Goal: Communication & Community: Answer question/provide support

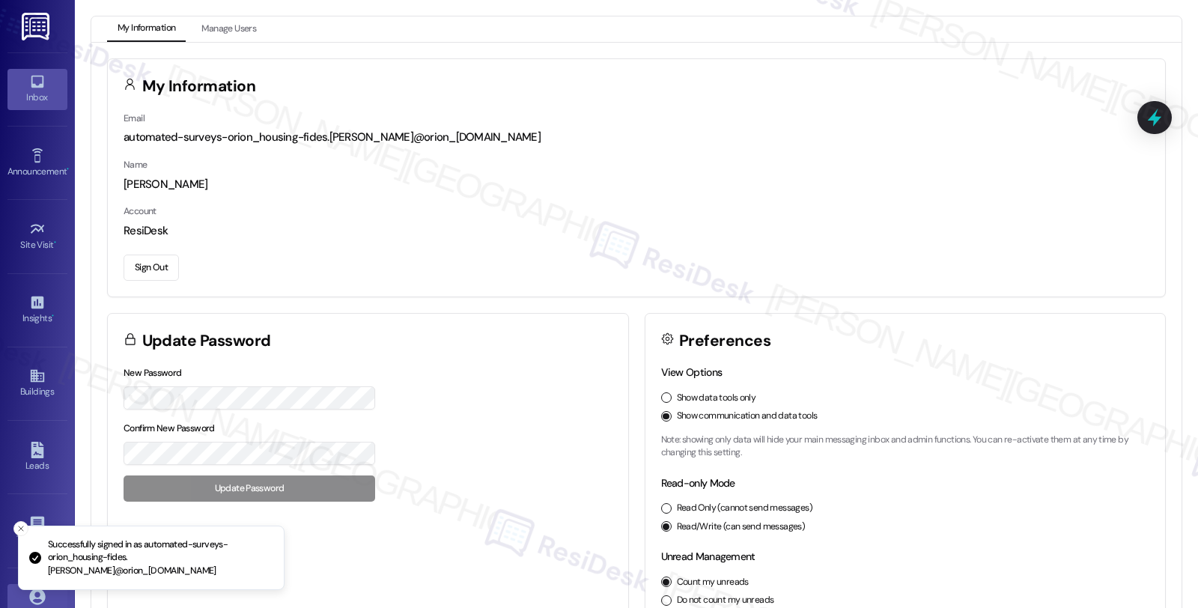
click at [32, 77] on icon at bounding box center [37, 81] width 16 height 16
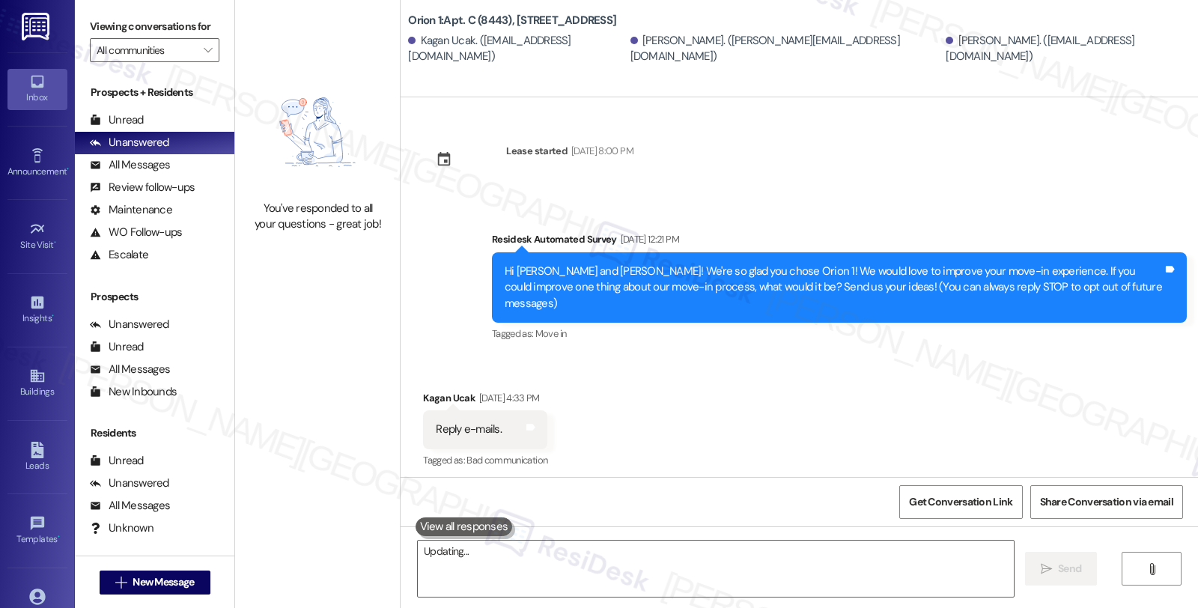
type textarea "Hi"
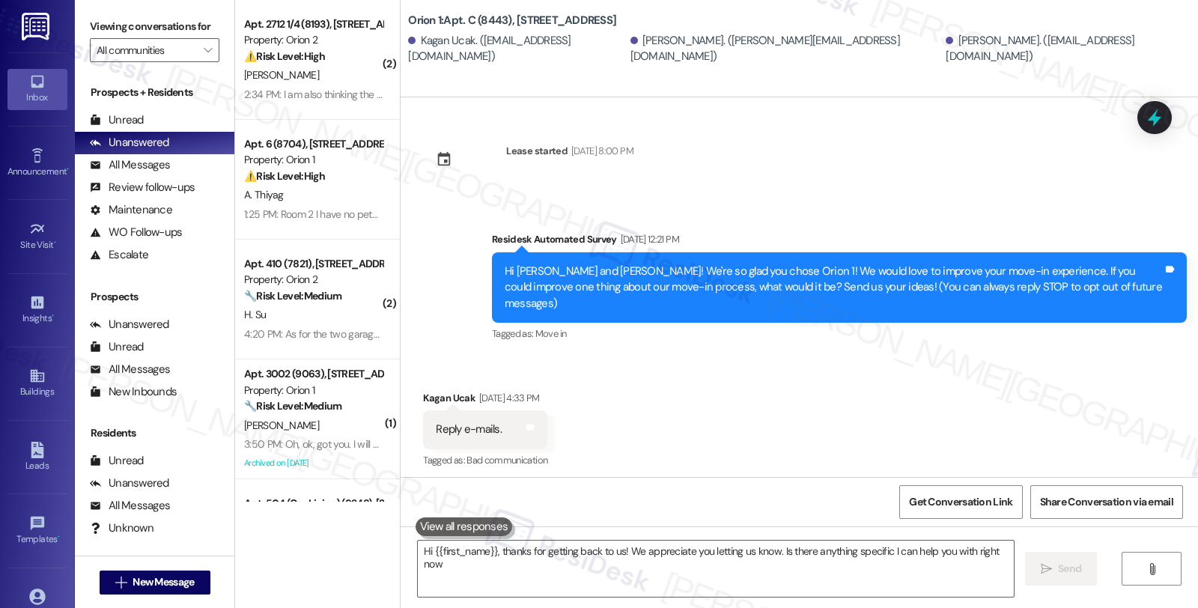
type textarea "Hi {{first_name}}, thanks for getting back to us! We appreciate you letting us …"
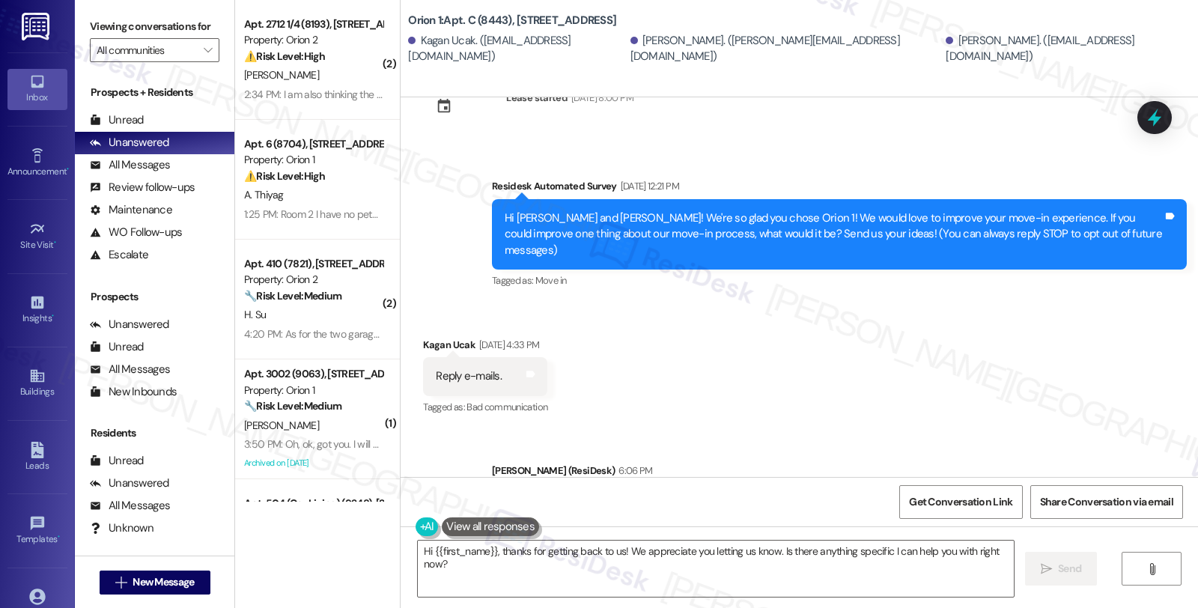
scroll to position [115, 0]
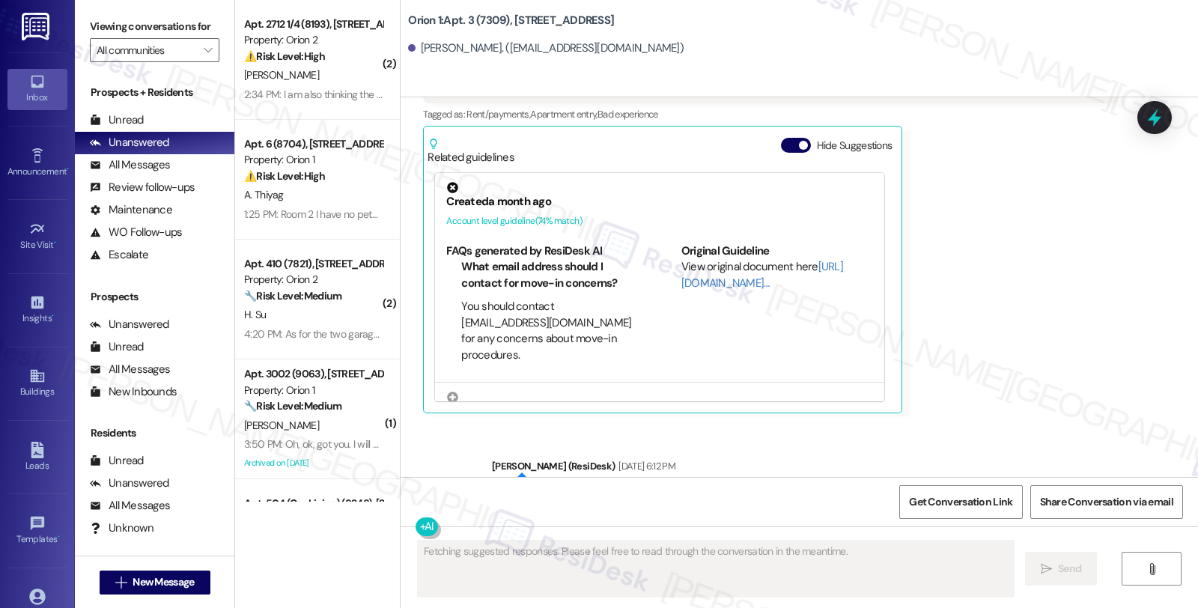
scroll to position [639, 0]
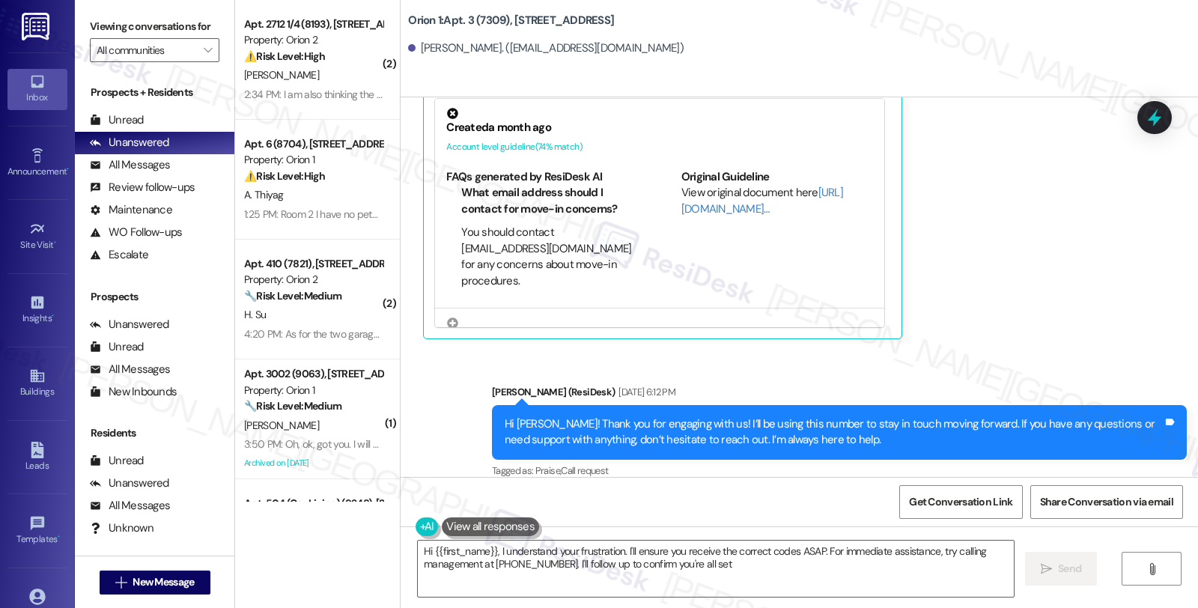
type textarea "Hi {{first_name}}, I understand your frustration. I'll ensure you receive the c…"
click at [719, 422] on div "Hi Mary! Thank you for engaging with us! I’ll be using this number to stay in t…" at bounding box center [834, 432] width 658 height 32
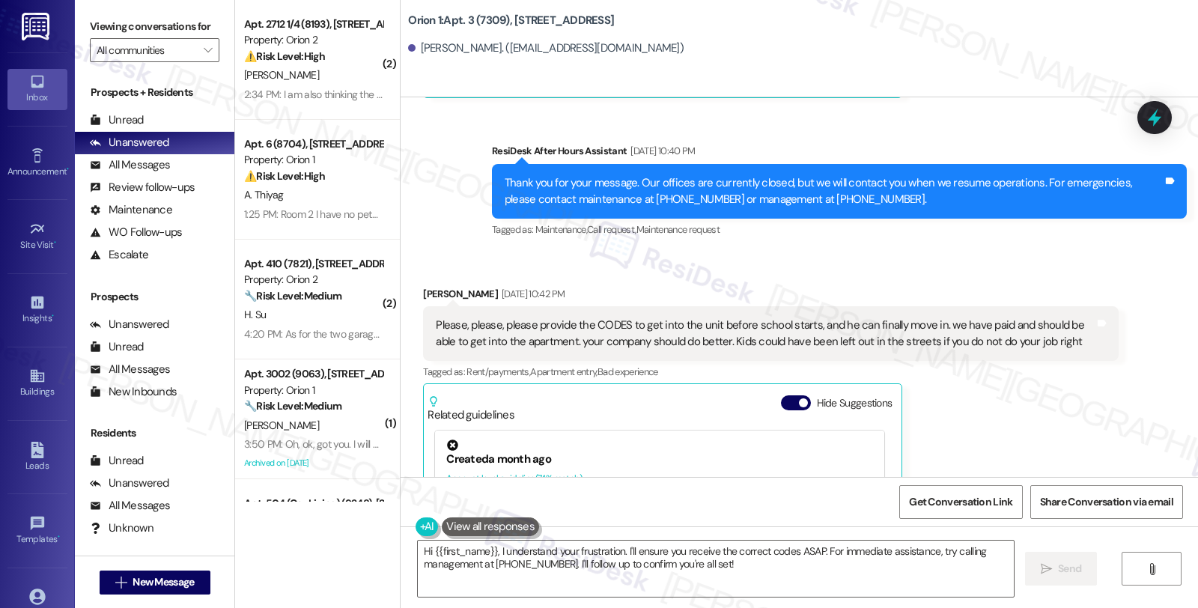
scroll to position [306, 0]
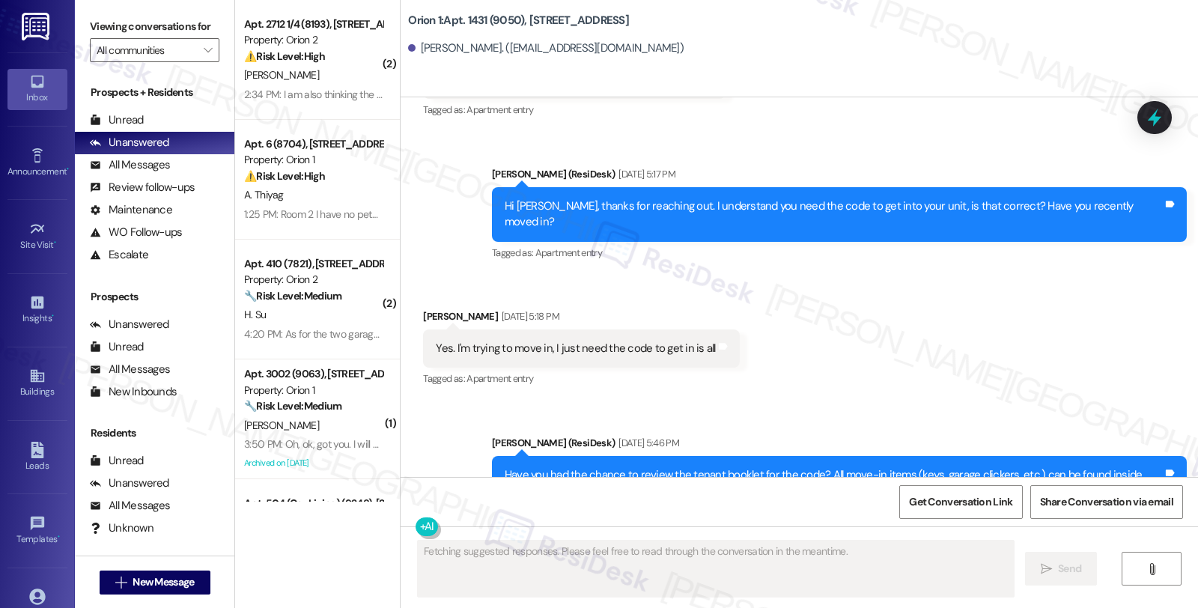
scroll to position [5697, 0]
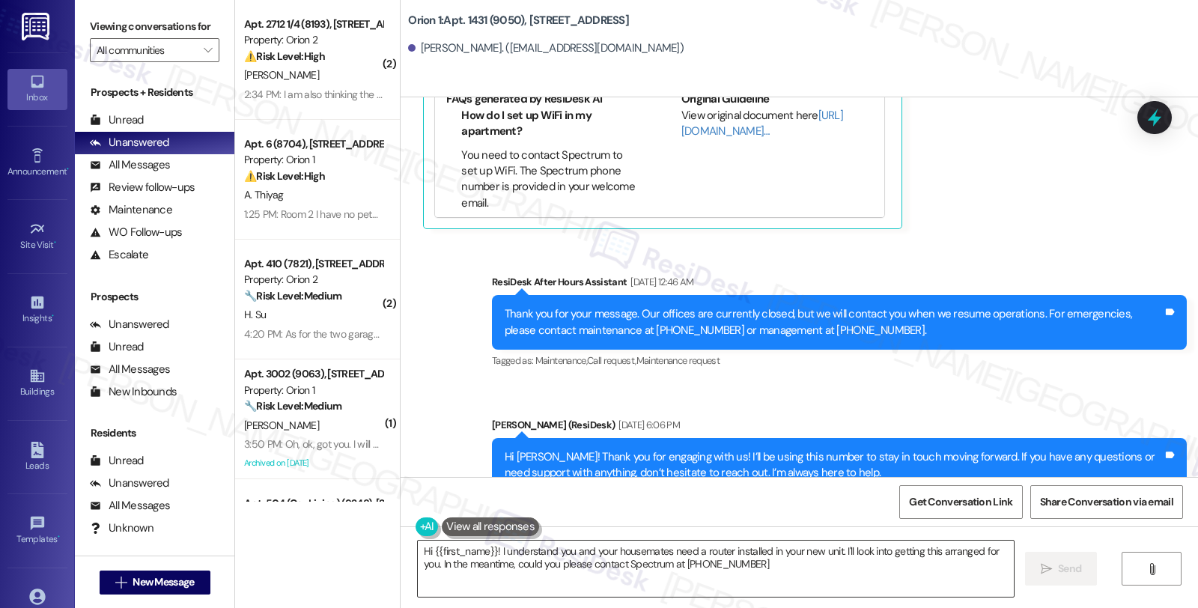
type textarea "Hi {{first_name}}! I understand you and your housemates need a router installed…"
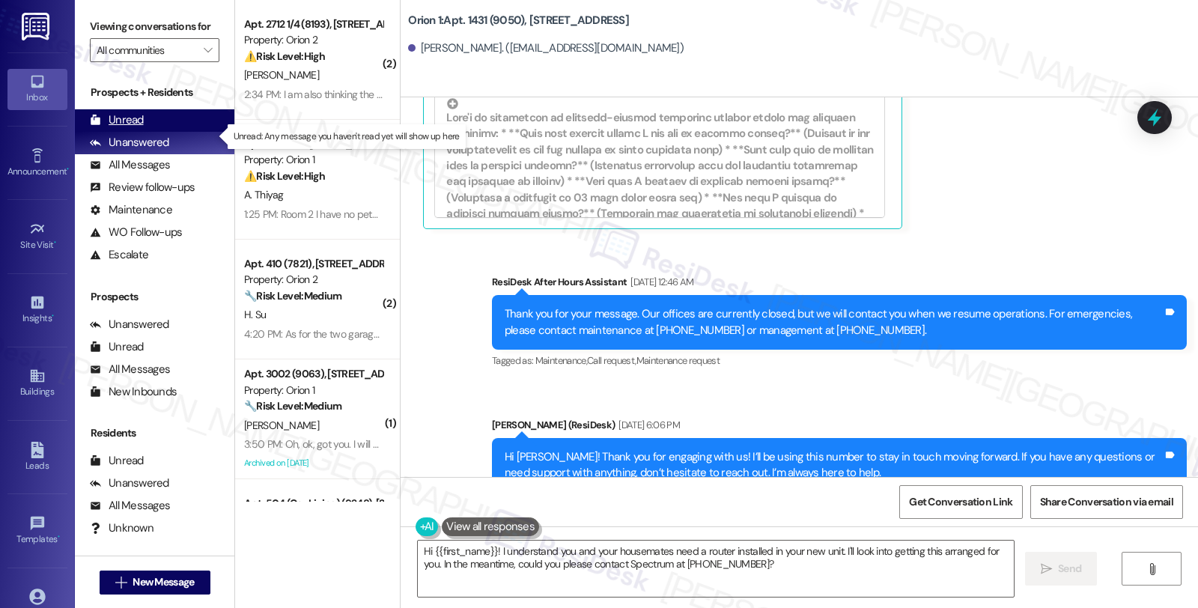
click at [146, 132] on div "Unread (0)" at bounding box center [155, 120] width 160 height 22
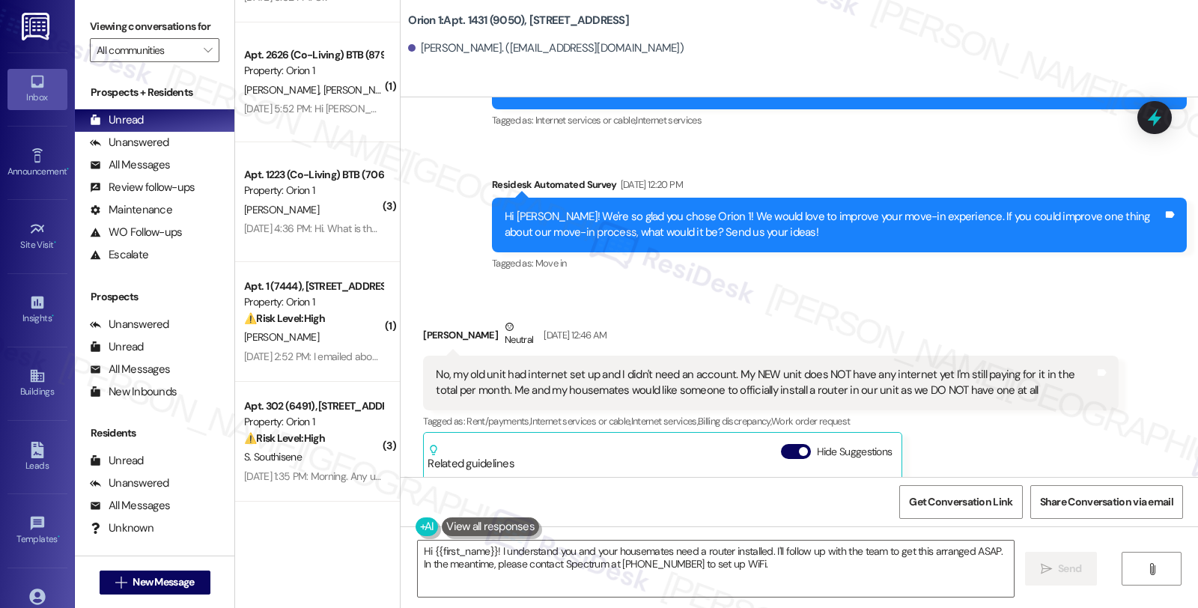
scroll to position [5198, 0]
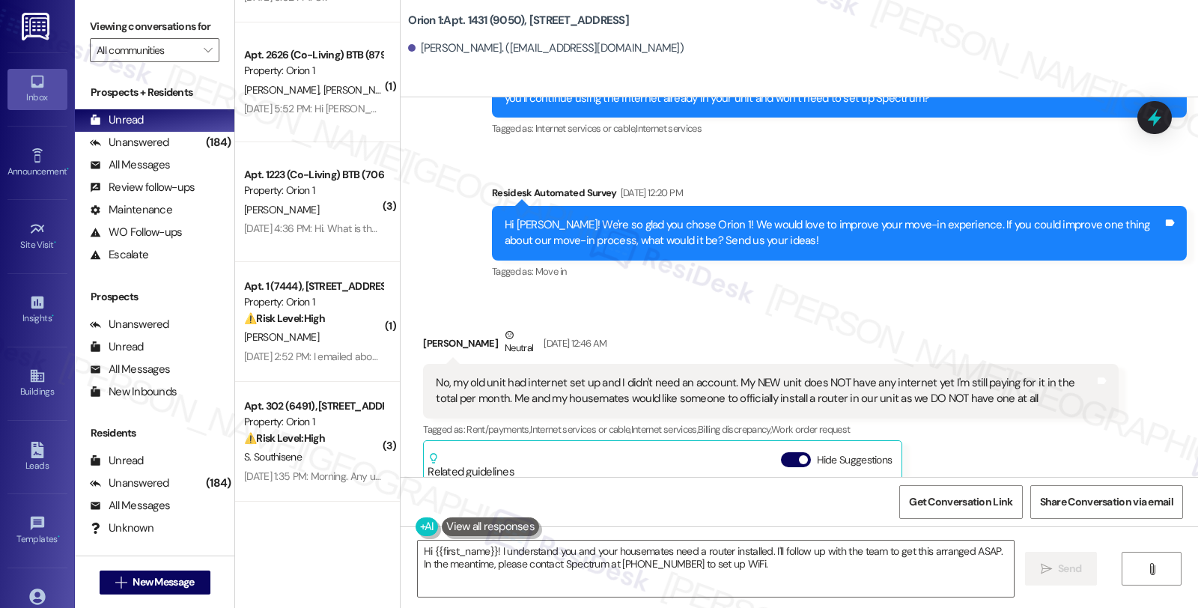
click at [1084, 455] on div "Emerson Brown Neutral Aug 19, 2025 at 12:46 AM No, my old unit had internet set…" at bounding box center [770, 527] width 695 height 401
drag, startPoint x: 427, startPoint y: 338, endPoint x: 502, endPoint y: 339, distance: 75.6
click at [502, 375] on div "No, my old unit had internet set up and I didn't need an account. My NEW unit d…" at bounding box center [765, 391] width 658 height 32
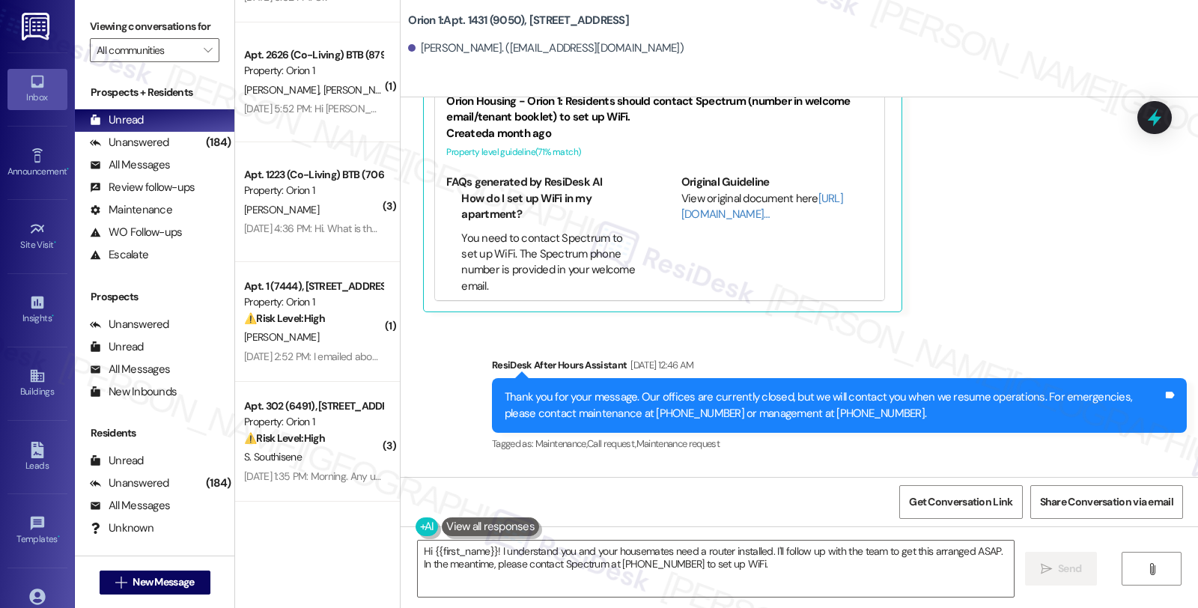
scroll to position [5697, 0]
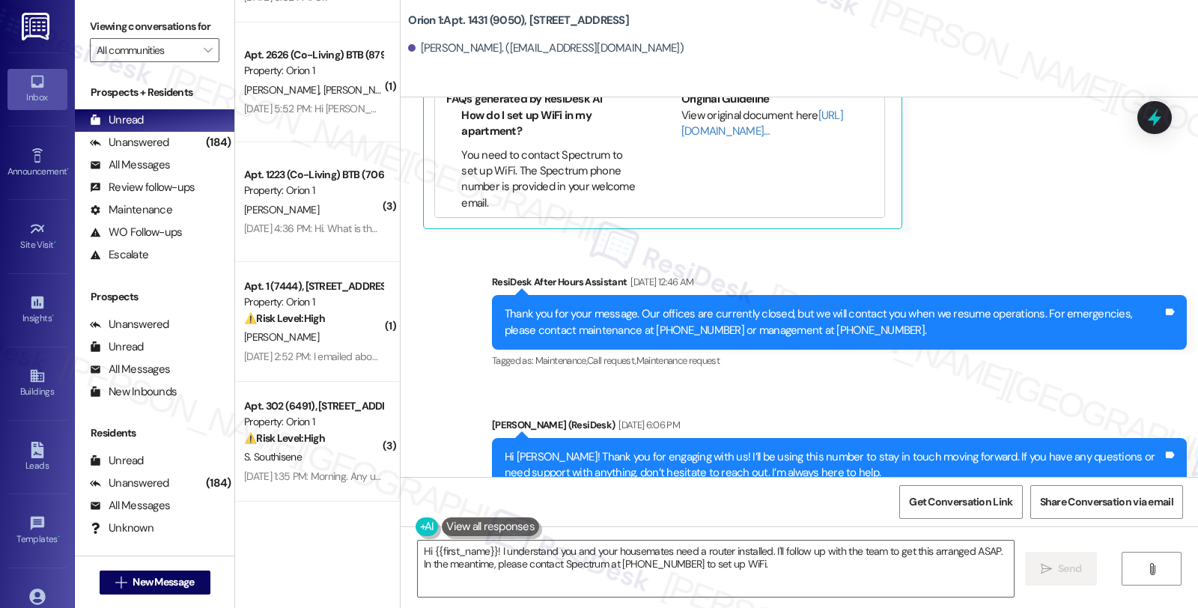
click at [1016, 347] on div "Sent via SMS ResiDesk After Hours Assistant Aug 19, 2025 at 12:46 AM Thank you …" at bounding box center [800, 382] width 798 height 285
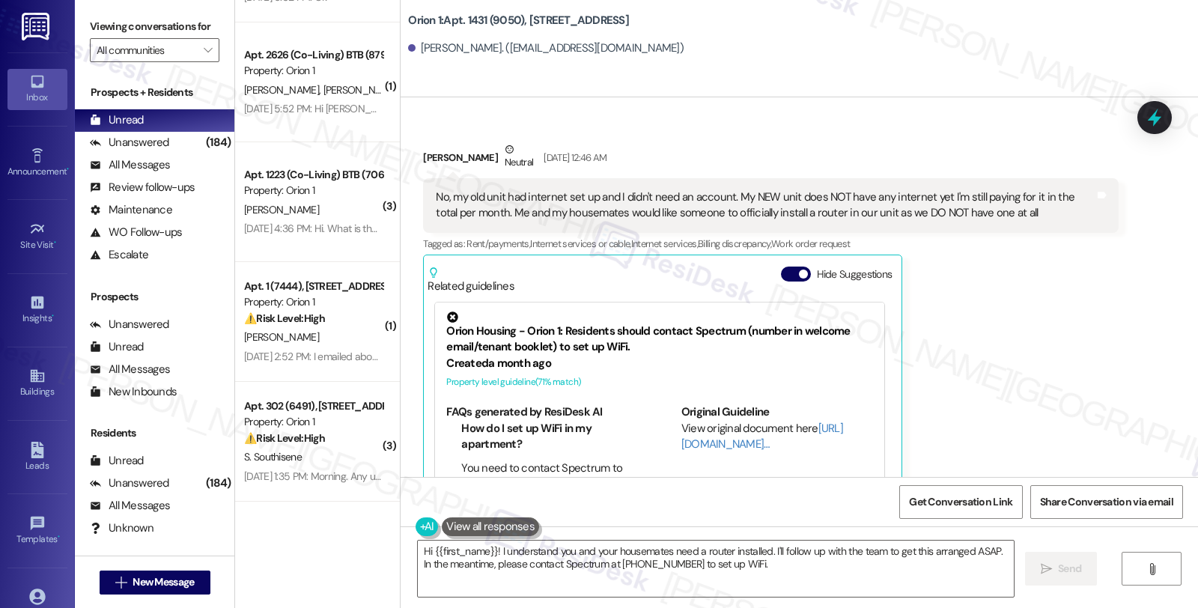
scroll to position [5365, 0]
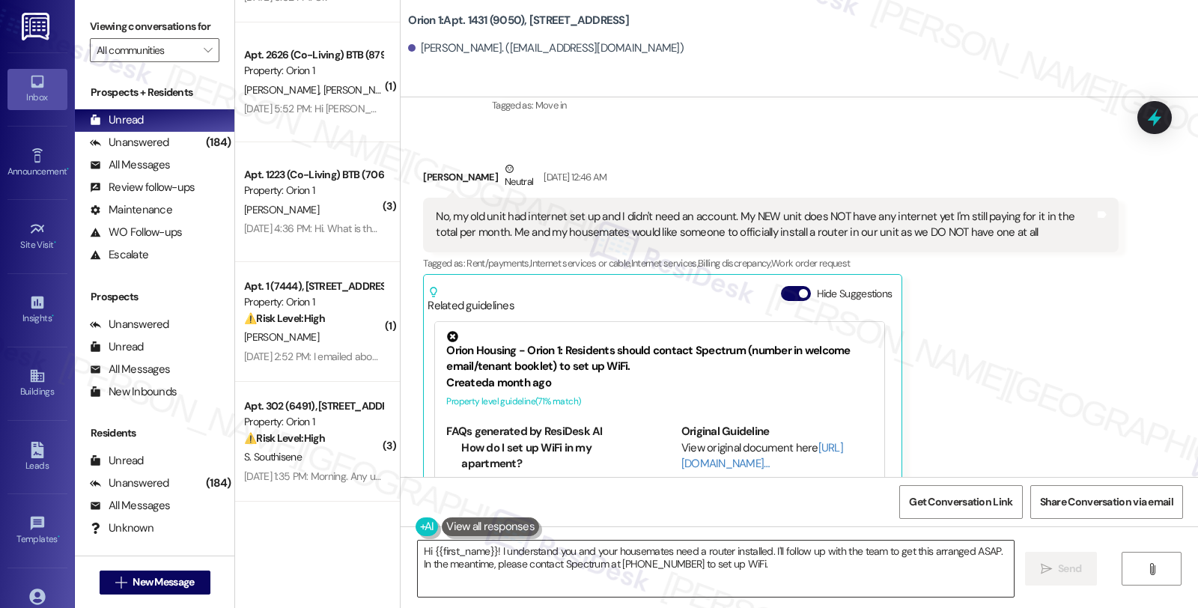
click at [487, 550] on textarea "Hi {{first_name}}! I understand you and your housemates need a router installed…" at bounding box center [716, 569] width 596 height 56
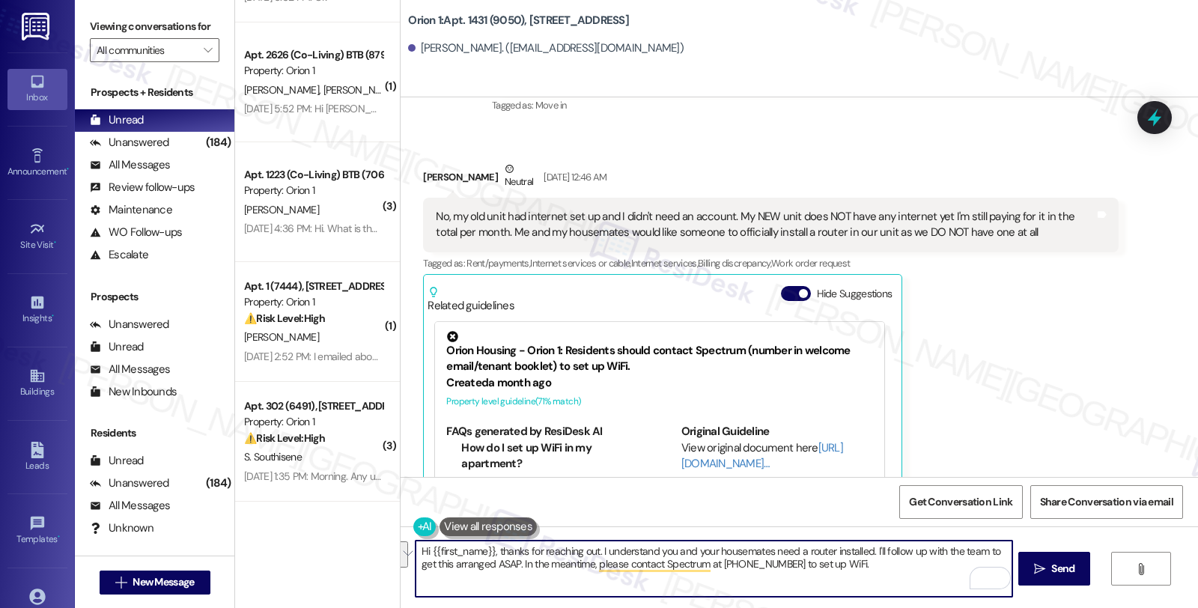
drag, startPoint x: 865, startPoint y: 552, endPoint x: 871, endPoint y: 565, distance: 14.8
click at [871, 565] on textarea "Hi {{first_name}}, thanks for reaching out. I understand you and your housemate…" at bounding box center [714, 569] width 596 height 56
click at [867, 555] on textarea "Hi {{first_name}}, thanks for reaching out. I understand you and your housemate…" at bounding box center [714, 569] width 596 height 56
click at [1090, 380] on div "Emerson Brown Neutral Aug 19, 2025 at 12:46 AM No, my old unit had internet set…" at bounding box center [770, 361] width 695 height 401
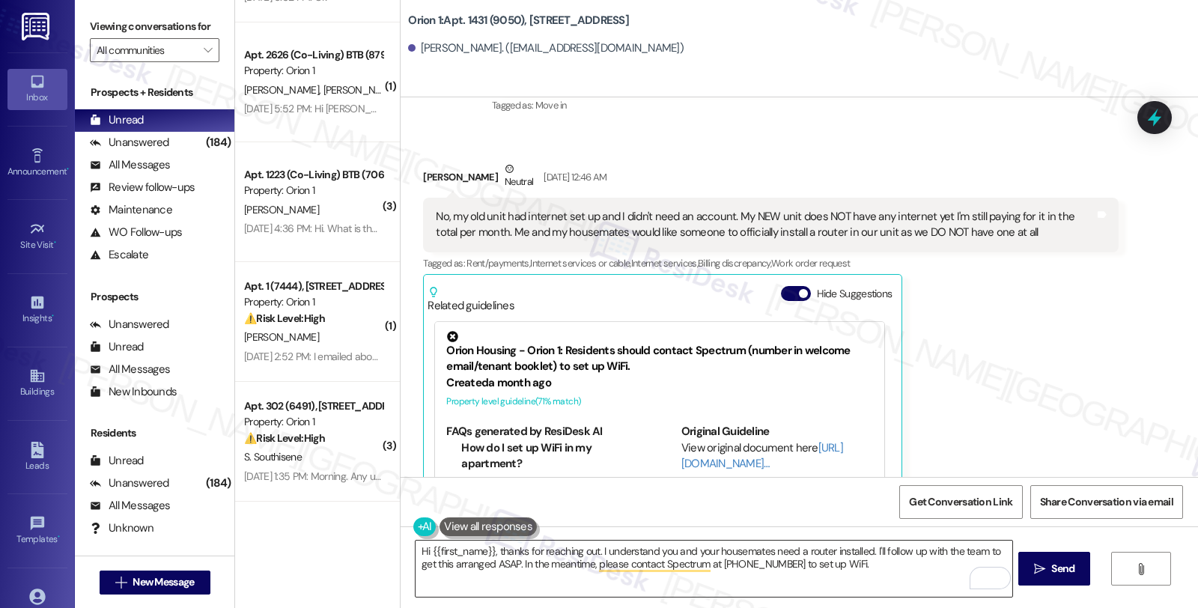
click at [864, 550] on textarea "Hi {{first_name}}, thanks for reaching out. I understand you and your housemate…" at bounding box center [714, 569] width 596 height 56
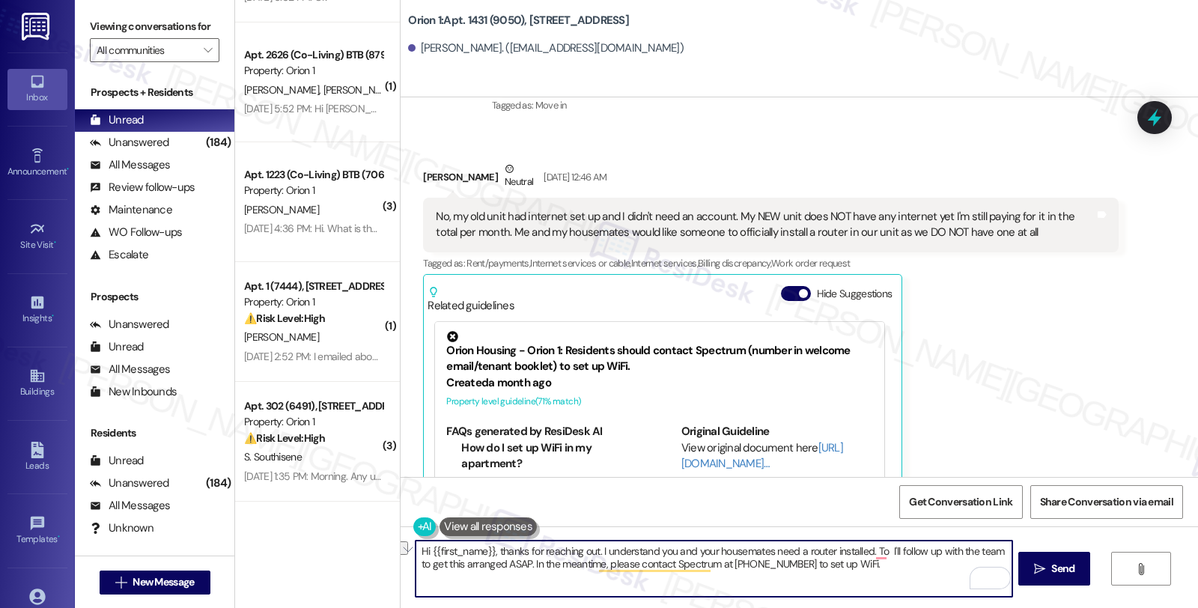
drag, startPoint x: 795, startPoint y: 564, endPoint x: 857, endPoint y: 565, distance: 62.9
click at [857, 565] on textarea "Hi {{first_name}}, thanks for reaching out. I understand you and your housemate…" at bounding box center [714, 569] width 596 height 56
click at [884, 548] on textarea "Hi {{first_name}}, thanks for reaching out. I understand you and your housemate…" at bounding box center [714, 569] width 596 height 56
paste textarea "set up WiFi."
click at [926, 554] on textarea "Hi {{first_name}}, thanks for reaching out. I understand you and your housemate…" at bounding box center [714, 569] width 596 height 56
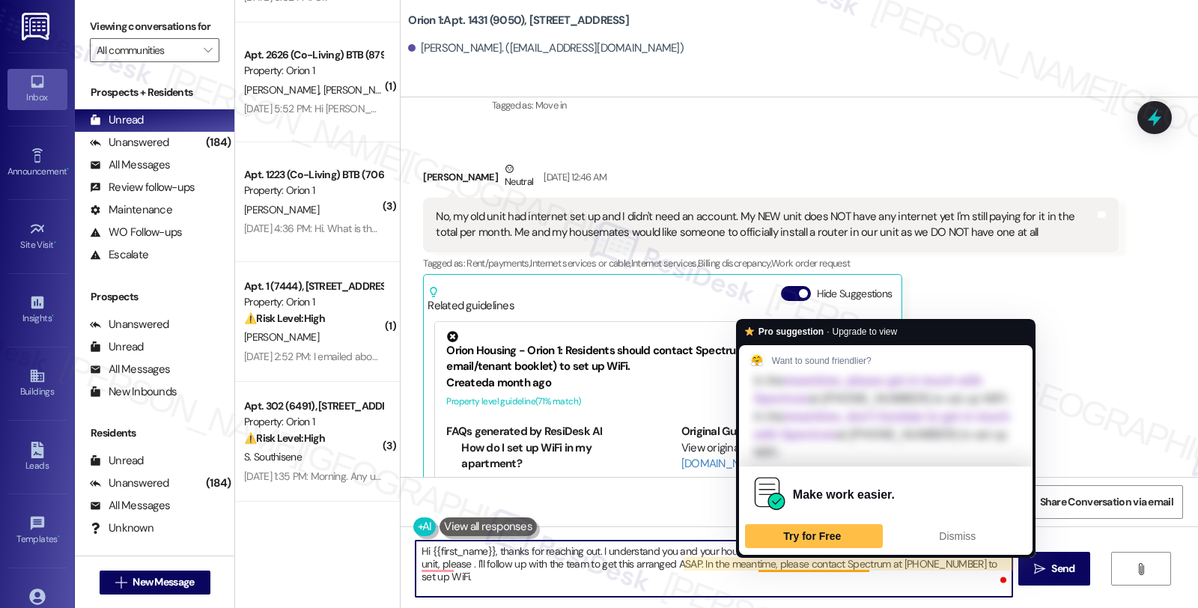
click at [779, 565] on textarea "Hi {{first_name}}, thanks for reaching out. I understand you and your housemate…" at bounding box center [714, 569] width 596 height 56
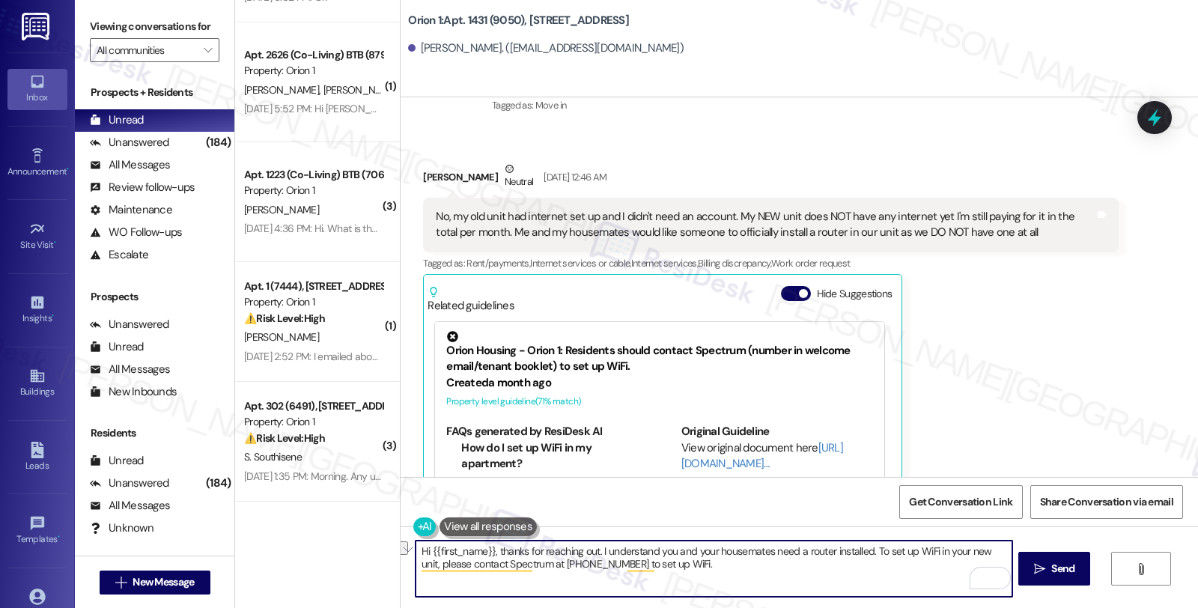
drag, startPoint x: 607, startPoint y: 563, endPoint x: 705, endPoint y: 574, distance: 98.7
click at [705, 574] on textarea "Hi {{first_name}}, thanks for reaching out. I understand you and your housemate…" at bounding box center [714, 569] width 596 height 56
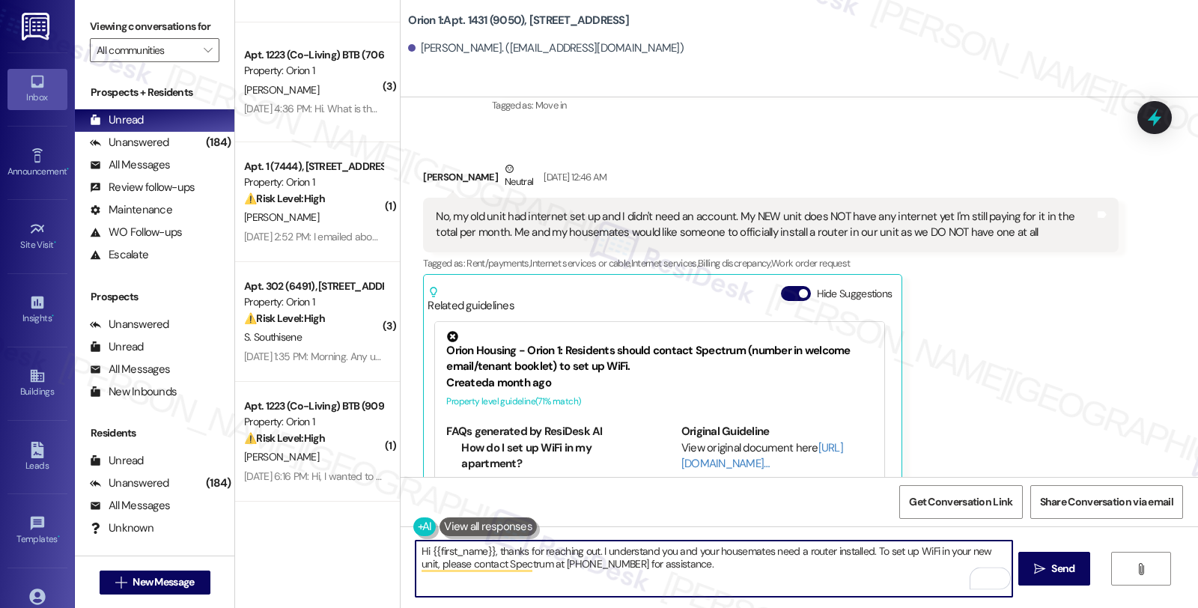
click at [695, 566] on textarea "Hi {{first_name}}, thanks for reaching out. I understand you and your housemate…" at bounding box center [714, 569] width 596 height 56
click at [905, 574] on textarea "Hi {{first_name}}, thanks for reaching out. I understand you and your housemate…" at bounding box center [714, 569] width 596 height 56
type textarea "Hi {{first_name}}, thanks for reaching out. I understand you and your housemate…"
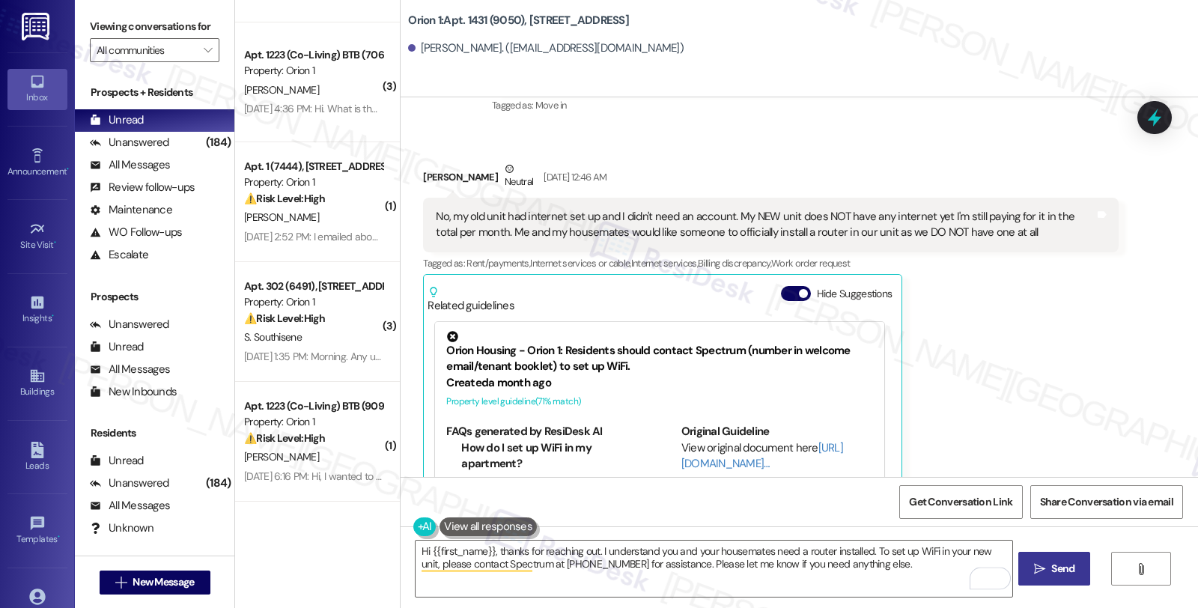
click at [1051, 566] on span "Send" at bounding box center [1062, 569] width 23 height 16
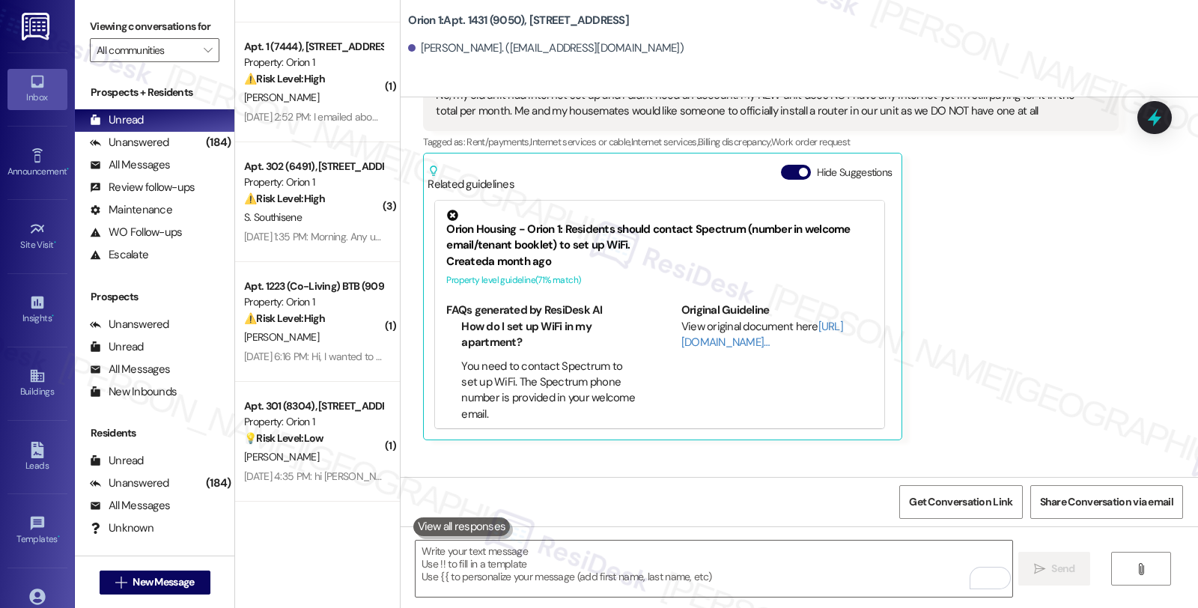
scroll to position [5818, 0]
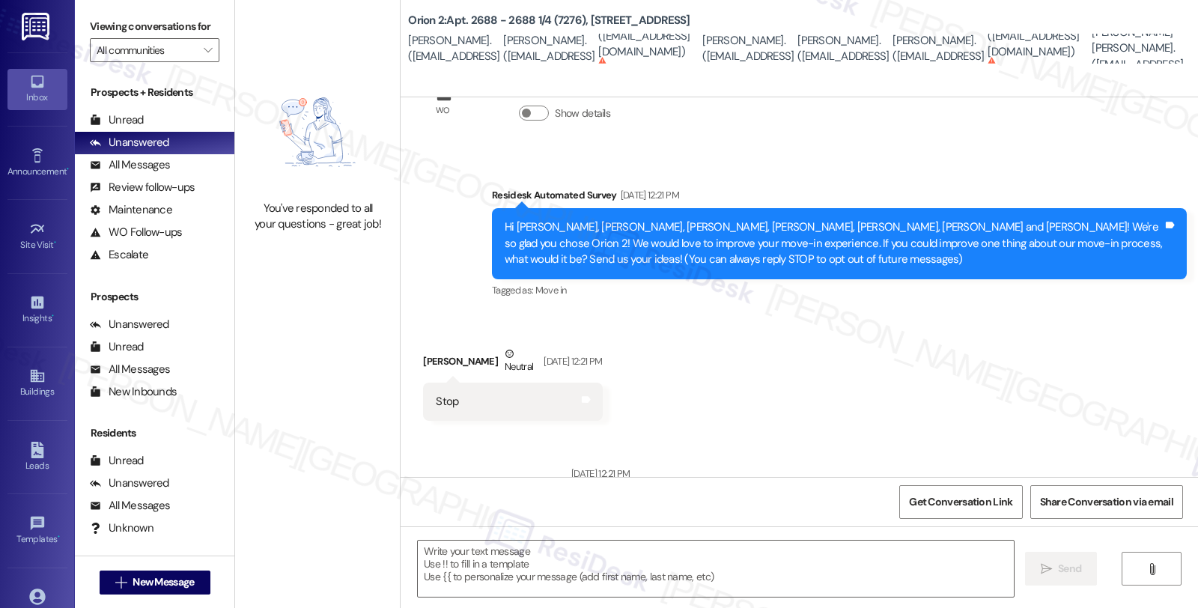
type textarea "Fetching suggested responses. Please feel free to read through the conversation…"
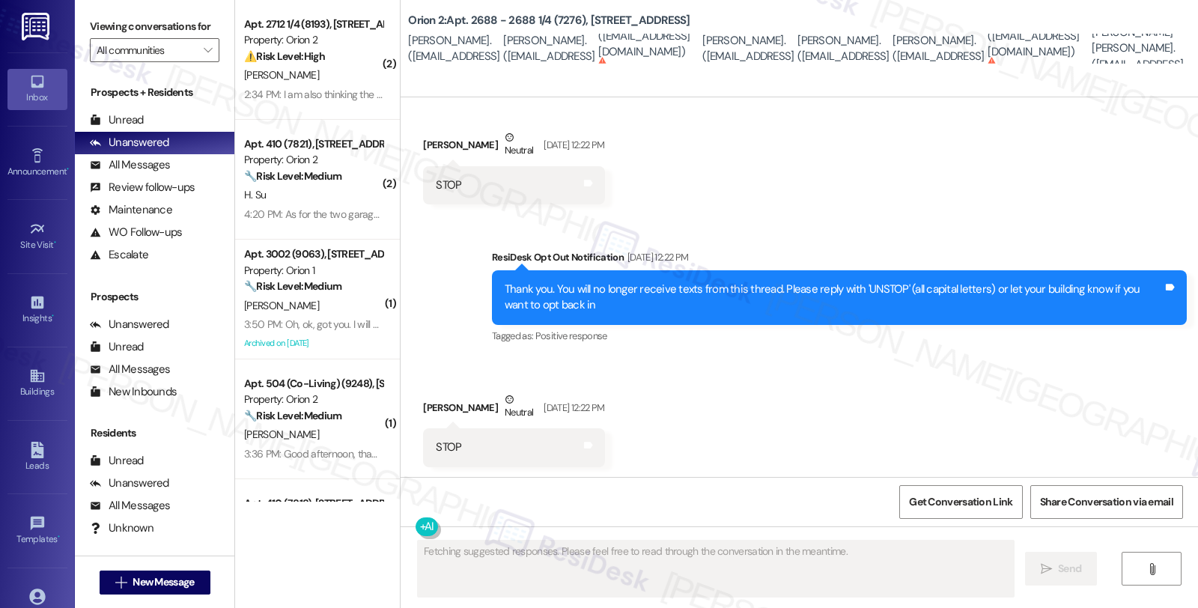
scroll to position [633, 0]
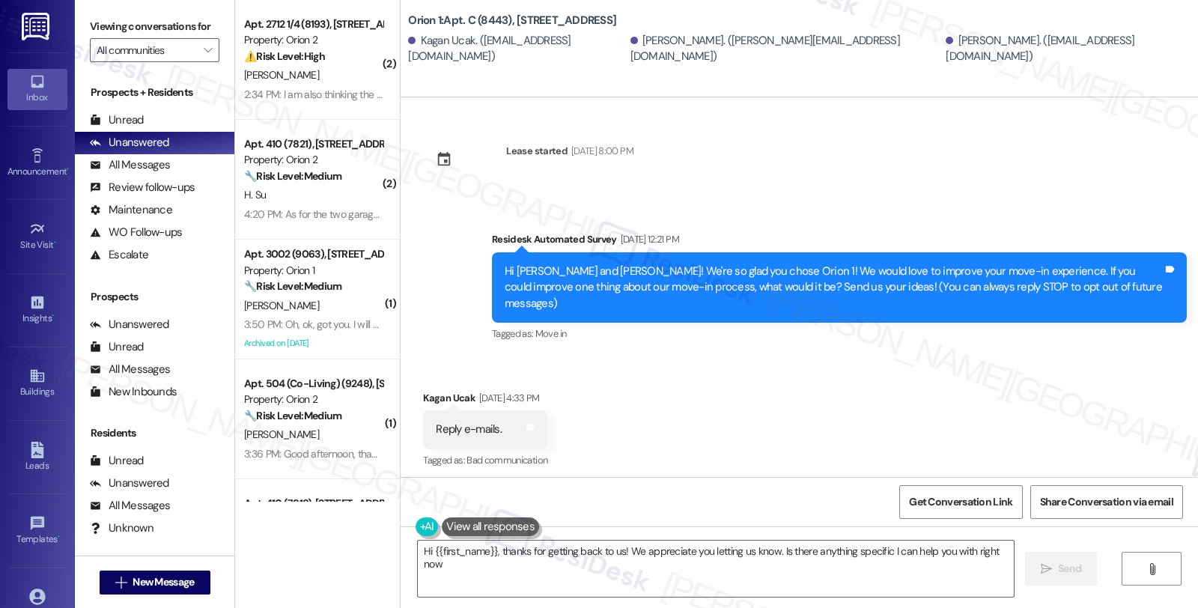
type textarea "Hi {{first_name}}, thanks for getting back to us! We appreciate you letting us …"
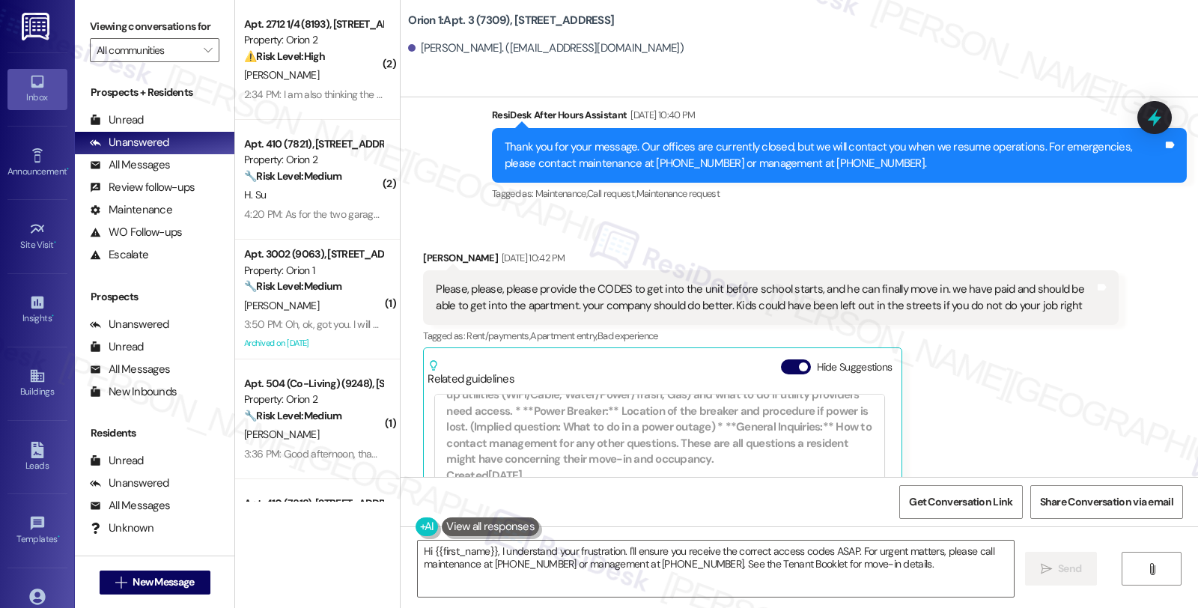
scroll to position [306, 0]
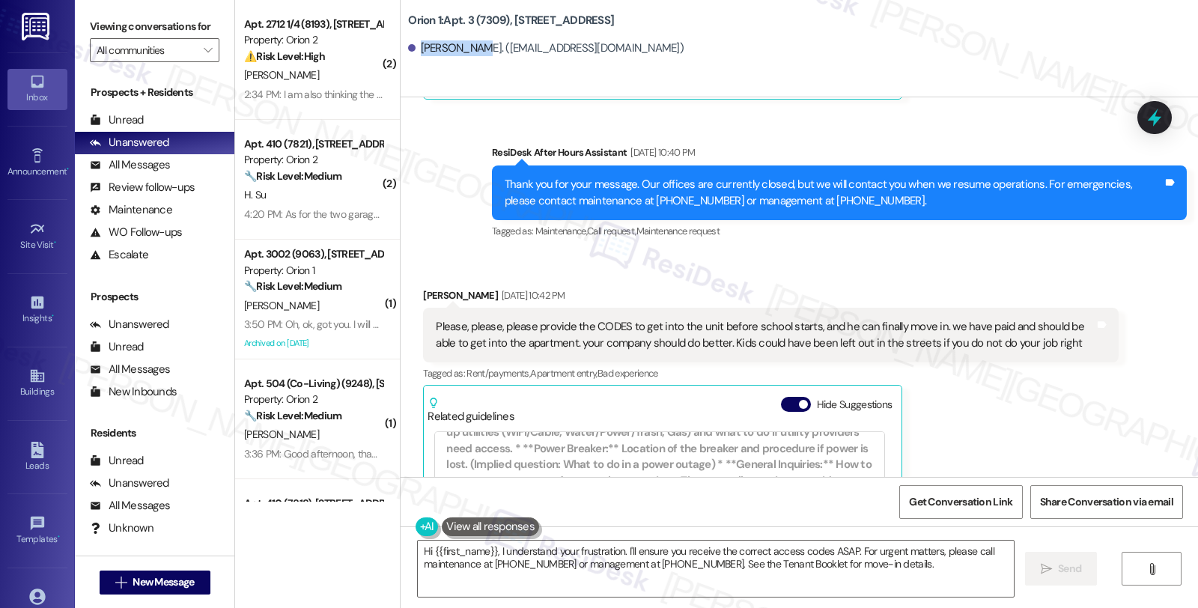
drag, startPoint x: 413, startPoint y: 47, endPoint x: 473, endPoint y: 48, distance: 59.9
click at [473, 48] on div "Mary Lomboy. (mlomboy217@gmail.com)" at bounding box center [546, 48] width 276 height 16
copy div "Mary Lomboy"
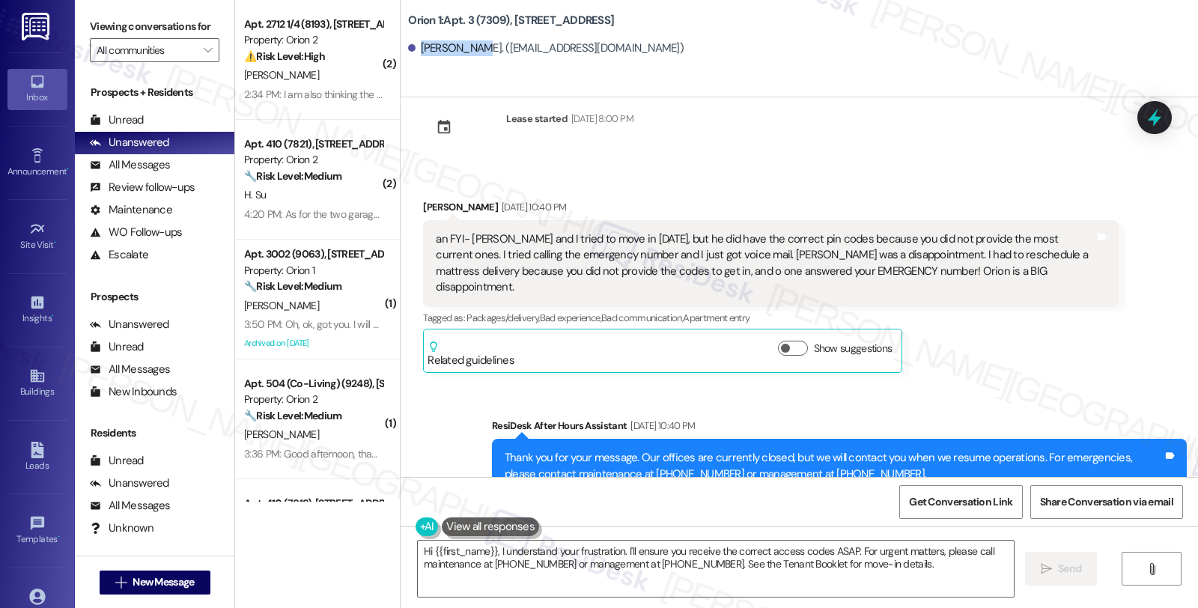
scroll to position [0, 0]
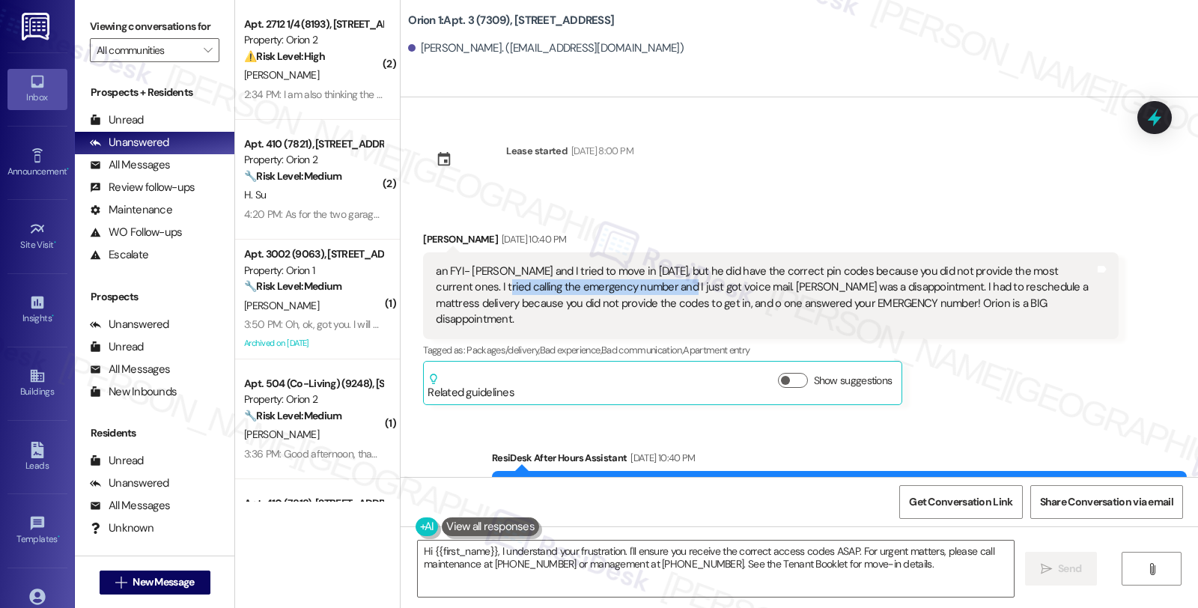
drag, startPoint x: 452, startPoint y: 285, endPoint x: 625, endPoint y: 286, distance: 173.7
click at [625, 286] on div "an FYI- Joshua Lomboy and I tried to move in on Friday, but he did have the cor…" at bounding box center [765, 296] width 658 height 64
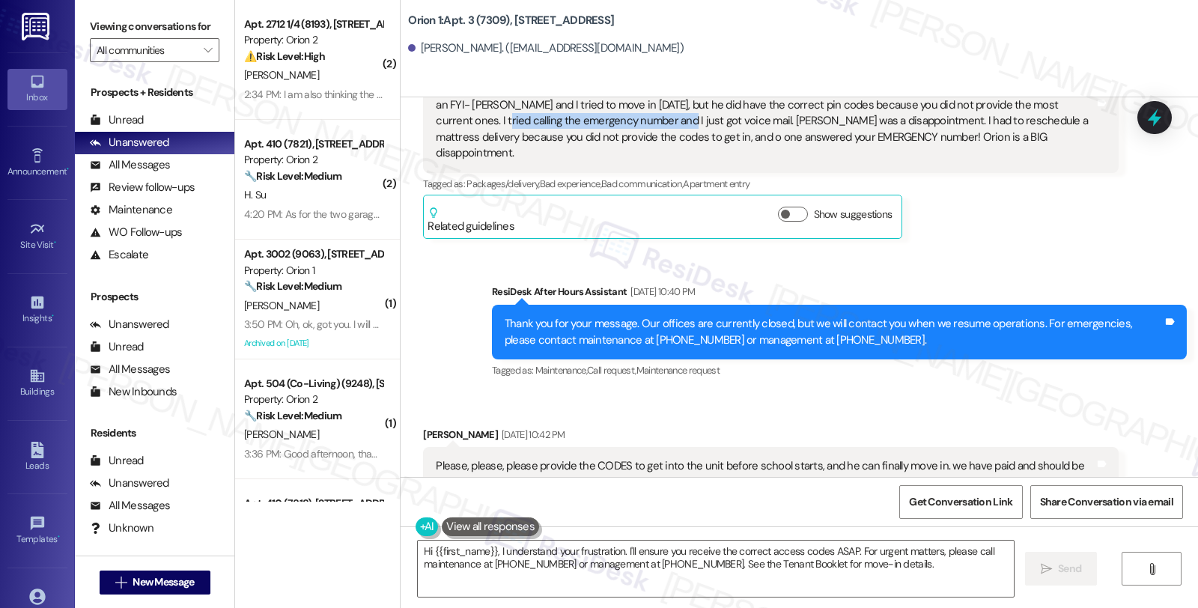
scroll to position [249, 0]
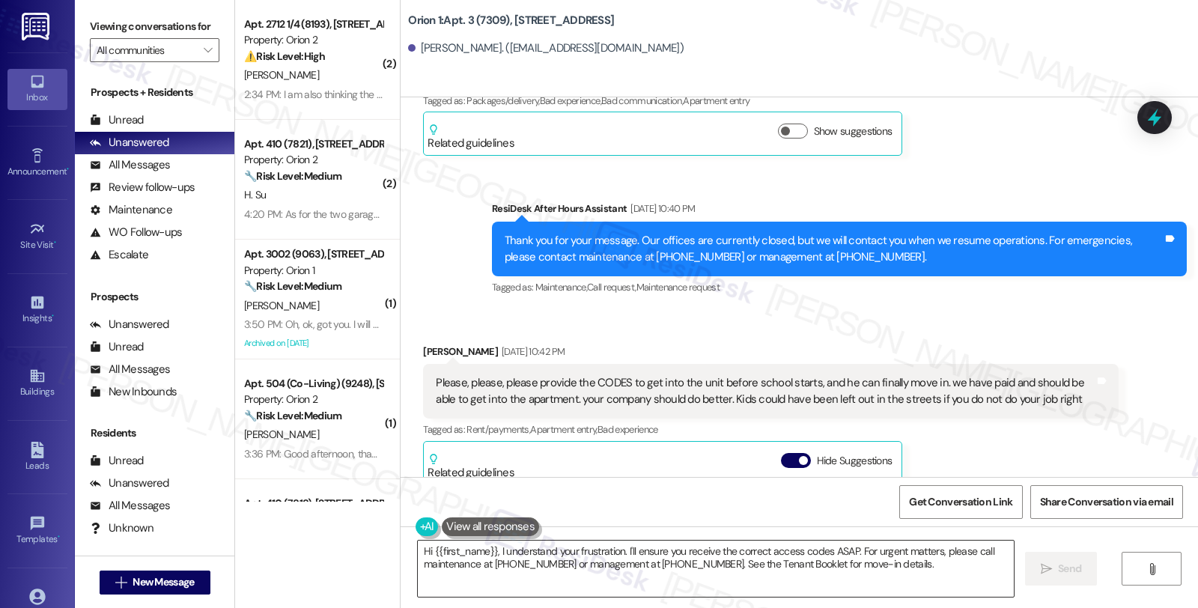
click at [489, 551] on textarea "Hi {{first_name}}, I understand your frustration. I'll ensure you receive the c…" at bounding box center [716, 569] width 596 height 56
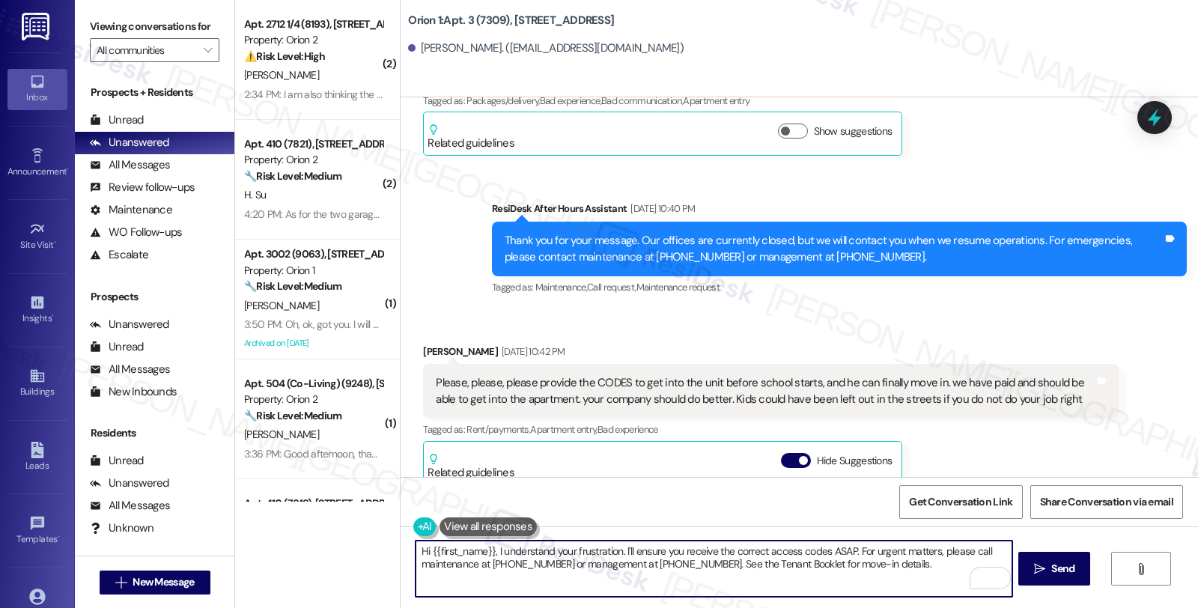
click at [616, 547] on textarea "Hi {{first_name}}, I understand your frustration. I'll ensure you receive the c…" at bounding box center [714, 569] width 596 height 56
click at [812, 549] on textarea "Hi {{first_name}}, I understand your frustration, and I'm really sorry for the …" at bounding box center [714, 569] width 596 height 56
type textarea "Hi {{first_name}}, I understand your frustration, and I'm really sorry for the …"
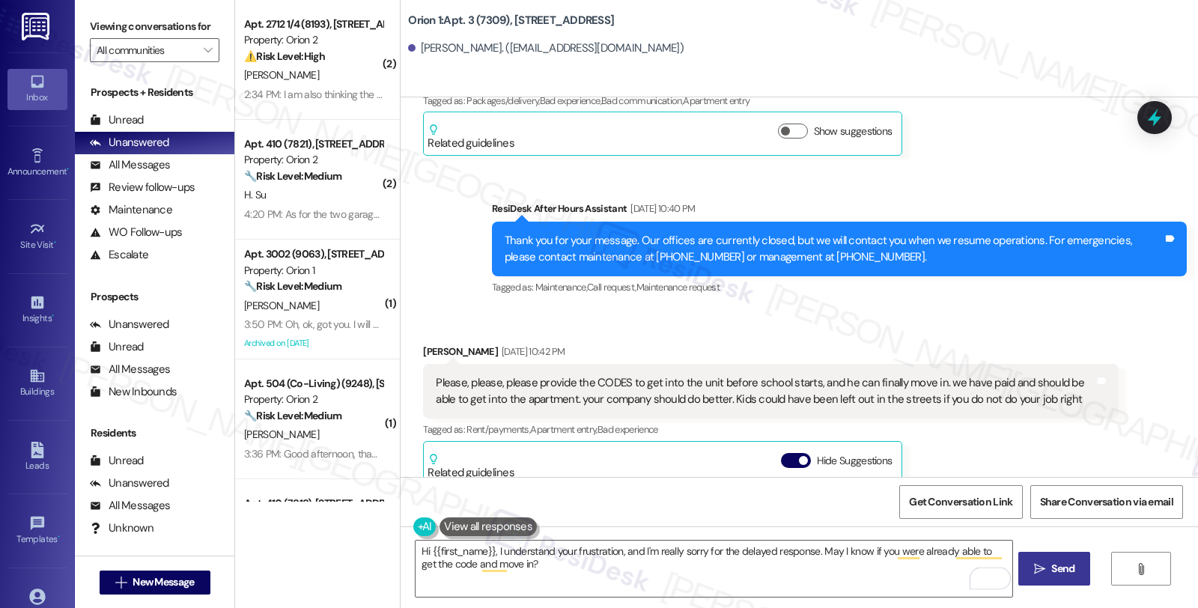
click at [1052, 565] on span "Send" at bounding box center [1062, 569] width 23 height 16
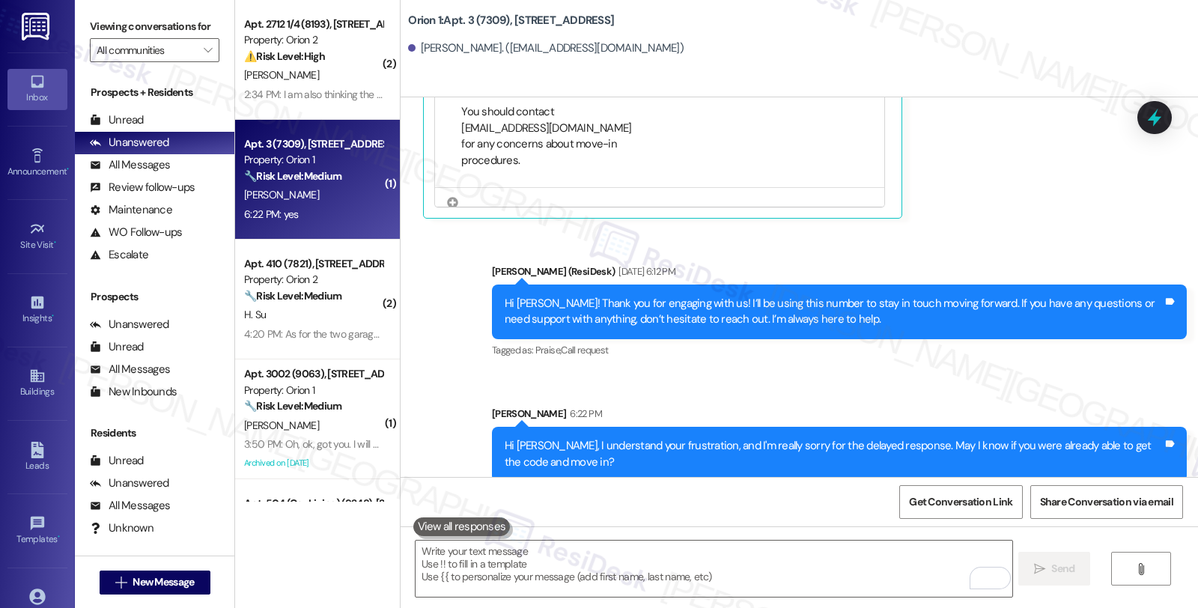
scroll to position [863, 0]
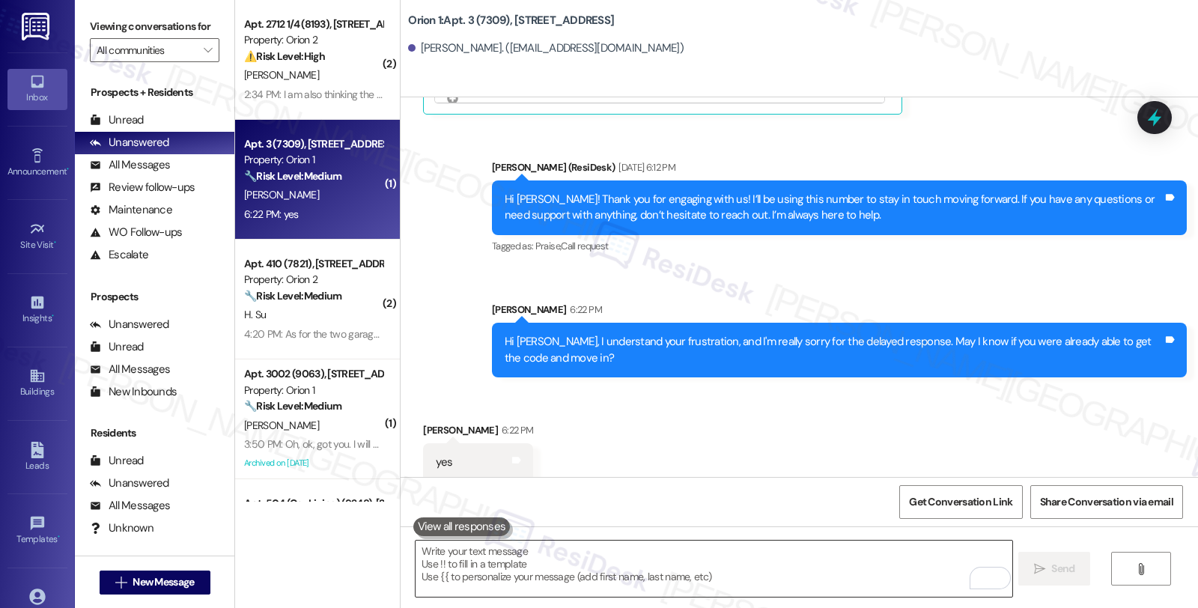
click at [589, 574] on textarea "To enrich screen reader interactions, please activate Accessibility in Grammarl…" at bounding box center [714, 569] width 596 height 56
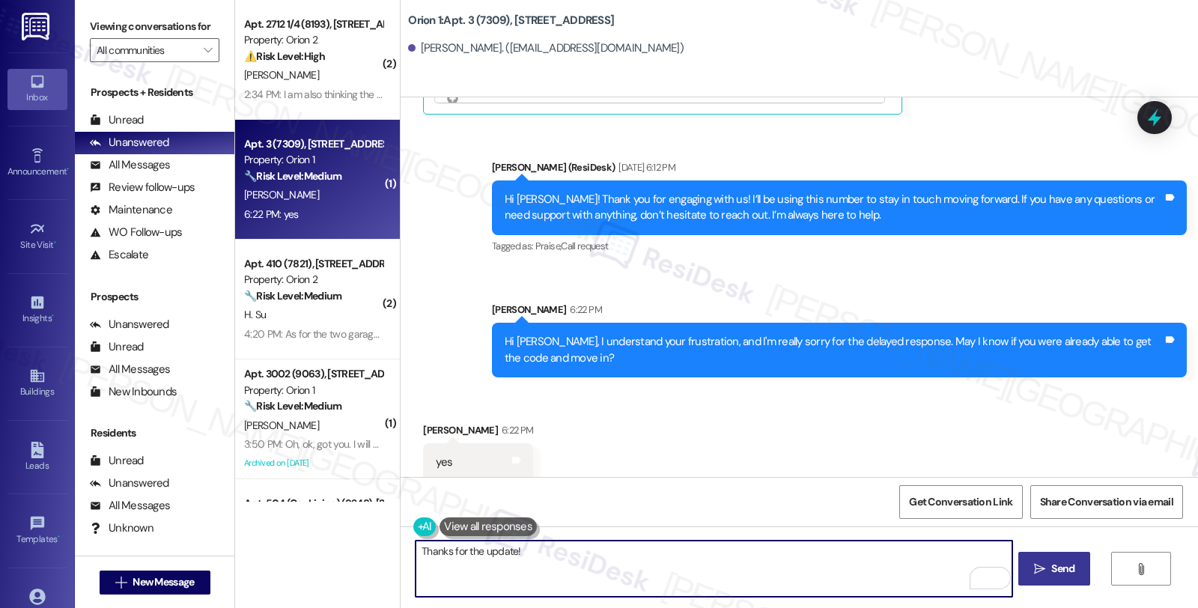
click at [586, 547] on textarea "Thanks for the update!" at bounding box center [714, 569] width 596 height 56
paste textarea "Should you have other concerns, please feel free to reach out. Have a great day!"
click at [842, 550] on textarea "Thanks for the update! Should you have other concerns, please feel free to reac…" at bounding box center [714, 569] width 596 height 56
type textarea "Thanks for the update! Should you have other concerns, please feel free to reac…"
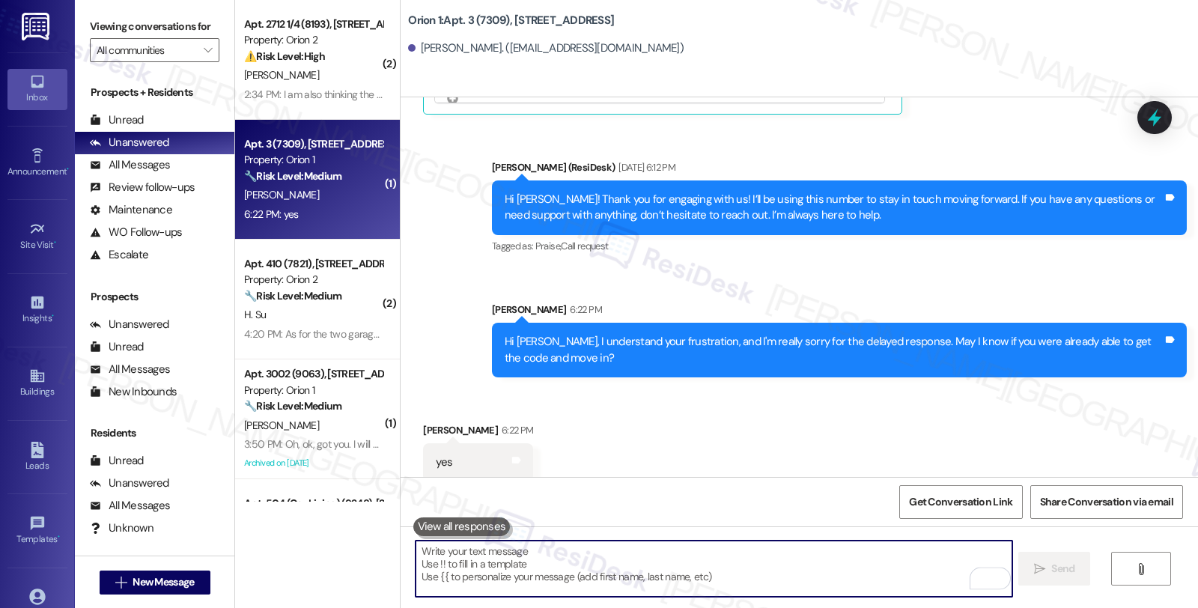
scroll to position [968, 0]
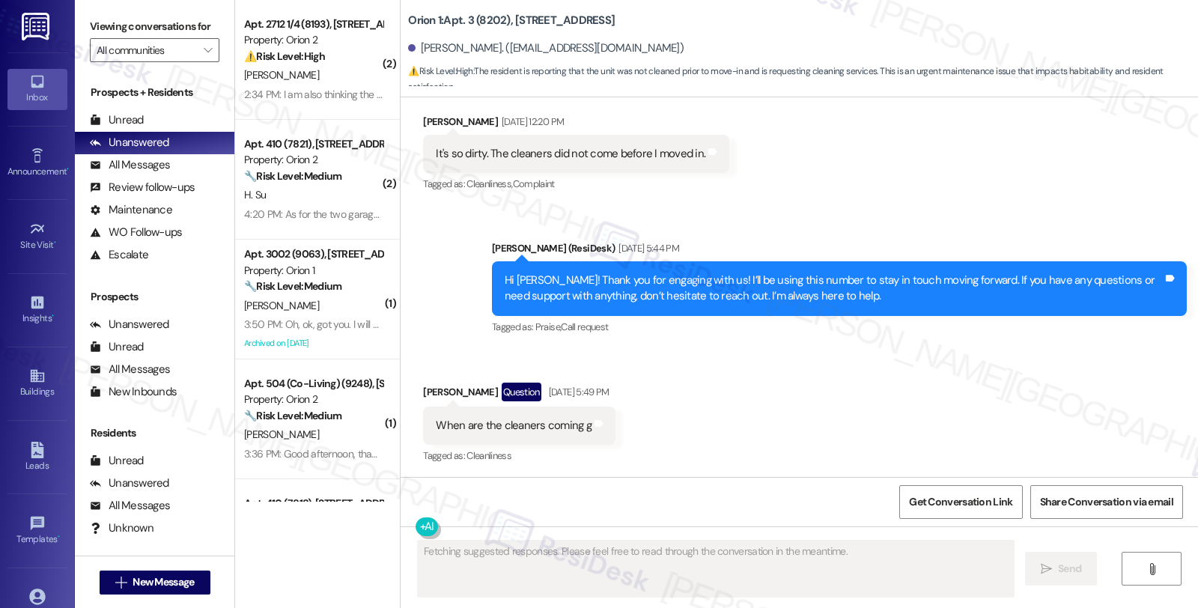
scroll to position [261, 0]
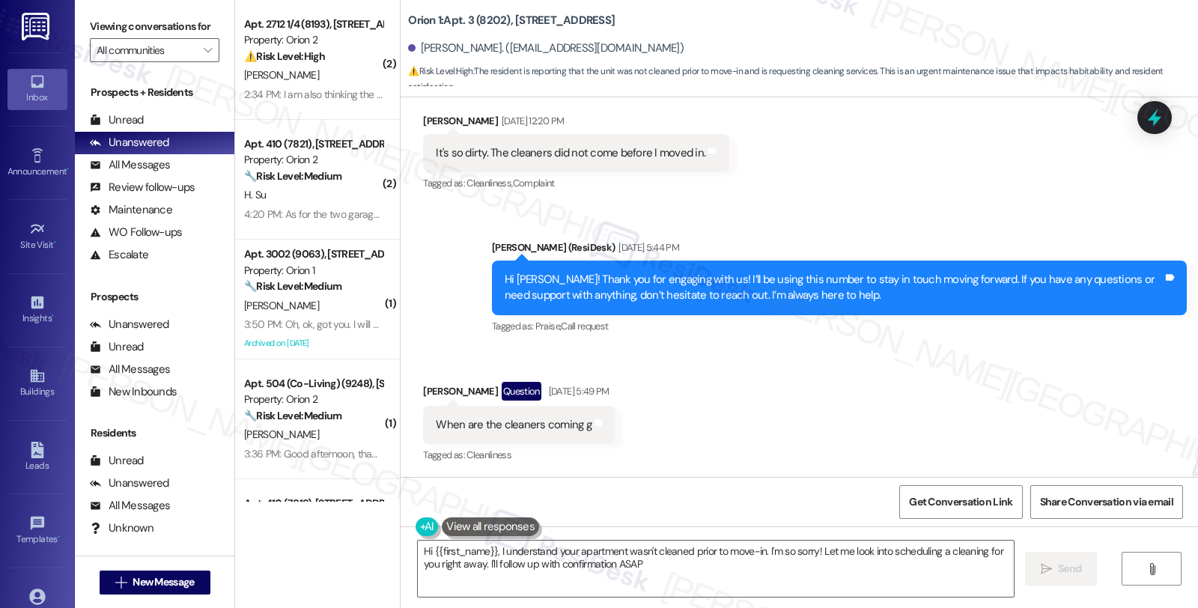
type textarea "Hi {{first_name}}, I understand your apartment wasn't cleaned prior to move-in.…"
drag, startPoint x: 413, startPoint y: 392, endPoint x: 467, endPoint y: 391, distance: 53.2
click at [467, 391] on div "[PERSON_NAME] Question [DATE] 5:49 PM" at bounding box center [519, 394] width 192 height 24
copy div "[PERSON_NAME]"
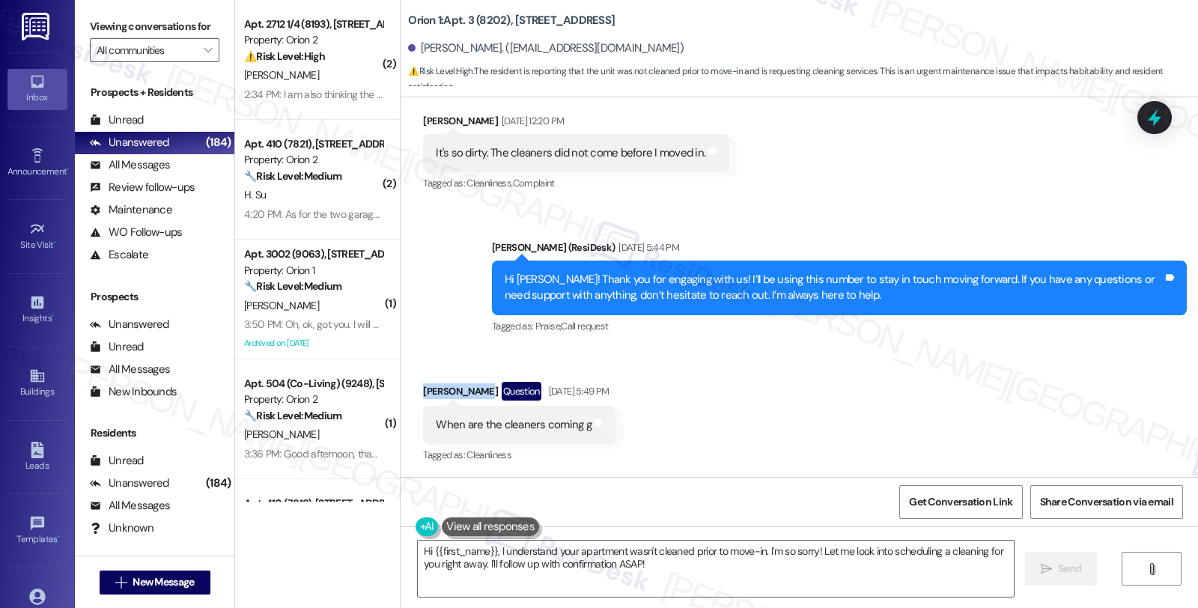
click at [431, 395] on div "[PERSON_NAME] Question [DATE] 5:49 PM" at bounding box center [519, 394] width 192 height 24
click at [493, 550] on textarea "Hi {{first_name}}, I understand your apartment wasn't cleaned prior to move-in.…" at bounding box center [716, 569] width 596 height 56
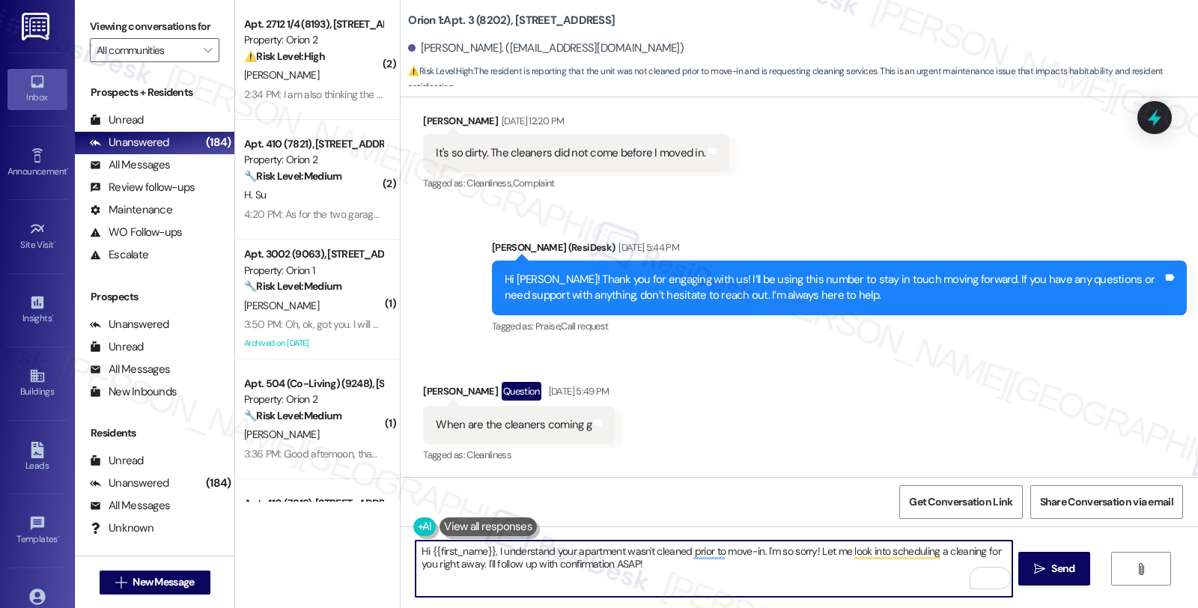
click at [805, 548] on textarea "Hi {{first_name}}, I understand your apartment wasn't cleaned prior to move-in.…" at bounding box center [714, 569] width 596 height 56
click at [457, 563] on textarea "Hi {{first_name}}, I understand your apartment wasn't cleaned prior to move-in.…" at bounding box center [714, 569] width 596 height 56
drag, startPoint x: 505, startPoint y: 563, endPoint x: 1121, endPoint y: 566, distance: 615.5
click at [1121, 566] on div "Hi {{first_name}}, I understand your apartment wasn't cleaned prior to move-in.…" at bounding box center [800, 582] width 798 height 112
click at [527, 571] on textarea "Hi {{first_name}}, I understand your apartment wasn't cleaned prior to move-in.…" at bounding box center [714, 569] width 596 height 56
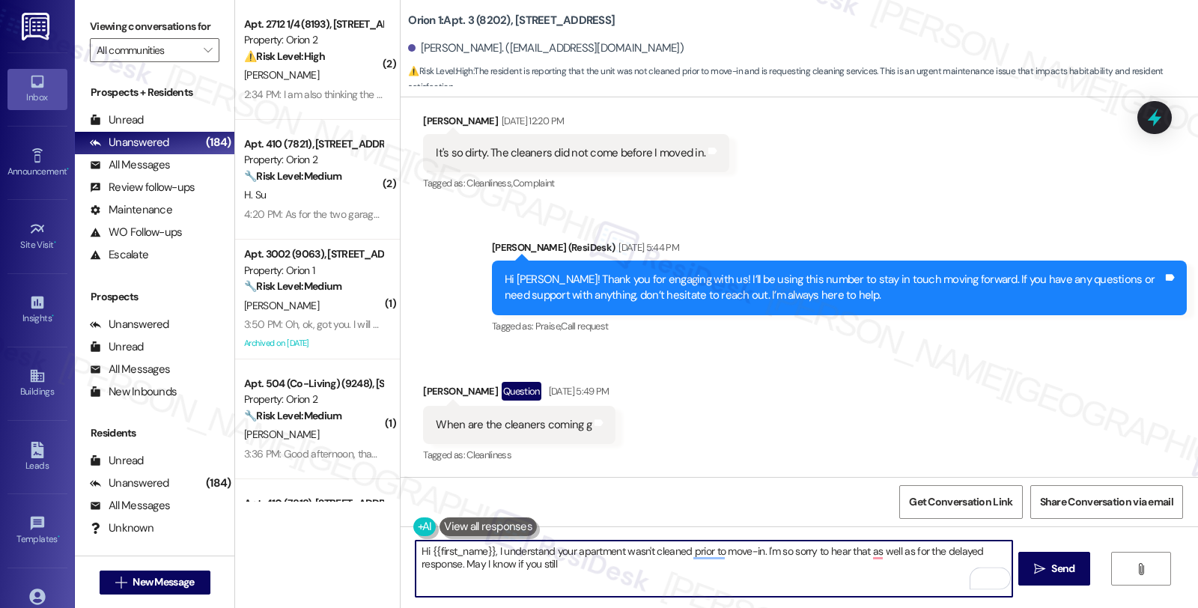
click at [581, 573] on textarea "Hi {{first_name}}, I understand your apartment wasn't cleaned prior to move-in.…" at bounding box center [714, 569] width 596 height 56
type textarea "Hi {{first_name}}, I understand your apartment wasn't cleaned prior to move-in.…"
click at [1051, 567] on span "Send" at bounding box center [1062, 569] width 23 height 16
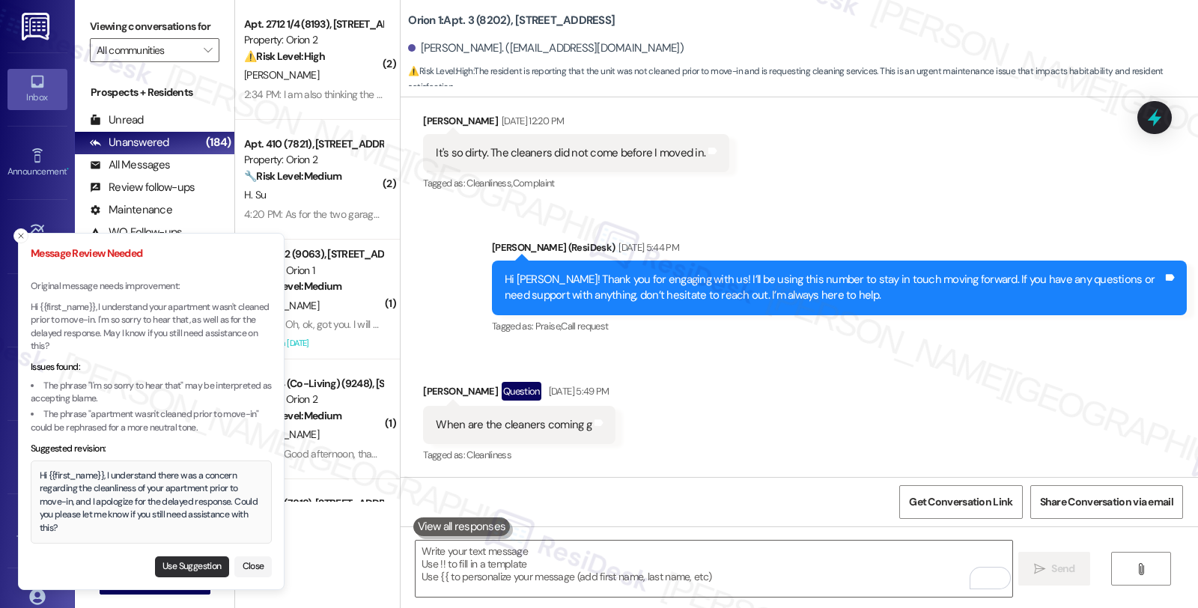
click at [177, 566] on button "Use Suggestion" at bounding box center [192, 566] width 74 height 21
type textarea "Hi {{first_name}}, I understand there was a concern regarding the cleanliness o…"
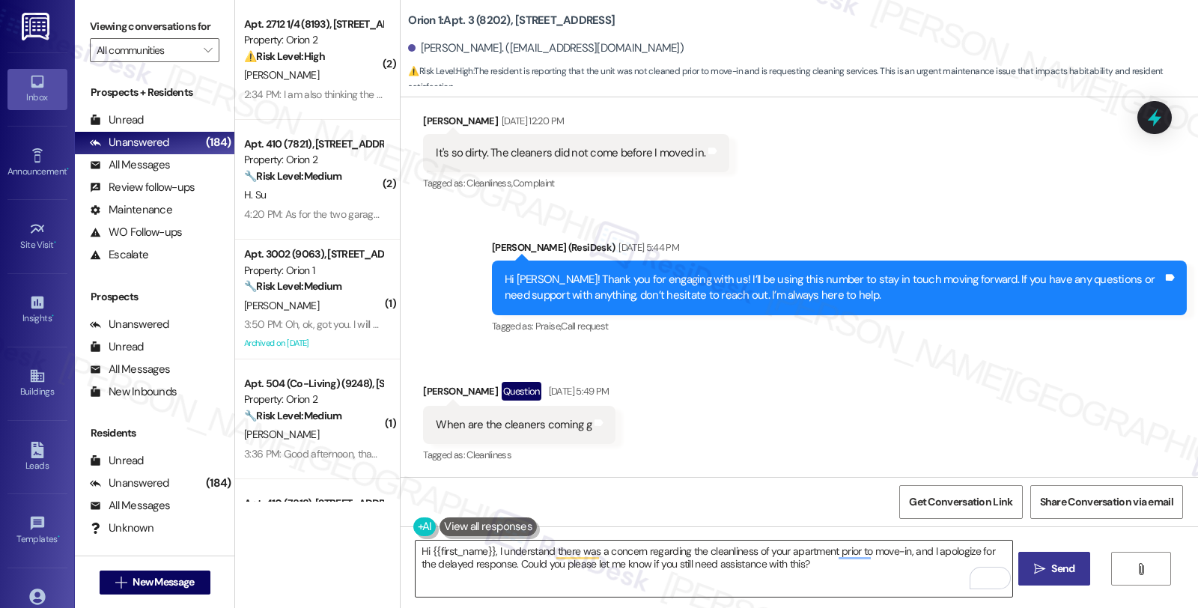
click at [857, 569] on textarea "Hi {{first_name}}, I understand there was a concern regarding the cleanliness o…" at bounding box center [714, 569] width 596 height 56
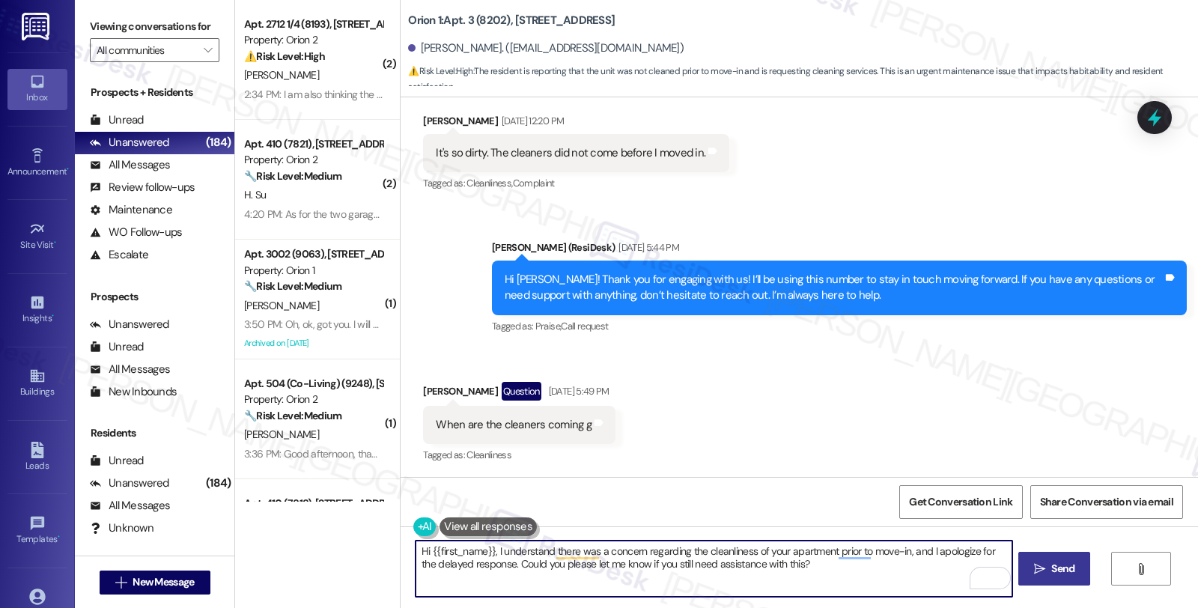
click at [1057, 564] on span "Send" at bounding box center [1062, 569] width 23 height 16
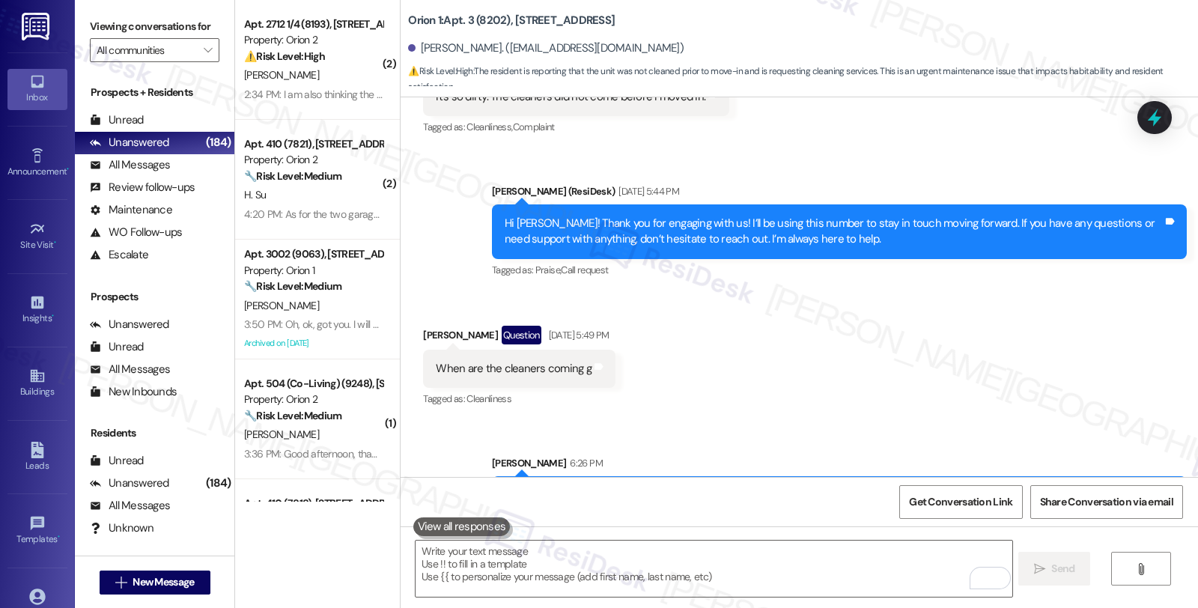
scroll to position [382, 0]
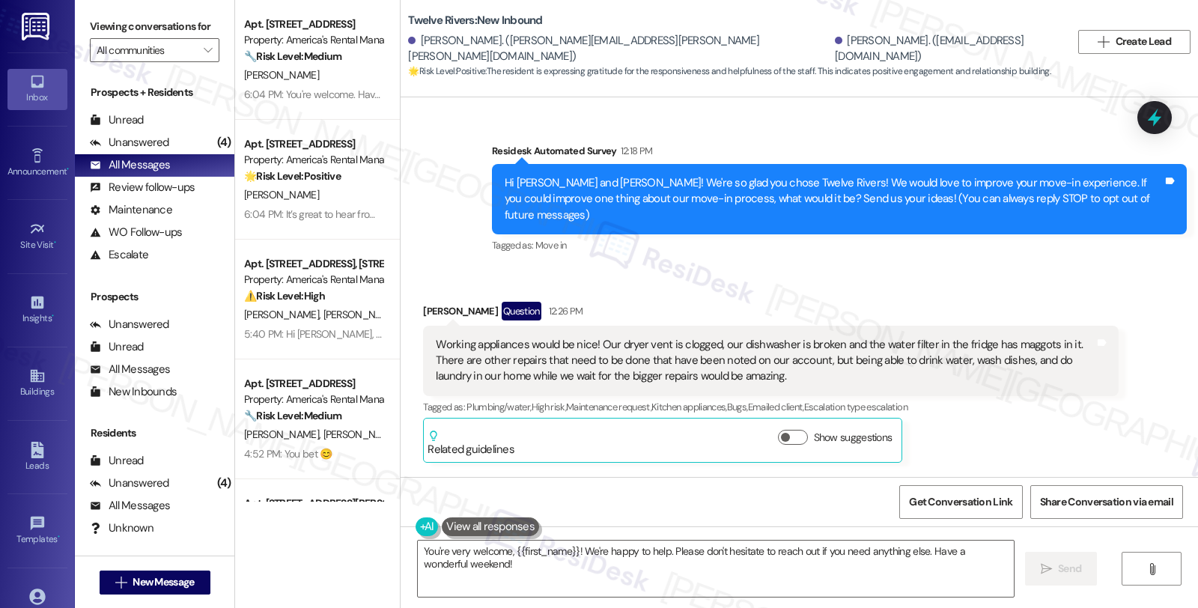
scroll to position [1757, 0]
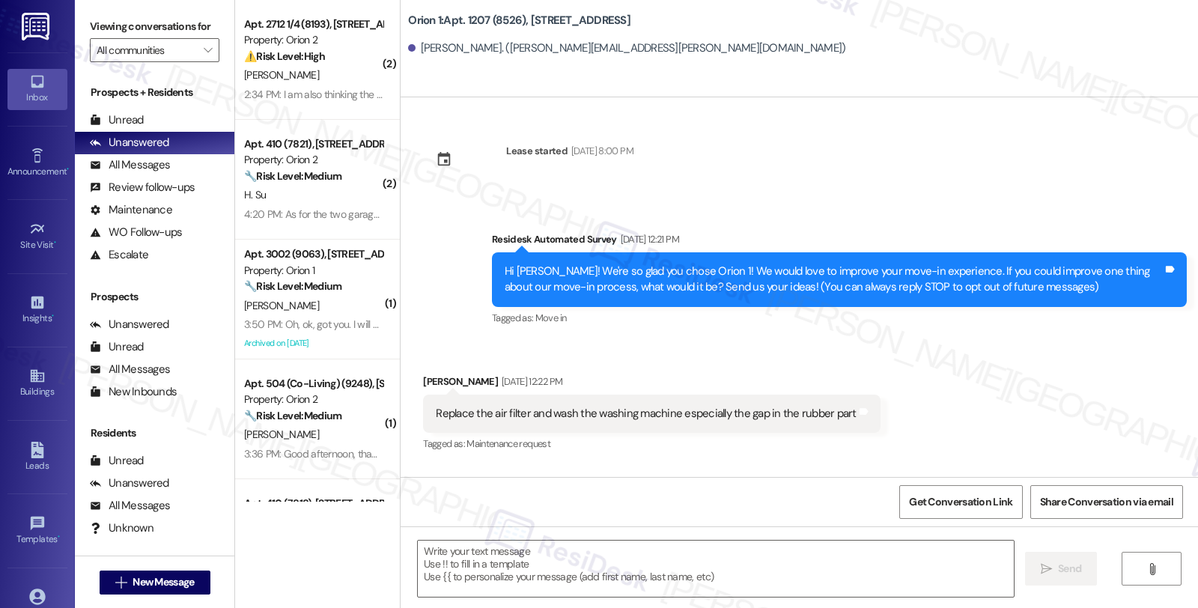
type textarea "Fetching suggested responses. Please feel free to read through the conversation…"
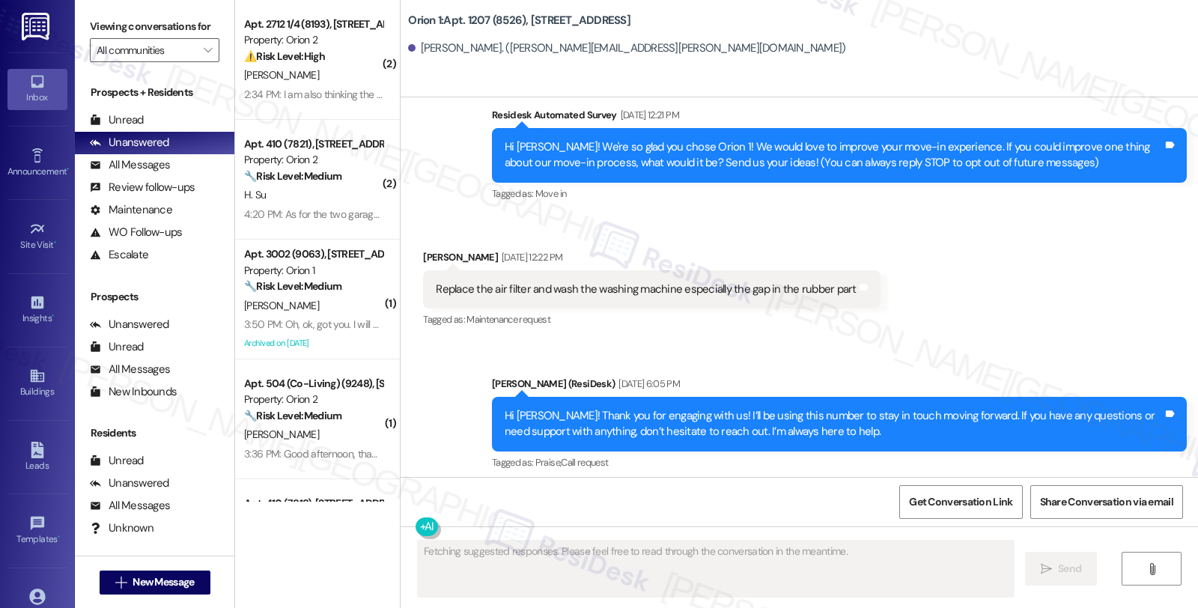
scroll to position [132, 0]
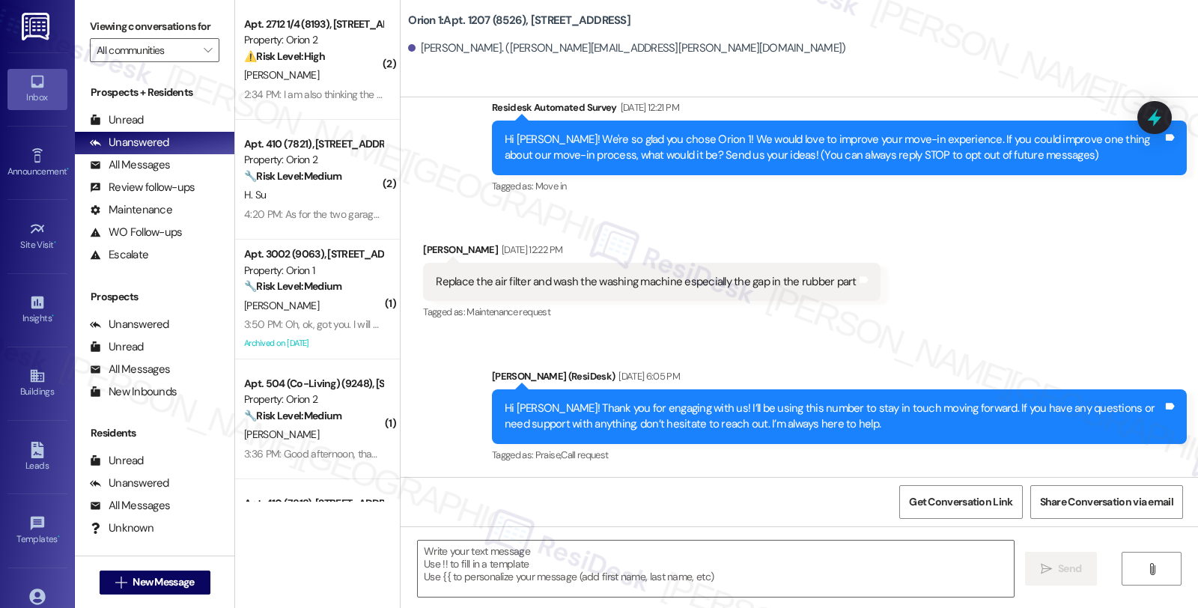
click at [423, 252] on div "[PERSON_NAME] [DATE] 12:22 PM" at bounding box center [651, 252] width 457 height 21
copy div "[PERSON_NAME]"
click at [508, 545] on textarea at bounding box center [716, 569] width 596 height 56
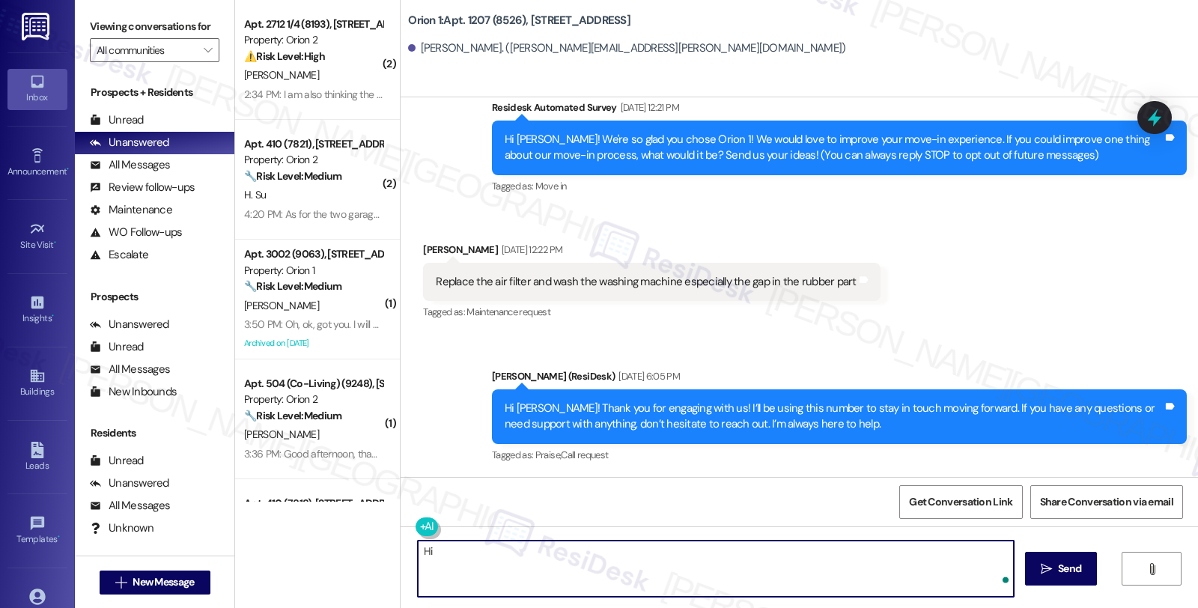
paste textarea "[PERSON_NAME]"
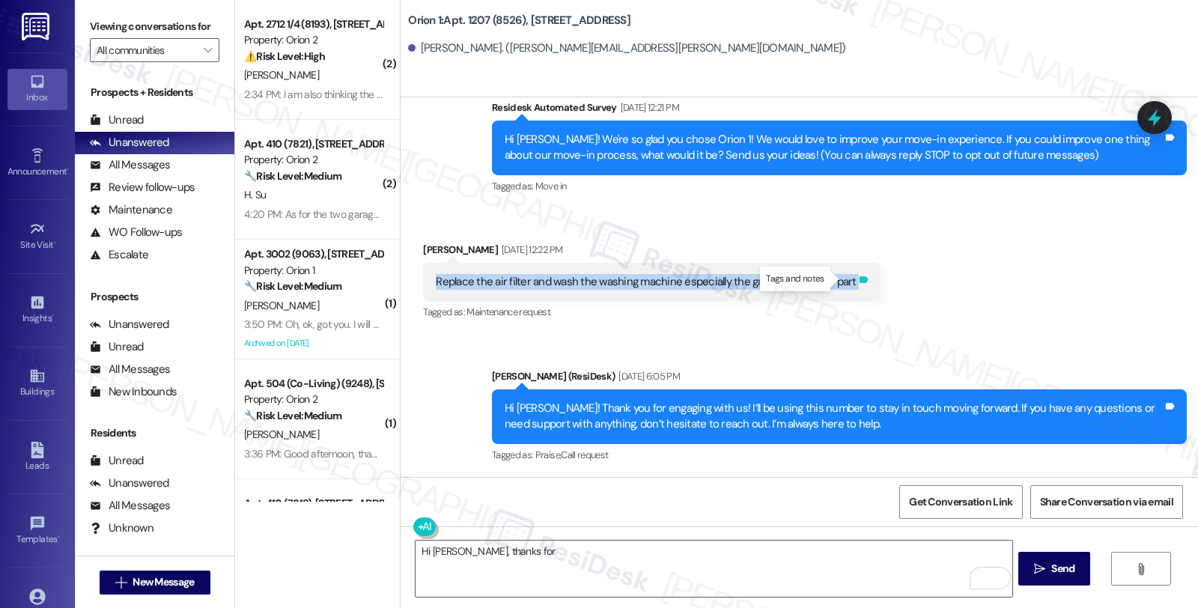
drag, startPoint x: 422, startPoint y: 283, endPoint x: 847, endPoint y: 285, distance: 424.6
click at [847, 285] on div "Replace the air filter and wash the washing machine especially the gap in the r…" at bounding box center [651, 282] width 457 height 38
copy div "Replace the air filter and wash the washing machine especially the gap in the r…"
click at [674, 202] on div "Survey, sent via SMS Residesk Automated Survey Aug 19, 2025 at 12:21 PM Hi Will…" at bounding box center [839, 148] width 717 height 120
drag, startPoint x: 425, startPoint y: 280, endPoint x: 935, endPoint y: 285, distance: 510.0
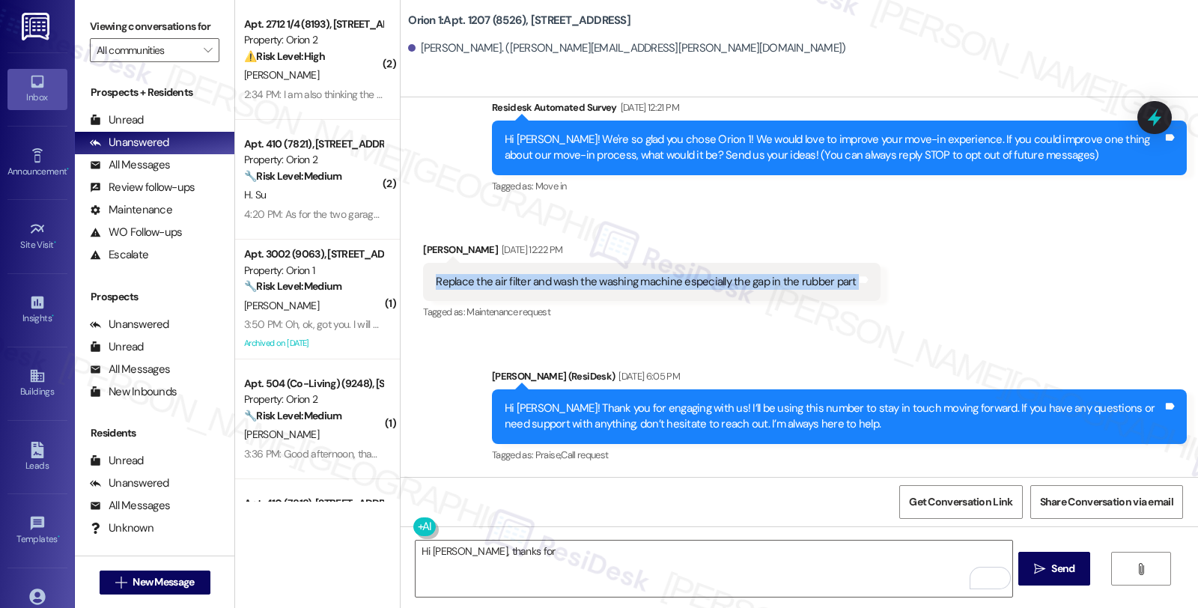
click at [935, 285] on div "Received via SMS William Ouyang Aug 19, 2025 at 12:22 PM Replace the air filter…" at bounding box center [800, 271] width 798 height 127
copy div "Replace the air filter and wash the washing machine especially the gap in the r…"
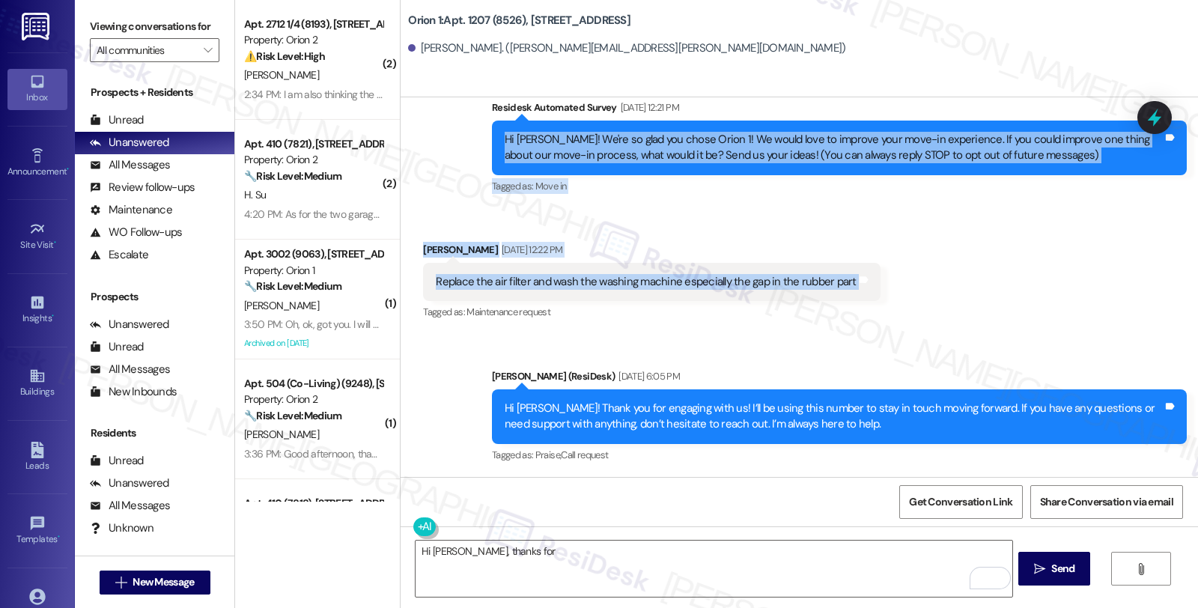
drag, startPoint x: 613, startPoint y: 136, endPoint x: 848, endPoint y: 295, distance: 284.7
click at [848, 295] on div "Lease started Aug 09, 2025 at 8:00 PM Survey, sent via SMS Residesk Automated S…" at bounding box center [800, 287] width 798 height 380
copy div "Hi William! We're so glad you chose Orion 1! We would love to improve your move…"
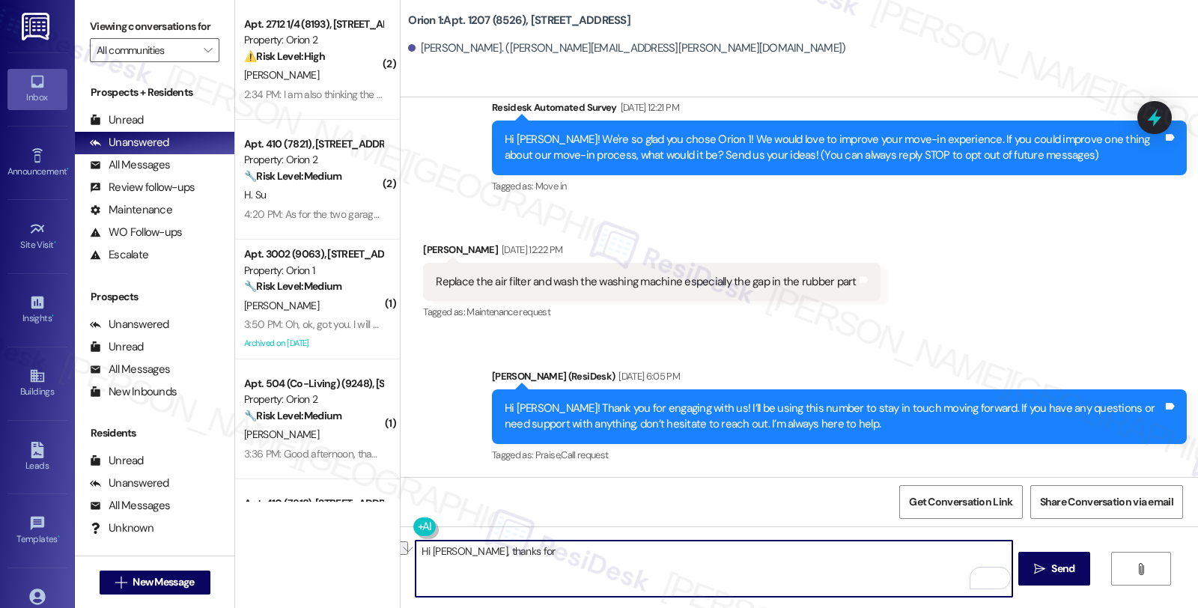
drag, startPoint x: 527, startPoint y: 547, endPoint x: 344, endPoint y: 547, distance: 182.7
click at [344, 547] on div "( 2 ) Apt. 2712 1/4 (8193), 2712 Menlo Ave Property: Orion 2 ⚠️ Risk Level: Hig…" at bounding box center [716, 304] width 963 height 608
paste textarea "! Thanks so much for sharing that feedback 🙏 We really appreciate you pointing …"
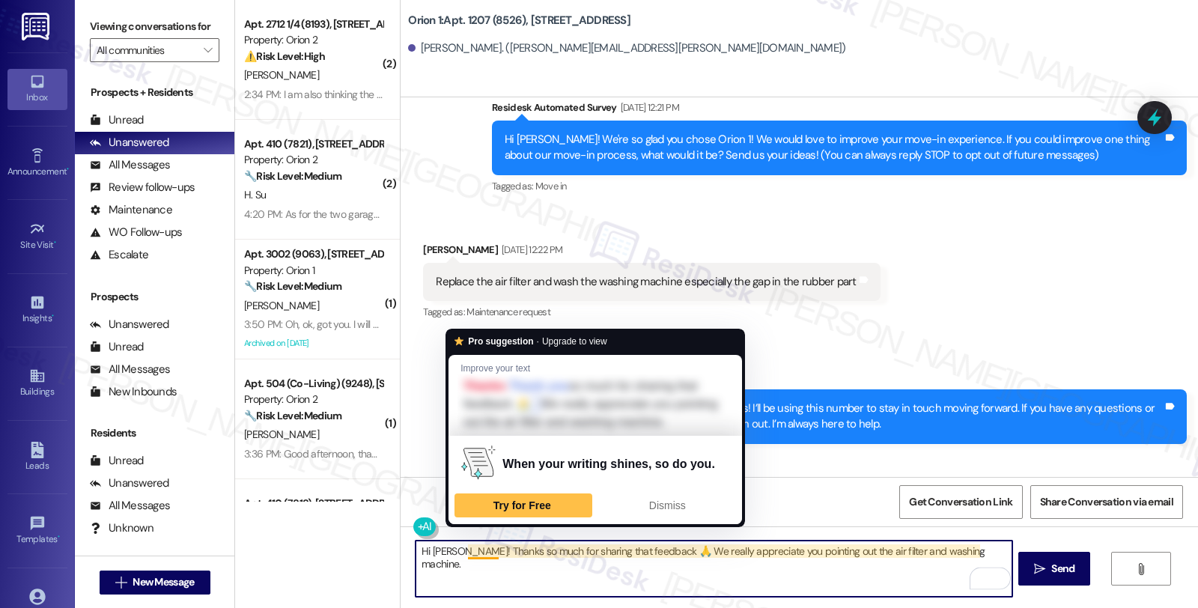
click at [460, 552] on textarea "Hi William! Thanks so much for sharing that feedback 🙏 We really appreciate you…" at bounding box center [714, 569] width 596 height 56
click at [452, 554] on textarea "Hi William! Thanks so much for sharing that feedback 🙏 We really appreciate you…" at bounding box center [714, 569] width 596 height 56
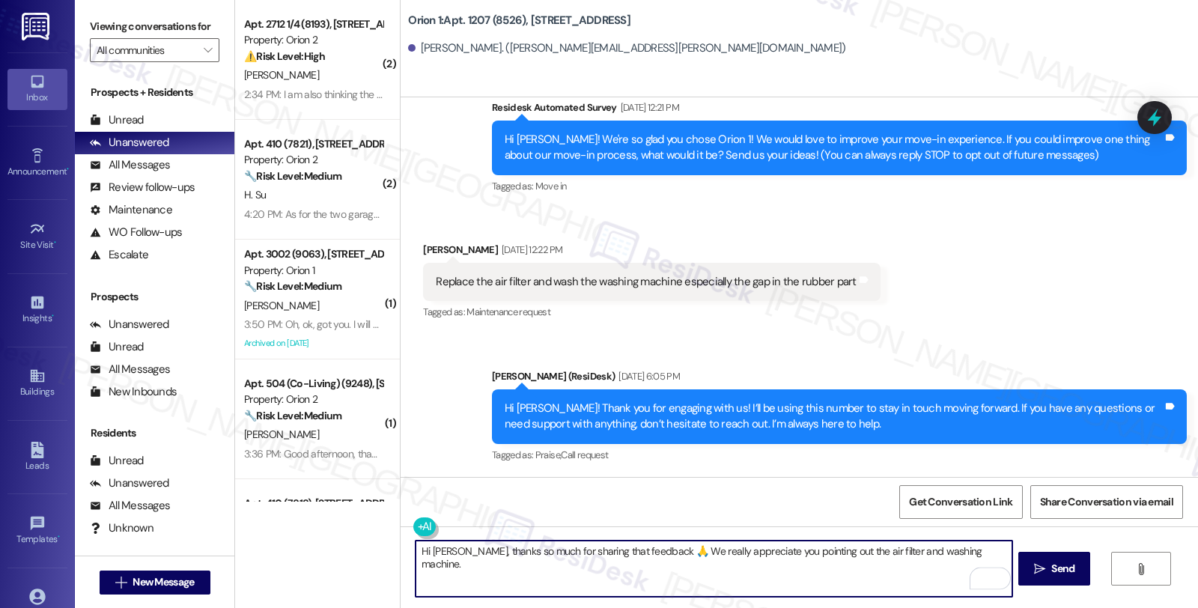
click at [642, 549] on textarea "Hi William, thanks so much for sharing that feedback 🙏 We really appreciate you…" at bounding box center [714, 569] width 596 height 56
click at [982, 551] on textarea "Hi William, thanks so much for sharing that feedback. We really appreciate you …" at bounding box center [714, 569] width 596 height 56
click at [448, 249] on div "William Ouyang Aug 19, 2025 at 12:22 PM" at bounding box center [651, 252] width 457 height 21
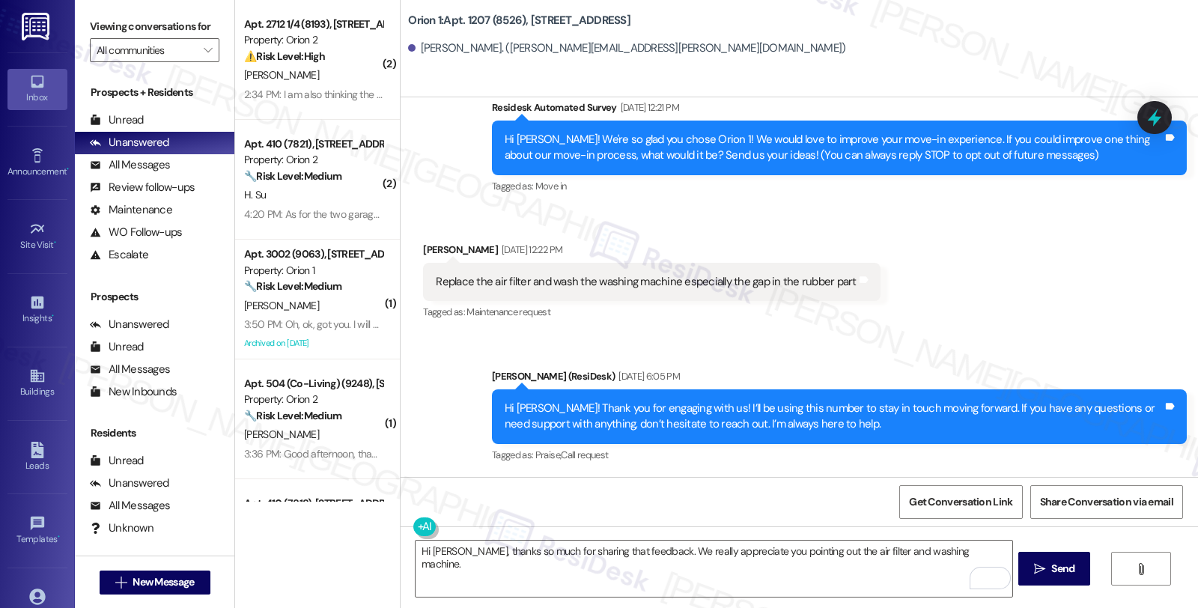
click at [448, 249] on div "William Ouyang Aug 19, 2025 at 12:22 PM" at bounding box center [651, 252] width 457 height 21
click at [974, 558] on textarea "Hi William, thanks so much for sharing that feedback. We really appreciate you …" at bounding box center [714, 569] width 596 height 56
drag, startPoint x: 413, startPoint y: 244, endPoint x: 475, endPoint y: 250, distance: 62.4
click at [475, 250] on div "William Ouyang Aug 19, 2025 at 12:22 PM" at bounding box center [651, 252] width 457 height 21
copy div "William Ouyan"
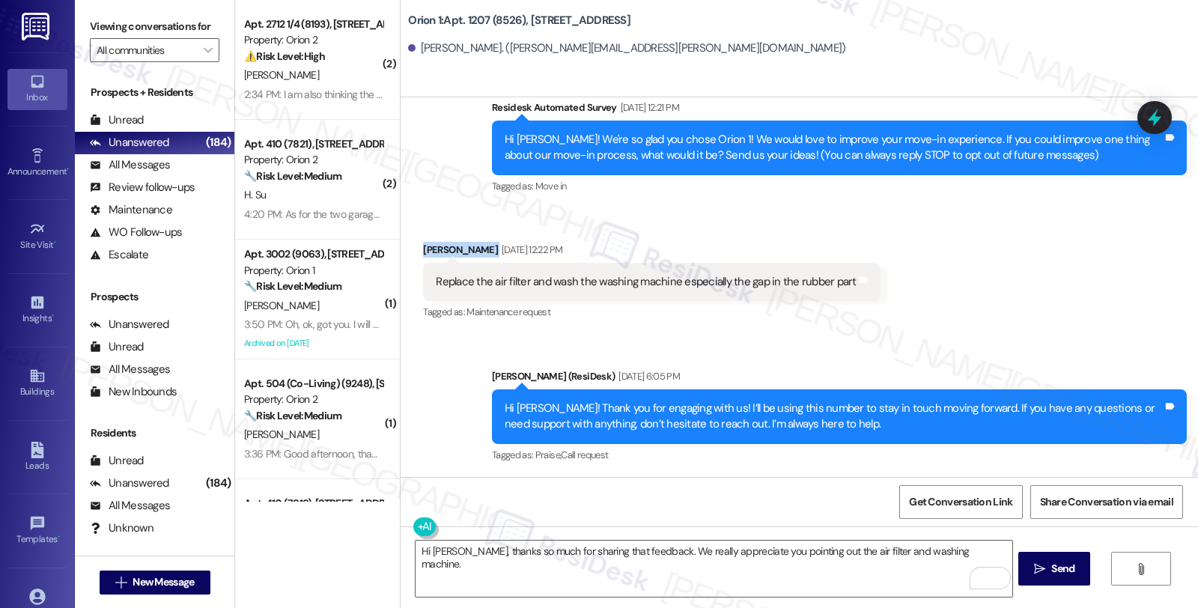
click at [498, 248] on div "Aug 19, 2025 at 12:22 PM" at bounding box center [530, 250] width 64 height 16
copy div "William Ouyang"
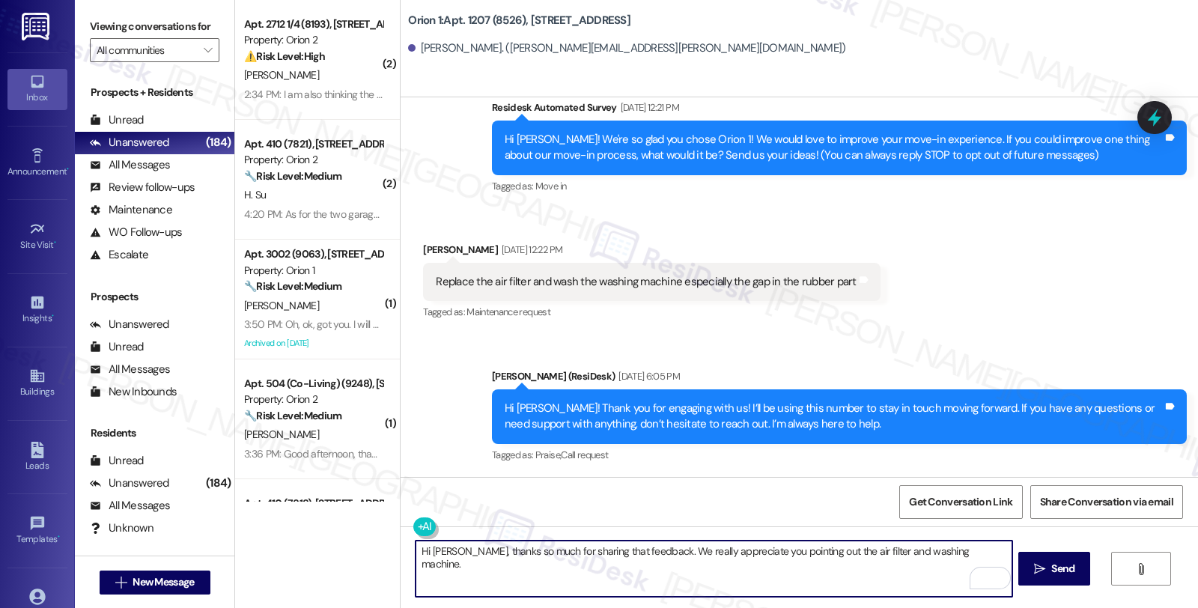
click at [982, 554] on textarea "Hi William, thanks so much for sharing that feedback. We really appreciate you …" at bounding box center [714, 569] width 596 height 56
click at [657, 562] on textarea "Hi William, thanks so much for sharing that feedback. We really appreciate you …" at bounding box center [714, 569] width 596 height 56
click at [811, 568] on textarea "Hi William, thanks so much for sharing that feedback. We really appreciate you …" at bounding box center [714, 569] width 596 height 56
click at [914, 563] on textarea "Hi William, thanks so much for sharing that feedback. We really appreciate you …" at bounding box center [714, 569] width 596 height 56
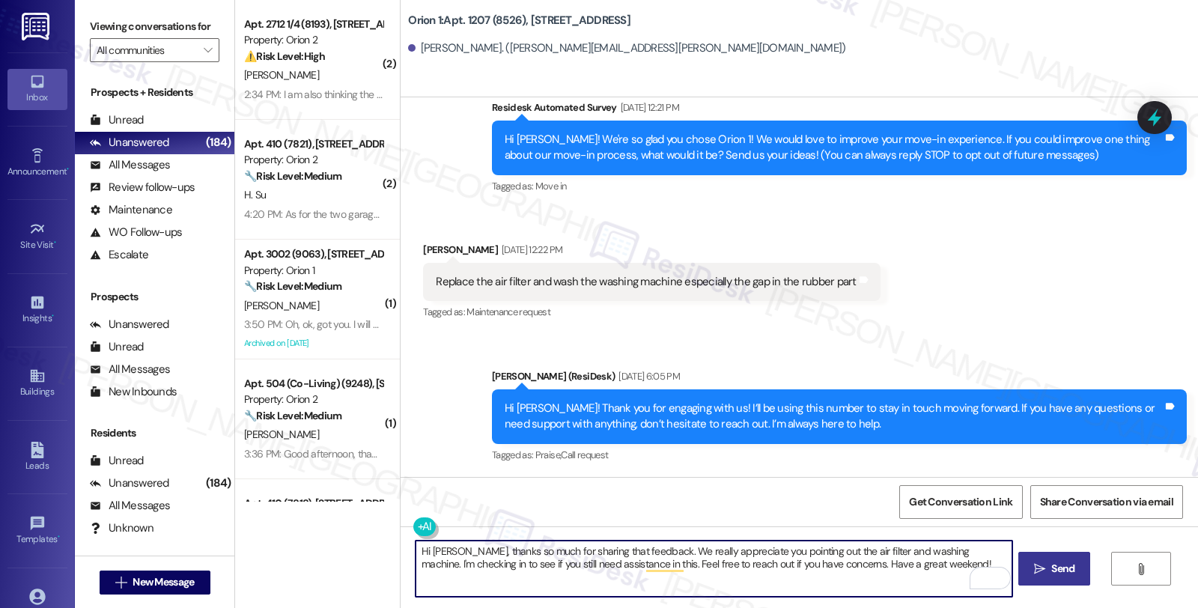
type textarea "Hi William, thanks so much for sharing that feedback. We really appreciate you …"
click at [1048, 562] on span "Send" at bounding box center [1062, 569] width 29 height 16
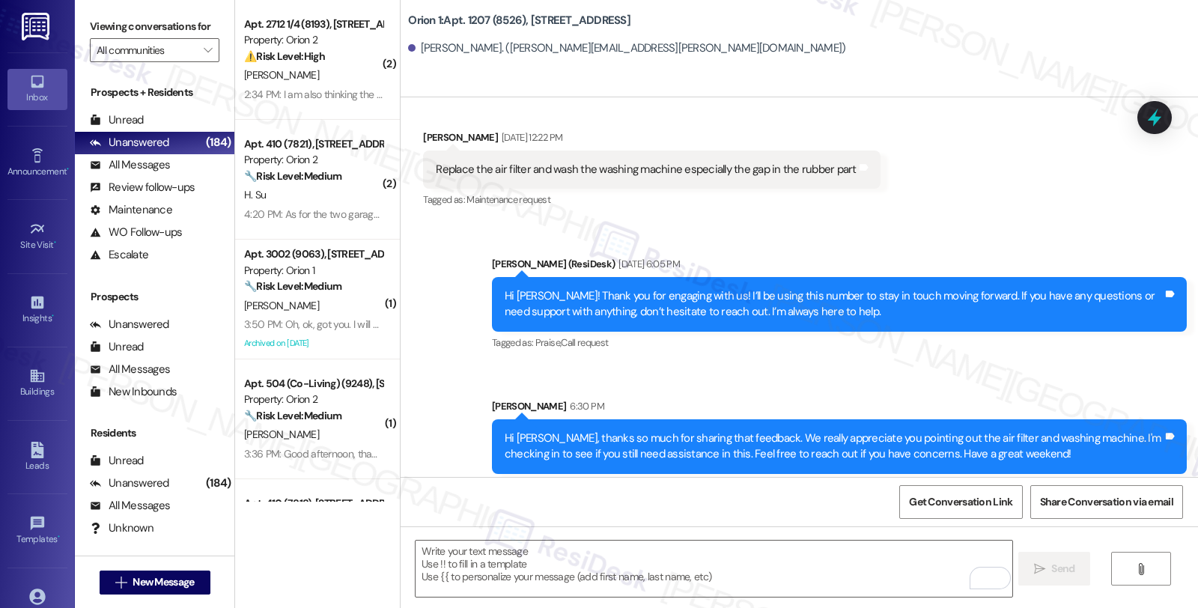
scroll to position [252, 0]
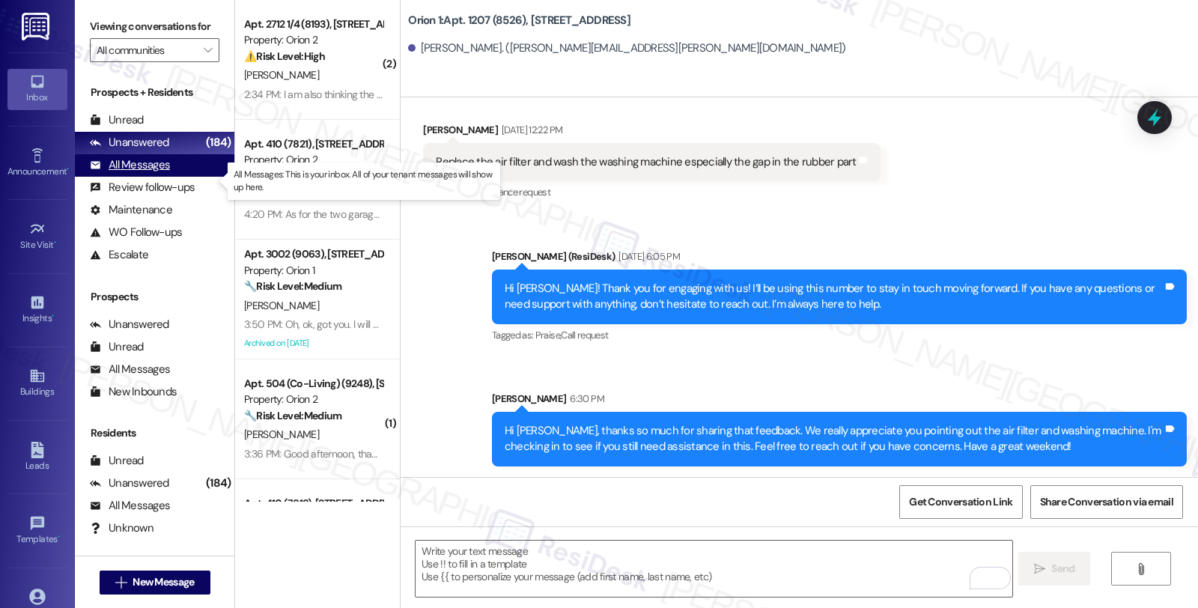
click at [156, 173] on div "All Messages" at bounding box center [130, 165] width 80 height 16
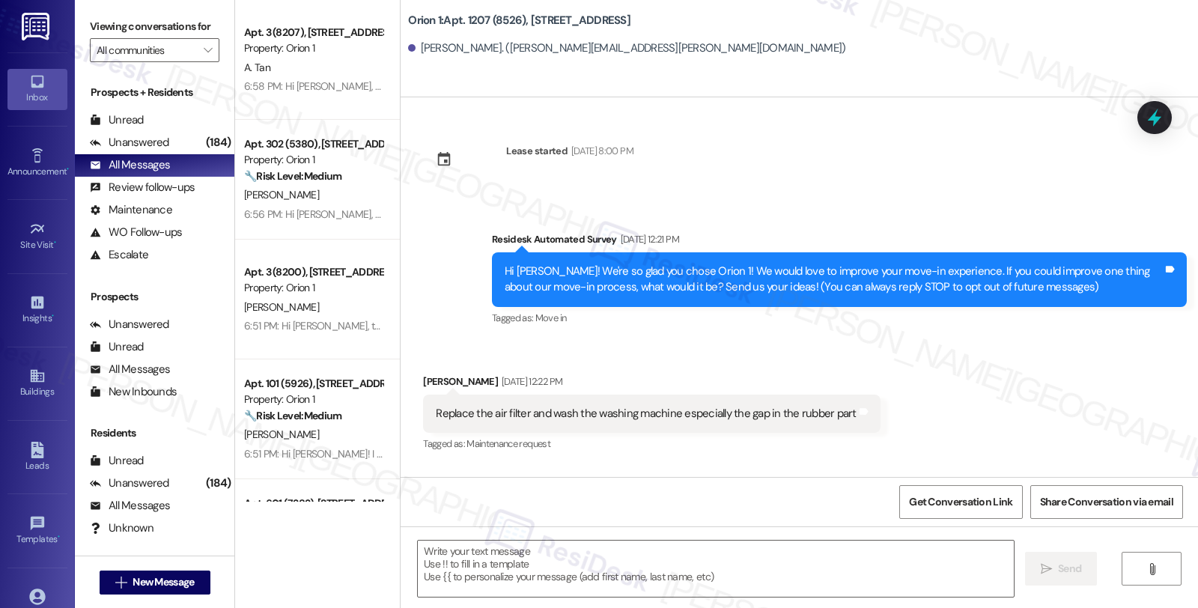
type textarea "Fetching suggested responses. Please feel free to read through the conversation…"
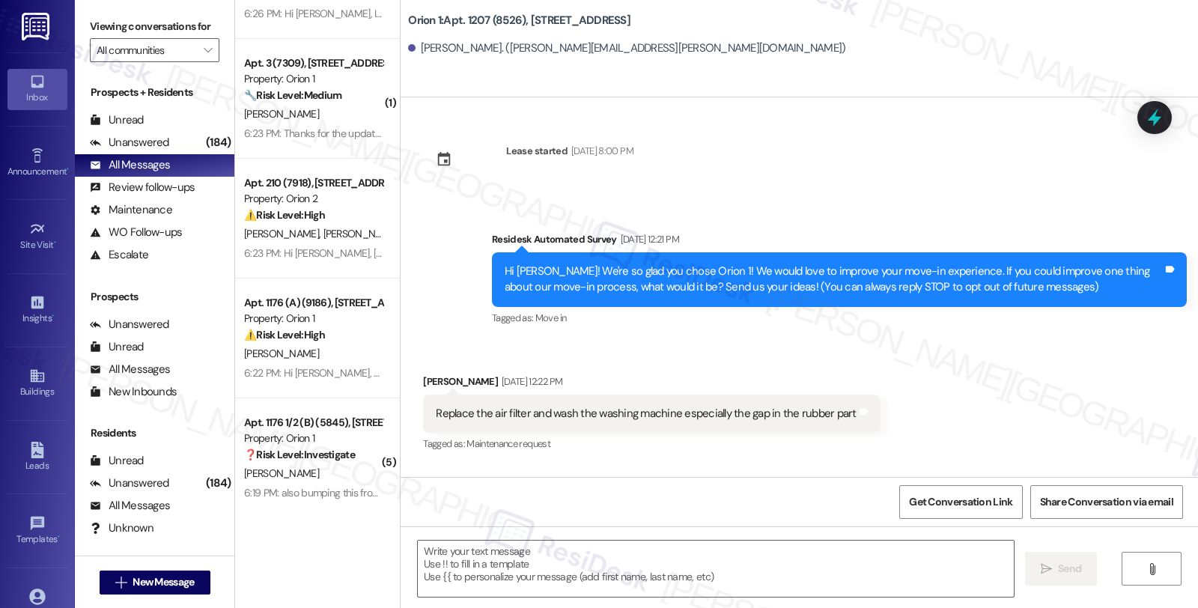
scroll to position [832, 0]
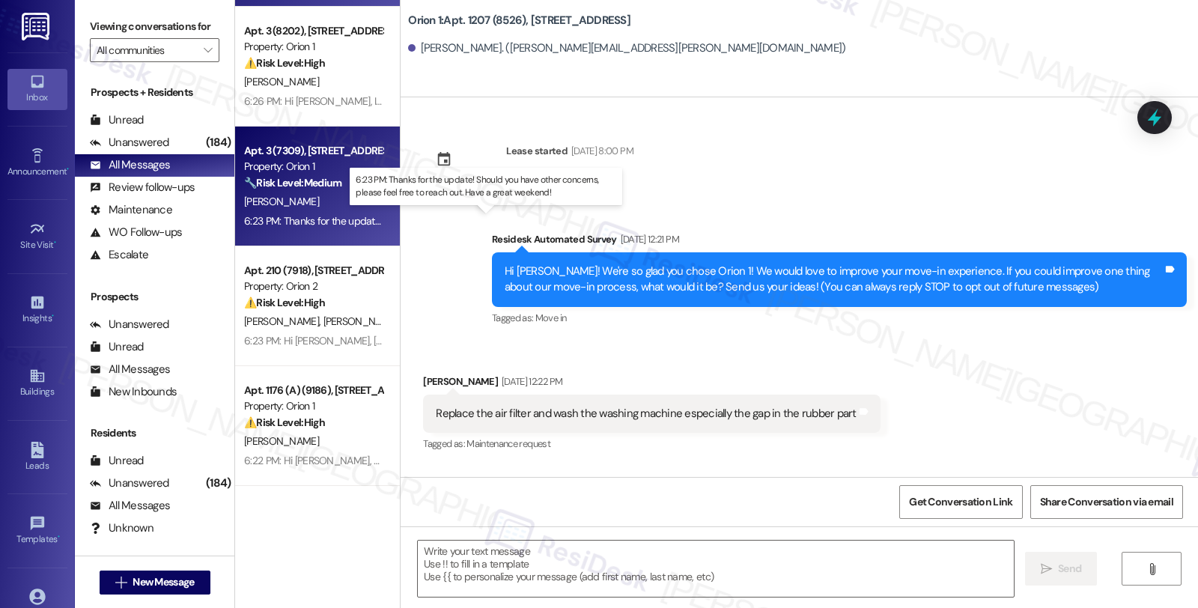
click at [350, 219] on div "6:23 PM: Thanks for the update! Should you have other concerns, please feel fre…" at bounding box center [500, 220] width 513 height 13
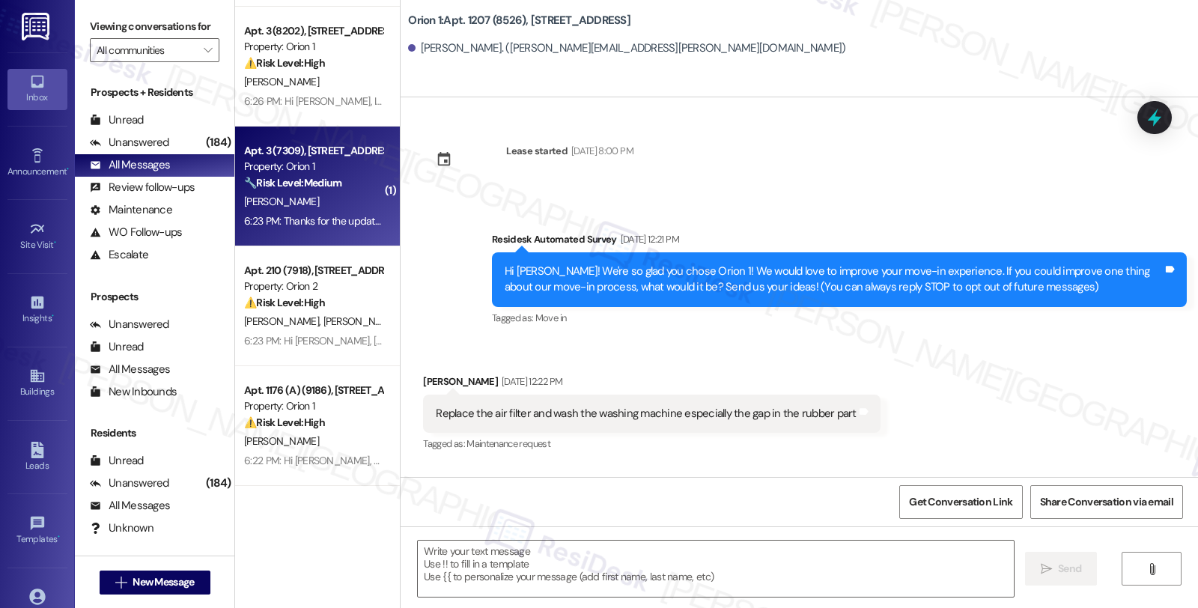
type textarea "Fetching suggested responses. Please feel free to read through the conversation…"
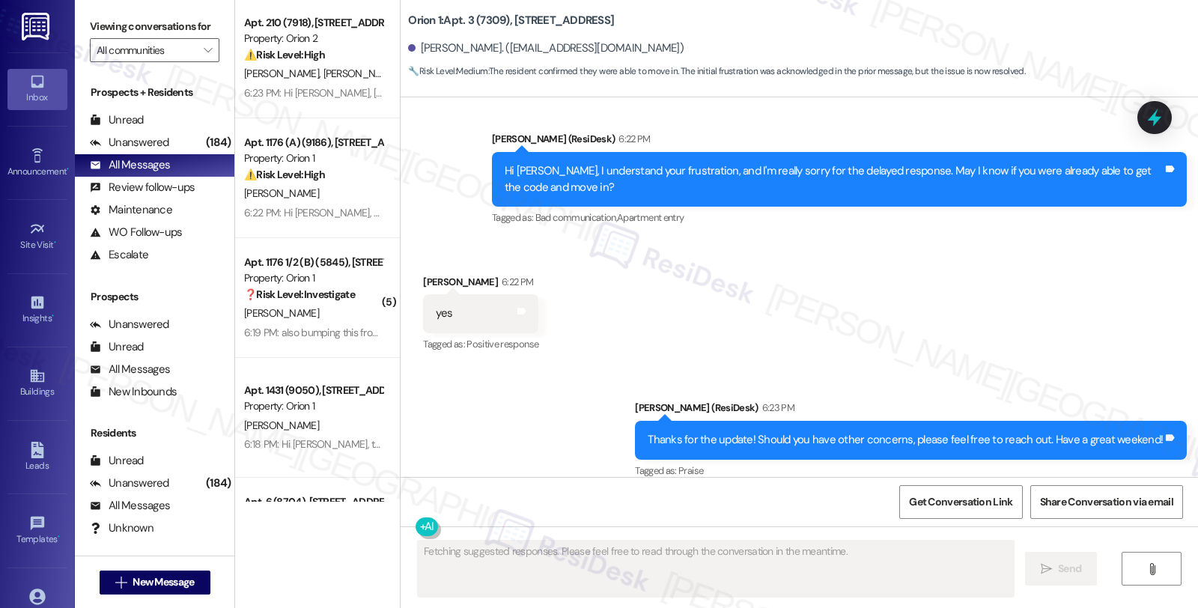
scroll to position [1081, 0]
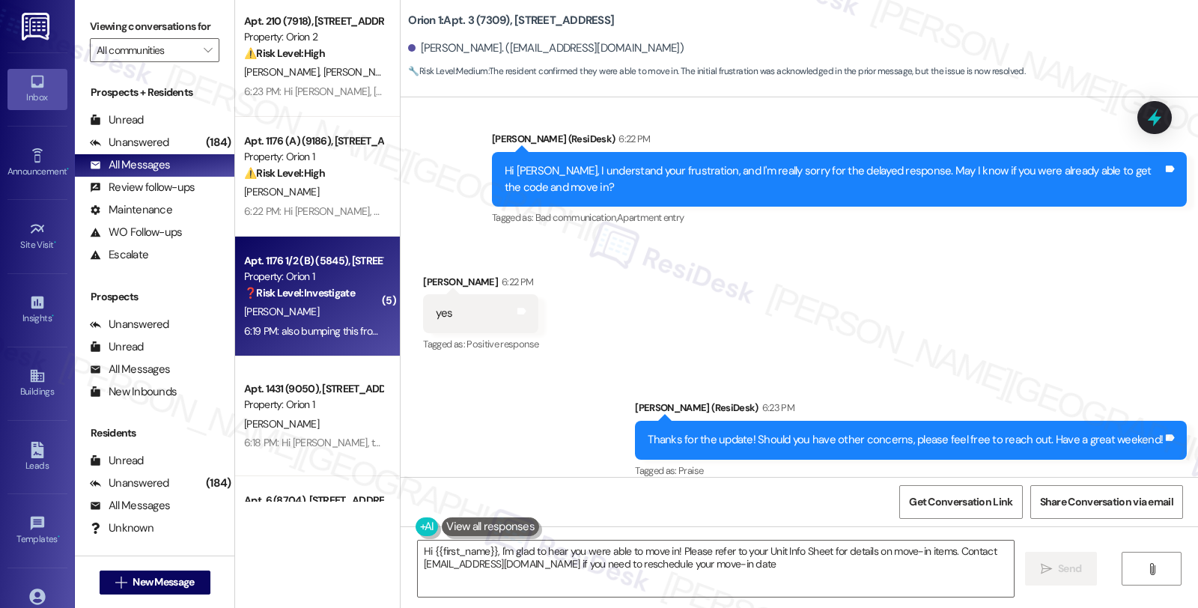
type textarea "Hi {{first_name}}, I'm glad to hear you were able to move in! Please refer to y…"
click at [358, 347] on div "Apt. 1176 1/2 (B) (5845), 1180 W 37th Pl Property: Orion 1 ❓ Risk Level: Invest…" at bounding box center [317, 297] width 165 height 120
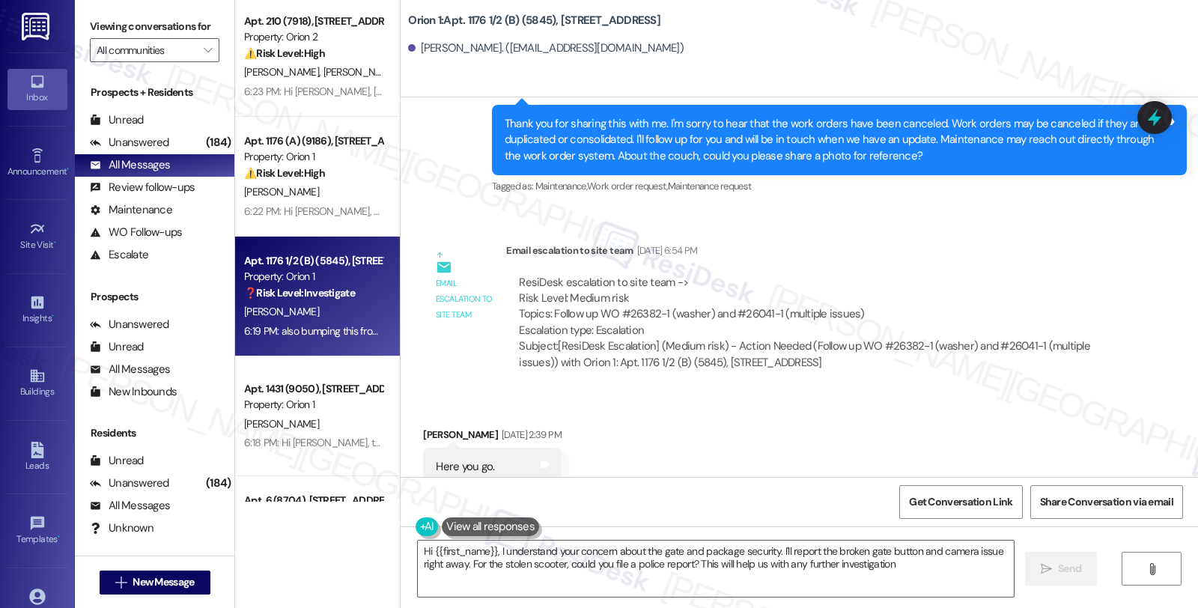
type textarea "Hi {{first_name}}, I understand your concern about the gate and package securit…"
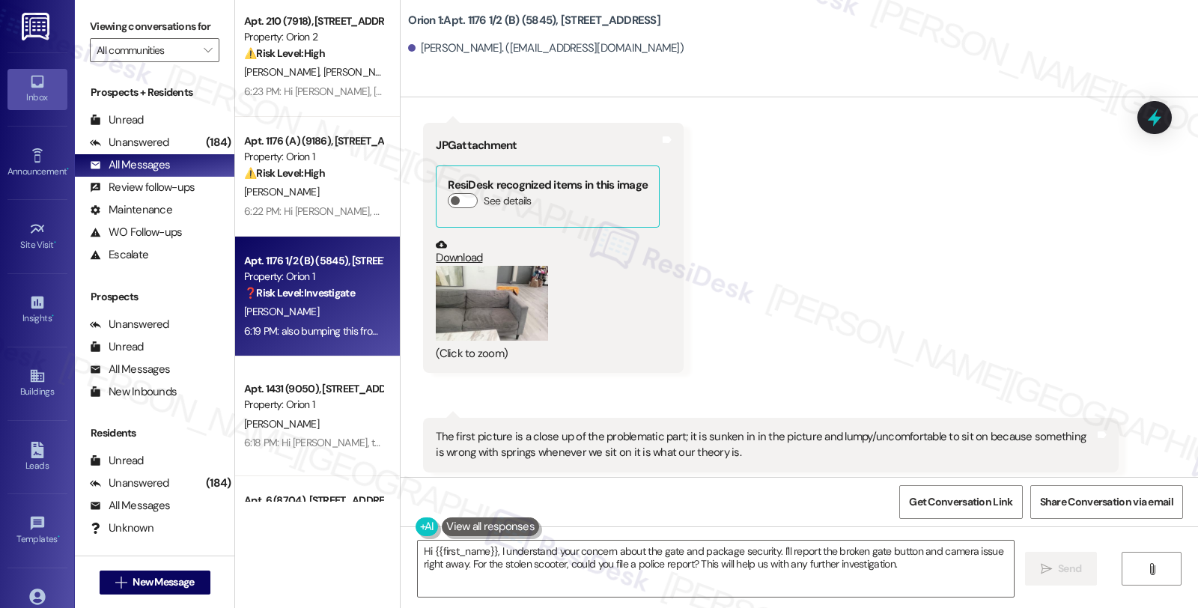
scroll to position [4674, 0]
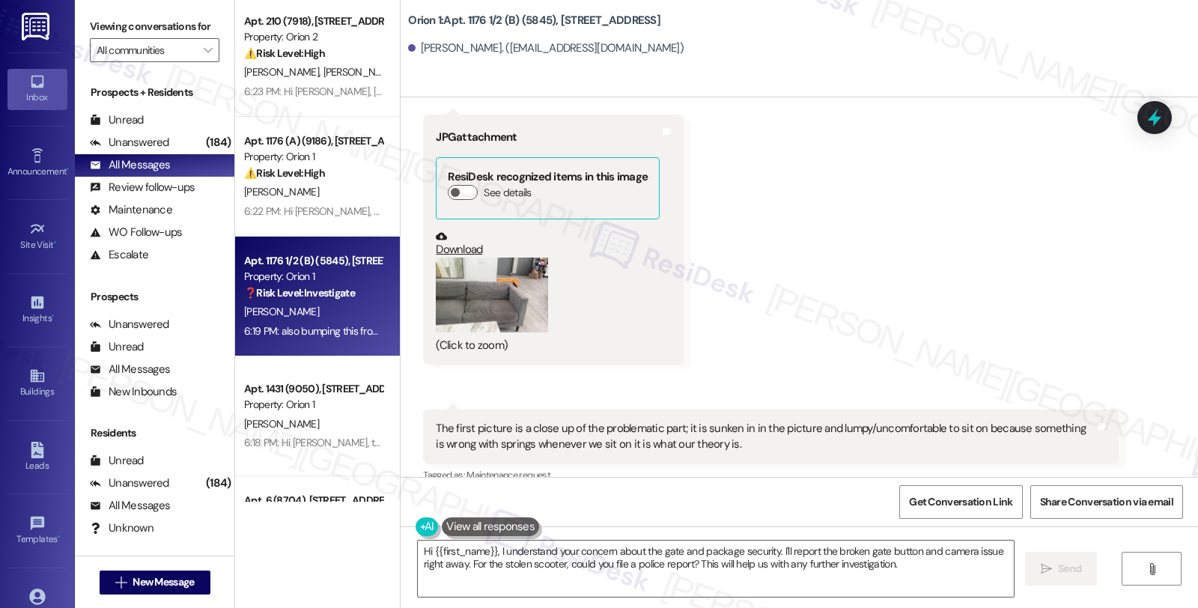
click at [484, 285] on button "Zoom image" at bounding box center [492, 295] width 112 height 75
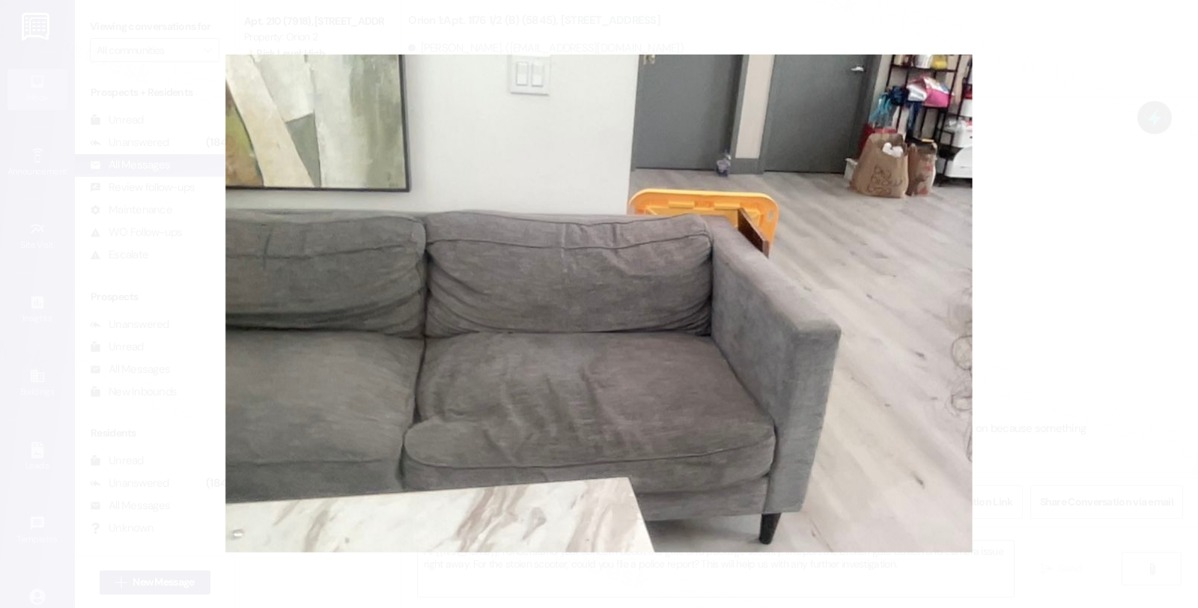
click at [1013, 258] on button "Unzoom image" at bounding box center [599, 304] width 1198 height 608
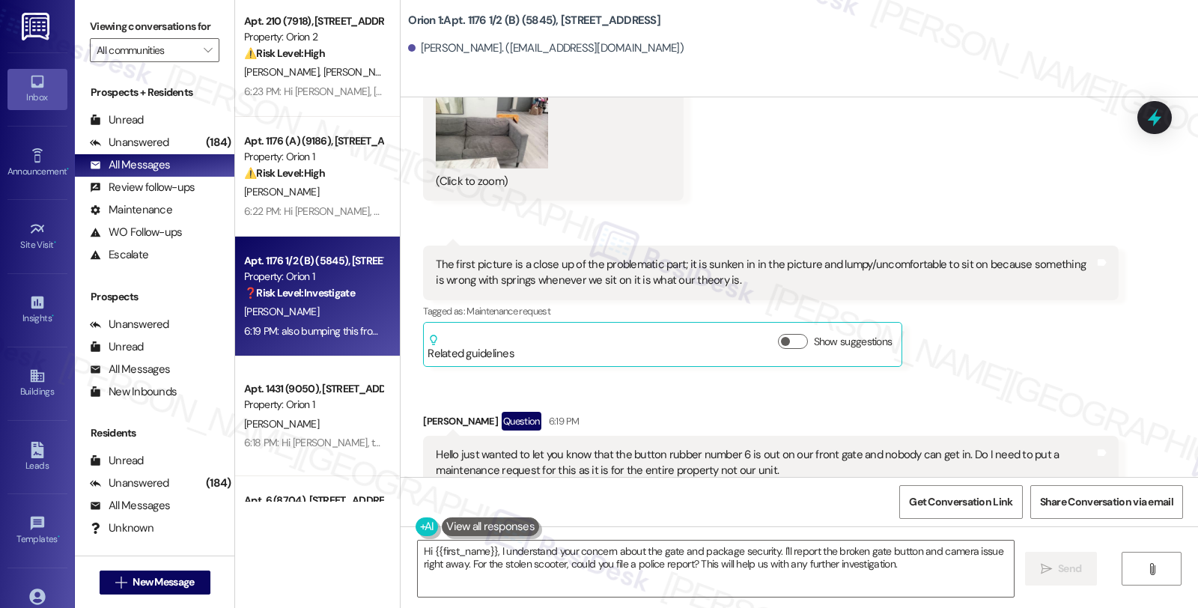
scroll to position [4840, 0]
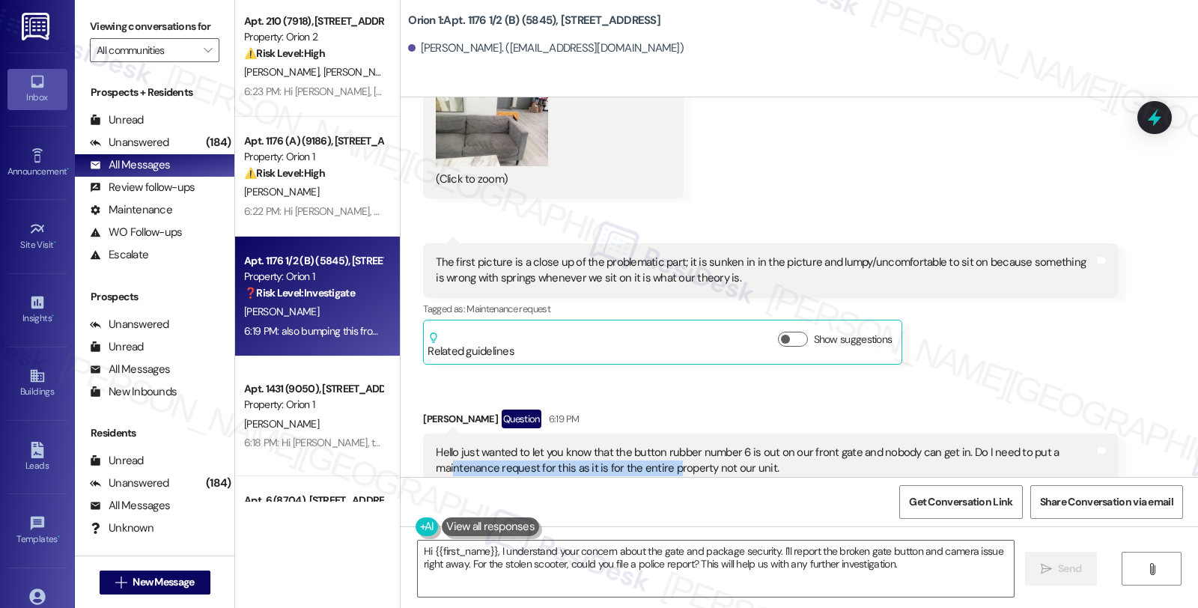
drag, startPoint x: 443, startPoint y: 432, endPoint x: 660, endPoint y: 433, distance: 217.9
click at [660, 445] on div "Hello just wanted to let you know that the button rubber number 6 is out on our…" at bounding box center [765, 461] width 658 height 32
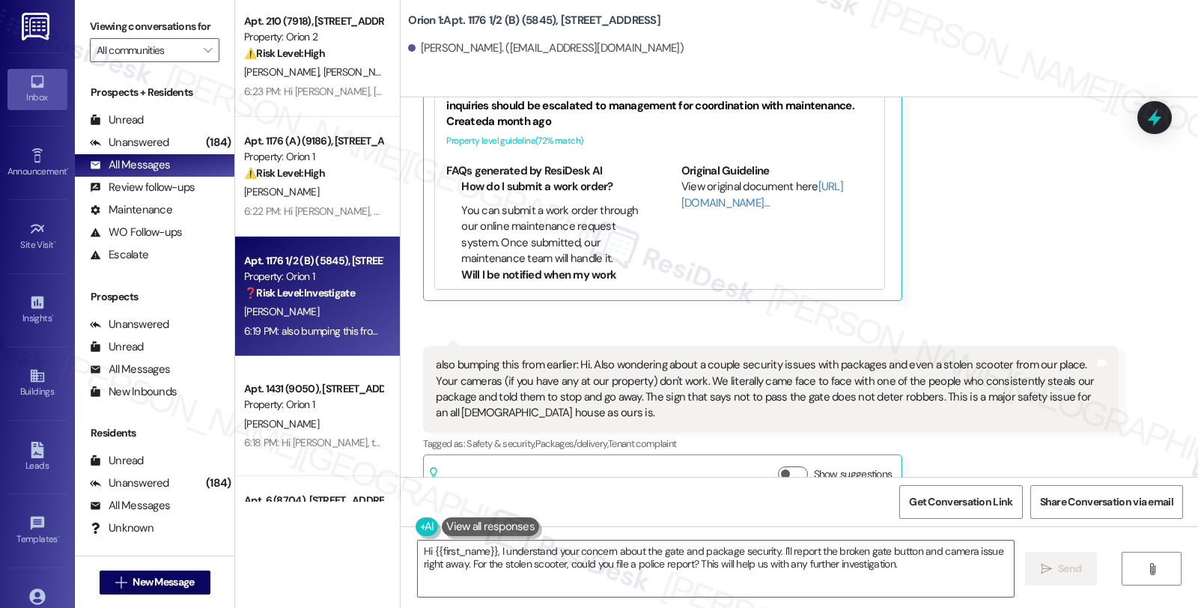
scroll to position [5340, 0]
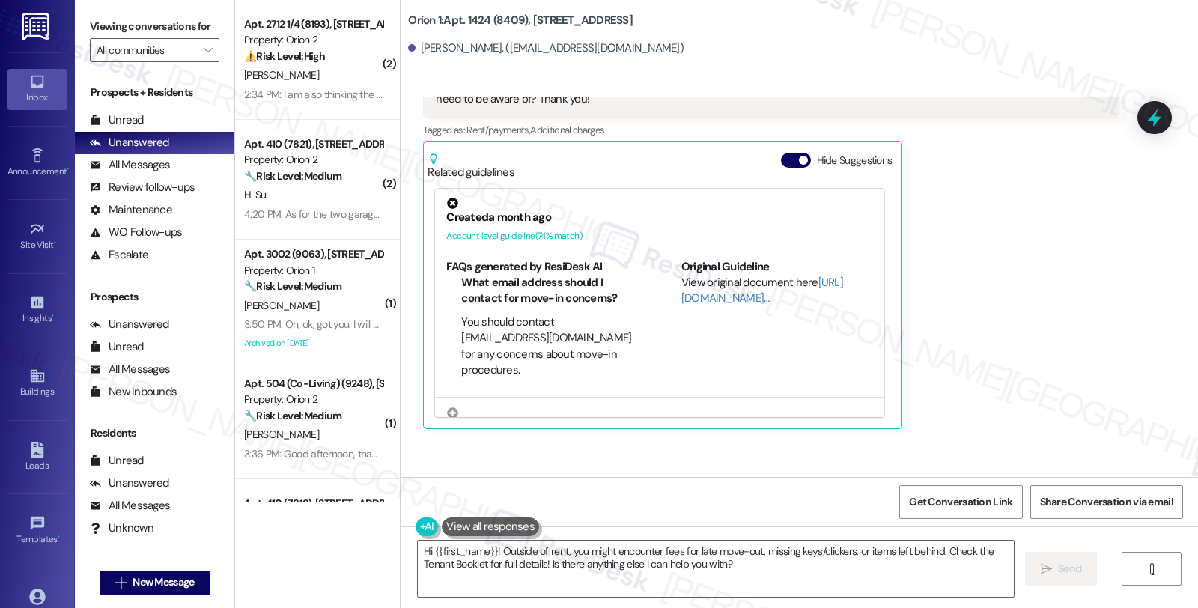
scroll to position [118, 0]
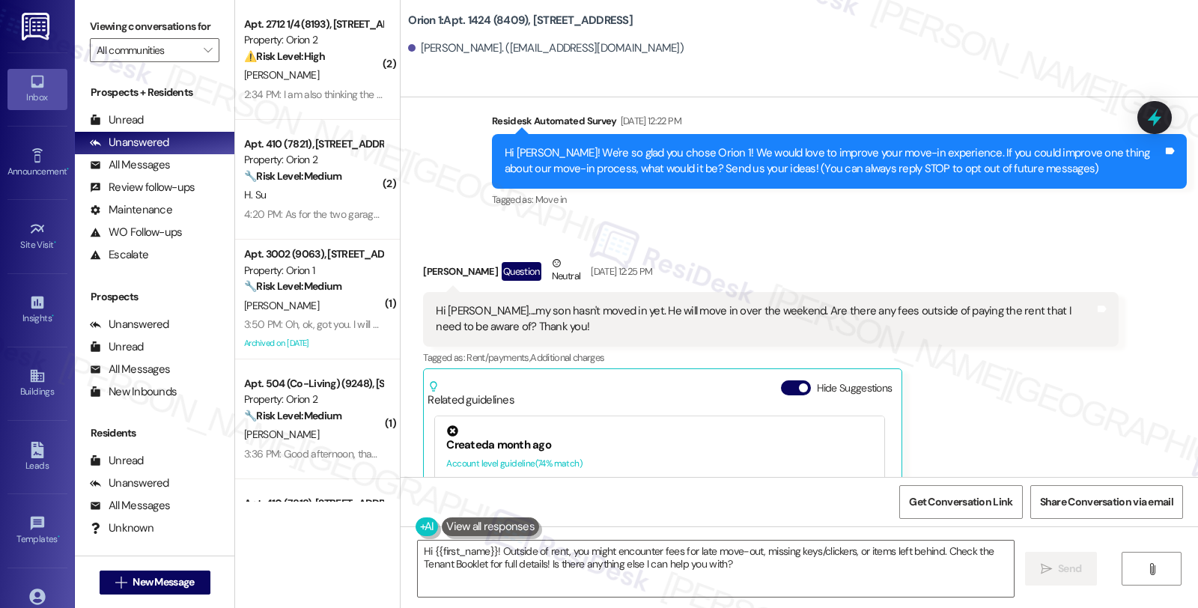
click at [423, 267] on div "Jill Nelson Question Neutral Aug 19, 2025 at 12:25 PM" at bounding box center [770, 273] width 695 height 37
copy div "Jill"
click at [487, 550] on textarea "Hi {{first_name}}! Outside of rent, you might encounter fees for late move-out,…" at bounding box center [716, 569] width 596 height 56
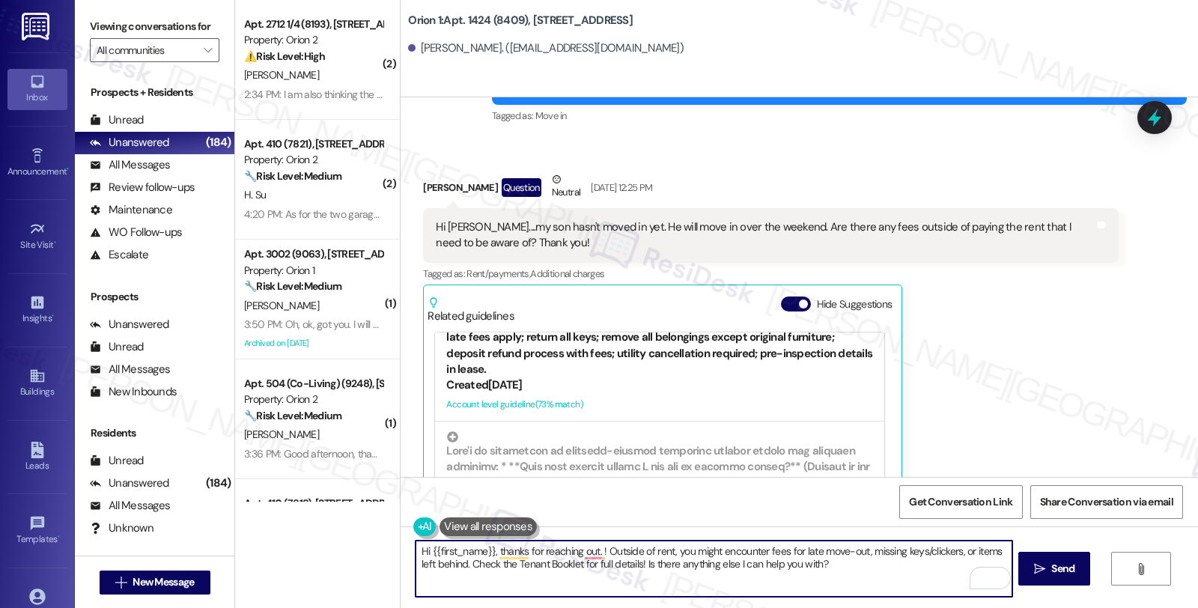
scroll to position [332, 0]
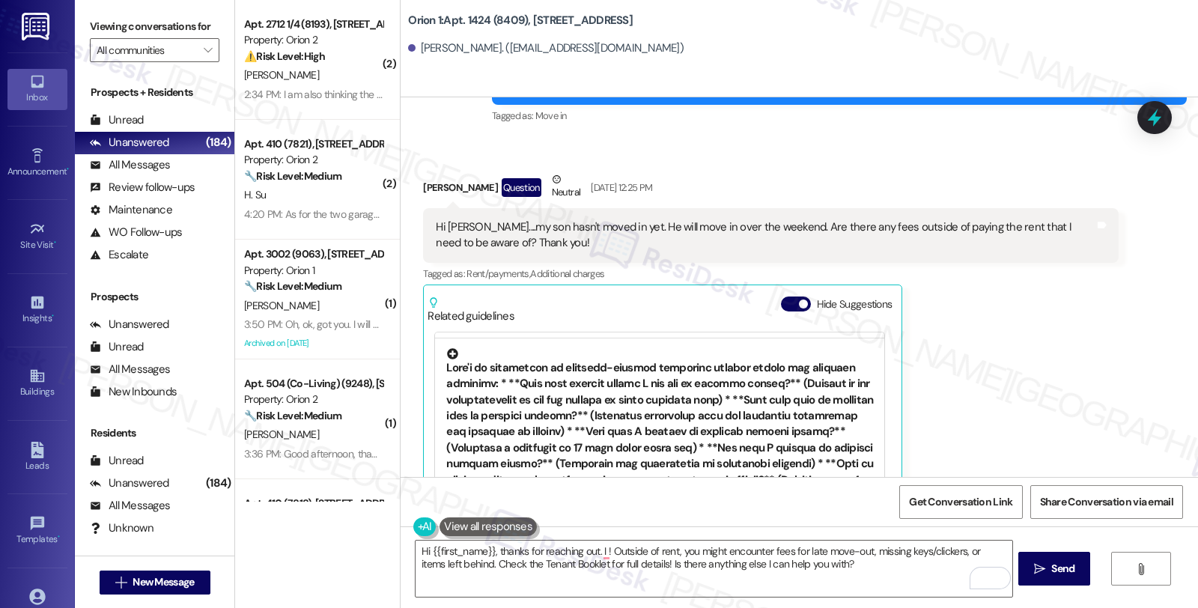
click at [697, 427] on div at bounding box center [659, 466] width 427 height 237
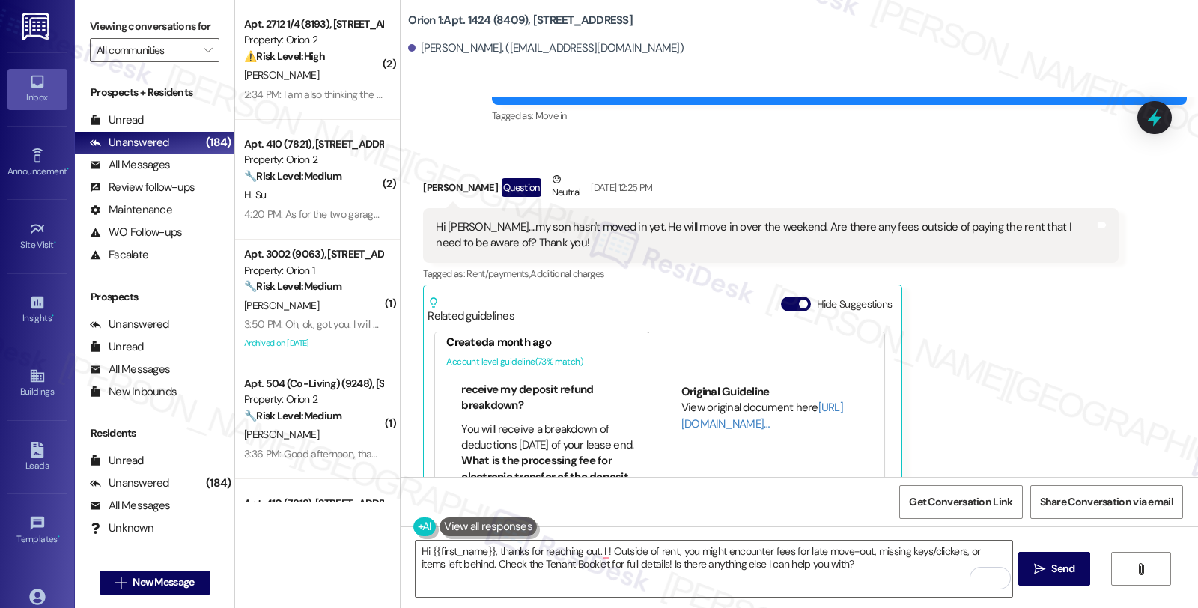
scroll to position [0, 0]
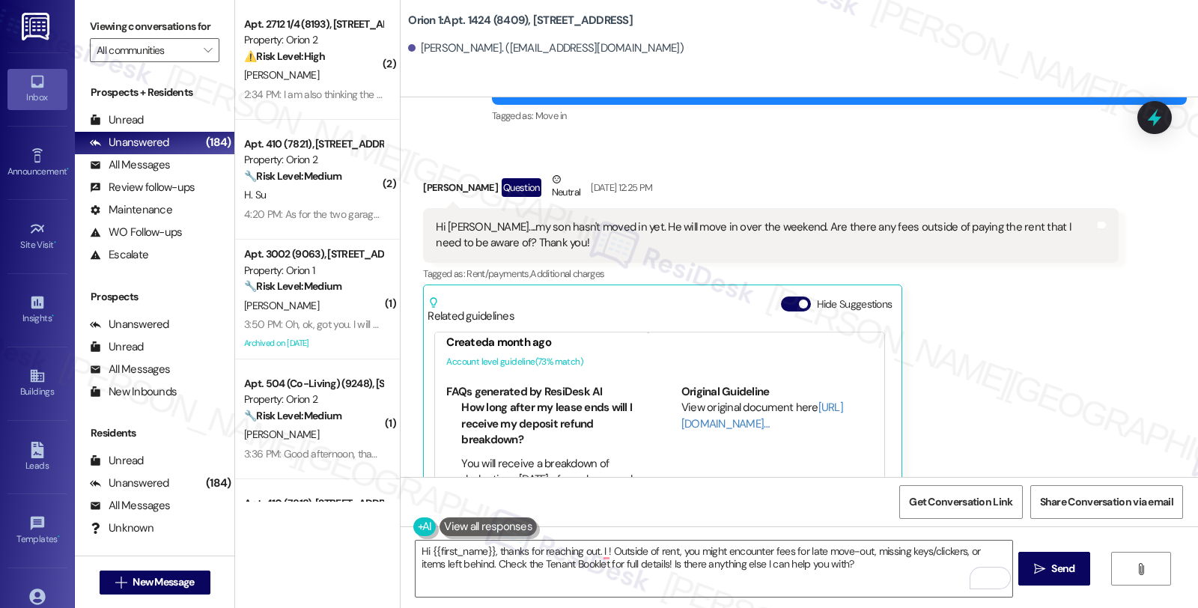
click at [1135, 343] on div "Received via SMS Jill Nelson Question Neutral Aug 19, 2025 at 12:25 PM Hi Sarah…" at bounding box center [800, 361] width 798 height 446
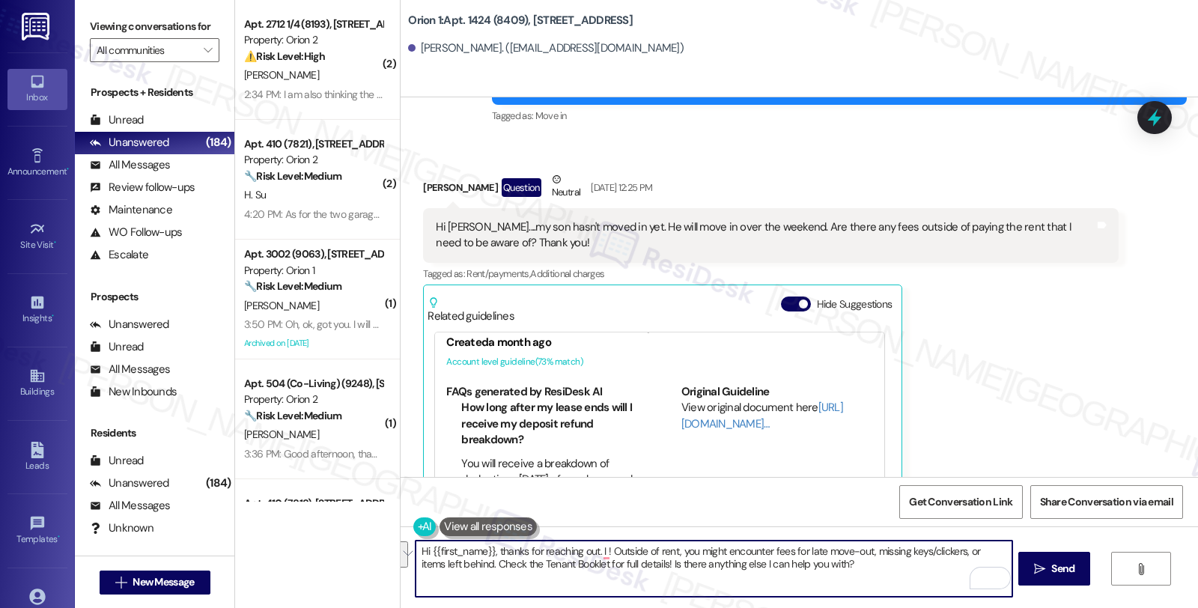
drag, startPoint x: 592, startPoint y: 551, endPoint x: 827, endPoint y: 571, distance: 236.0
click at [827, 571] on textarea "Hi {{first_name}}, thanks for reaching out. I ! Outside of rent, you might enco…" at bounding box center [714, 569] width 596 height 56
click at [670, 554] on textarea "Hi {{first_name}}, thanks for reaching out. I understand" at bounding box center [714, 569] width 596 height 56
click at [888, 552] on textarea "Hi {{first_name}}, thanks for reaching out. I understand you have some concerns…" at bounding box center [714, 569] width 596 height 56
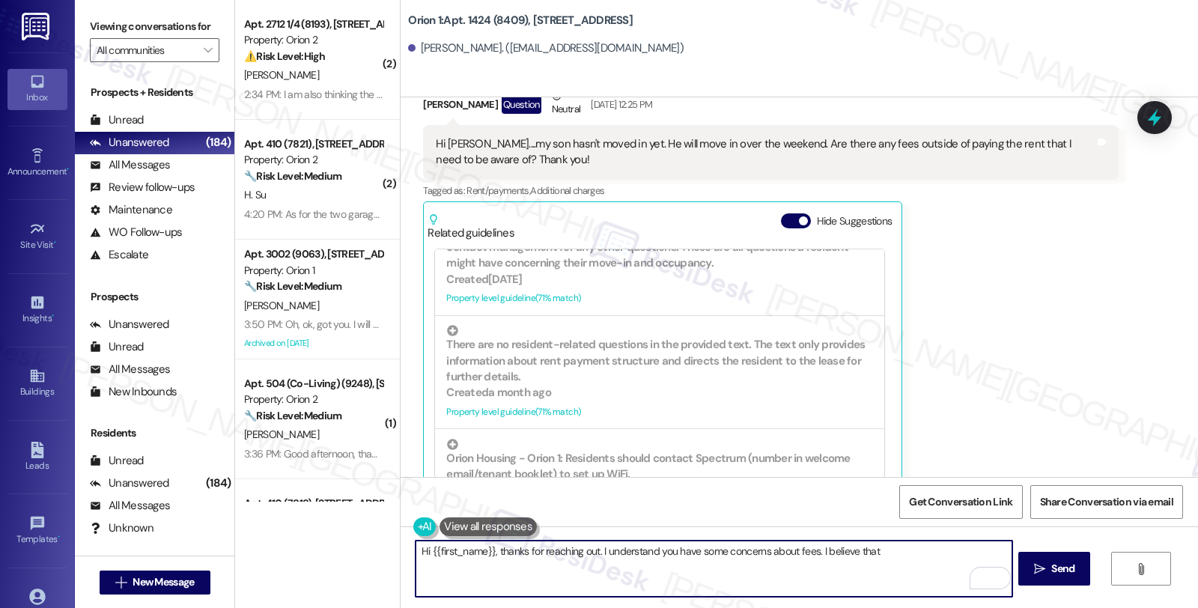
scroll to position [1081, 0]
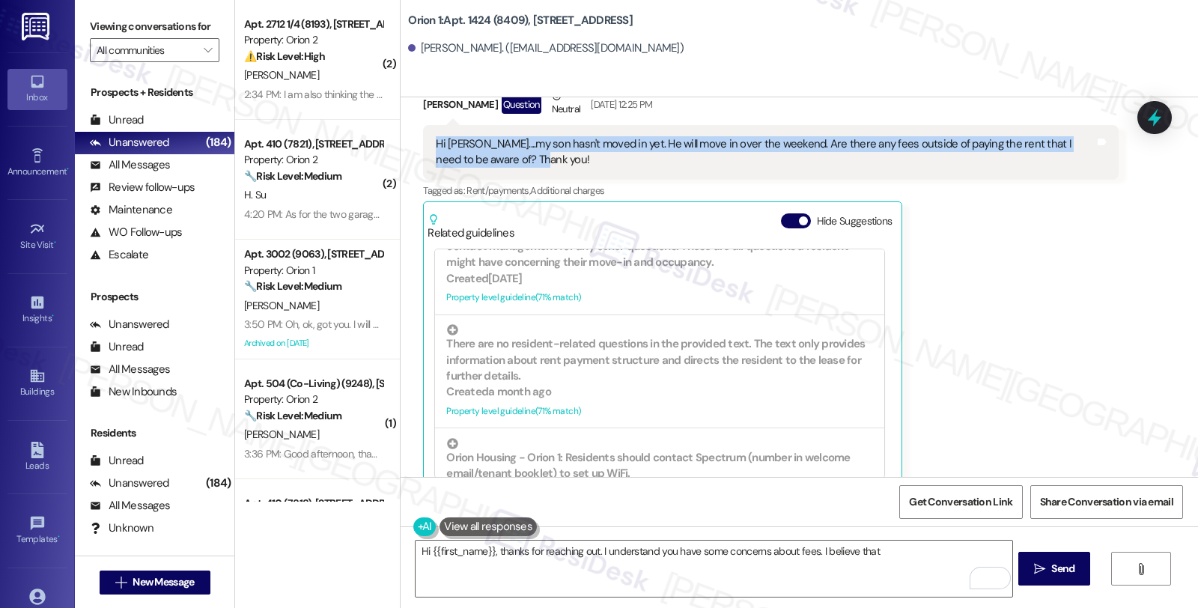
drag, startPoint x: 479, startPoint y: 175, endPoint x: 390, endPoint y: 151, distance: 92.5
click at [401, 151] on div "Received via SMS Jill Nelson Question Neutral Aug 19, 2025 at 12:25 PM Hi Sarah…" at bounding box center [800, 278] width 798 height 446
copy div "Hi Sarah....my son hasn't moved in yet. He will move in over the weekend. Are t…"
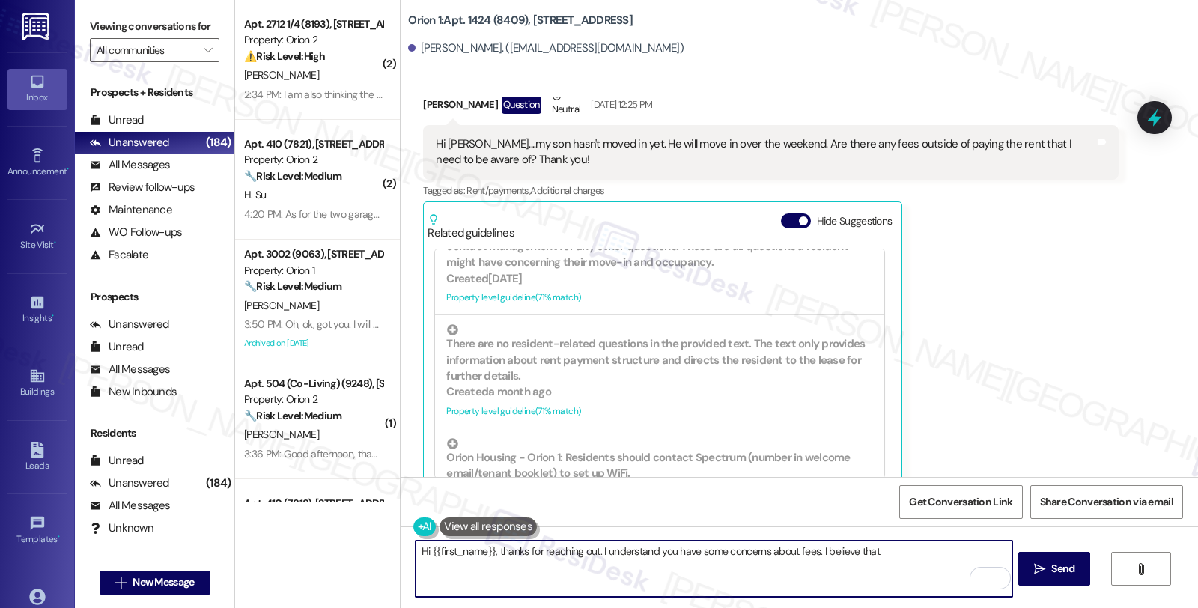
drag, startPoint x: 812, startPoint y: 550, endPoint x: 897, endPoint y: 563, distance: 85.6
click at [897, 563] on textarea "Hi {{first_name}}, thanks for reaching out. I understand you have some concerns…" at bounding box center [714, 569] width 596 height 56
paste textarea "Outside of rent, any additional fees (like utilities, parking, or amenity-relat…"
click at [862, 564] on textarea "Hi {{first_name}}, thanks for reaching out. I understand you have some concerns…" at bounding box center [714, 569] width 596 height 56
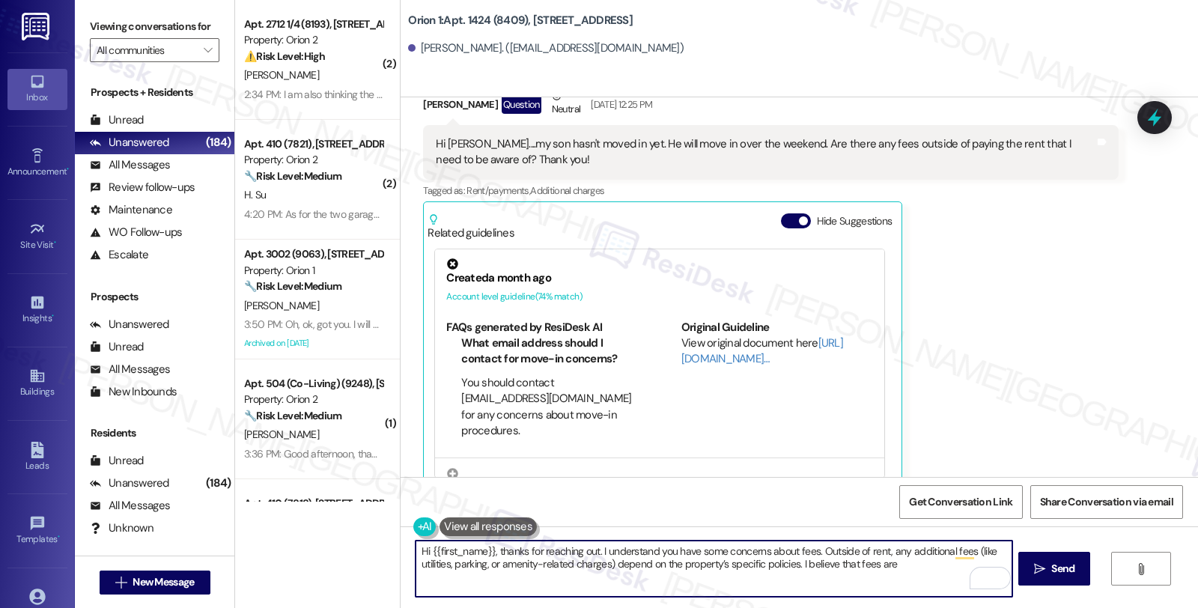
click at [869, 562] on textarea "Hi {{first_name}}, thanks for reaching out. I understand you have some concerns…" at bounding box center [714, 569] width 596 height 56
click at [889, 567] on textarea "Hi {{first_name}}, thanks for reaching out. I understand you have some concerns…" at bounding box center [714, 569] width 596 height 56
click at [851, 562] on textarea "Hi {{first_name}}, thanks for reaching out. I understand you have some concerns…" at bounding box center [714, 569] width 596 height 56
click at [872, 565] on textarea "Hi {{first_name}}, thanks for reaching out. I understand you have some concerns…" at bounding box center [714, 569] width 596 height 56
click at [579, 582] on textarea "Hi {{first_name}}, thanks for reaching out. I understand you have some concerns…" at bounding box center [714, 569] width 596 height 56
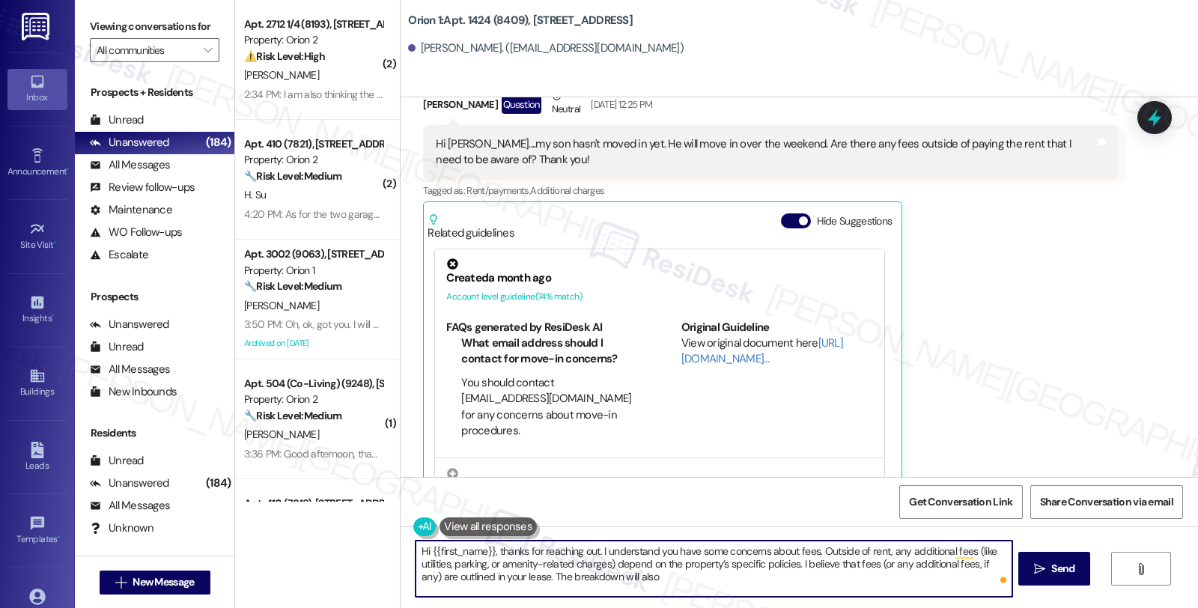
click at [660, 580] on textarea "Hi {{first_name}}, thanks for reaching out. I understand you have some concerns…" at bounding box center [714, 569] width 596 height 56
click at [857, 582] on textarea "Hi {{first_name}}, thanks for reaching out. I understand you have some concerns…" at bounding box center [714, 569] width 596 height 56
click at [816, 575] on textarea "Hi {{first_name}}, thanks for reaching out. I understand you have some concerns…" at bounding box center [714, 569] width 596 height 56
click at [818, 577] on textarea "Hi {{first_name}}, thanks for reaching out. I understand you have some concerns…" at bounding box center [714, 569] width 596 height 56
click at [812, 577] on textarea "Hi {{first_name}}, thanks for reaching out. I understand you have some concerns…" at bounding box center [714, 569] width 596 height 56
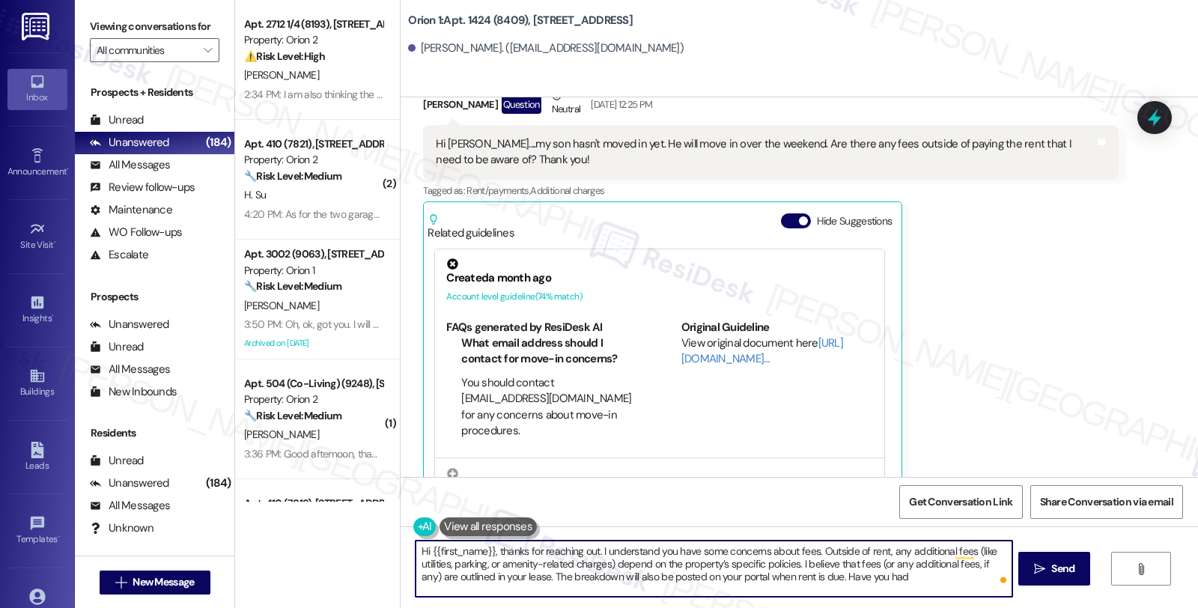
click at [815, 574] on textarea "Hi {{first_name}}, thanks for reaching out. I understand you have some concerns…" at bounding box center [714, 569] width 596 height 56
type textarea "Hi {{first_name}}, thanks for reaching out. I understand you have some concerns…"
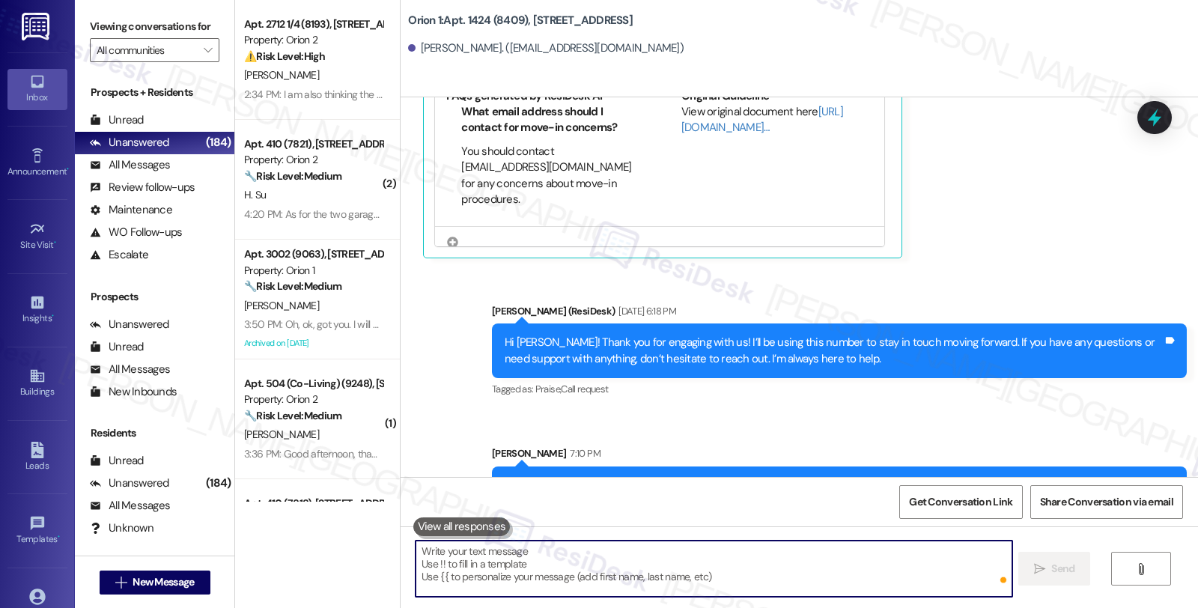
scroll to position [588, 0]
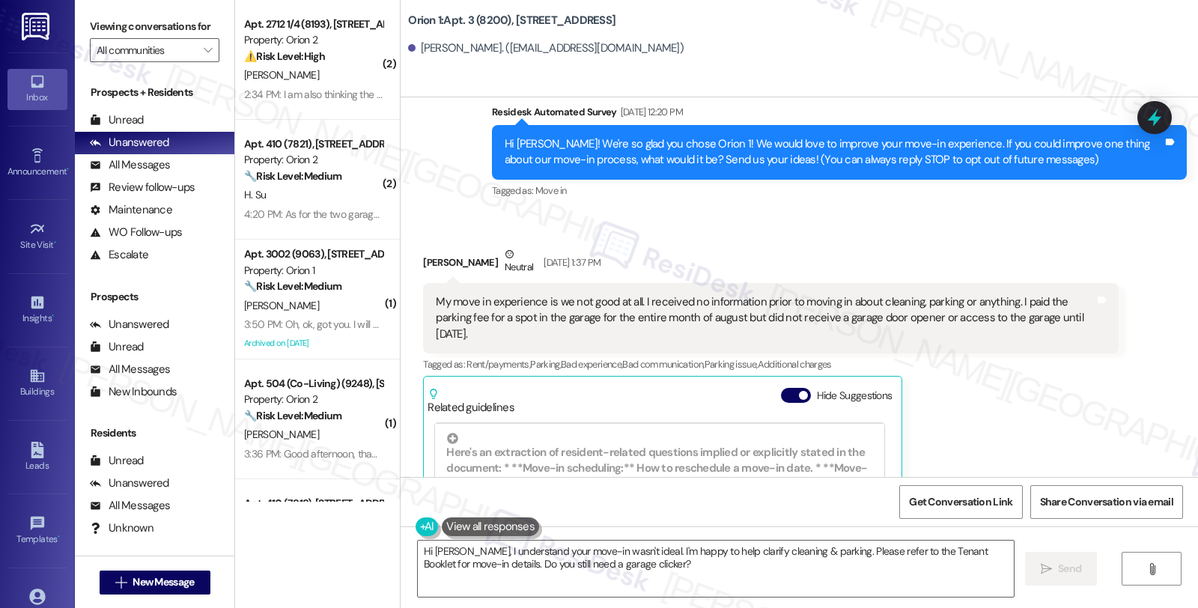
scroll to position [118, 0]
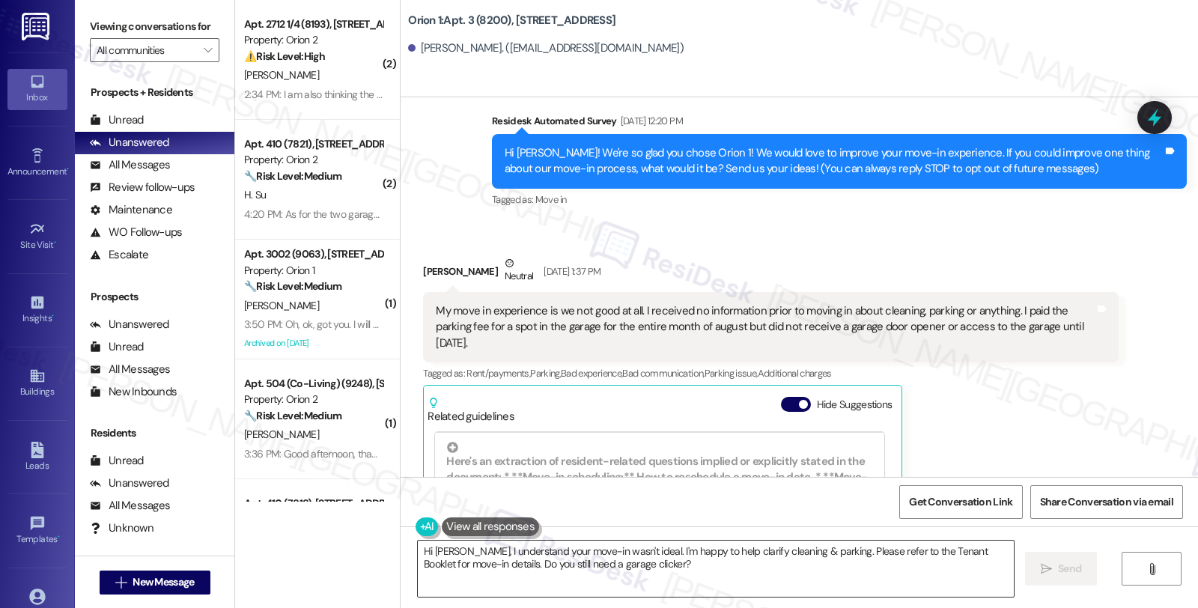
click at [461, 549] on textarea "Hi [PERSON_NAME], I understand your move-in wasn't ideal. I'm happy to help cla…" at bounding box center [716, 569] width 596 height 56
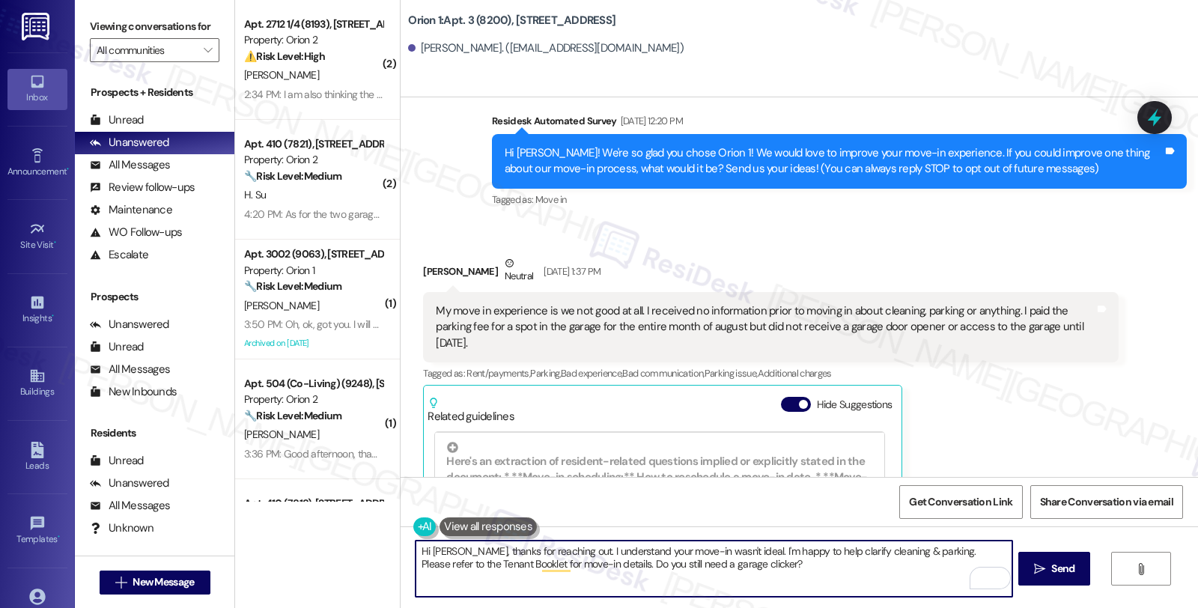
click at [735, 551] on textarea "Hi [PERSON_NAME], thanks for reaching out. I understand your move-in wasn't ide…" at bounding box center [714, 569] width 596 height 56
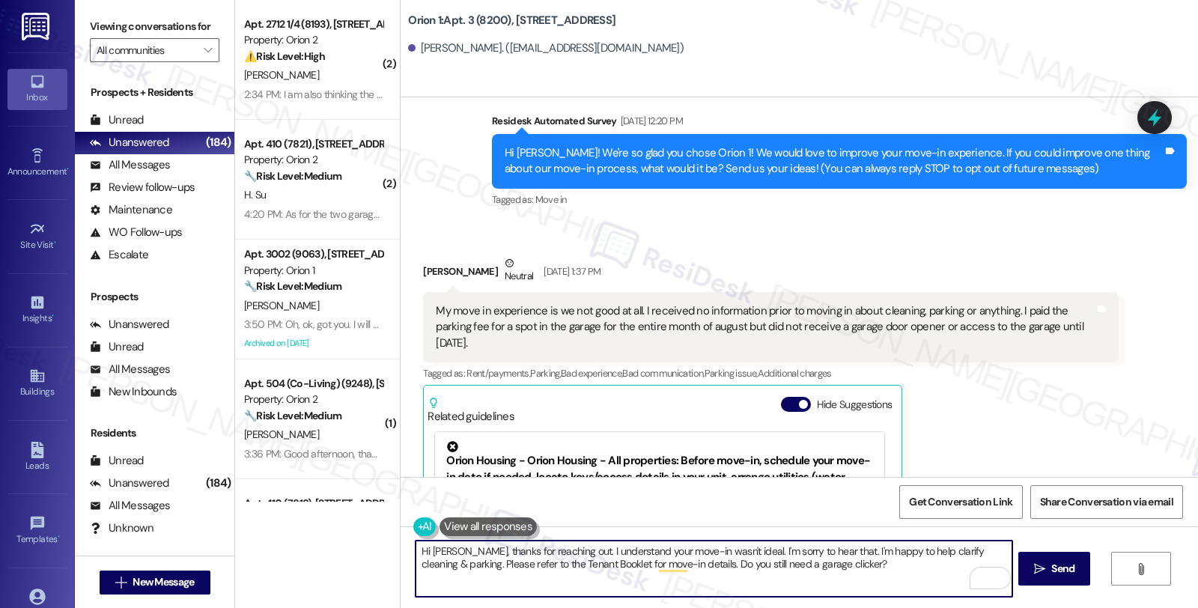
click at [447, 562] on textarea "Hi [PERSON_NAME], thanks for reaching out. I understand your move-in wasn't ide…" at bounding box center [714, 569] width 596 height 56
click at [712, 565] on textarea "Hi [PERSON_NAME], thanks for reaching out. I understand your move-in wasn't ide…" at bounding box center [714, 569] width 596 height 56
click at [725, 571] on textarea "Hi [PERSON_NAME], thanks for reaching out. I understand your move-in wasn't ide…" at bounding box center [714, 569] width 596 height 56
click at [720, 562] on textarea "Hi [PERSON_NAME], thanks for reaching out. I understand your move-in wasn't ide…" at bounding box center [714, 569] width 596 height 56
drag, startPoint x: 858, startPoint y: 562, endPoint x: 893, endPoint y: 560, distance: 34.5
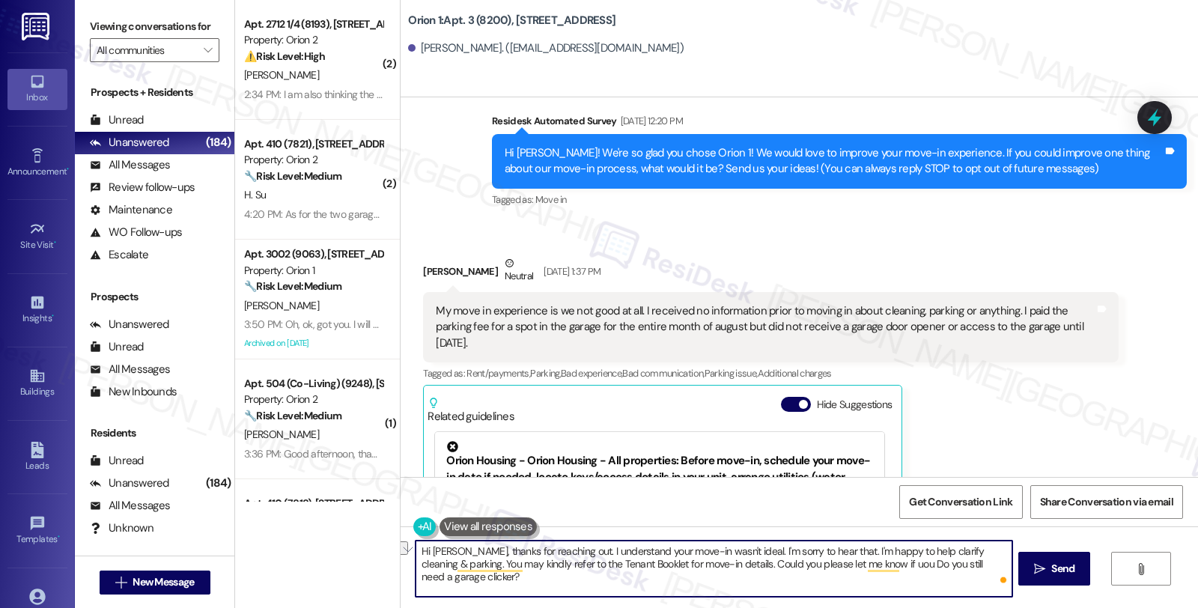
click at [893, 560] on textarea "Hi [PERSON_NAME], thanks for reaching out. I understand your move-in wasn't ide…" at bounding box center [714, 569] width 596 height 56
type textarea "Hi [PERSON_NAME], thanks for reaching out. I understand your move-in wasn't ide…"
click at [1064, 562] on span "Send" at bounding box center [1062, 569] width 23 height 16
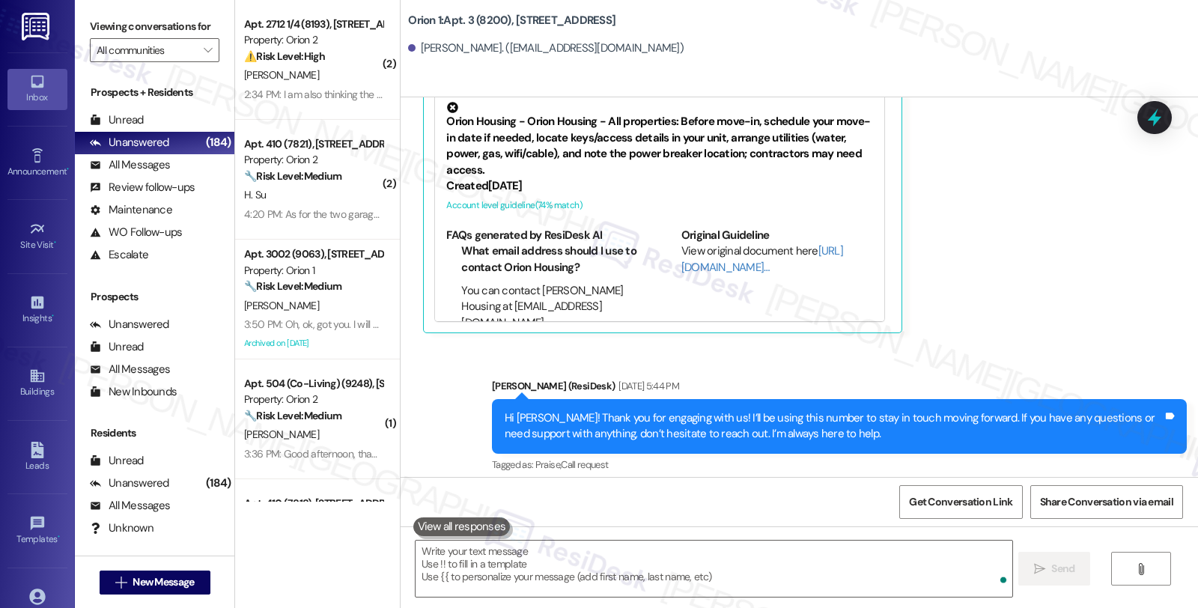
scroll to position [572, 0]
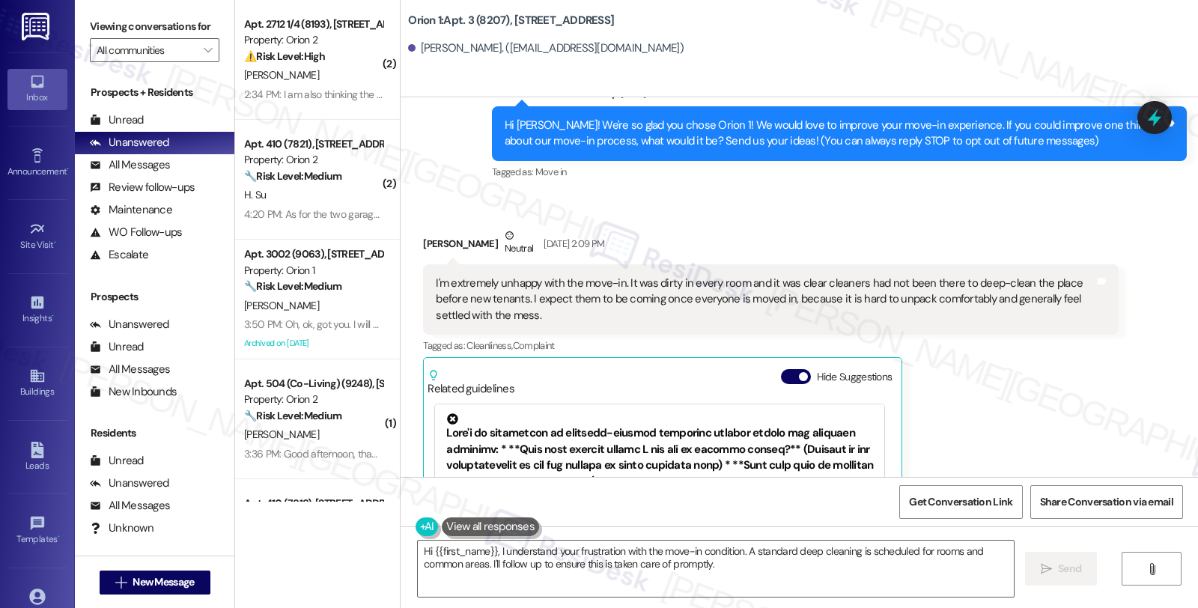
scroll to position [135, 0]
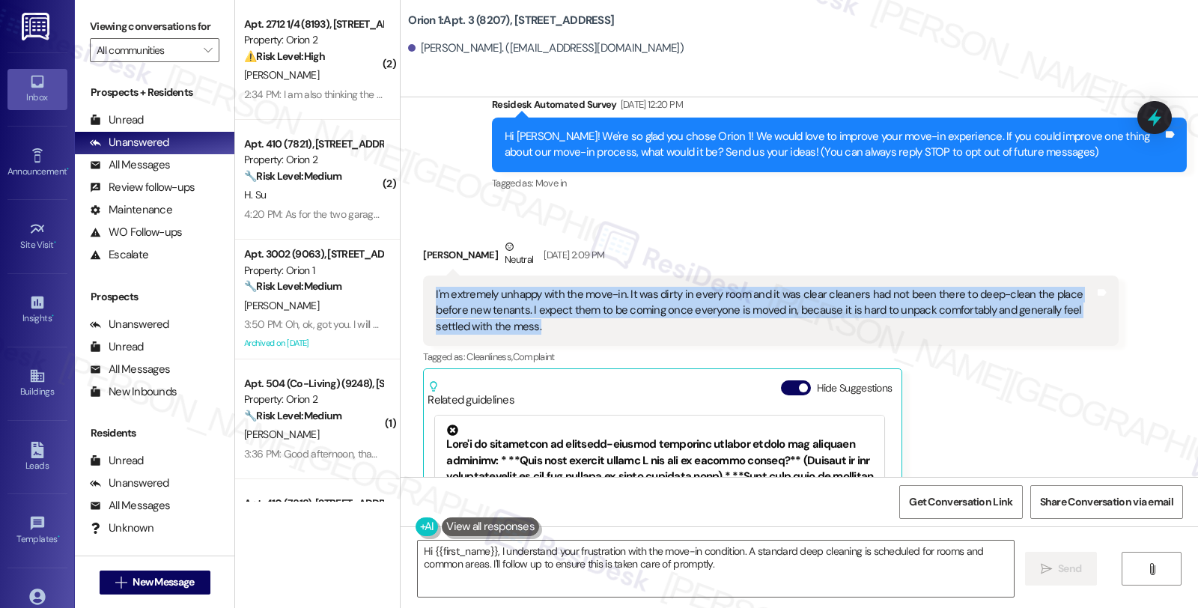
drag, startPoint x: 544, startPoint y: 320, endPoint x: 414, endPoint y: 300, distance: 131.9
click at [423, 300] on div "I'm extremely unhappy with the move-in. It was dirty in every room and it was c…" at bounding box center [770, 311] width 695 height 70
copy div "I'm extremely unhappy with the move-in. It was dirty in every room and it was c…"
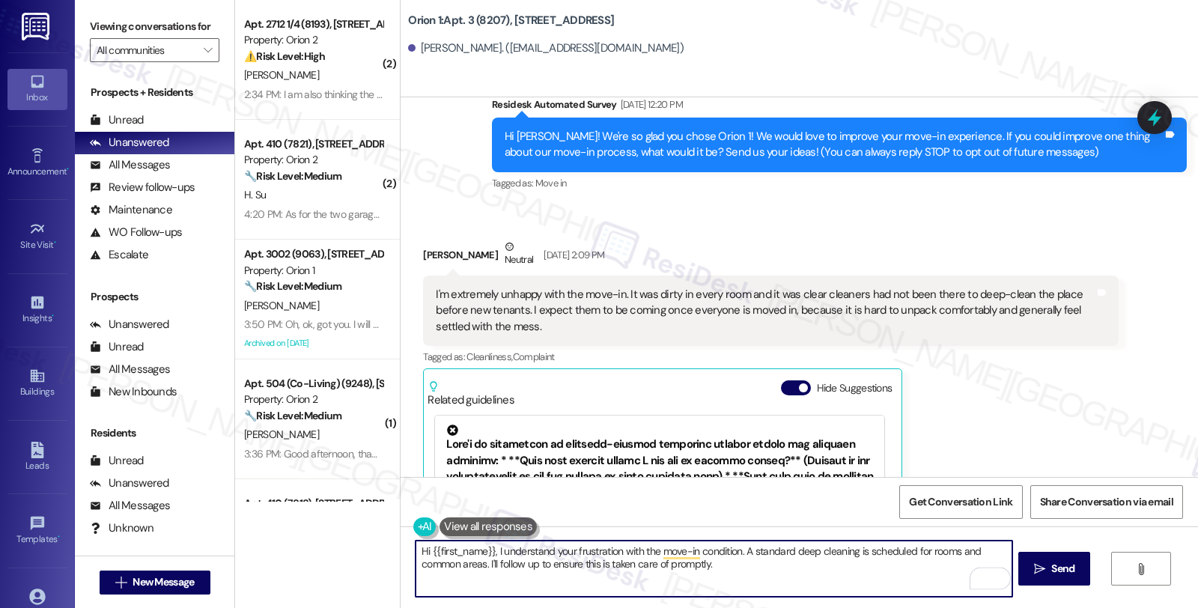
drag, startPoint x: 755, startPoint y: 573, endPoint x: 502, endPoint y: 554, distance: 253.8
click at [502, 554] on textarea "Hi {{first_name}}, I understand your frustration with the move-in condition. A …" at bounding box center [714, 569] width 596 height 56
click at [543, 574] on textarea "Hi {{first_name}}, I understand your frustration with the move-in condition. A …" at bounding box center [714, 569] width 596 height 56
drag, startPoint x: 487, startPoint y: 553, endPoint x: 525, endPoint y: 553, distance: 37.4
click at [525, 553] on textarea "Hi {{first_name}}, I understand your frustration with the move-in condition. A …" at bounding box center [714, 569] width 596 height 56
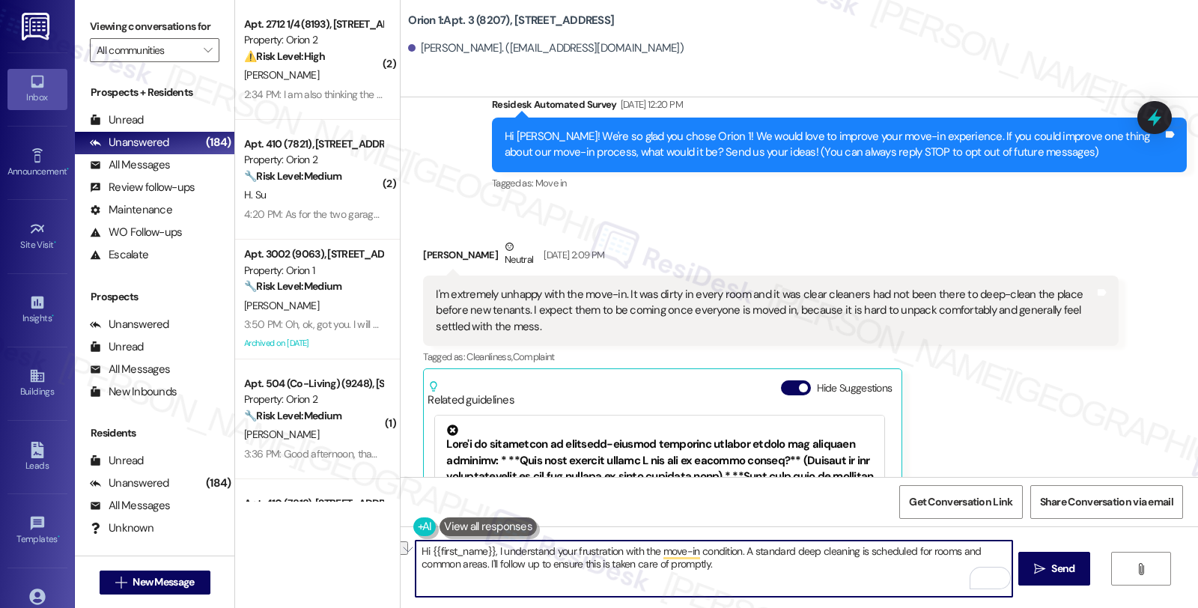
click at [498, 564] on textarea "Hi {{first_name}}, I understand your frustration with the move-in condition. A …" at bounding box center [714, 569] width 596 height 56
drag, startPoint x: 489, startPoint y: 553, endPoint x: 747, endPoint y: 563, distance: 257.8
click at [747, 563] on textarea "Hi {{first_name}}, I understand your frustration with the move-in condition. A …" at bounding box center [714, 569] width 596 height 56
paste textarea "’m so sorry to hear about your move-in experience. We understand how frustratin…"
click at [719, 552] on textarea "Hi {{first_name}}, I’m so sorry to hear about your move-in experience. We under…" at bounding box center [714, 569] width 596 height 56
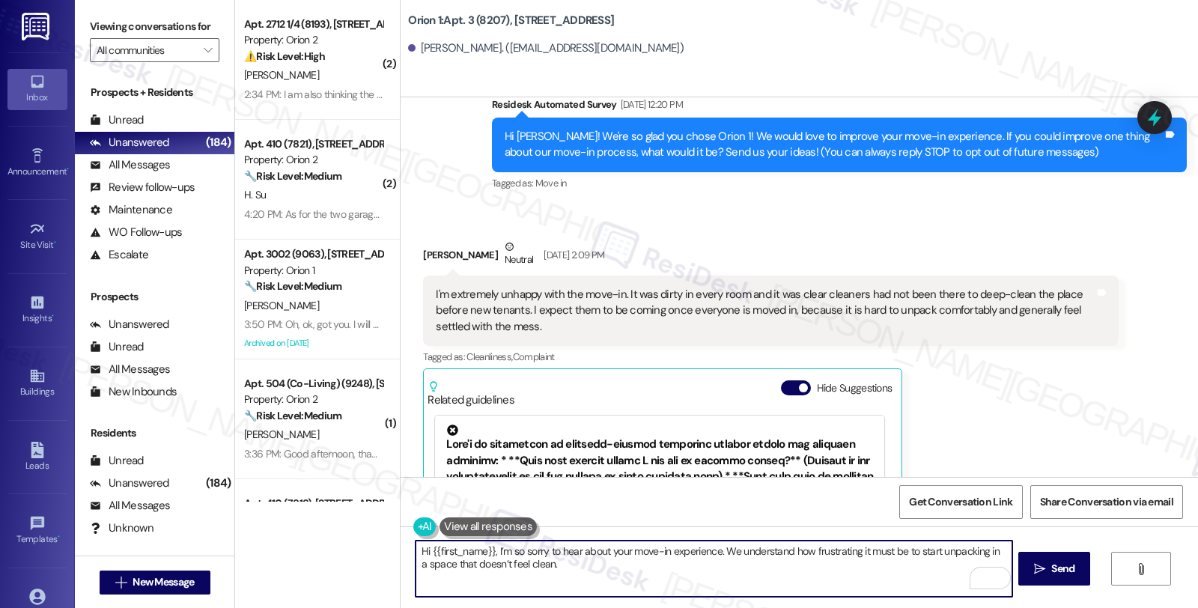
click at [719, 552] on textarea "Hi {{first_name}}, I’m so sorry to hear about your move-in experience. We under…" at bounding box center [714, 569] width 596 height 56
click at [562, 565] on textarea "Hi {{first_name}}, I’m so sorry to hear about your move-in experience. I unders…" at bounding box center [714, 569] width 596 height 56
click at [625, 567] on textarea "Hi {{first_name}}, I’m so sorry to hear about your move-in experience. I unders…" at bounding box center [714, 569] width 596 height 56
paste textarea "Your input is valuable to us as it helps us identify areas for improvement in s…"
click at [489, 551] on textarea "Hi {{first_name}}, I’m so sorry to hear about your move-in experience. I unders…" at bounding box center [714, 569] width 596 height 56
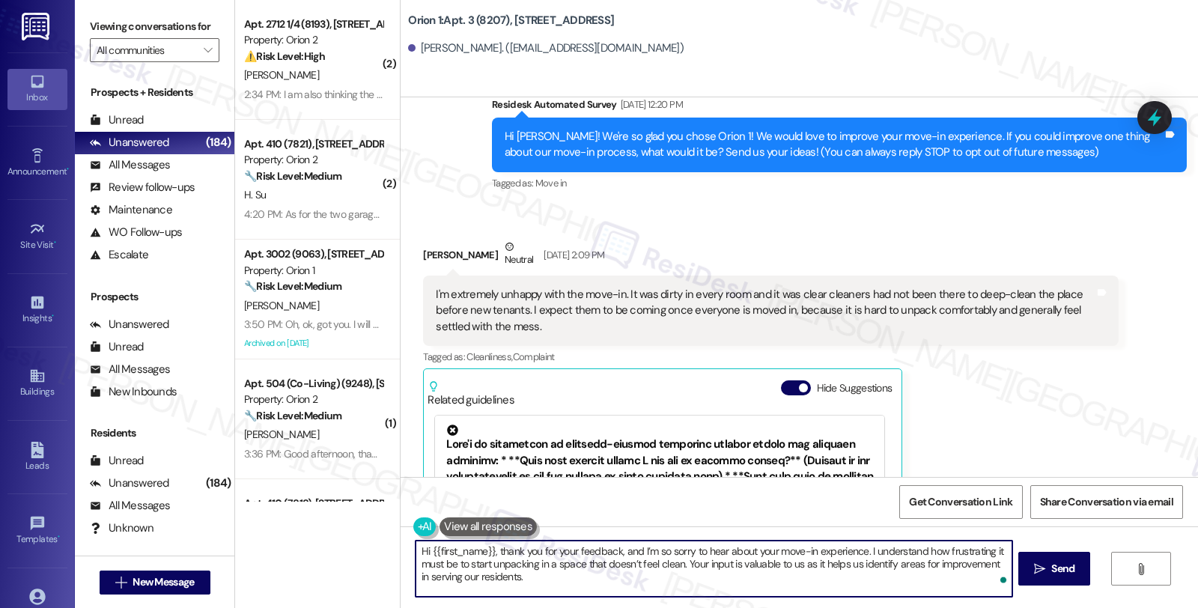
type textarea "Hi {{first_name}}, thank you for your feedback, and I’m so sorry to hear about …"
click at [478, 527] on button at bounding box center [488, 526] width 97 height 19
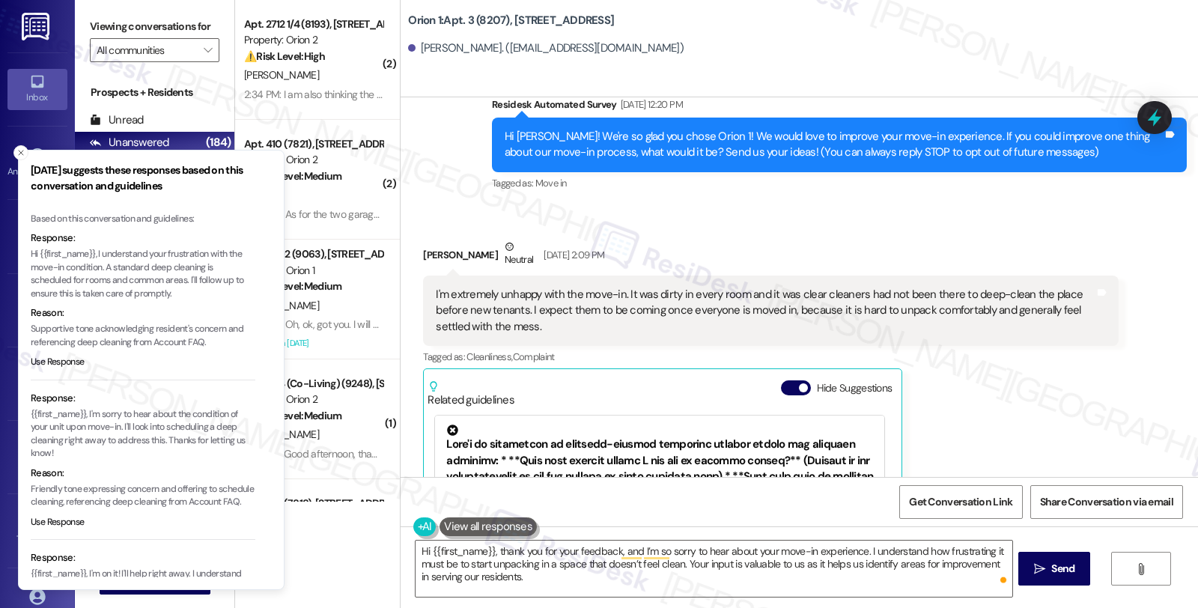
click at [100, 252] on p "Hi {{first_name}}, I understand your frustration with the move-in condition. A …" at bounding box center [143, 274] width 225 height 52
click at [105, 267] on p "Hi {{first_name}}, I understand your frustration with the move-in condition. A …" at bounding box center [143, 274] width 225 height 52
copy p "I understand your frustration with the move-in condition."
click at [610, 552] on textarea "Hi {{first_name}}, thank you for your feedback, and I’m so sorry to hear about …" at bounding box center [714, 569] width 596 height 56
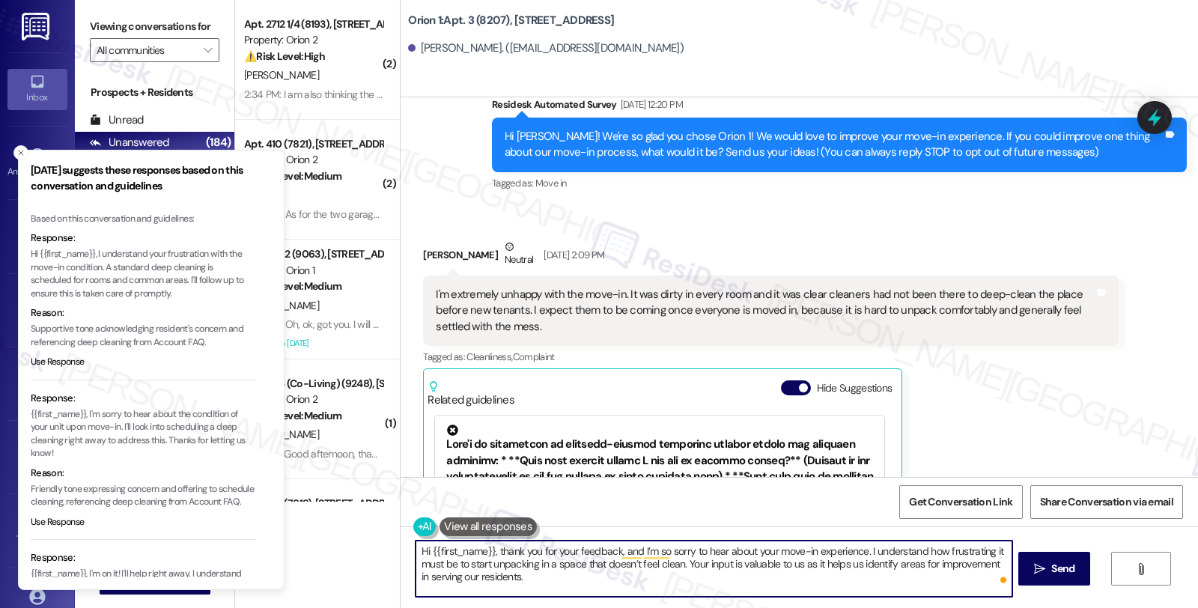
click at [675, 562] on textarea "Hi {{first_name}}, thank you for your feedback, and I’m so sorry to hear about …" at bounding box center [714, 569] width 596 height 56
click at [677, 563] on textarea "Hi {{first_name}}, thank you for your feedback, and I’m so sorry to hear about …" at bounding box center [714, 569] width 596 height 56
click at [517, 575] on textarea "Hi {{first_name}}, thank you for your feedback, and I’m so sorry to hear about …" at bounding box center [714, 569] width 596 height 56
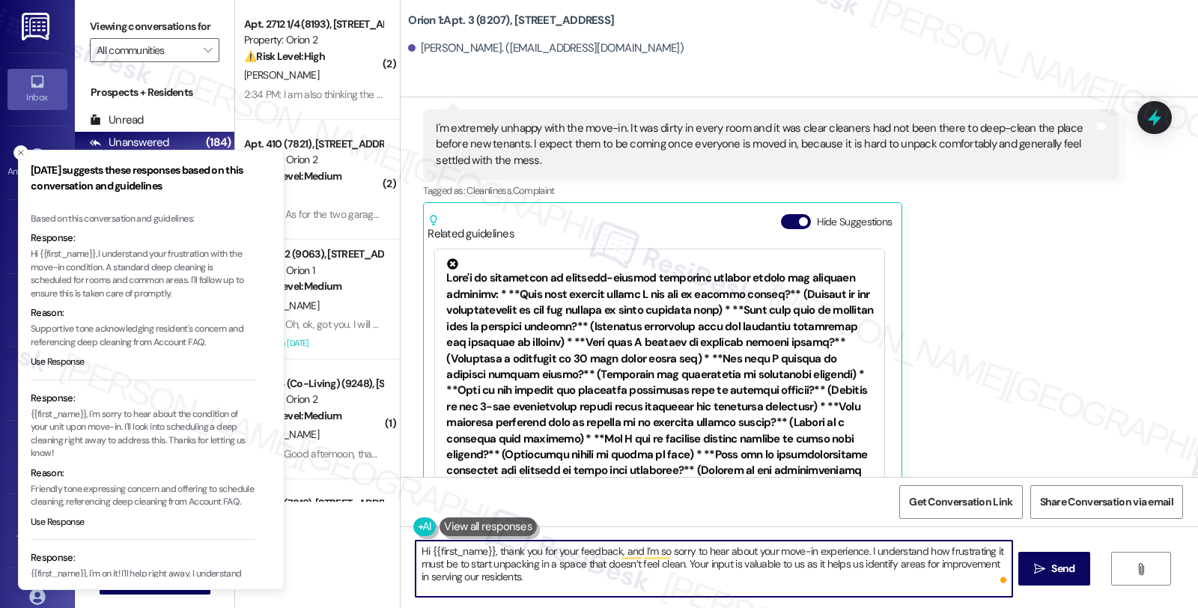
scroll to position [218, 0]
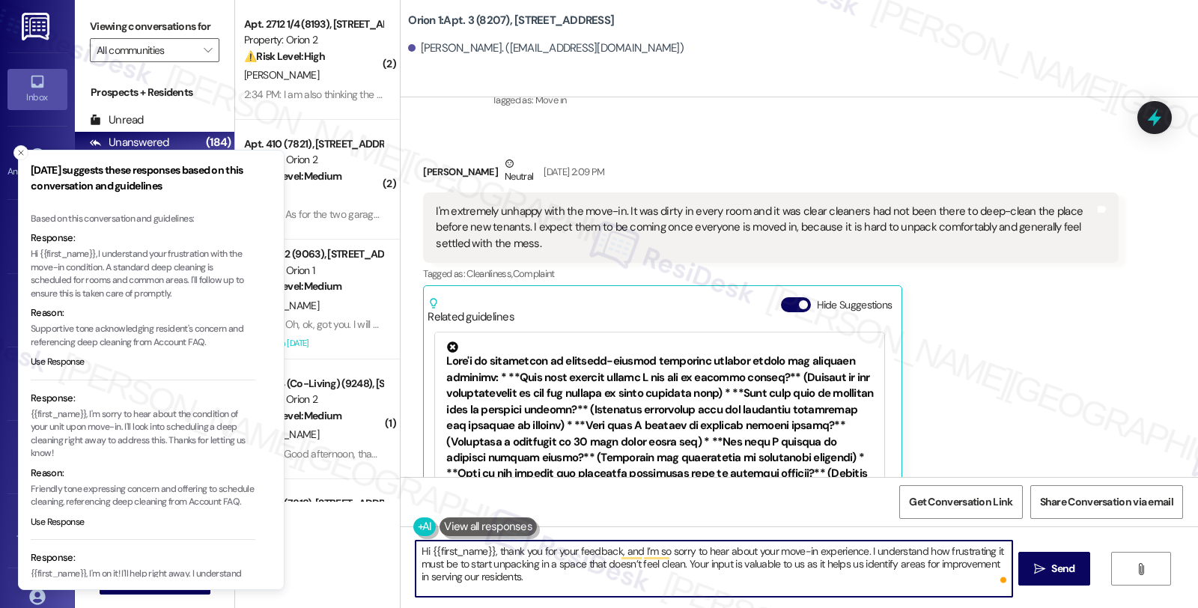
click at [552, 585] on textarea "Hi {{first_name}}, thank you for your feedback, and I’m so sorry to hear about …" at bounding box center [714, 569] width 596 height 56
paste textarea "Thank you for letting us know — your comfort in your new home is very important…"
click at [884, 574] on textarea "Hi {{first_name}}, thank you for your feedback, and I’m so sorry to hear about …" at bounding box center [714, 569] width 596 height 56
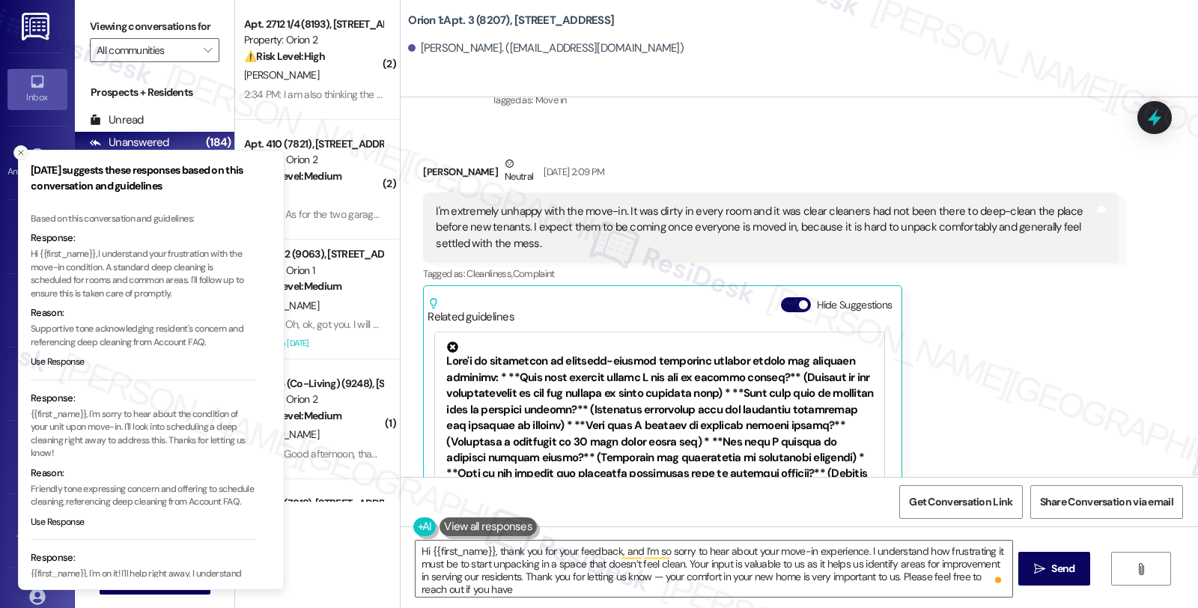
click at [19, 148] on icon "Close toast" at bounding box center [20, 152] width 9 height 9
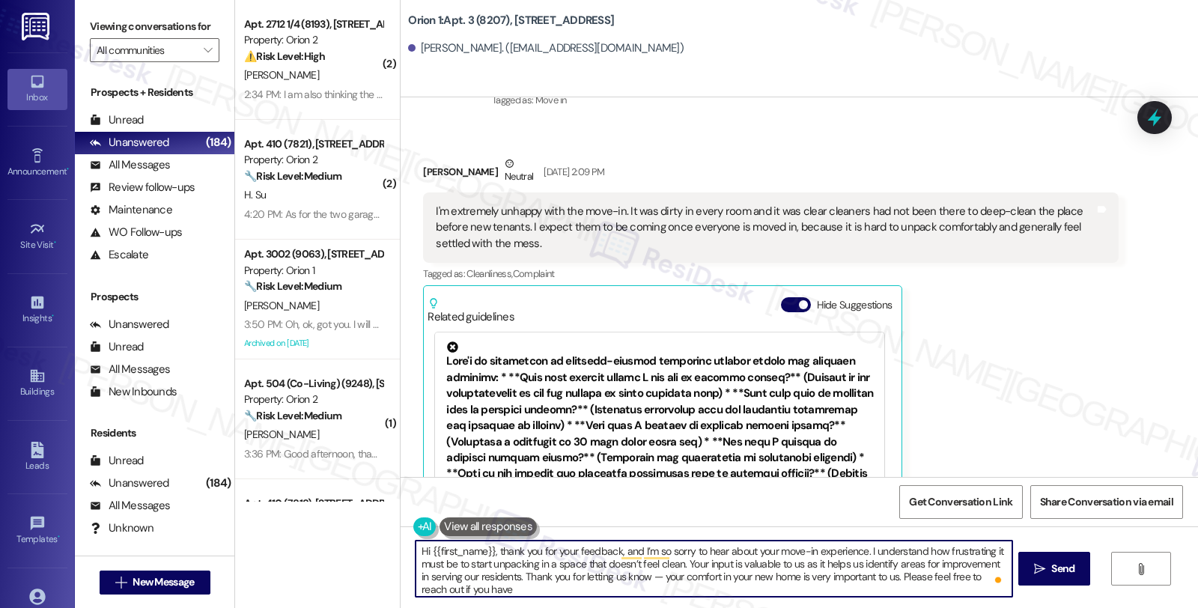
click at [506, 593] on textarea "Hi {{first_name}}, thank you for your feedback, and I’m so sorry to hear about …" at bounding box center [714, 569] width 596 height 56
click at [479, 587] on textarea "Hi {{first_name}}, thank you for your feedback, and I’m so sorry to hear about …" at bounding box center [714, 569] width 596 height 56
click at [730, 587] on textarea "Hi {{first_name}}, thank you for your feedback, and I’m so sorry to hear about …" at bounding box center [714, 569] width 596 height 56
type textarea "Hi {{first_name}}, thank you for your feedback, and I’m so sorry to hear about …"
click at [1036, 571] on icon "" at bounding box center [1039, 569] width 11 height 12
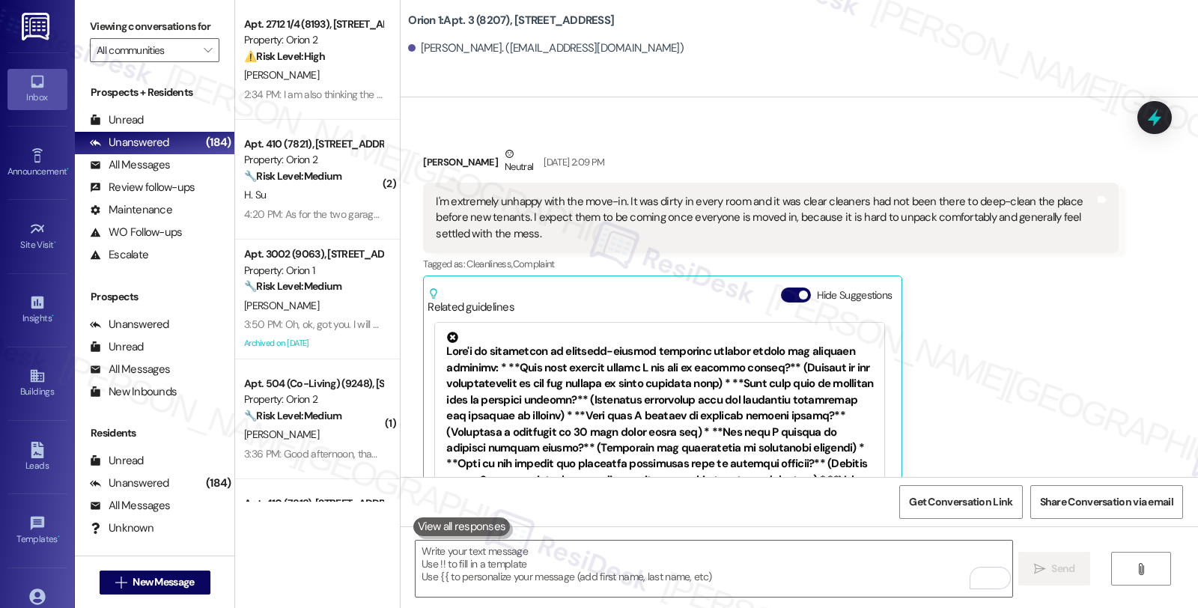
scroll to position [159, 0]
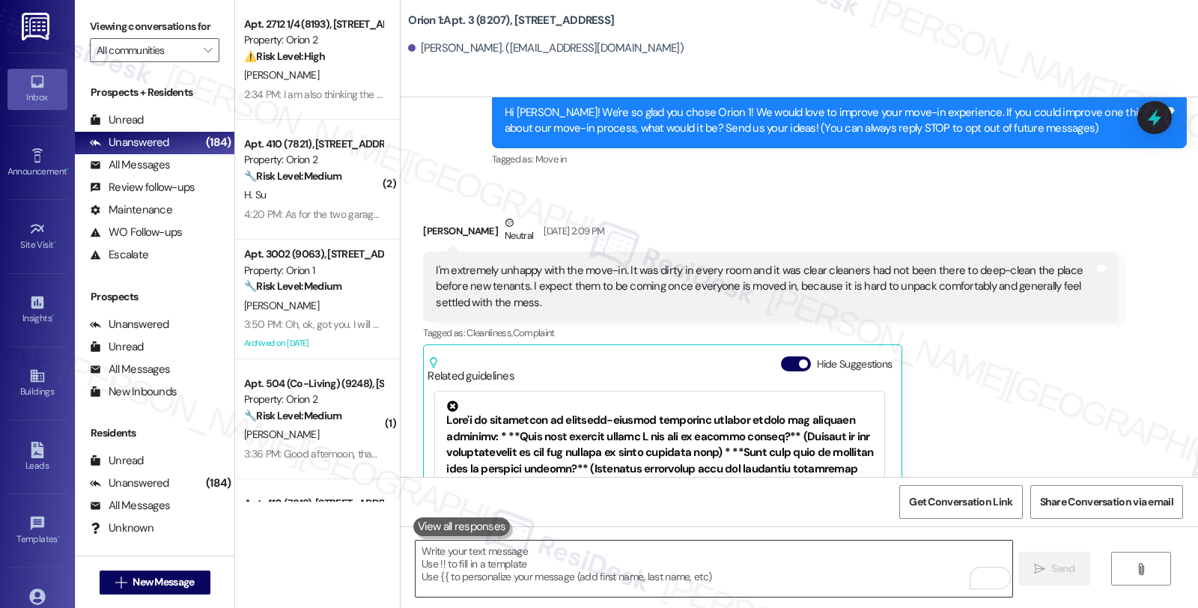
click at [492, 556] on textarea "To enrich screen reader interactions, please activate Accessibility in Grammarl…" at bounding box center [714, 569] width 596 height 56
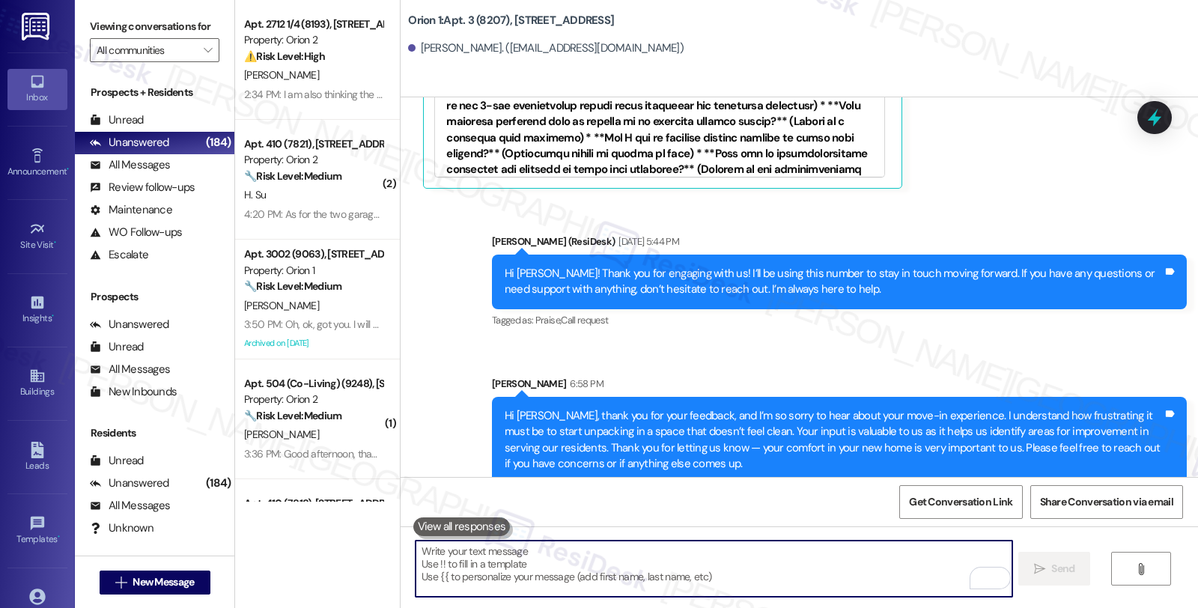
scroll to position [619, 0]
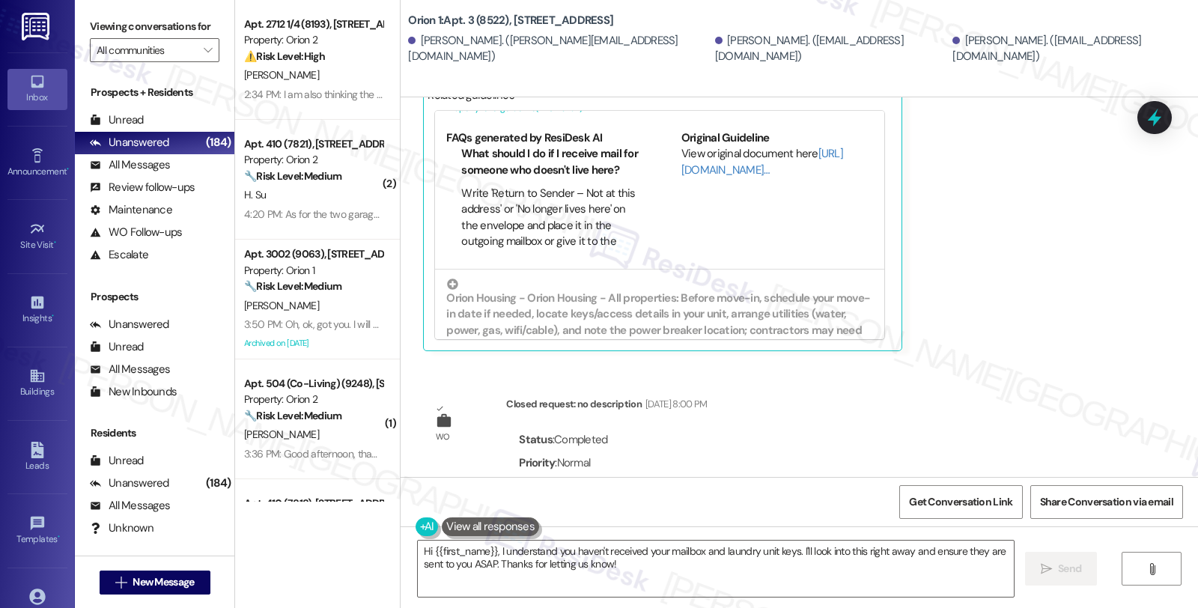
scroll to position [705, 0]
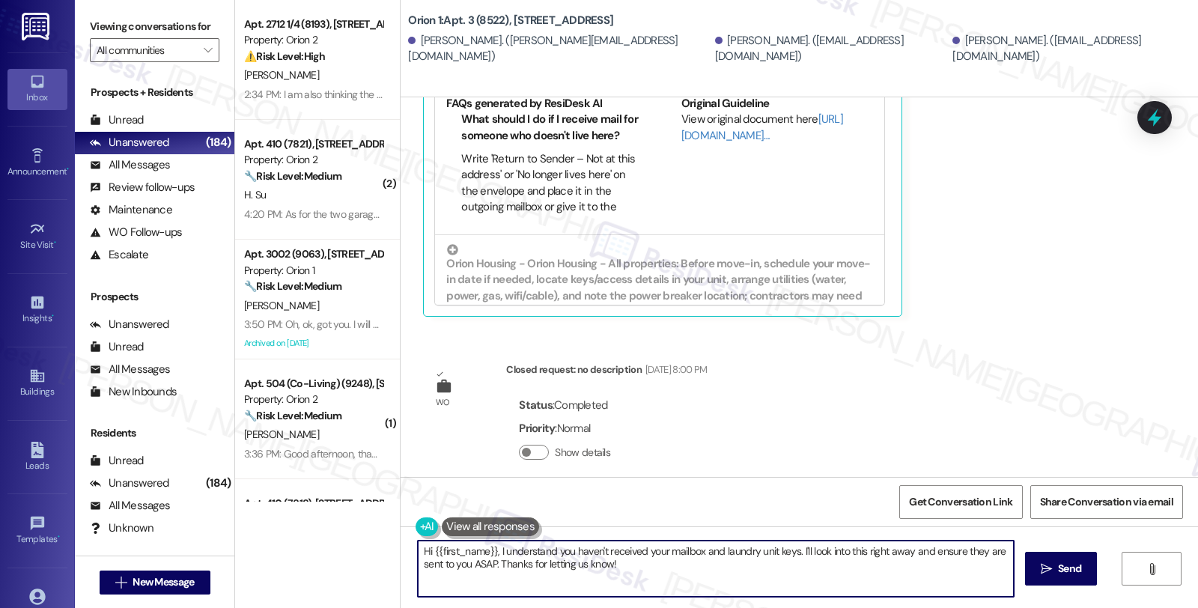
drag, startPoint x: 818, startPoint y: 562, endPoint x: 824, endPoint y: 570, distance: 9.6
click at [824, 570] on textarea "Hi {{first_name}}, I understand you haven't received your mailbox and laundry u…" at bounding box center [716, 569] width 596 height 56
click at [622, 567] on textarea "Hi {{first_name}}, I understand you haven't received your mailbox and laundry u…" at bounding box center [714, 569] width 596 height 56
type textarea "Hi {{first_name}}, I understand you haven't received your mailbox and laundry u…"
click at [1039, 552] on button " Send" at bounding box center [1054, 569] width 73 height 34
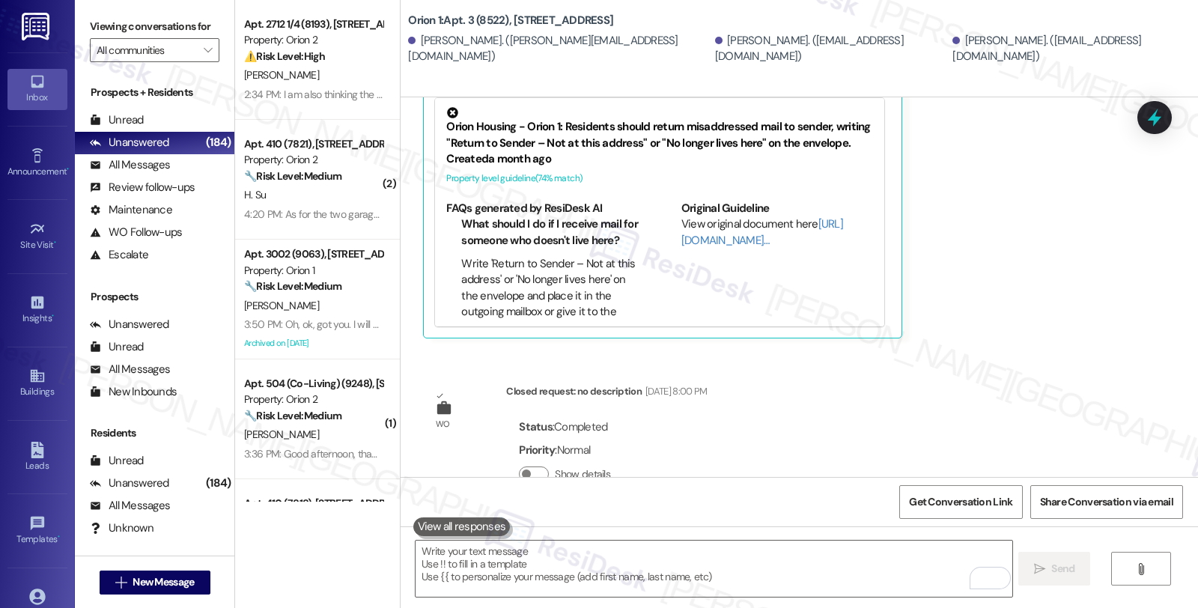
scroll to position [825, 0]
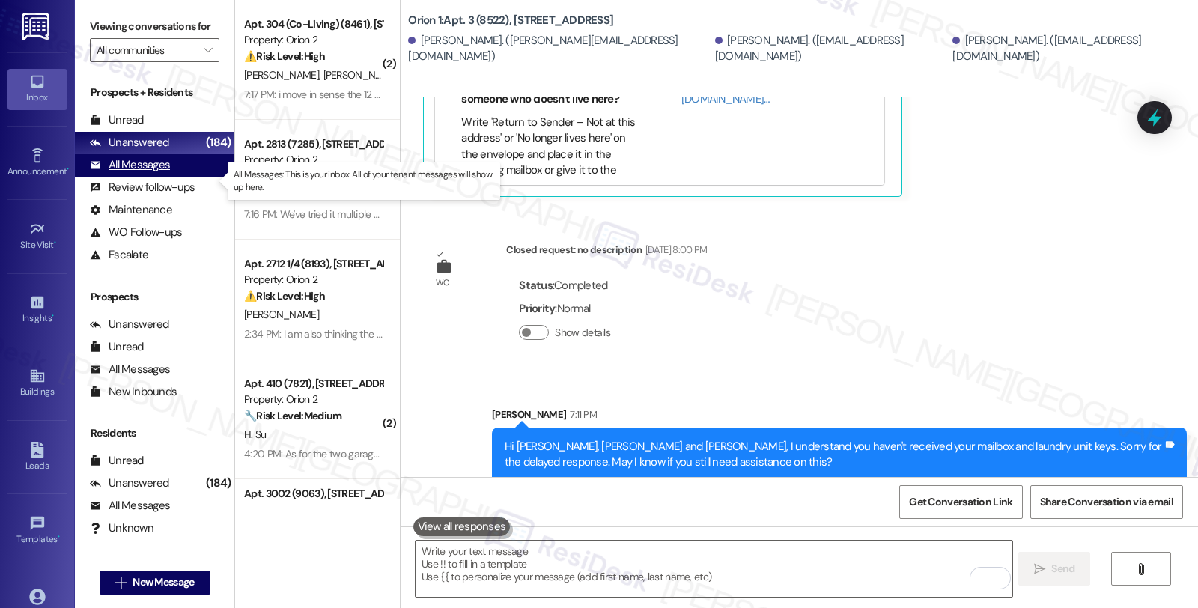
click at [162, 173] on div "All Messages" at bounding box center [130, 165] width 80 height 16
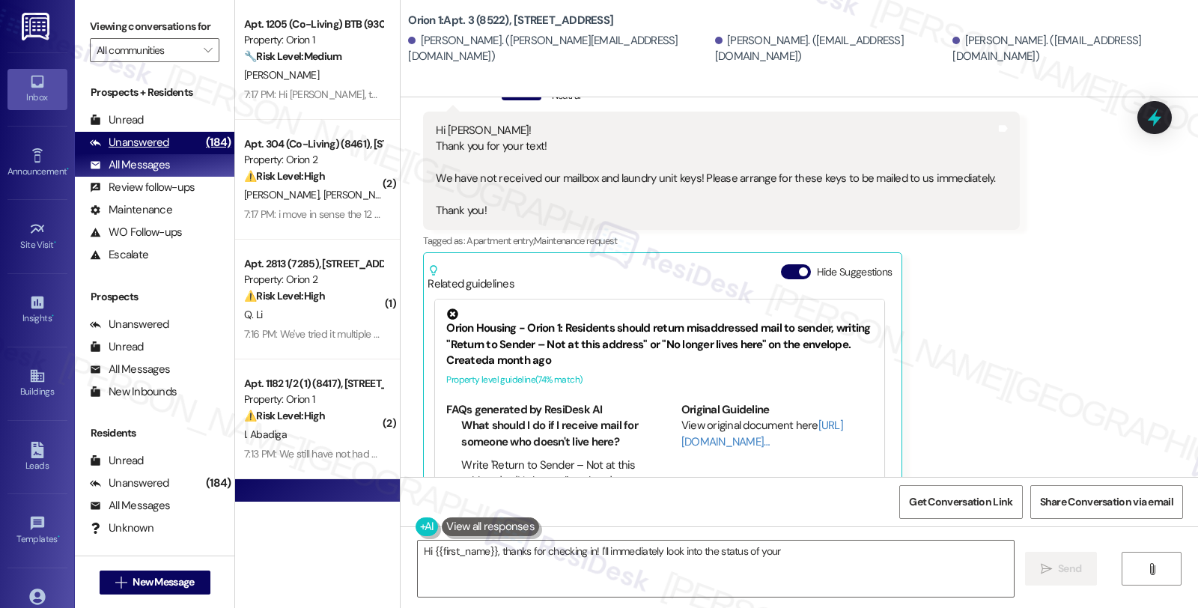
scroll to position [540, 0]
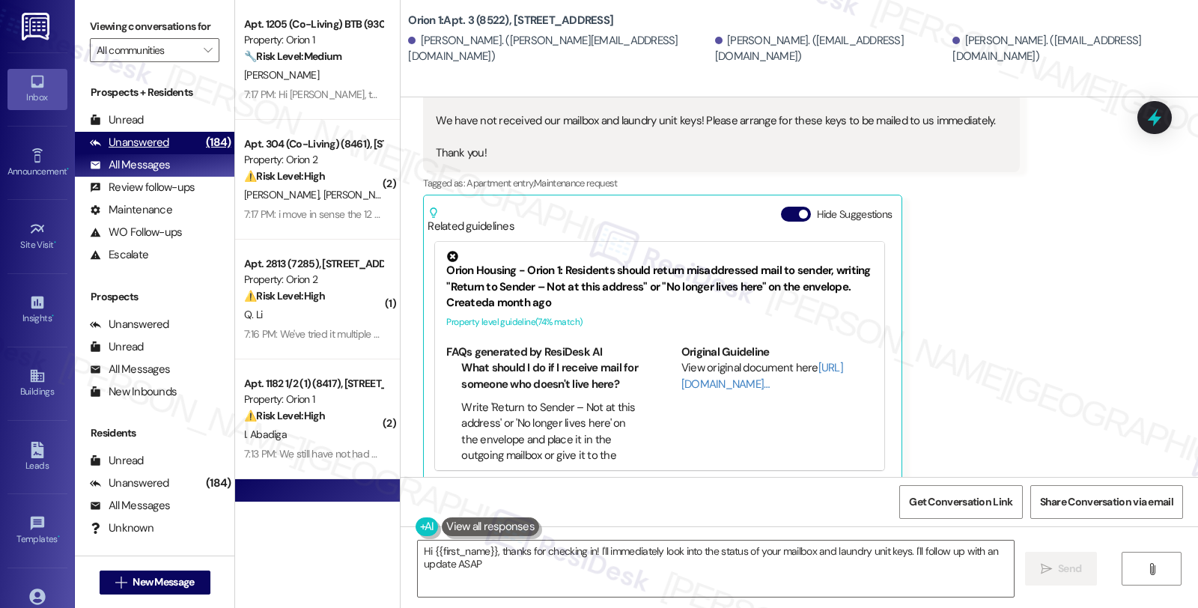
type textarea "Hi {{first_name}}, thanks for checking in! I'll immediately look into the statu…"
click at [166, 154] on div "Unanswered (184)" at bounding box center [155, 143] width 160 height 22
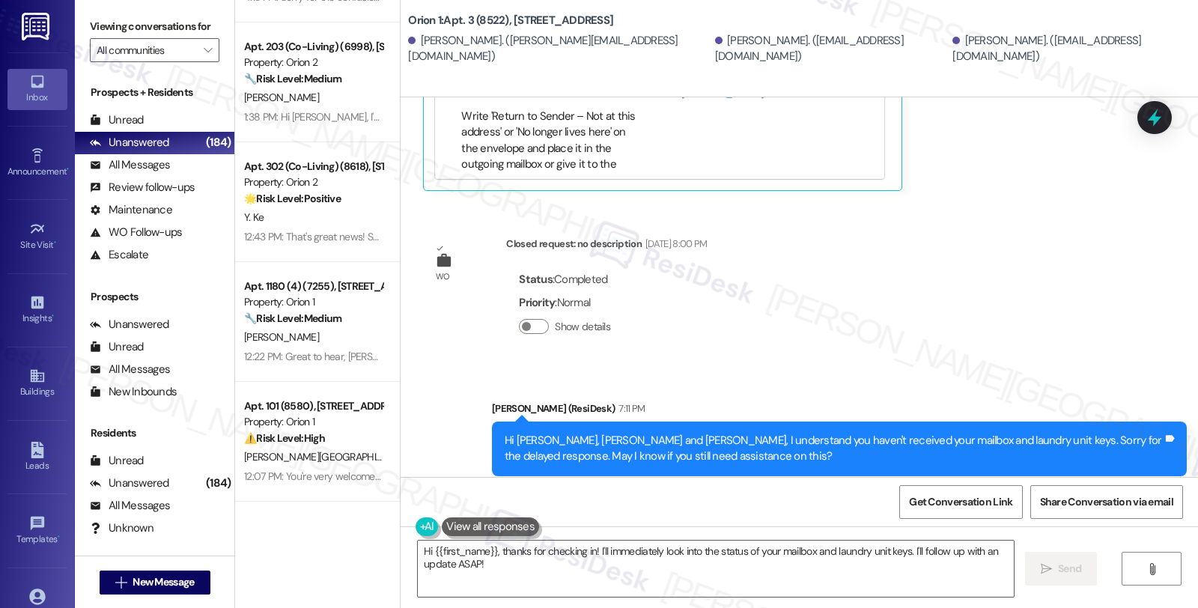
scroll to position [848, 0]
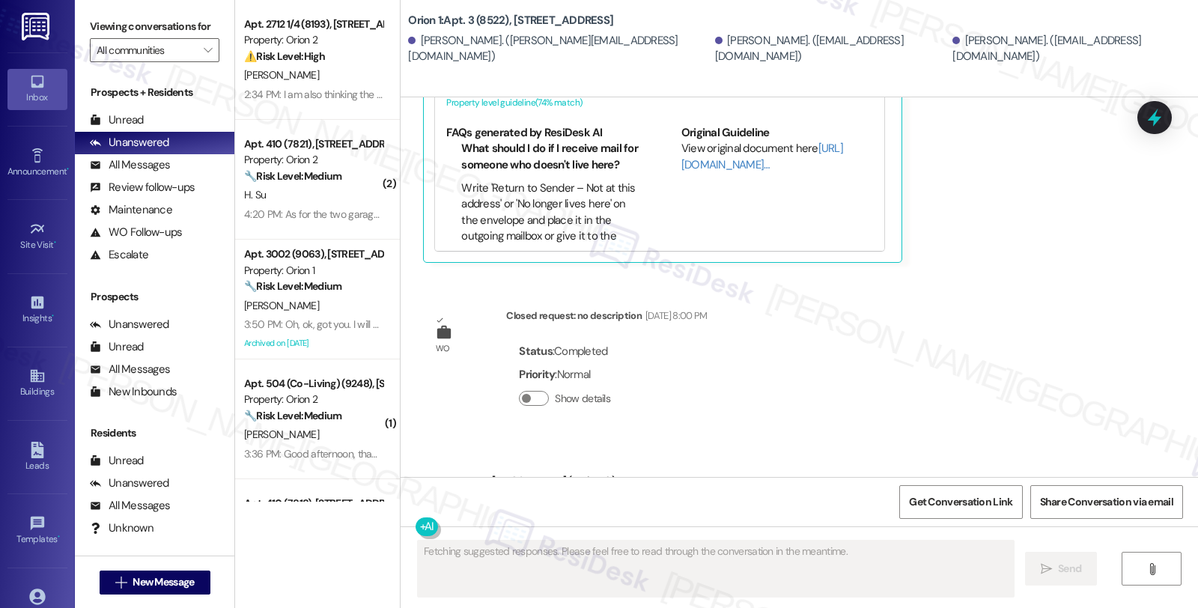
scroll to position [848, 0]
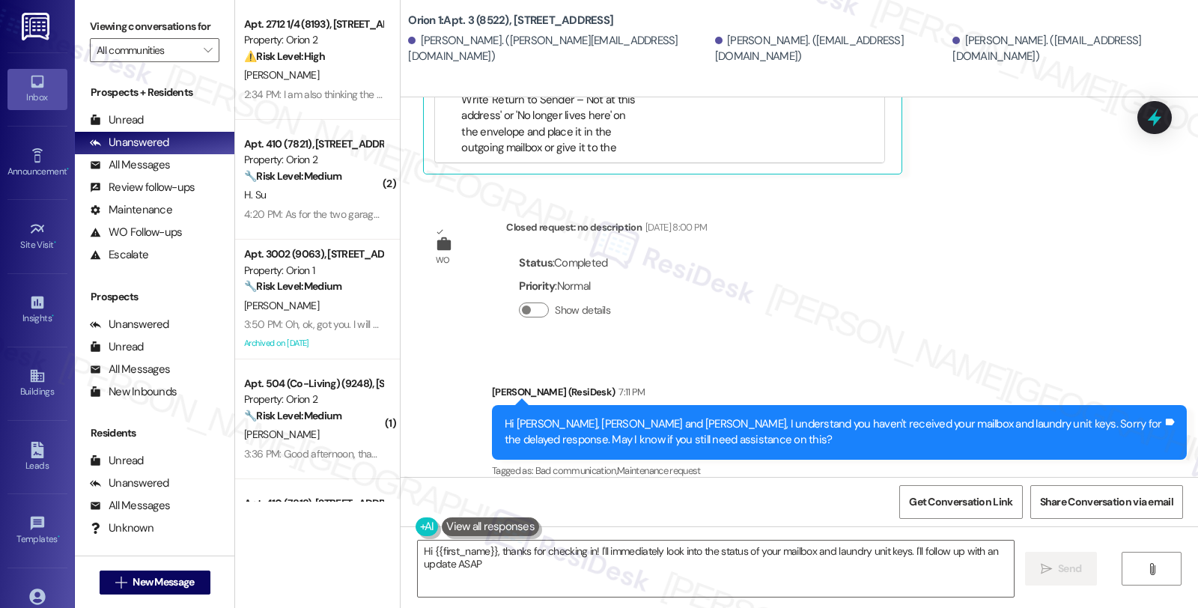
type textarea "Hi {{first_name}}, thanks for checking in! I'll immediately look into the statu…"
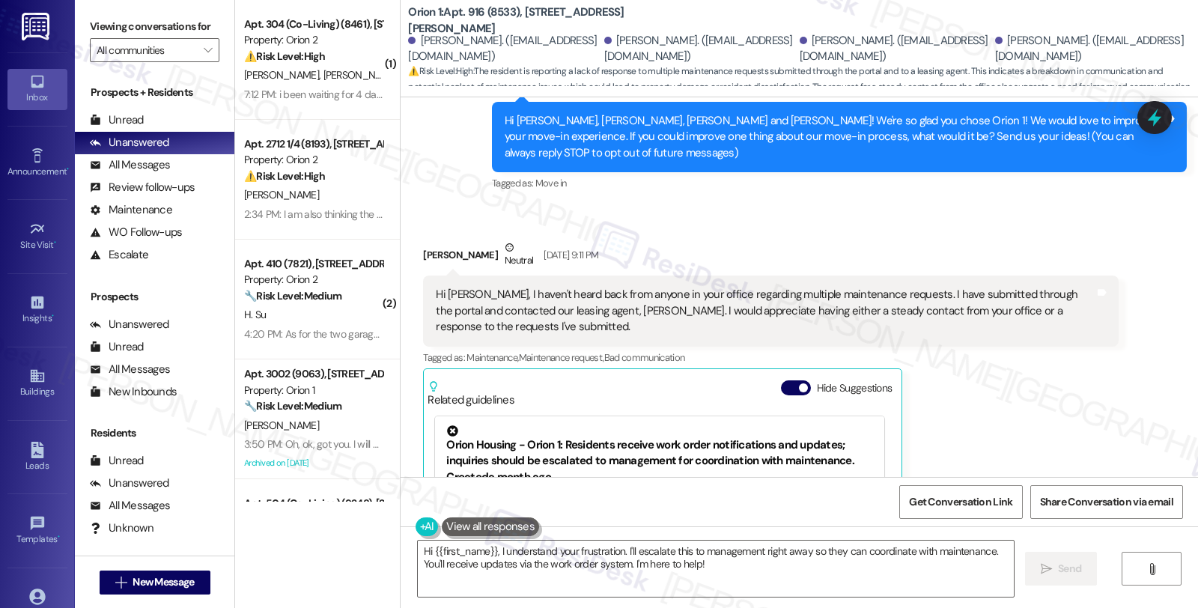
scroll to position [234, 0]
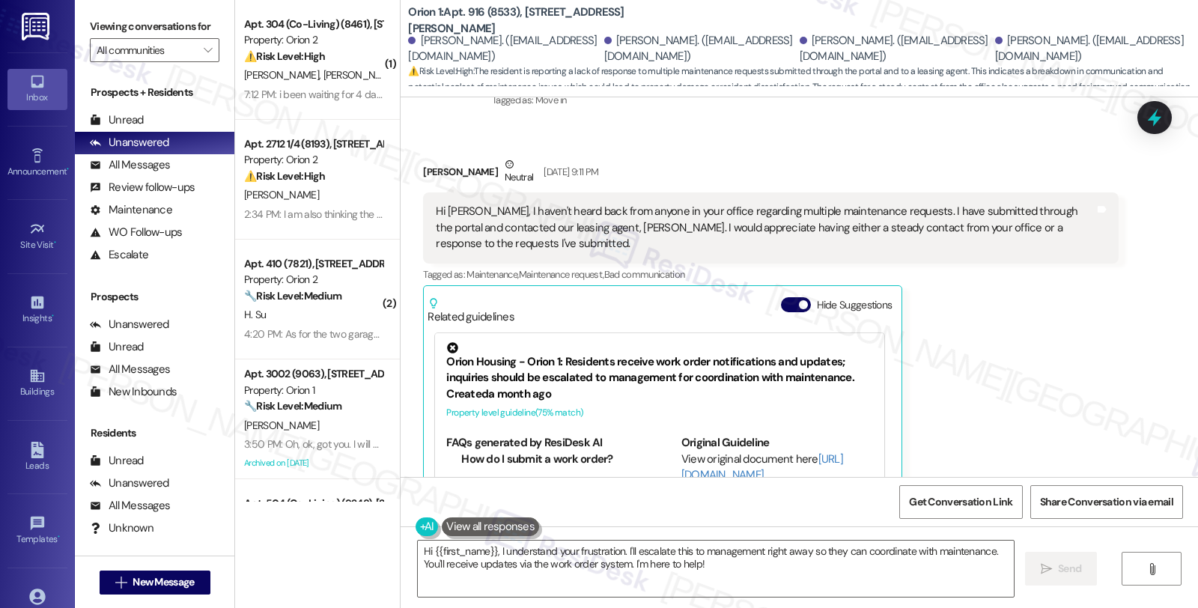
click at [1067, 410] on div "Madeline Braun Neutral Aug 19, 2025 at 9:11 PM Hi Sarah, I haven't heard back f…" at bounding box center [770, 365] width 695 height 417
click at [1069, 425] on div "Madeline Braun Neutral Aug 19, 2025 at 9:11 PM Hi Sarah, I haven't heard back f…" at bounding box center [770, 365] width 695 height 417
click at [512, 217] on div "Hi Sarah, I haven't heard back from anyone in your office regarding multiple ma…" at bounding box center [765, 228] width 658 height 48
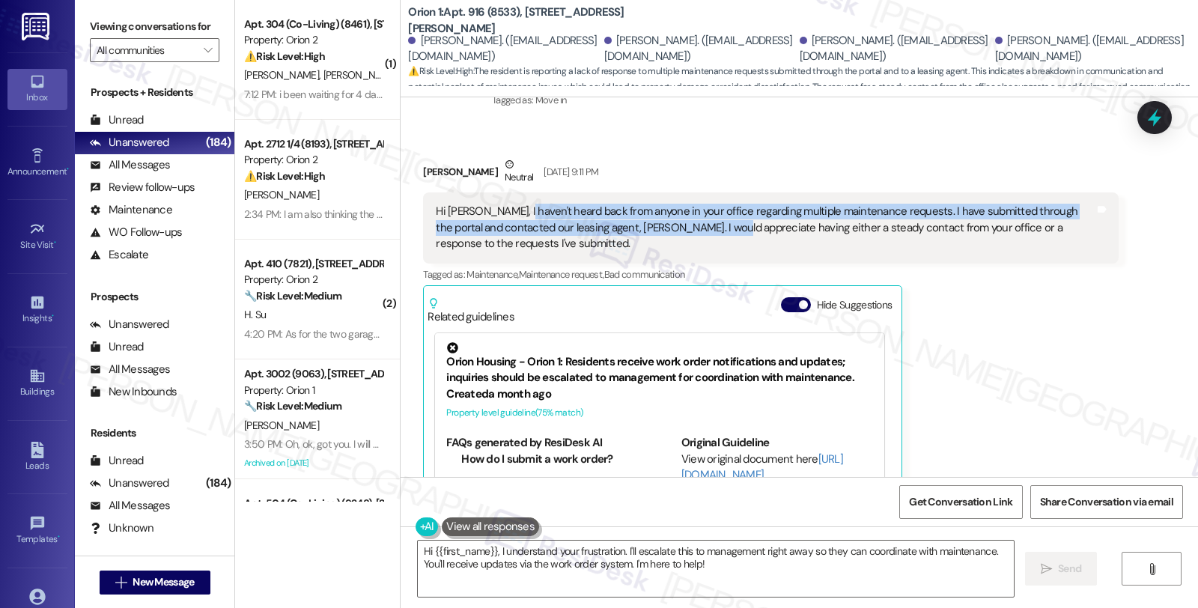
drag, startPoint x: 503, startPoint y: 217, endPoint x: 686, endPoint y: 228, distance: 183.0
click at [686, 228] on div "Hi Sarah, I haven't heard back from anyone in your office regarding multiple ma…" at bounding box center [765, 228] width 658 height 48
drag, startPoint x: 410, startPoint y: 170, endPoint x: 479, endPoint y: 172, distance: 68.9
click at [479, 172] on div "Received via SMS Madeline Braun Neutral Aug 19, 2025 at 9:11 PM Hi Sarah, I hav…" at bounding box center [770, 365] width 717 height 440
copy div "Madeline Braun"
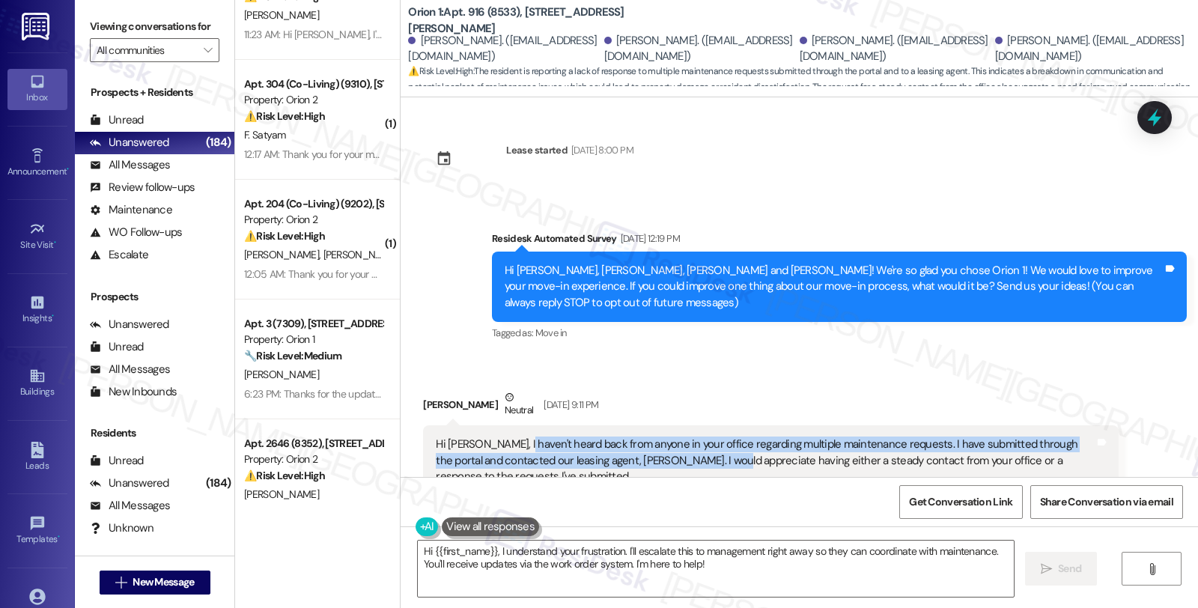
scroll to position [0, 0]
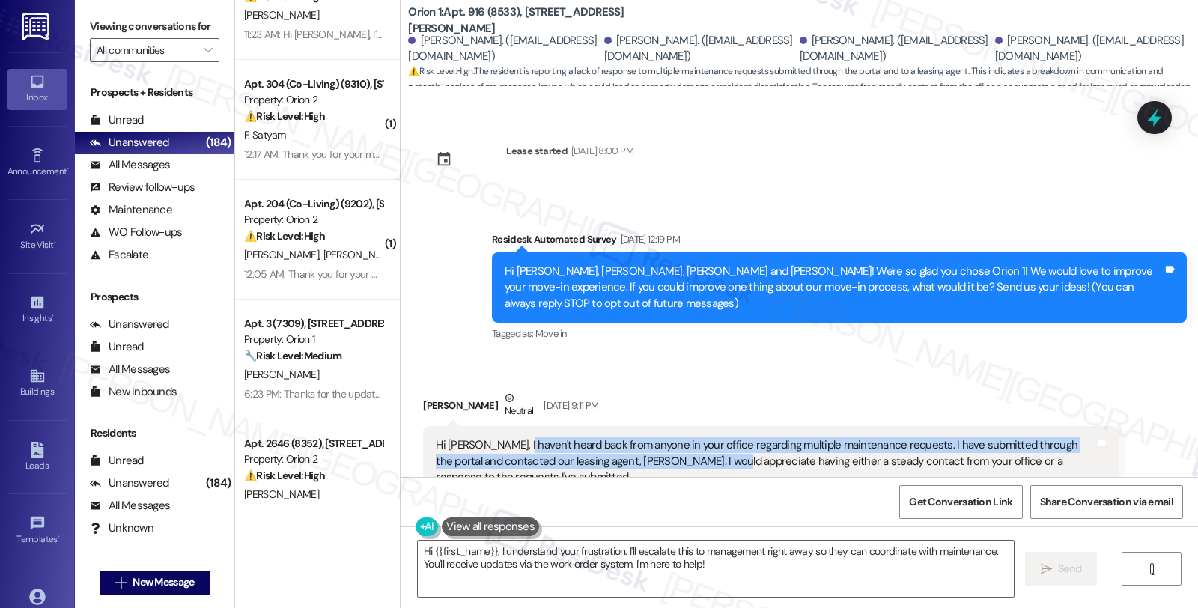
click at [429, 407] on div "Madeline Braun Neutral Aug 19, 2025 at 9:11 PM" at bounding box center [770, 408] width 695 height 37
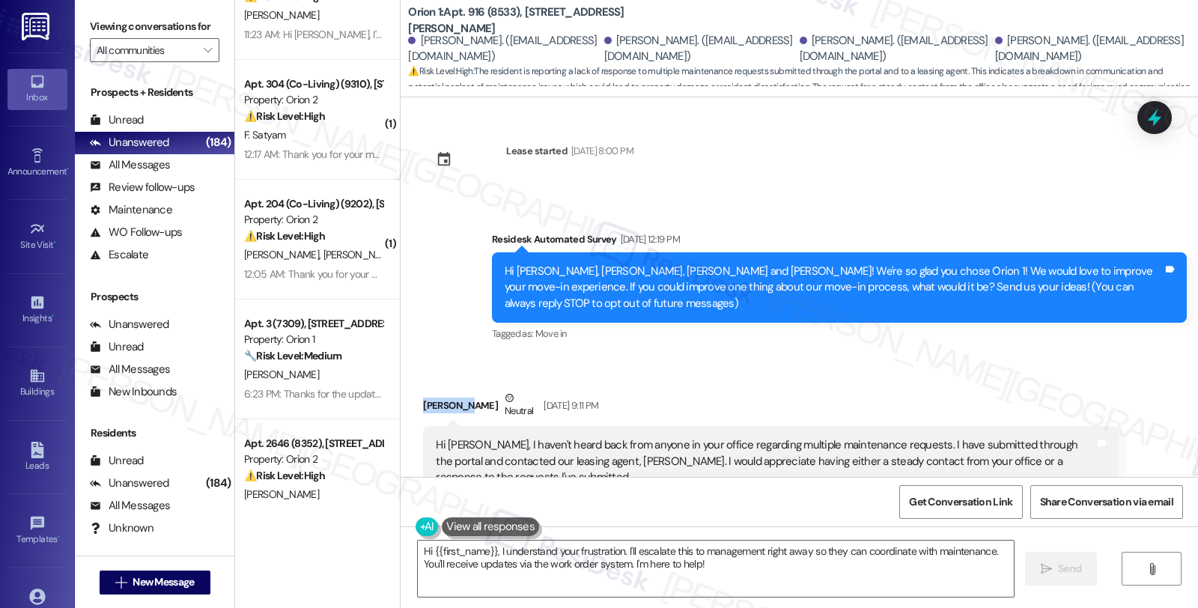
click at [429, 407] on div "Madeline Braun Neutral Aug 19, 2025 at 9:11 PM" at bounding box center [770, 408] width 695 height 37
click at [467, 444] on div "Hi Sarah, I haven't heard back from anyone in your office regarding multiple ma…" at bounding box center [765, 461] width 658 height 48
click at [469, 440] on div "Hi Sarah, I haven't heard back from anyone in your office regarding multiple ma…" at bounding box center [765, 461] width 658 height 48
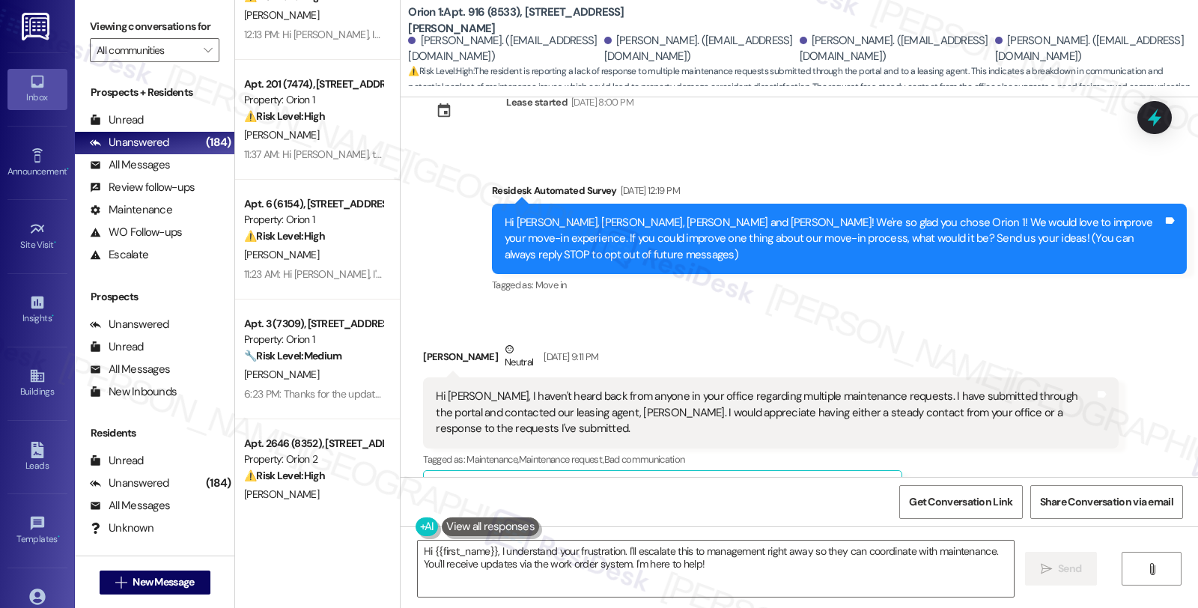
scroll to position [83, 0]
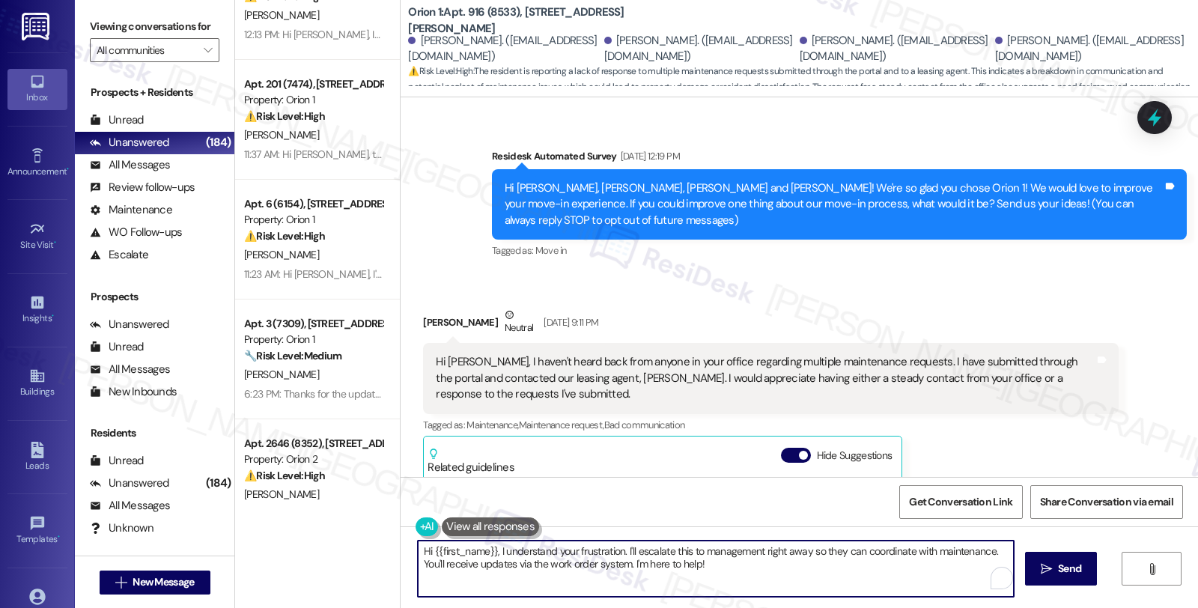
drag, startPoint x: 618, startPoint y: 550, endPoint x: 728, endPoint y: 565, distance: 111.0
click at [728, 565] on textarea "Hi {{first_name}}, I understand your frustration. I'll escalate this to managem…" at bounding box center [716, 569] width 596 height 56
click at [809, 558] on textarea "Hi {{first_name}}, I understand your frustration, and I'm sorry for the delayed…" at bounding box center [714, 569] width 596 height 56
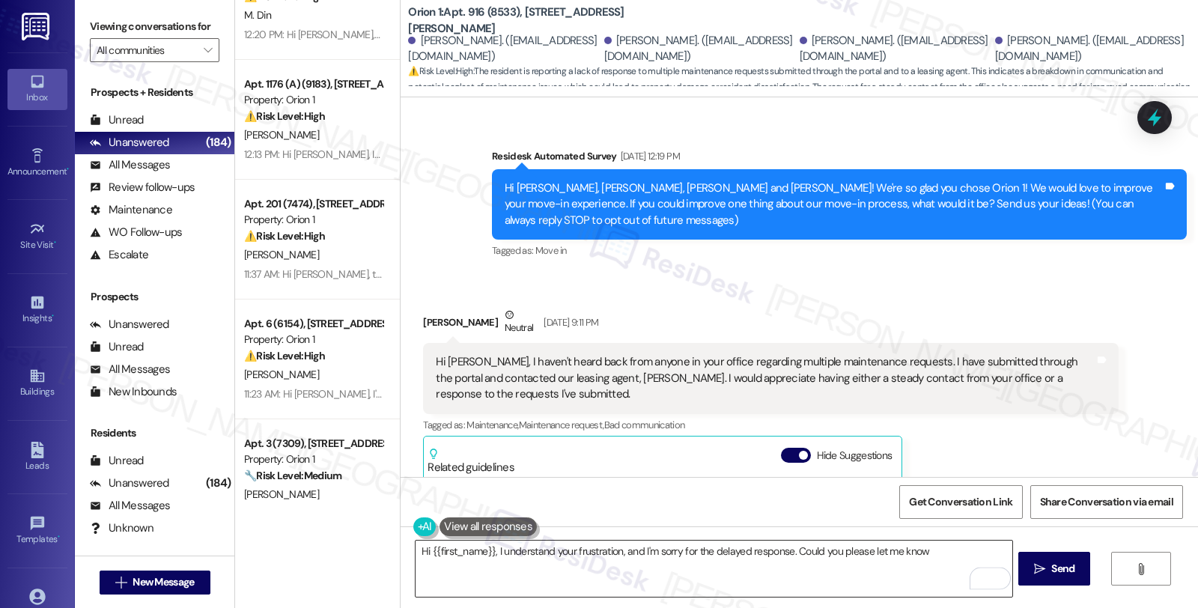
click at [786, 553] on textarea "Hi {{first_name}}, I understand your frustration, and I'm sorry for the delayed…" at bounding box center [714, 569] width 596 height 56
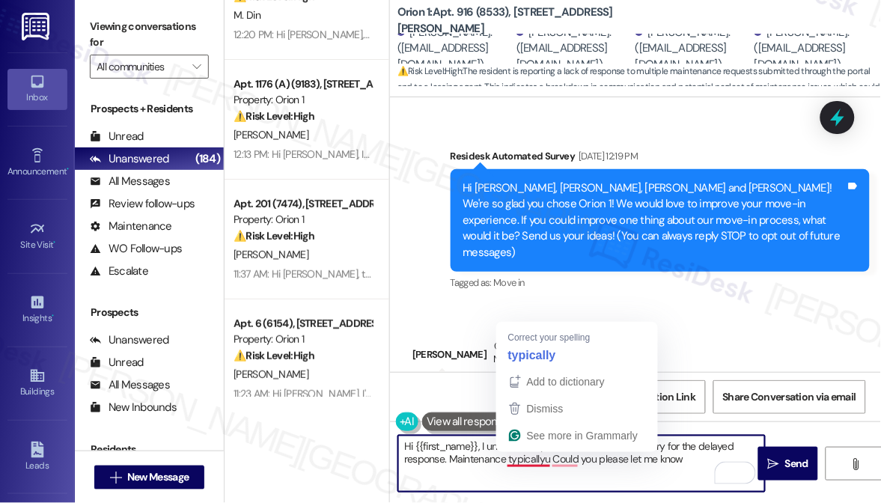
click at [542, 461] on textarea "Hi {{first_name}}, I understand your frustration, and I'm sorry for the delayed…" at bounding box center [581, 464] width 367 height 56
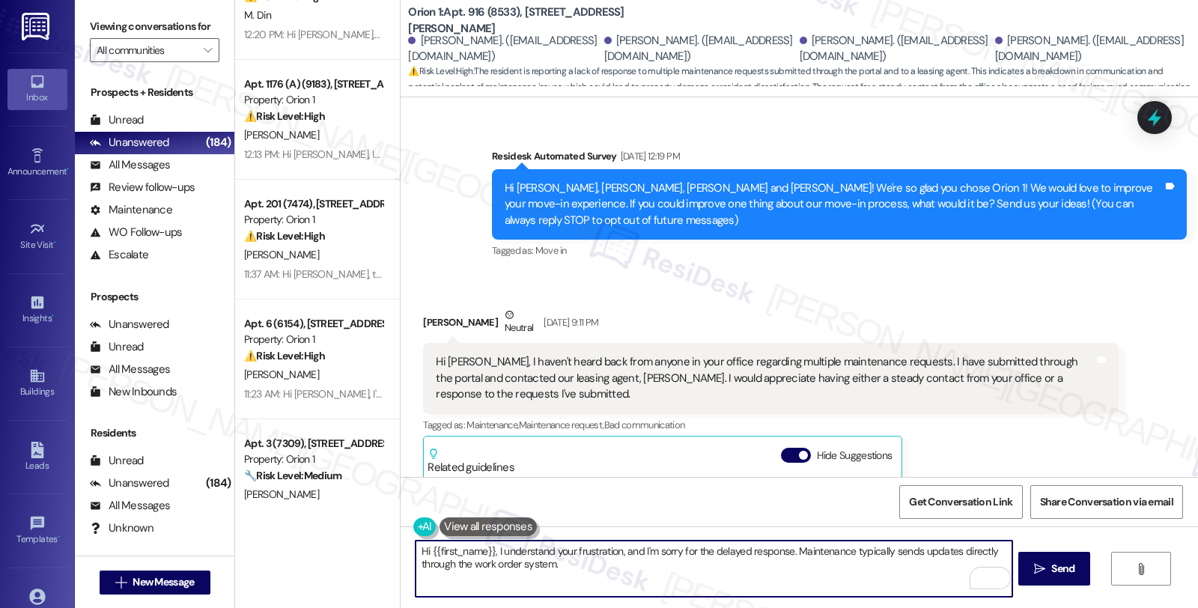
click at [592, 571] on textarea "Hi {{first_name}}, I understand your frustration, and I'm sorry for the delayed…" at bounding box center [714, 569] width 596 height 56
click at [420, 580] on textarea "Hi {{first_name}}, I understand your frustration, and I'm sorry for the delayed…" at bounding box center [714, 569] width 596 height 56
click at [691, 578] on textarea "Hi {{first_name}}, I understand your frustration, and I'm sorry for the delayed…" at bounding box center [714, 569] width 596 height 56
click at [423, 320] on div "Madeline Braun Neutral Aug 19, 2025 at 9:11 PM" at bounding box center [770, 325] width 695 height 37
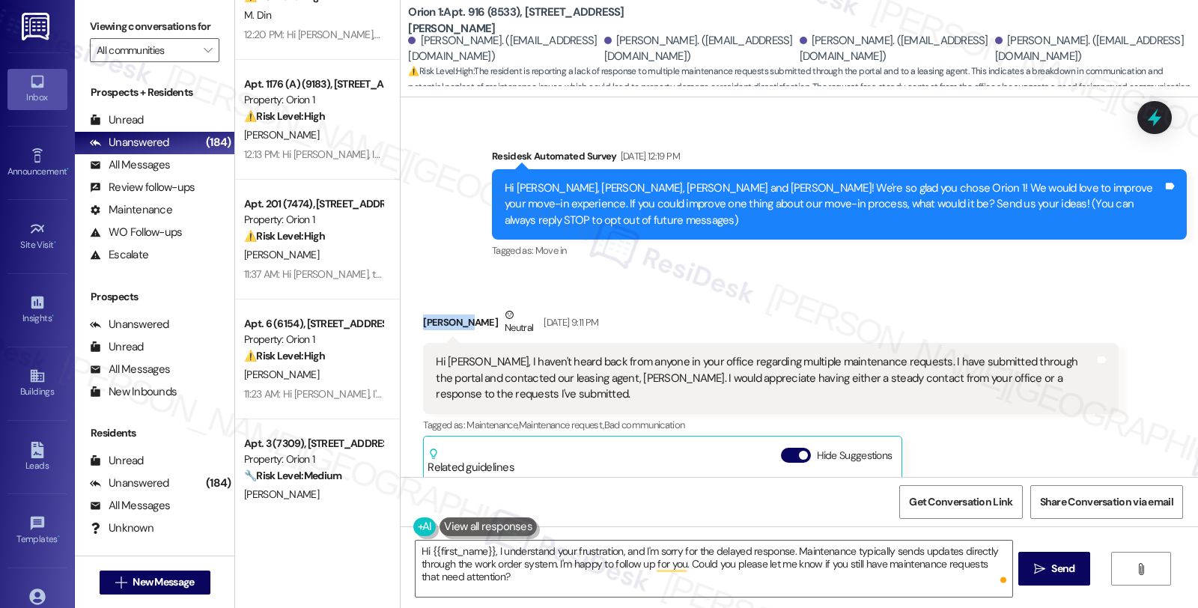
click at [423, 320] on div "Madeline Braun Neutral Aug 19, 2025 at 9:11 PM" at bounding box center [770, 325] width 695 height 37
copy div "Madeline"
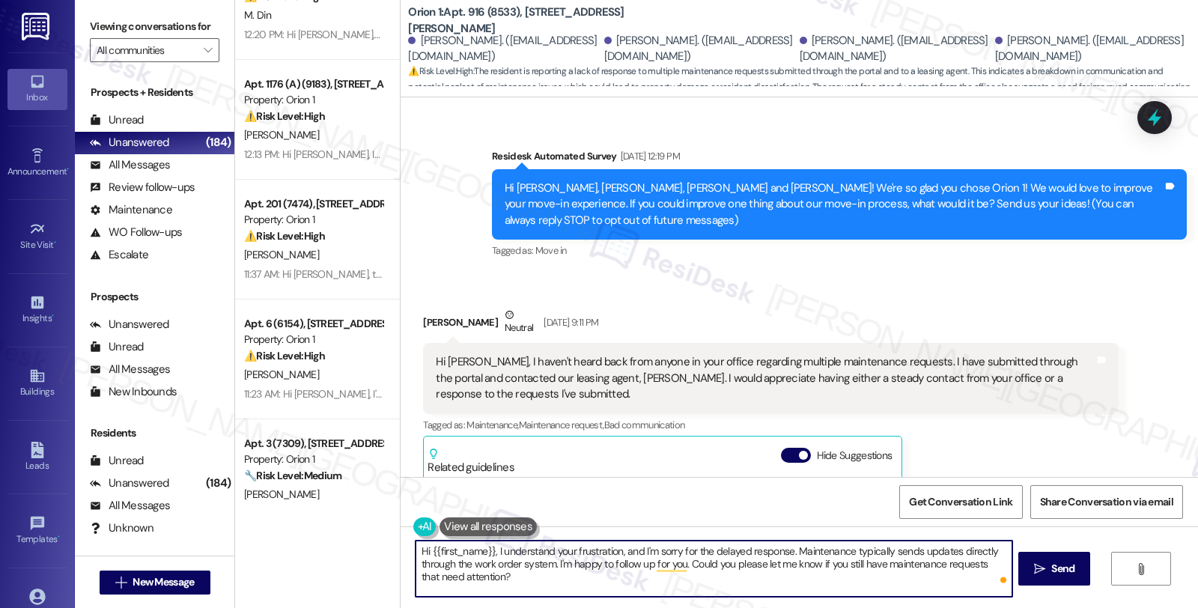
click at [443, 556] on textarea "Hi {{first_name}}, I understand your frustration, and I'm sorry for the delayed…" at bounding box center [714, 569] width 596 height 56
paste textarea "Madeline"
type textarea "Hi Madeline, I understand your frustration, and I'm sorry for the delayed respo…"
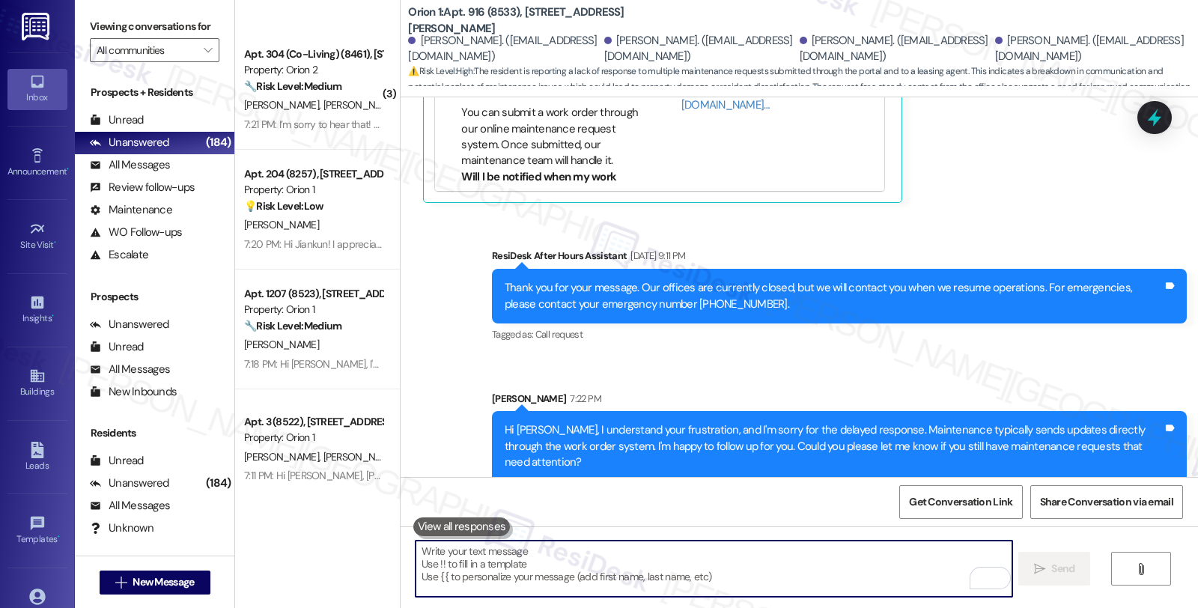
scroll to position [3744, 0]
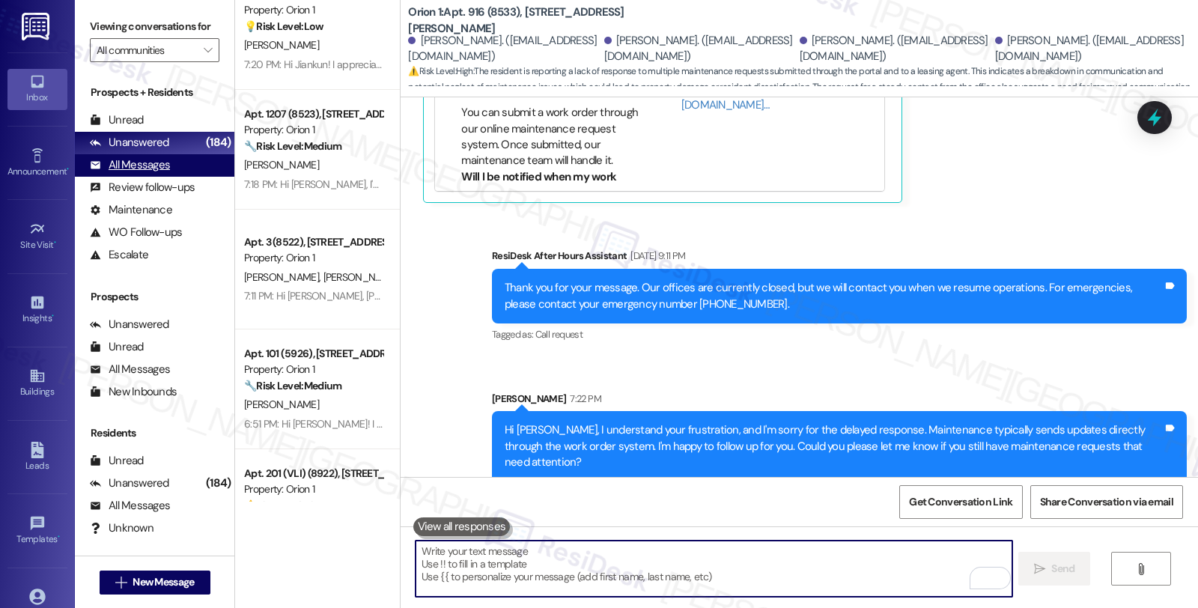
click at [140, 173] on div "All Messages" at bounding box center [130, 165] width 80 height 16
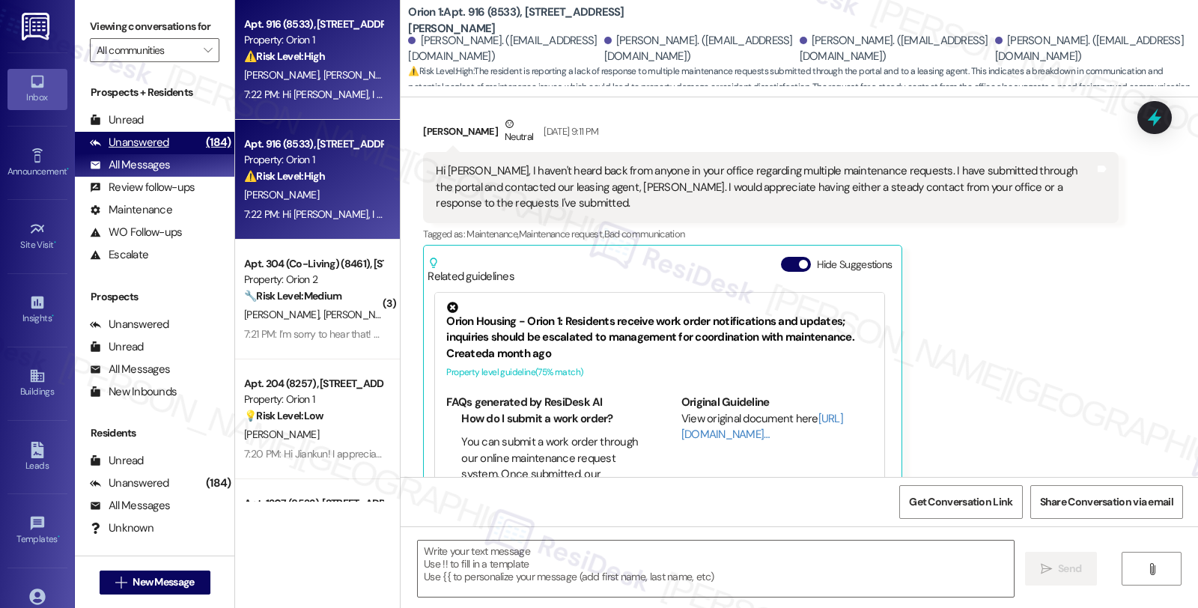
type textarea "Fetching suggested responses. Please feel free to read through the conversation…"
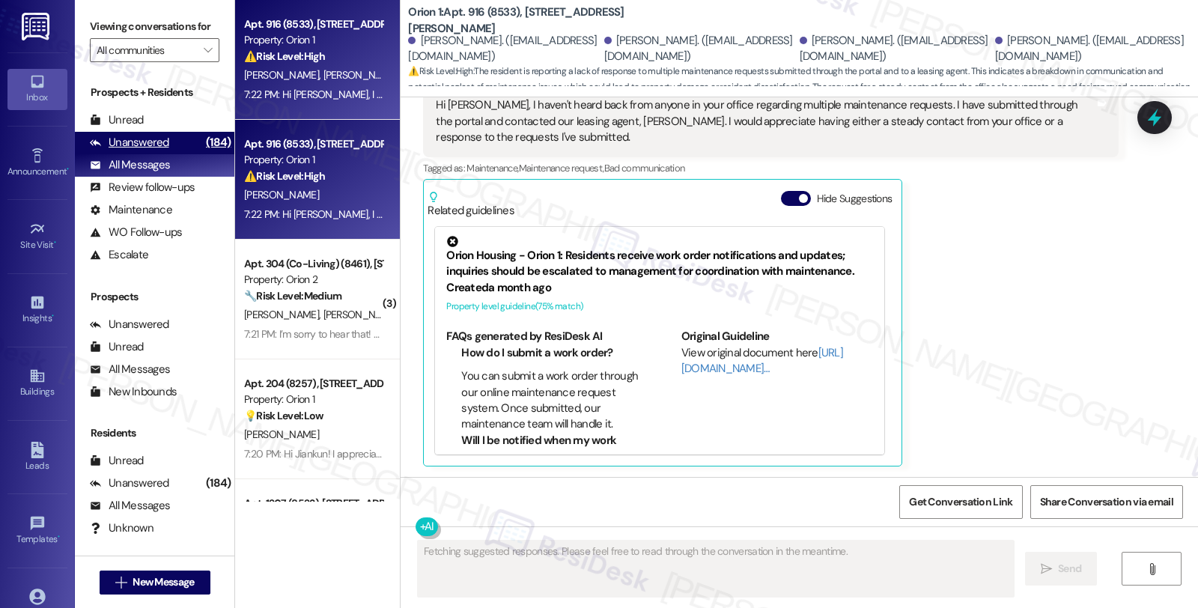
scroll to position [341, 0]
click at [140, 151] on div "Unanswered" at bounding box center [129, 143] width 79 height 16
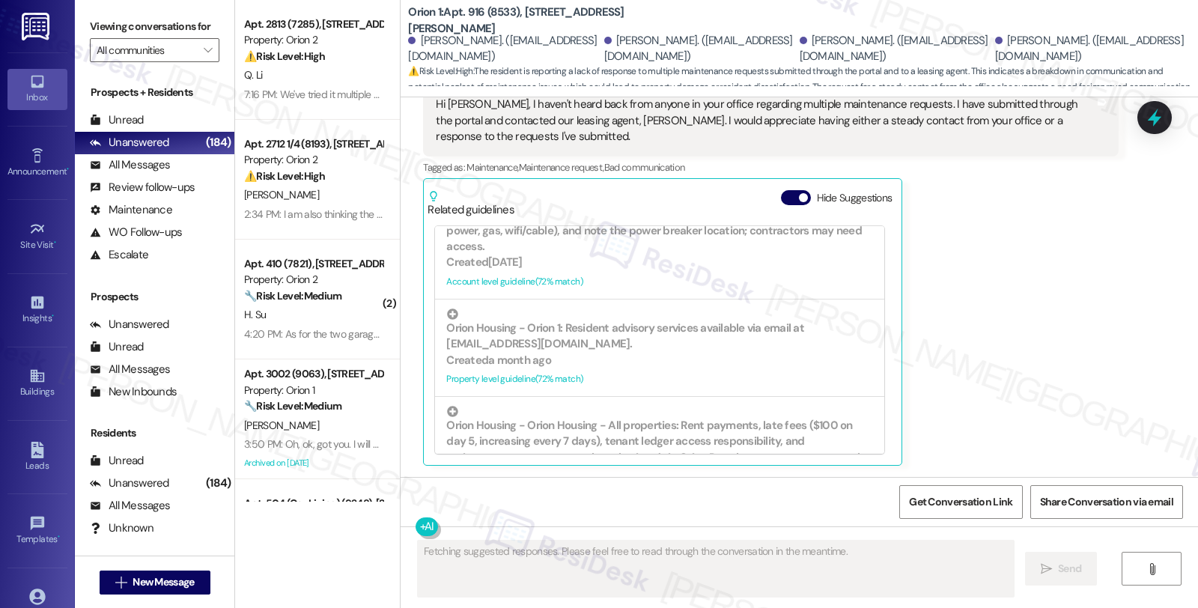
scroll to position [1081, 0]
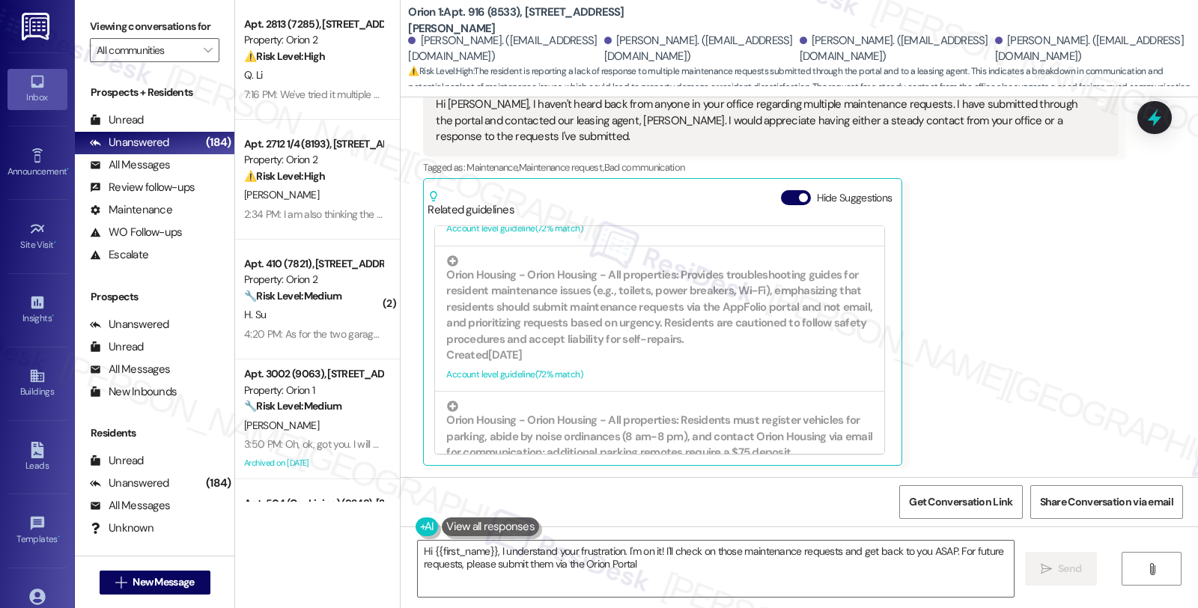
type textarea "Hi {{first_name}}, I understand your frustration. I'm on it! I'll check on thos…"
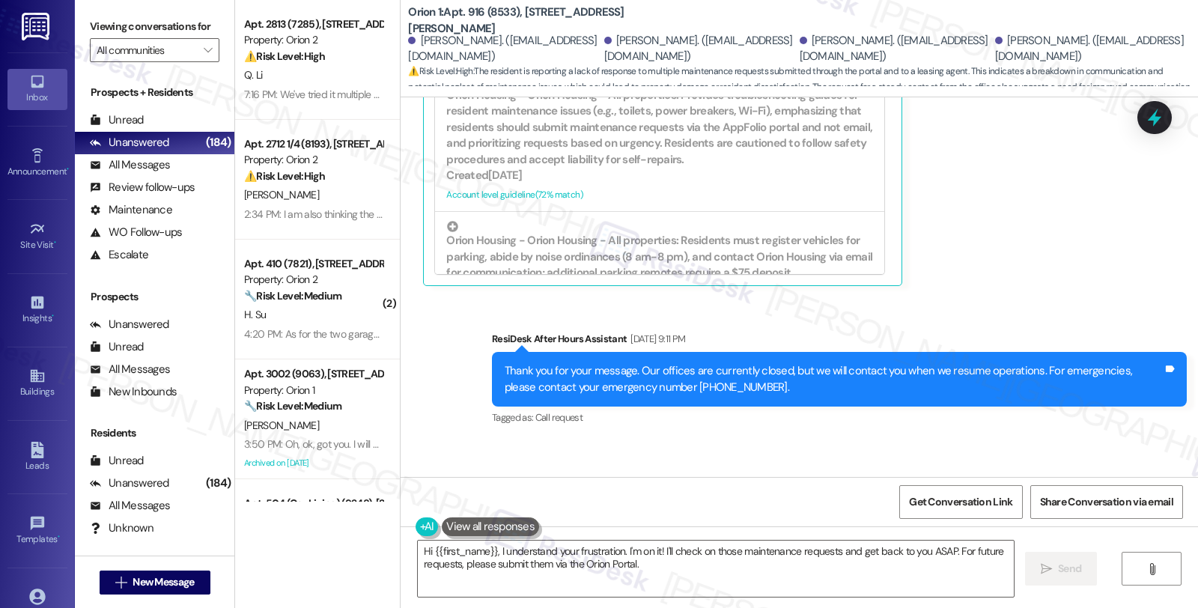
scroll to position [626, 0]
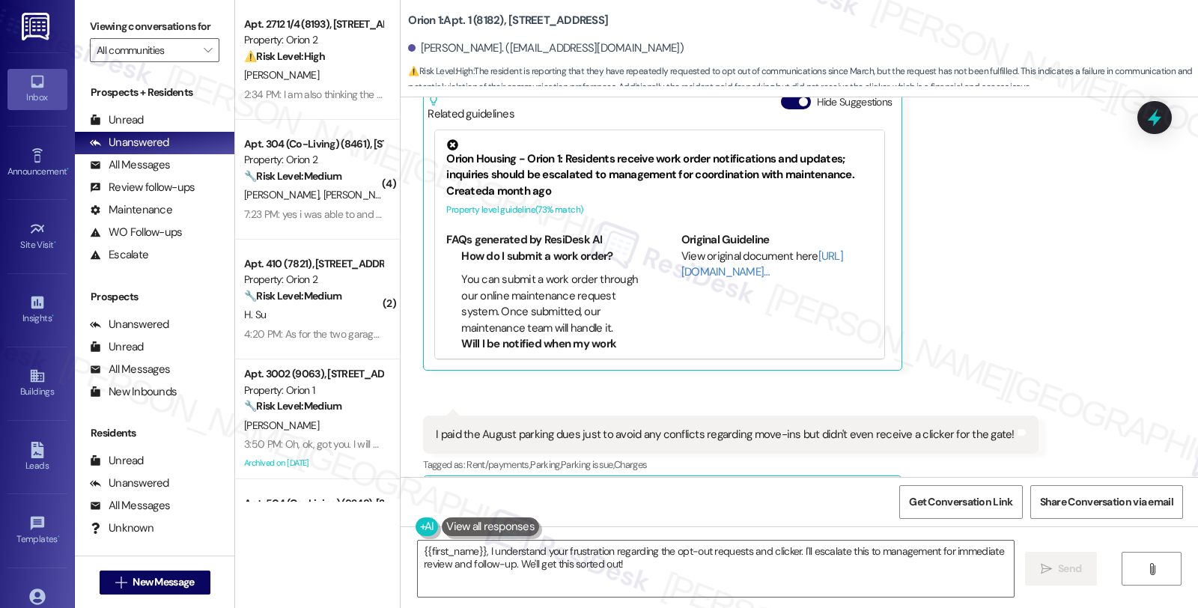
scroll to position [446, 0]
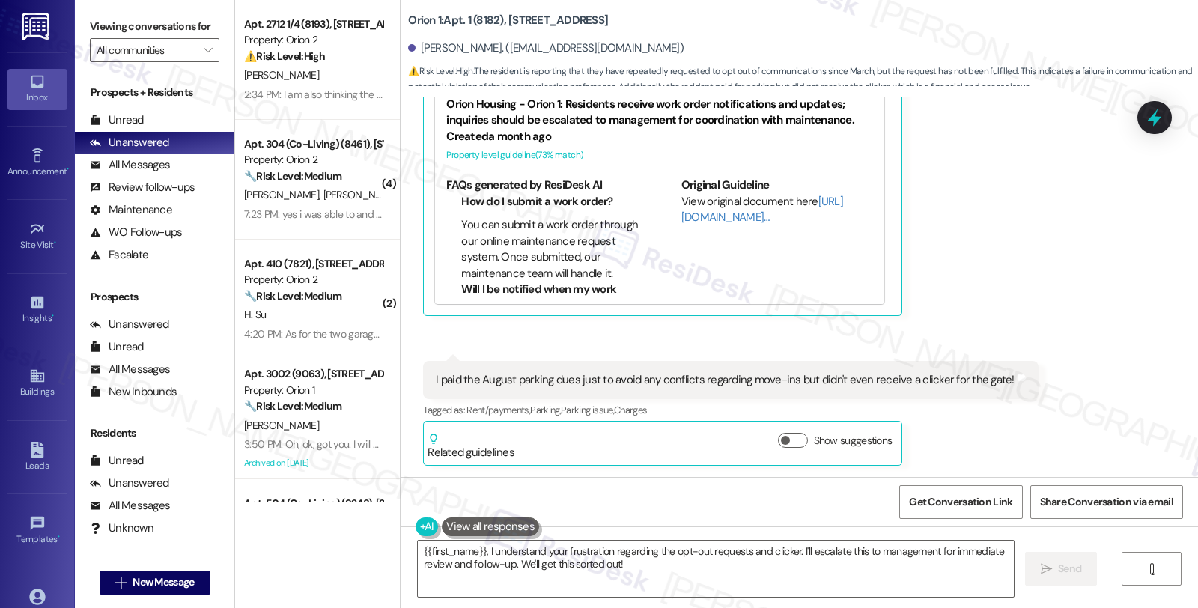
click at [1176, 212] on div "Received via SMS Jiho Kim Question Aug 20, 2025 at 5:45 PM Can you please figur…" at bounding box center [800, 185] width 798 height 583
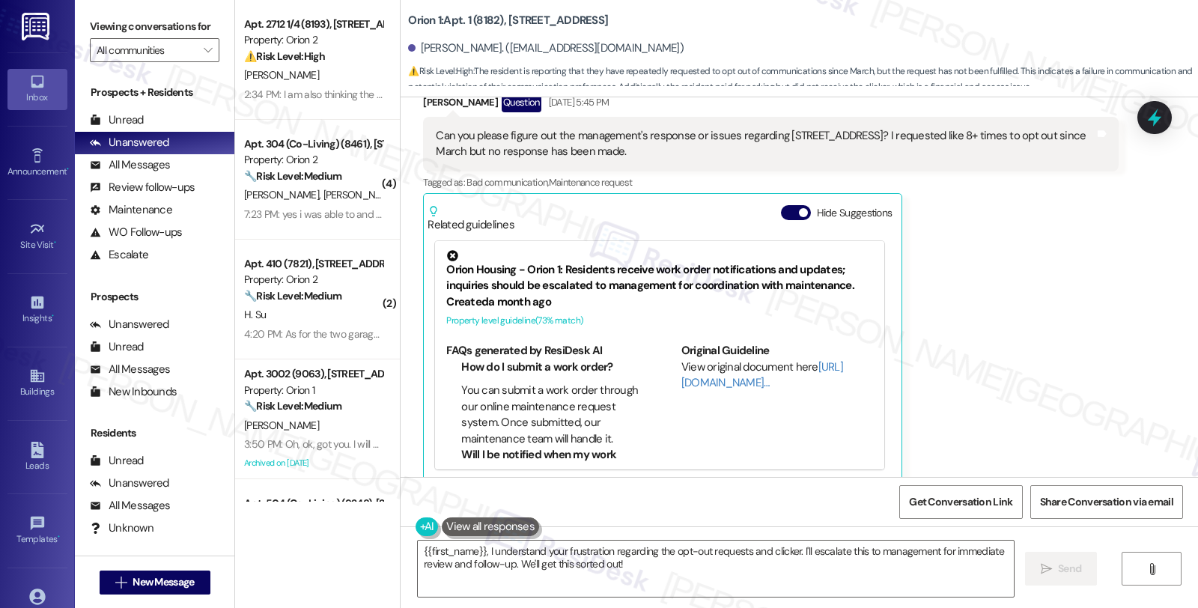
scroll to position [280, 0]
click at [413, 43] on div "Jiho Kim. (kimjiho@usc.edu)" at bounding box center [546, 48] width 276 height 16
copy div "Jiho"
click at [418, 549] on textarea "{{first_name}}, I understand your frustration regarding the opt-out requests an…" at bounding box center [716, 569] width 596 height 56
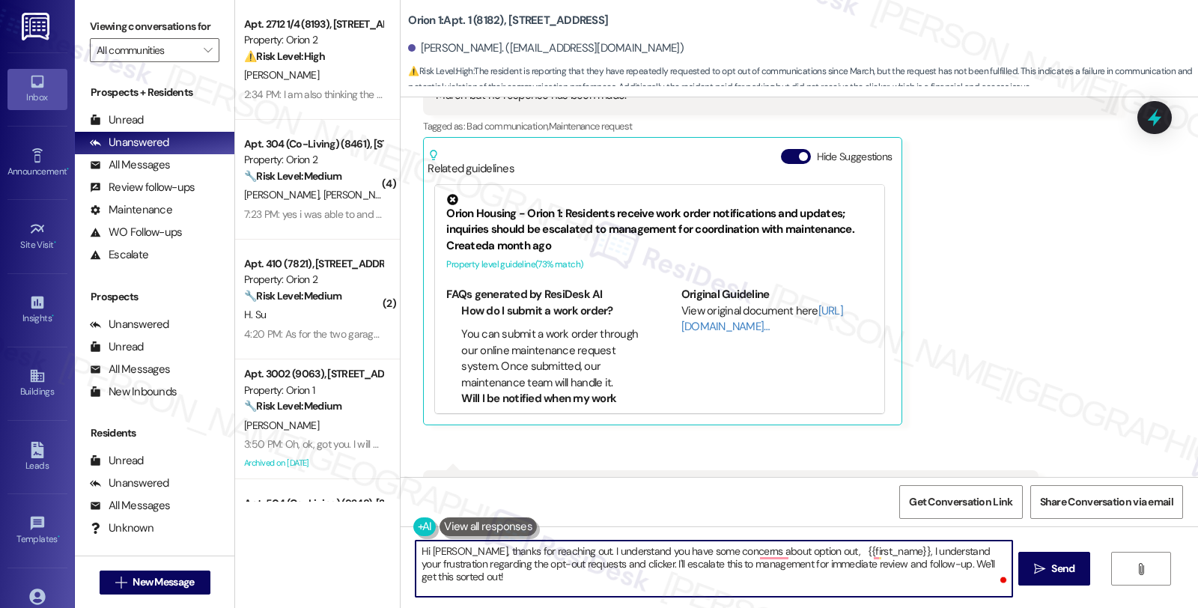
scroll to position [446, 0]
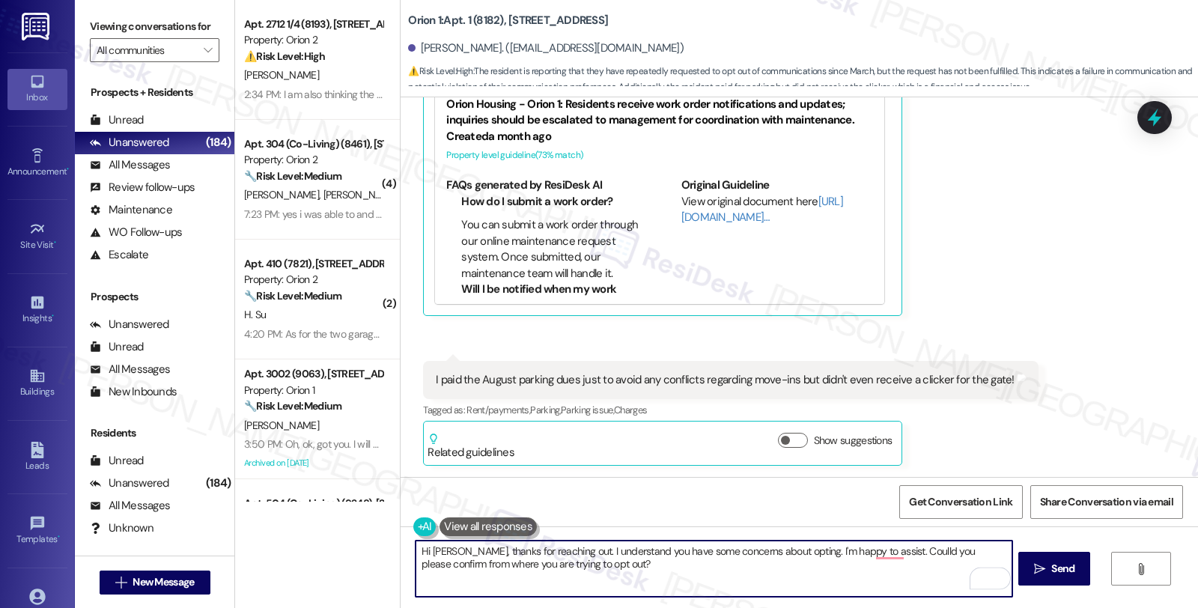
click at [604, 573] on textarea "Hi Jihon, thanks for reaching out. I understand you have some concerns about op…" at bounding box center [714, 569] width 596 height 56
click at [956, 544] on textarea "Hi Jihon, thanks for reaching out. I understand you have some concerns about op…" at bounding box center [714, 569] width 596 height 56
type textarea "Hi Jihon, thanks for reaching out. I understand you have some concerns about op…"
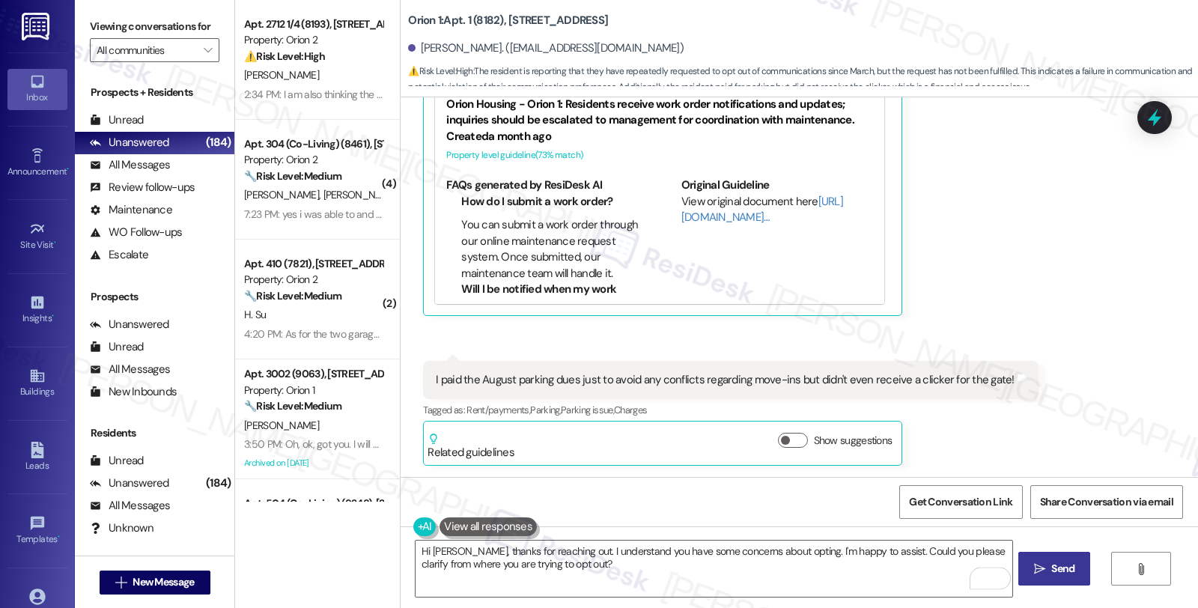
click at [1045, 568] on span " Send" at bounding box center [1054, 569] width 47 height 16
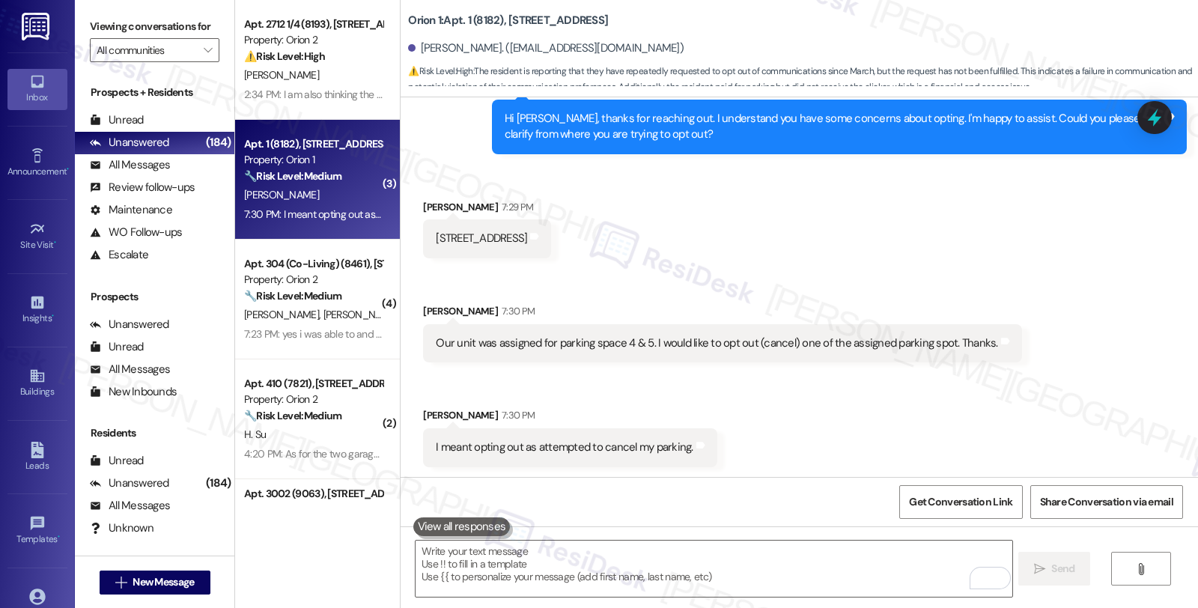
scroll to position [880, 0]
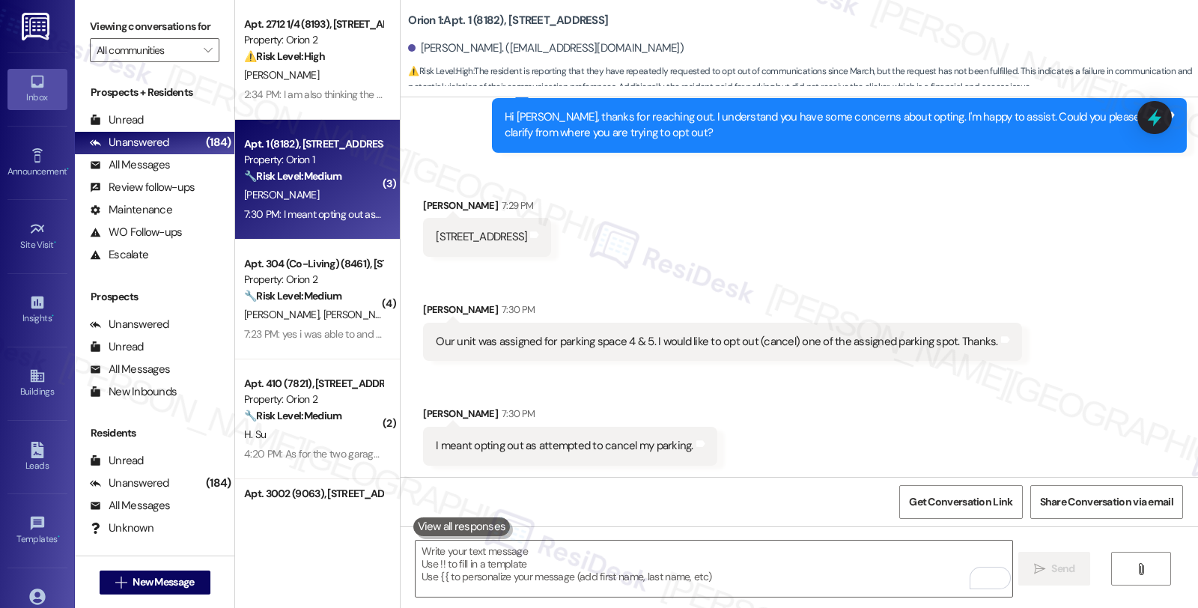
click at [979, 395] on div "Received via SMS Jiho Kim 7:29 PM 1189 W 37th Pl unit 1 Tags and notes Received…" at bounding box center [800, 320] width 798 height 313
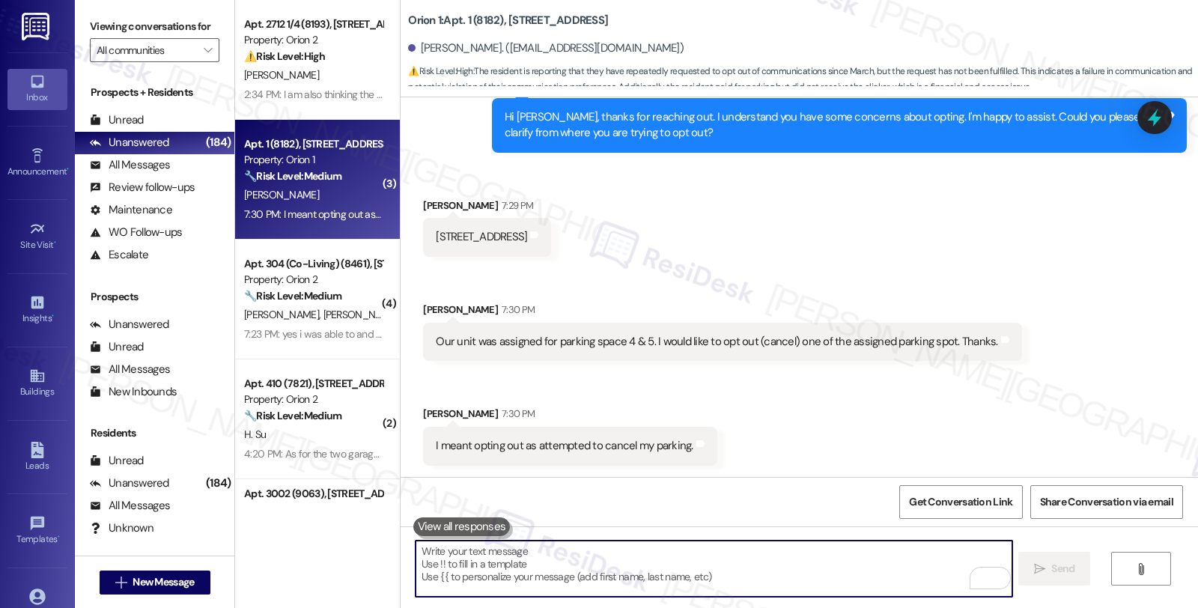
click at [538, 565] on textarea "To enrich screen reader interactions, please activate Accessibility in Grammarl…" at bounding box center [714, 569] width 596 height 56
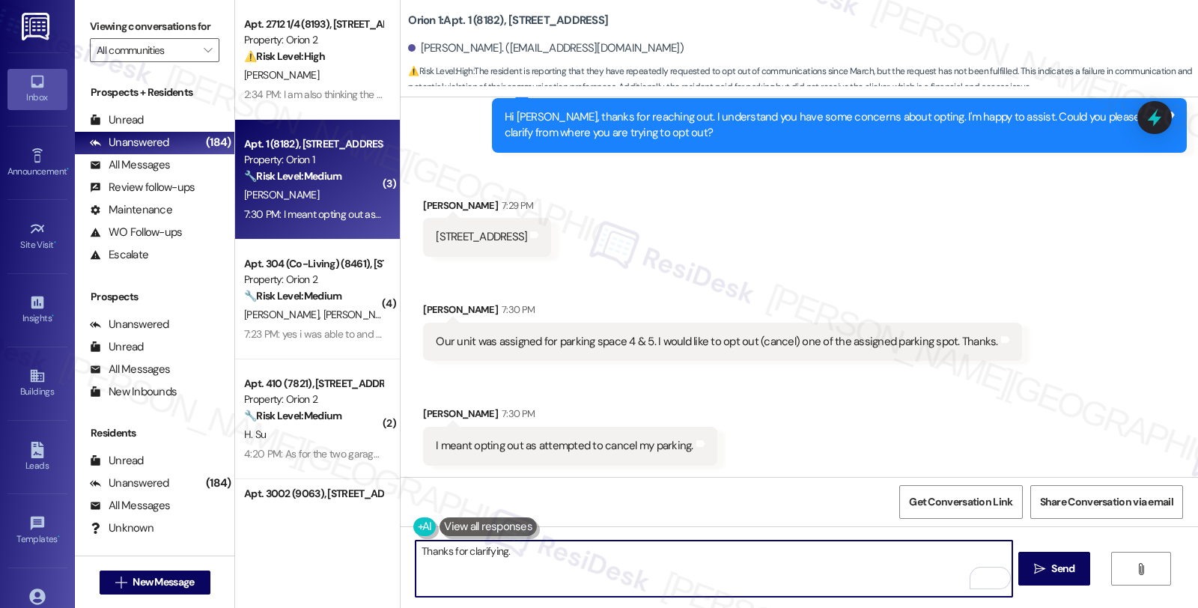
scroll to position [714, 0]
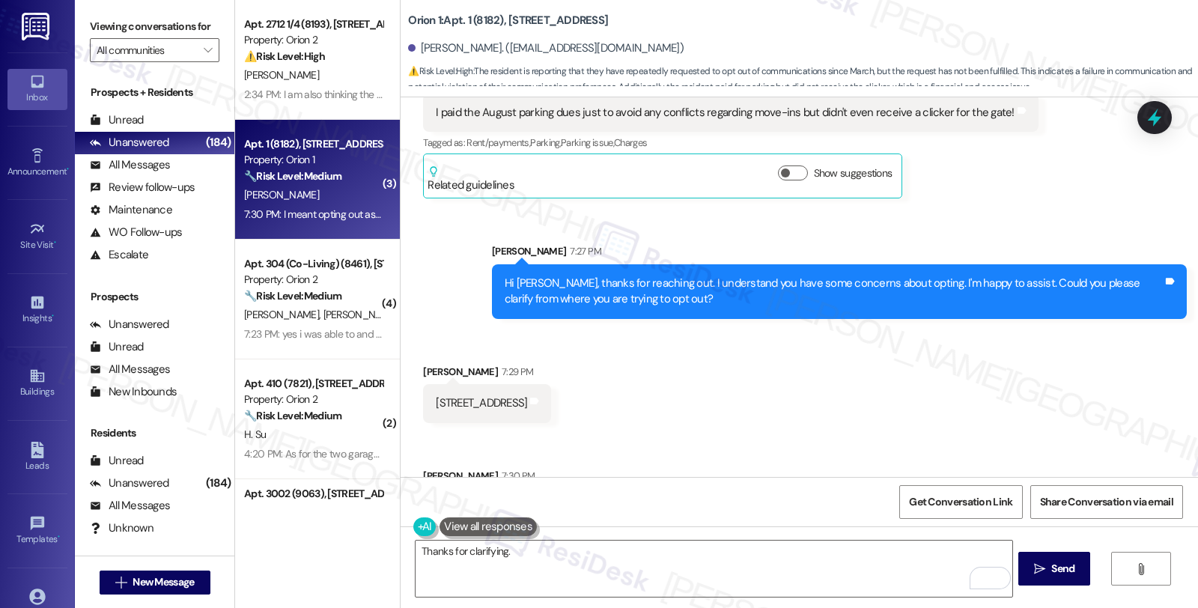
click at [1047, 378] on div "Received via SMS Jiho Kim 7:29 PM 1189 W 37th Pl unit 1 Tags and notes Received…" at bounding box center [800, 486] width 798 height 313
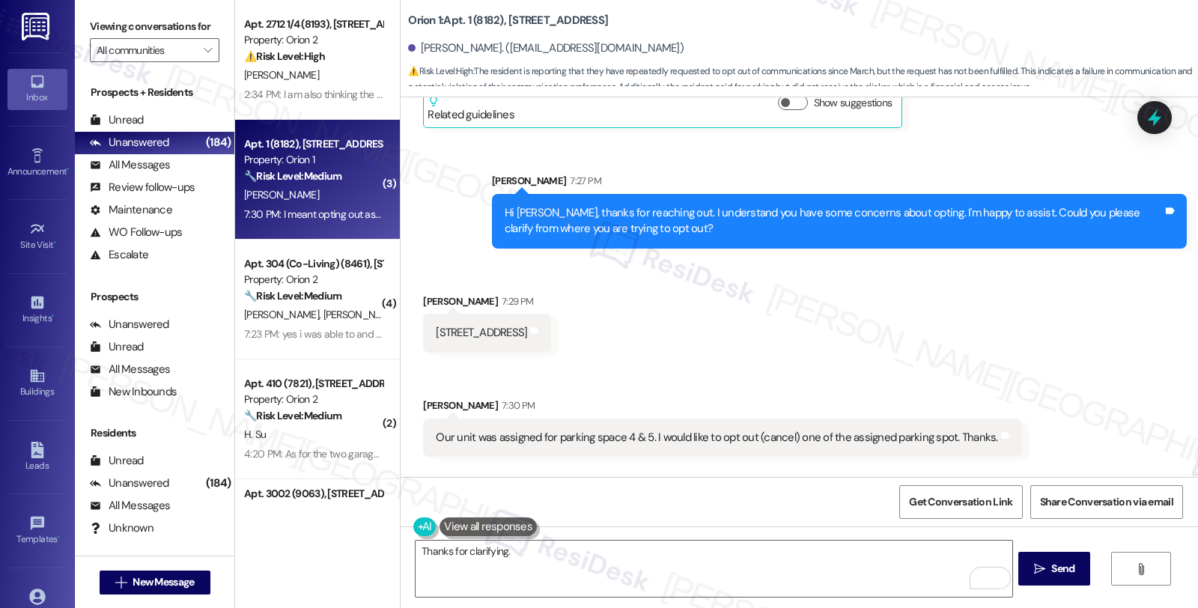
scroll to position [880, 0]
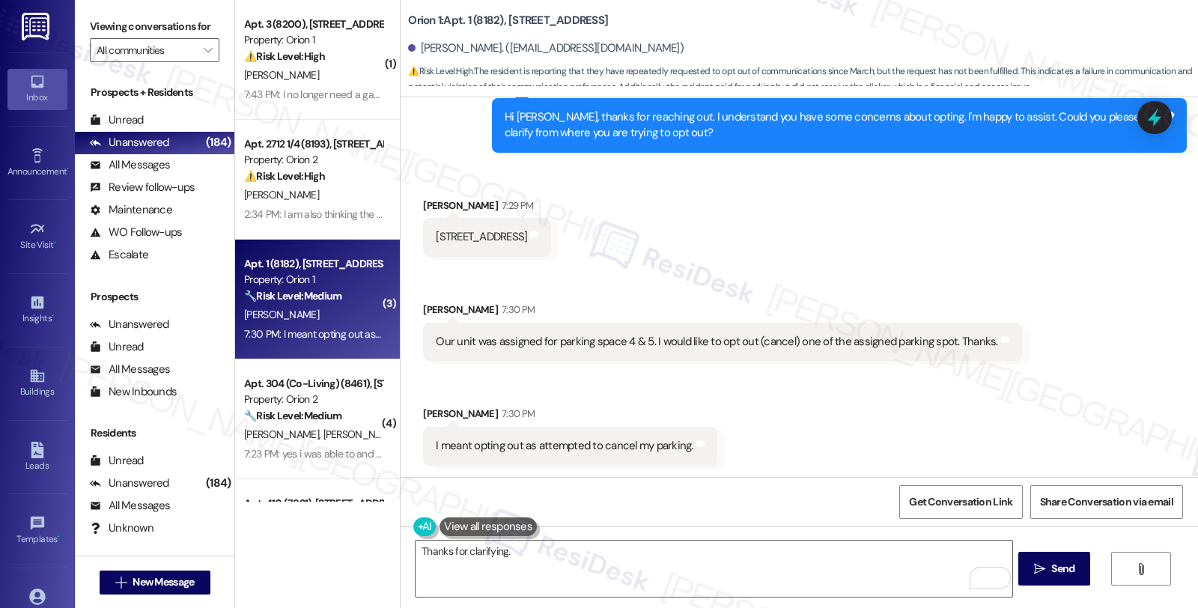
click at [1027, 255] on div "Received via SMS Jiho Kim 7:29 PM 1189 W 37th Pl unit 1 Tags and notes Received…" at bounding box center [800, 320] width 798 height 313
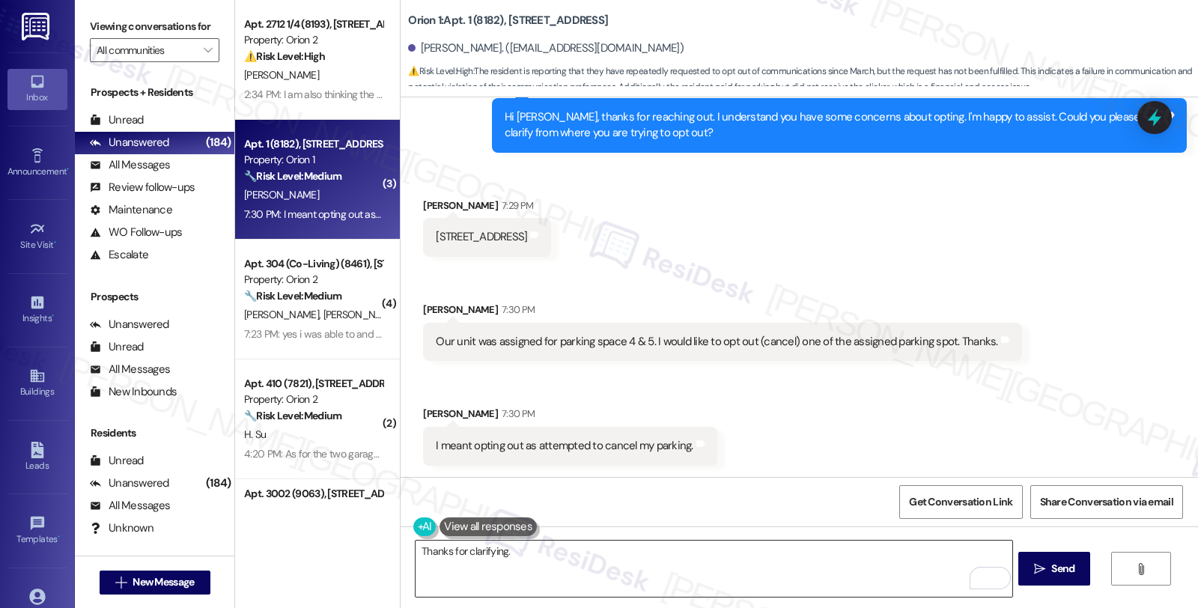
click at [572, 564] on textarea "Thanks for clarifying." at bounding box center [714, 569] width 596 height 56
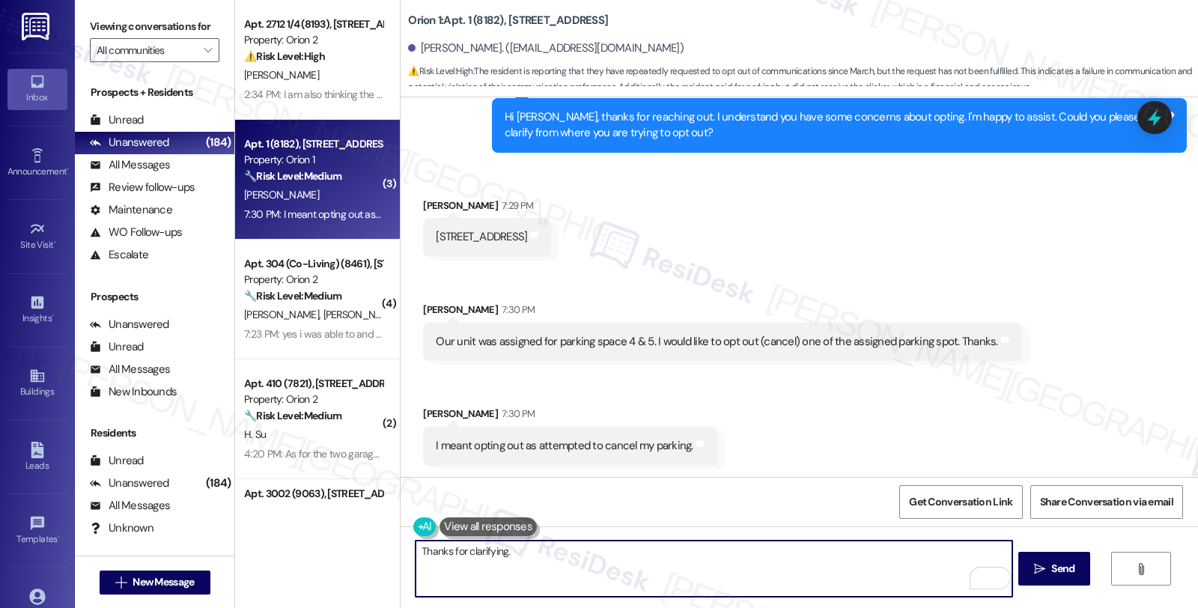
click at [572, 559] on textarea "Thanks for clarifying." at bounding box center [714, 569] width 596 height 56
click at [529, 562] on textarea "Thanks for clarifying." at bounding box center [714, 569] width 596 height 56
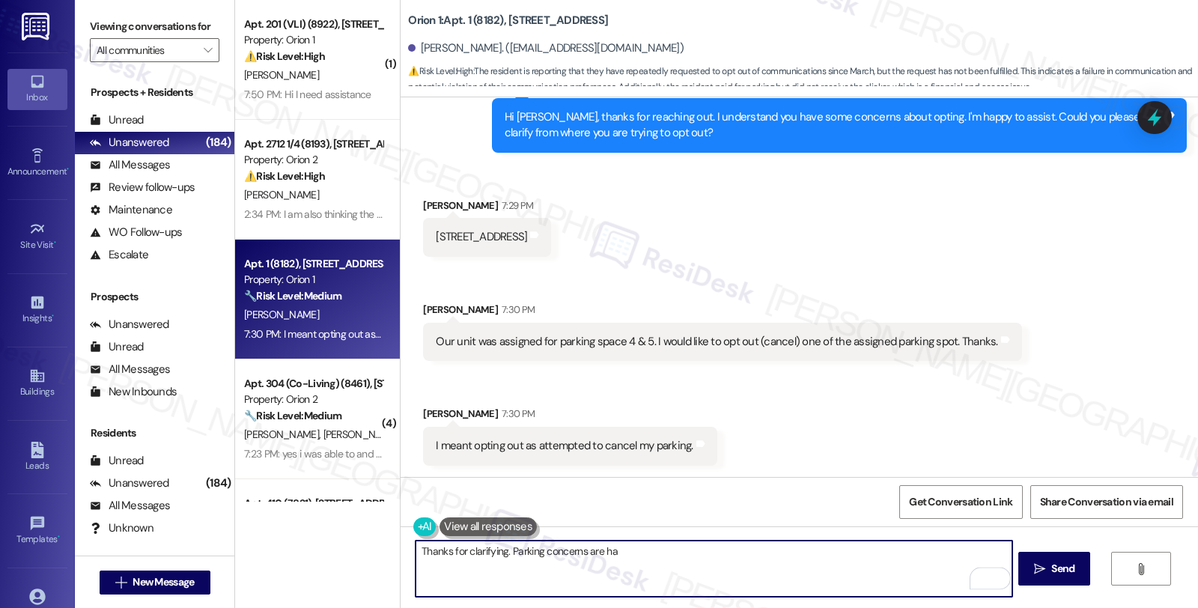
click at [642, 566] on textarea "Thanks for clarifying. Parking concerns are ha" at bounding box center [714, 569] width 596 height 56
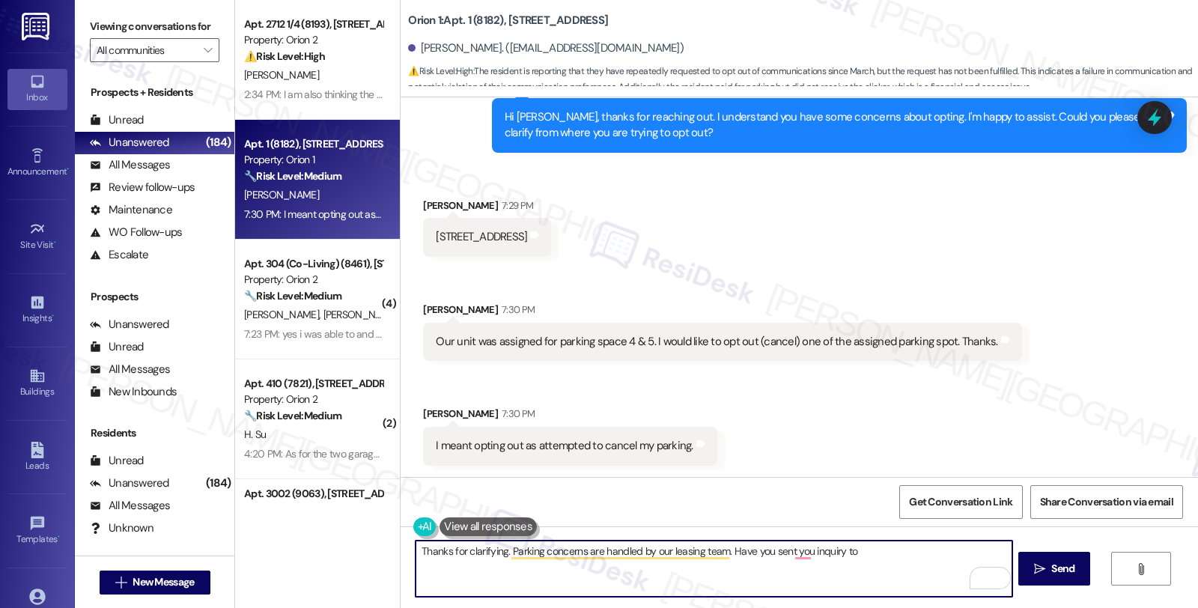
paste textarea "leasing@orionhousing.com"
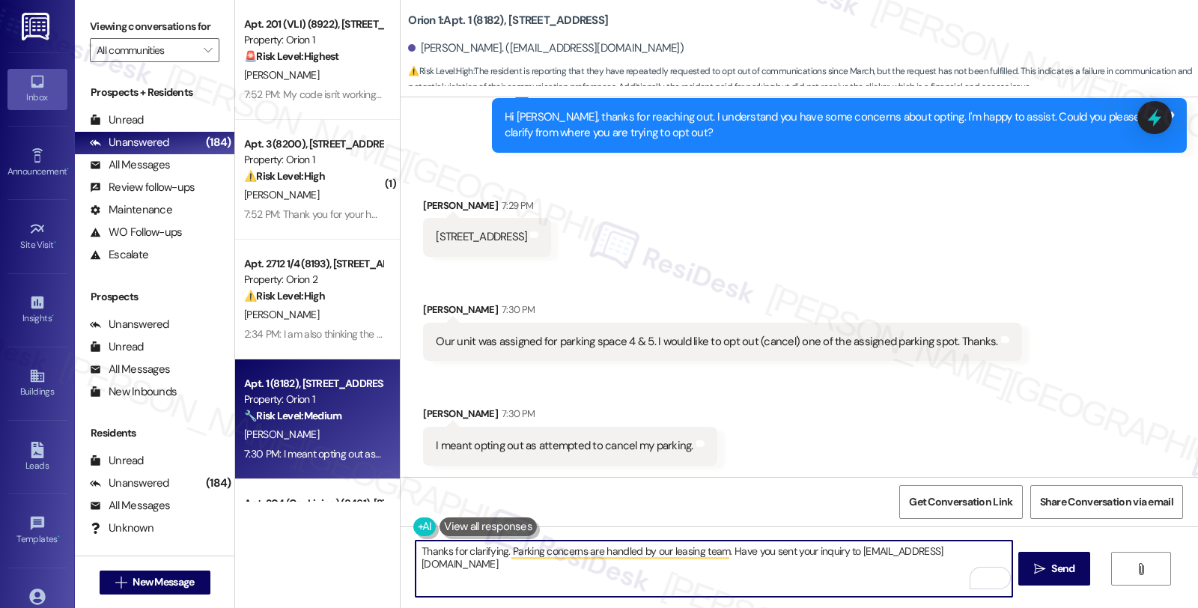
click at [987, 557] on textarea "Thanks for clarifying. Parking concerns are handled by our leasing team. Have y…" at bounding box center [714, 569] width 596 height 56
type textarea "Thanks for clarifying. Parking concerns are handled by our leasing team. Have y…"
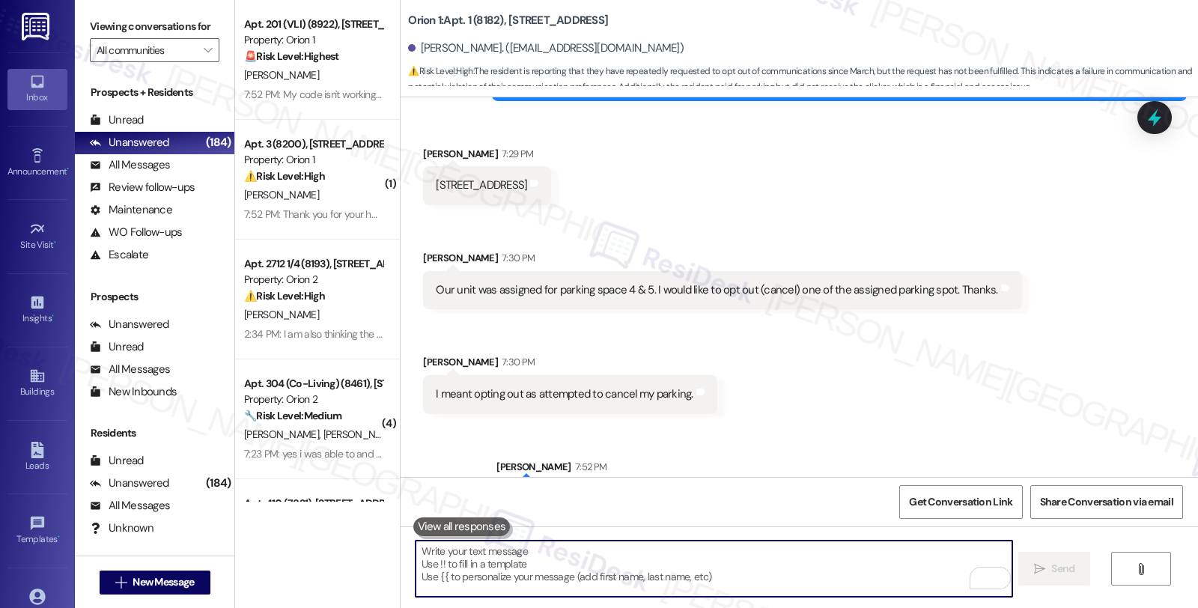
scroll to position [984, 0]
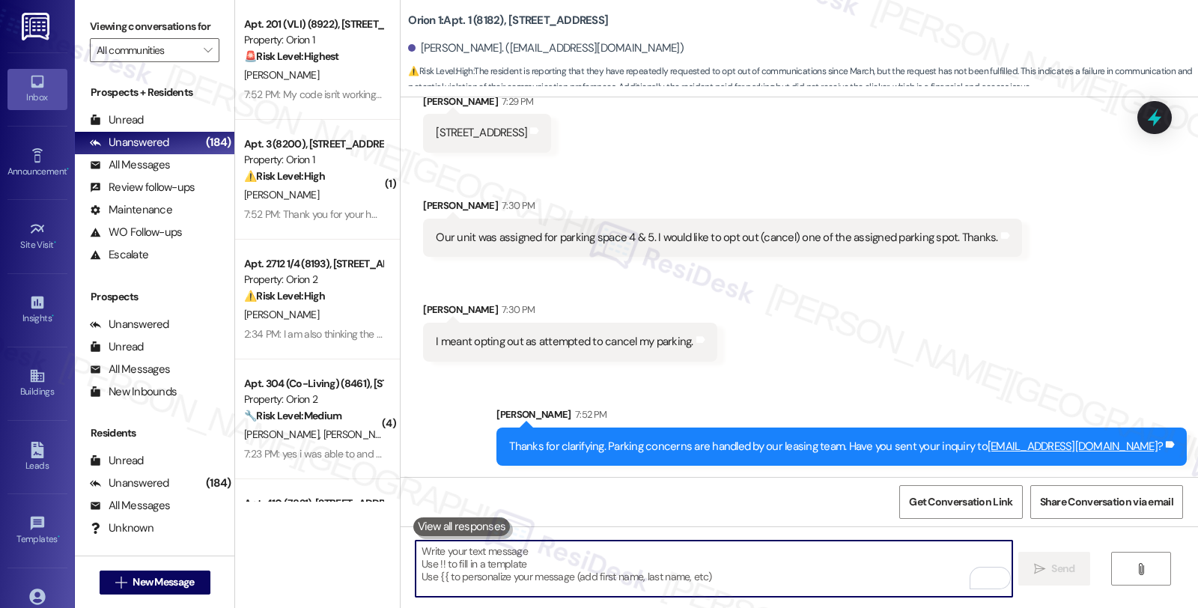
click at [825, 337] on div "Received via SMS Jiho Kim 7:29 PM 1189 W 37th Pl unit 1 Tags and notes Received…" at bounding box center [800, 216] width 798 height 313
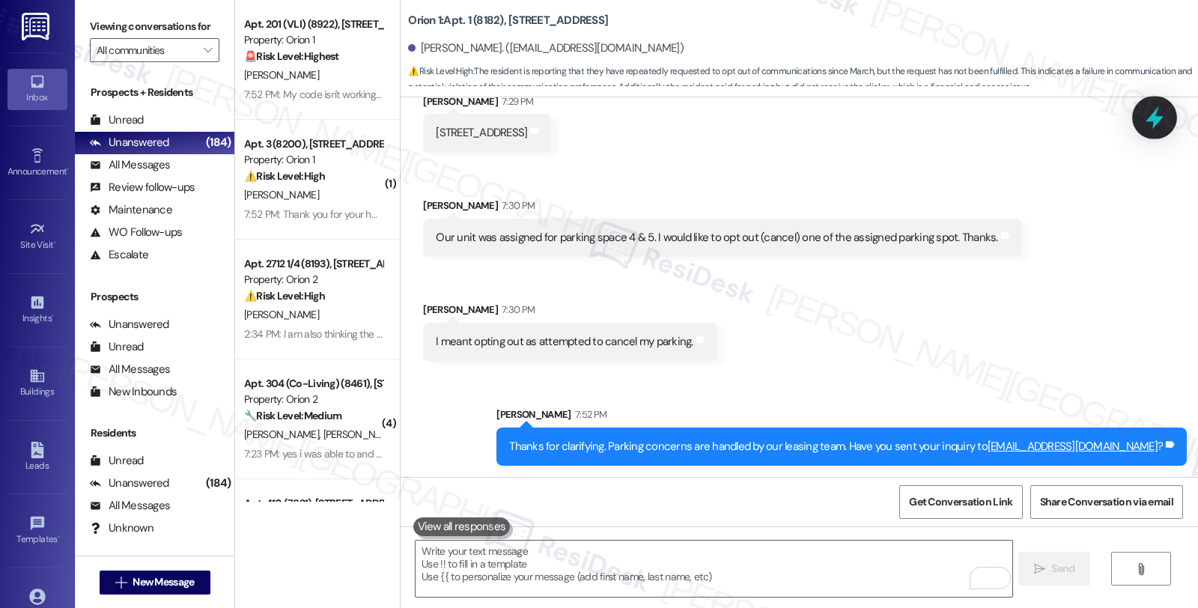
click at [1158, 116] on icon at bounding box center [1154, 117] width 25 height 25
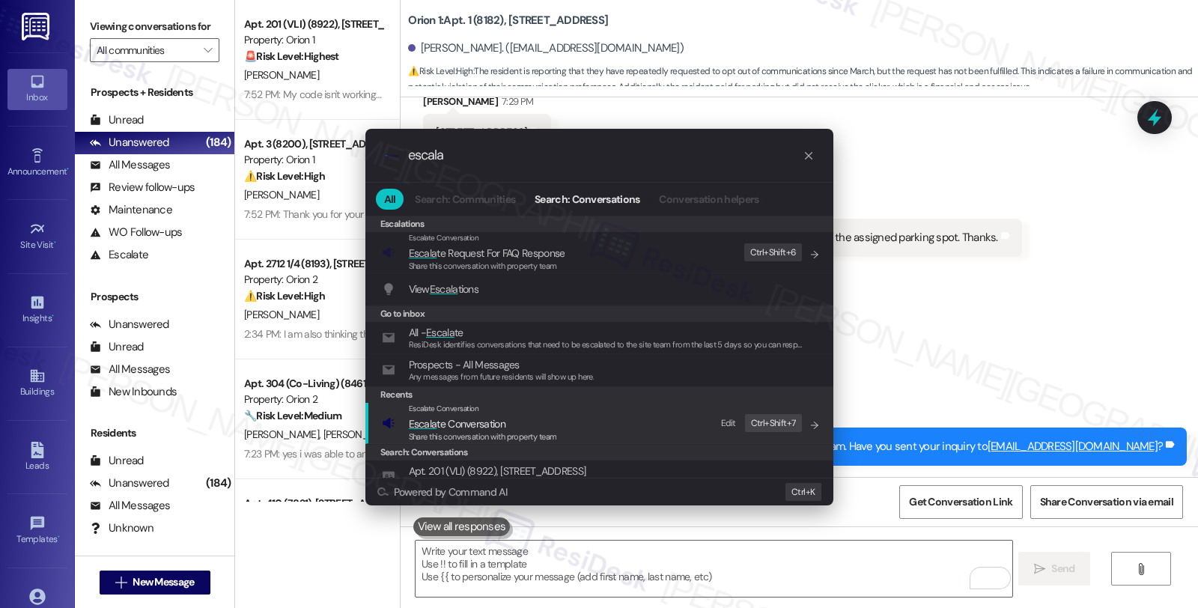
type input "escala"
click at [494, 422] on span "Escala te Conversation" at bounding box center [457, 423] width 97 height 13
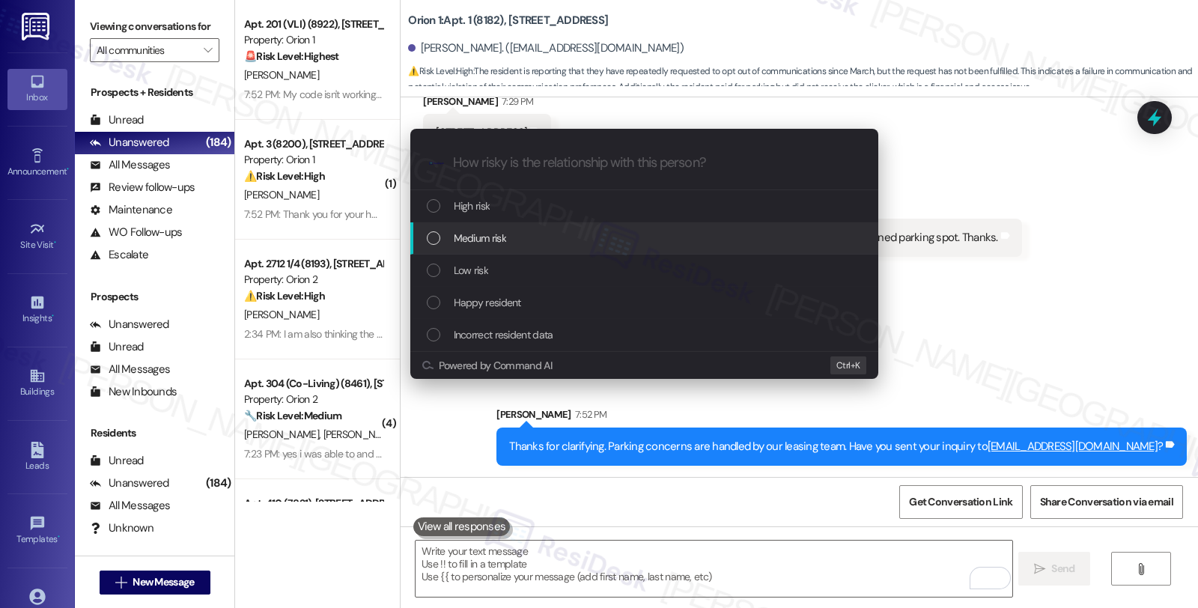
click at [492, 246] on span "Medium risk" at bounding box center [480, 238] width 52 height 16
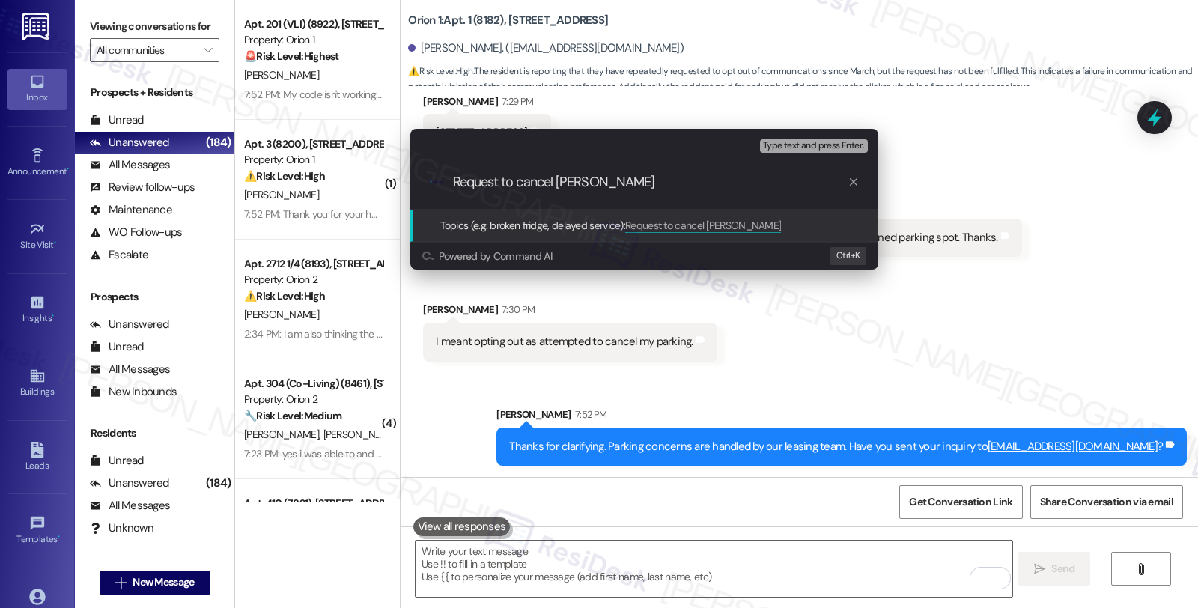
type input "Request to cancel parking"
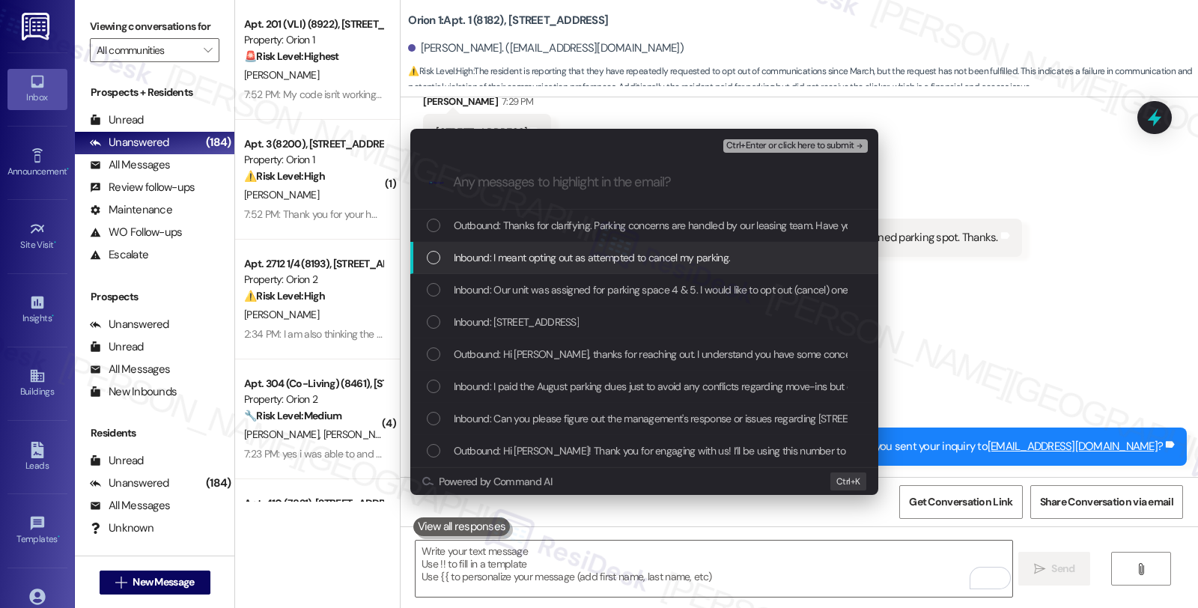
click at [493, 258] on span "Inbound: I meant opting out as attempted to cancel my parking." at bounding box center [592, 257] width 277 height 16
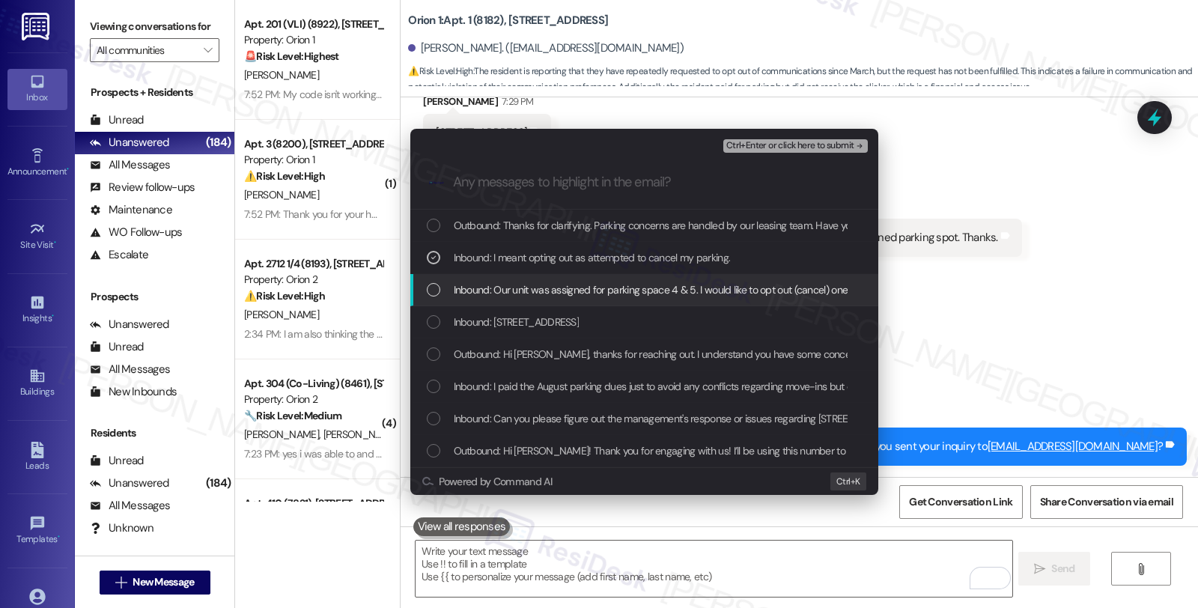
click at [494, 279] on div "Inbound: Our unit was assigned for parking space 4 & 5. I would like to opt out…" at bounding box center [644, 290] width 468 height 32
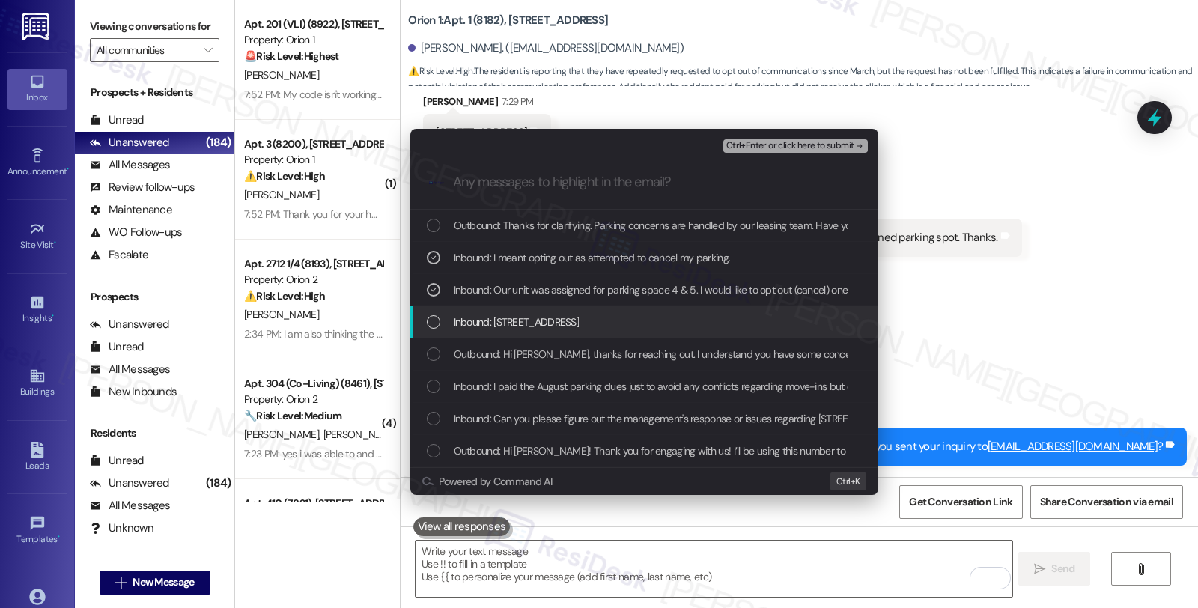
click at [494, 315] on span "Inbound: 1189 W 37th Pl unit 1" at bounding box center [517, 322] width 126 height 16
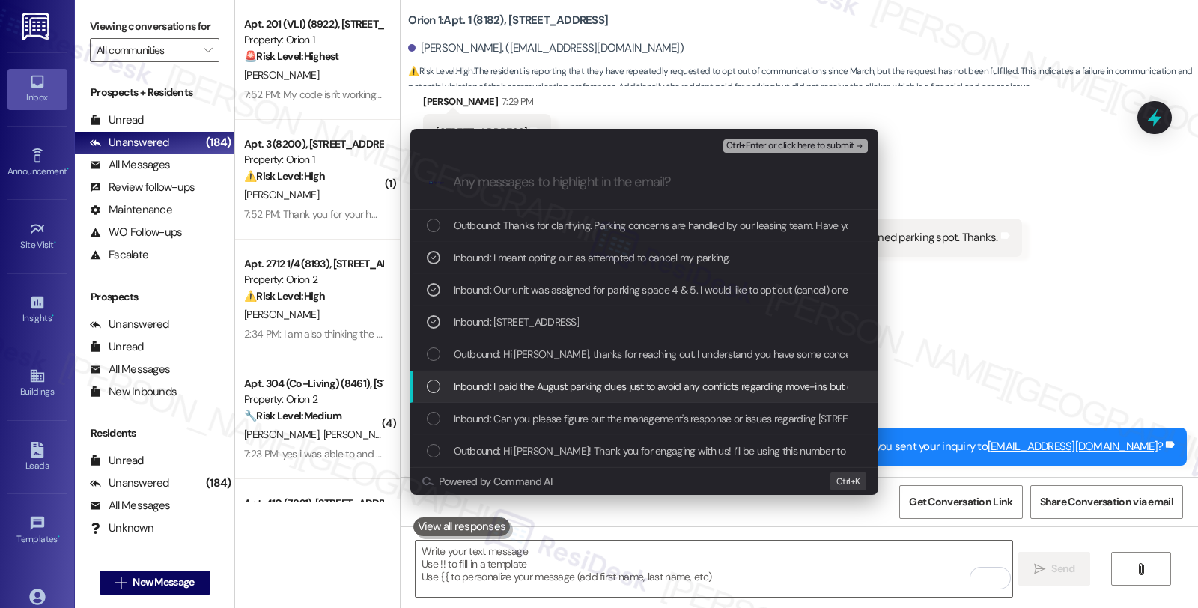
click at [493, 386] on span "Inbound: I paid the August parking dues just to avoid any conflicts regarding m…" at bounding box center [737, 386] width 567 height 16
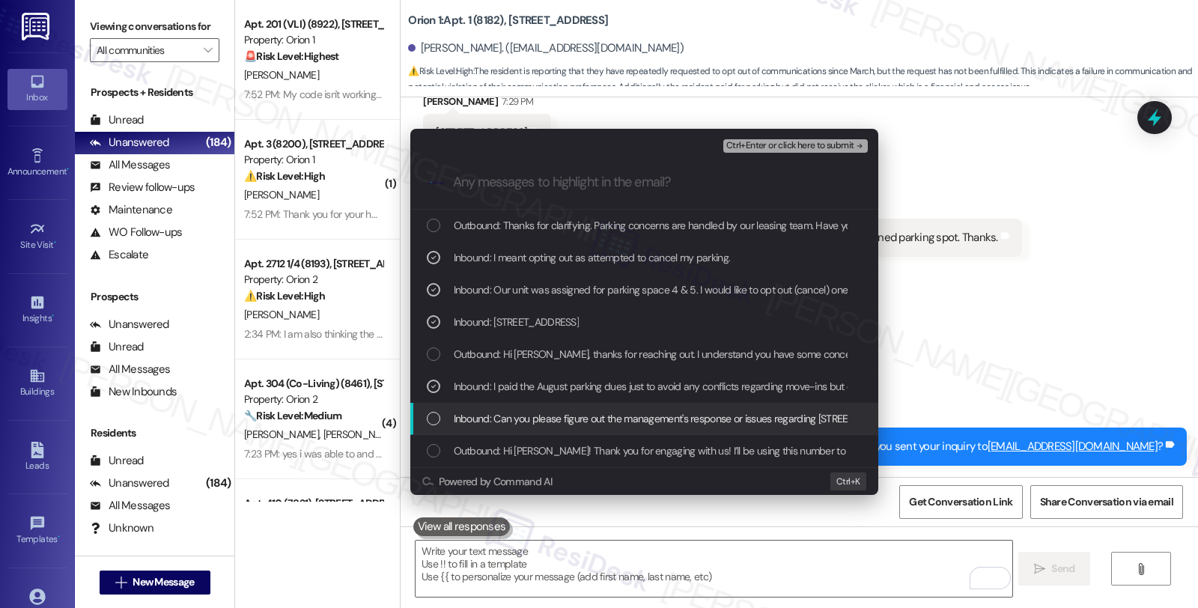
click at [494, 413] on span "Inbound: Can you please figure out the management's response or issues regardin…" at bounding box center [859, 418] width 810 height 16
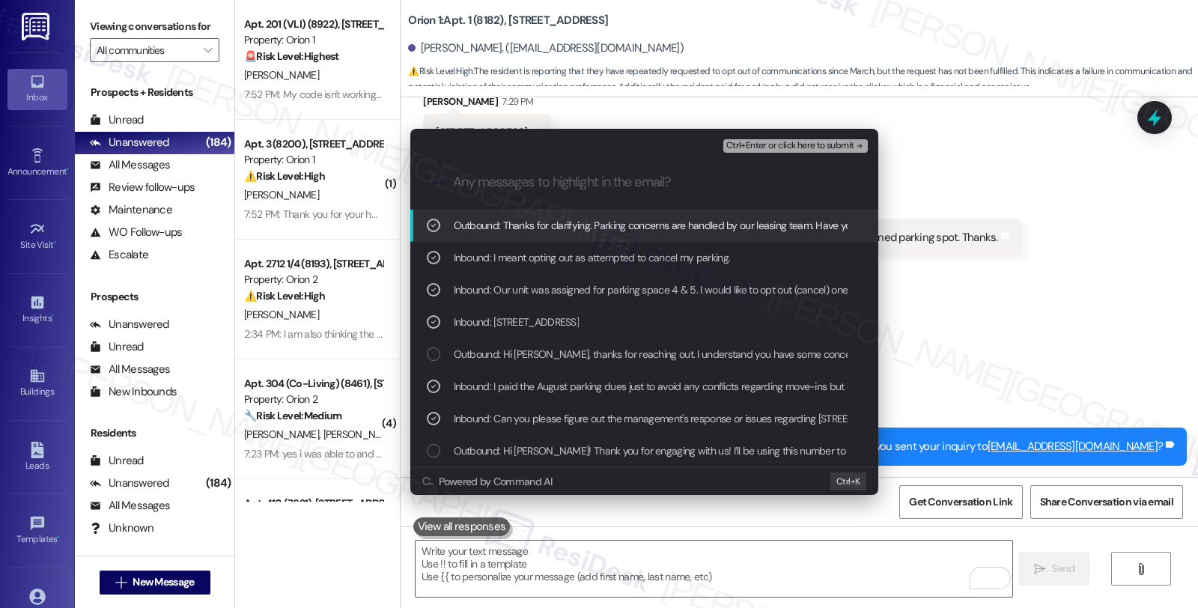
click at [604, 225] on span "Outbound: Thanks for clarifying. Parking concerns are handled by our leasing te…" at bounding box center [780, 225] width 652 height 16
click at [824, 144] on span "Ctrl+Enter or click here to submit" at bounding box center [790, 146] width 128 height 10
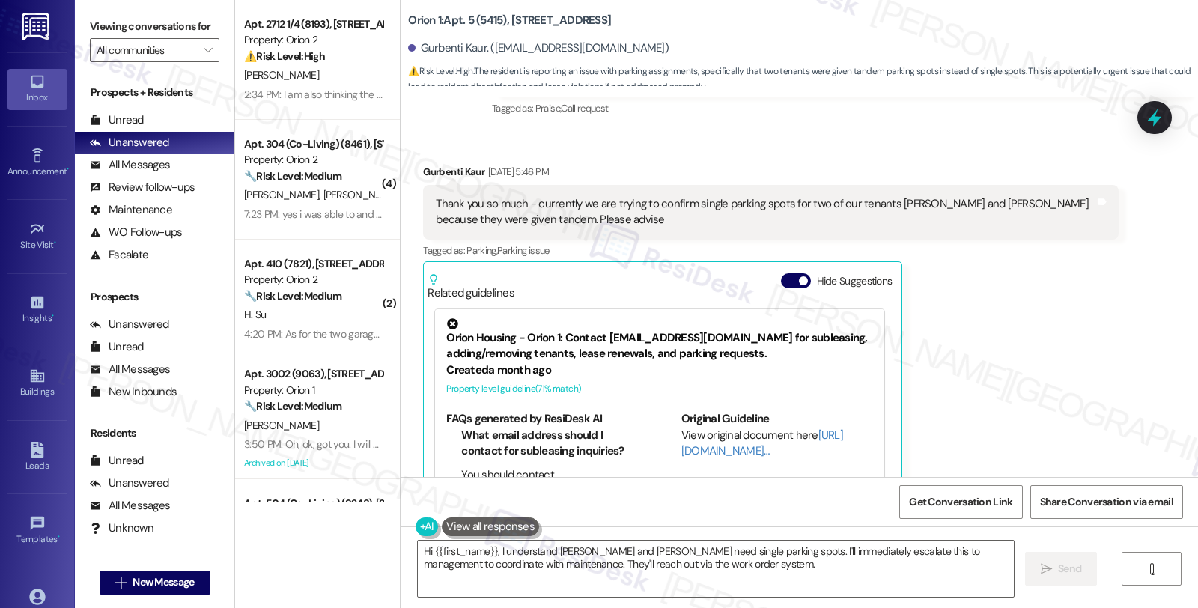
scroll to position [126, 0]
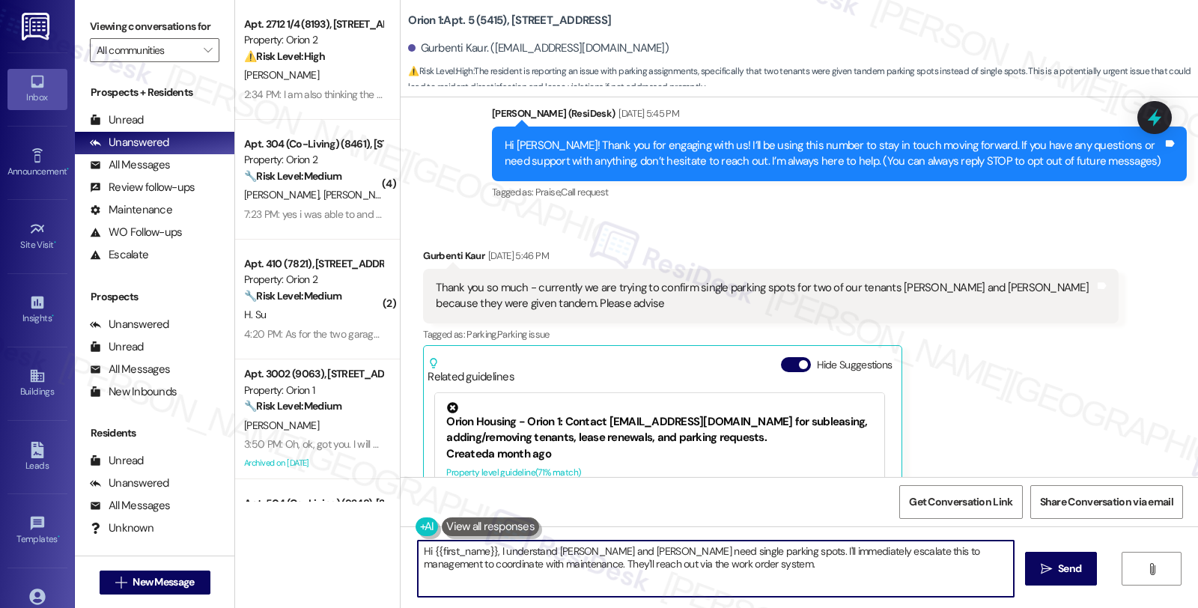
click at [753, 551] on textarea "Hi {{first_name}}, I understand [PERSON_NAME] and [PERSON_NAME] need single par…" at bounding box center [716, 569] width 596 height 56
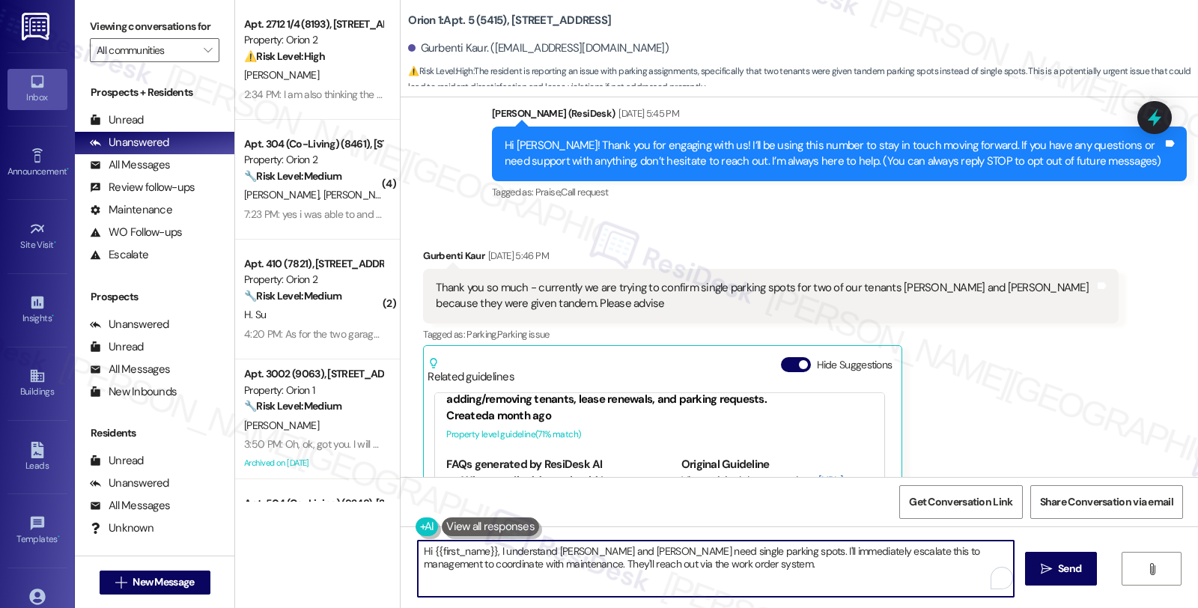
scroll to position [83, 0]
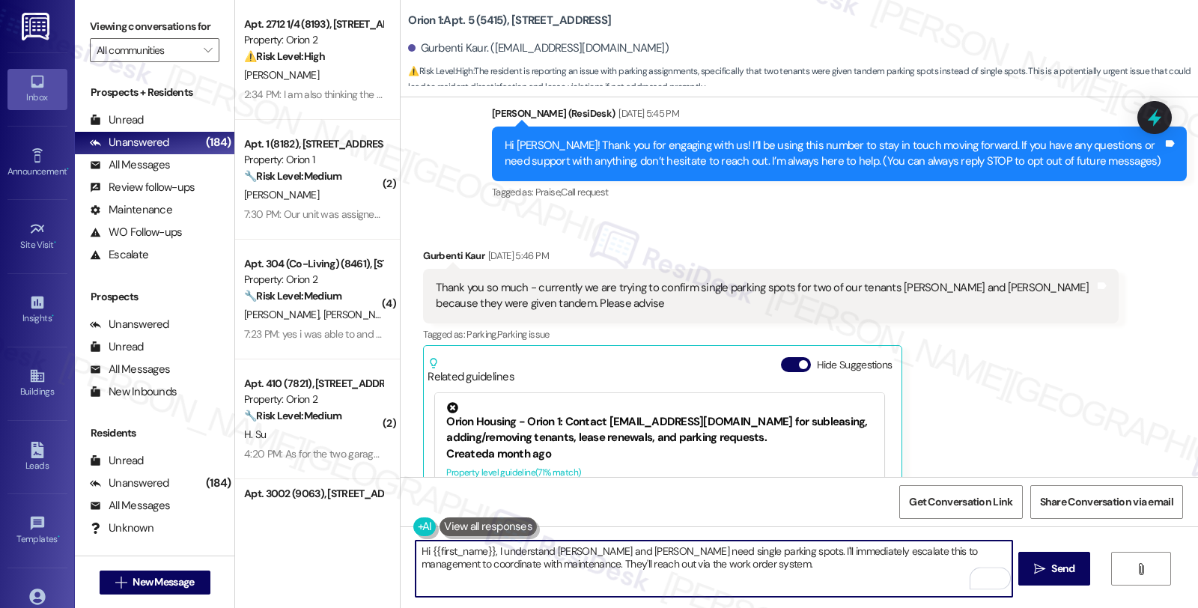
click at [772, 565] on textarea "Hi {{first_name}}, I understand [PERSON_NAME] and [PERSON_NAME] need single par…" at bounding box center [714, 569] width 596 height 56
click at [753, 550] on textarea "Hi {{first_name}}, I understand [PERSON_NAME] and [PERSON_NAME] need single par…" at bounding box center [714, 569] width 596 height 56
paste textarea "[EMAIL_ADDRESS][DOMAIN_NAME]"
click at [970, 407] on div "Gurbenti Kaur [DATE] 5:46 PM Thank you so much - currently we are trying to con…" at bounding box center [770, 440] width 695 height 385
click at [847, 551] on textarea "Hi {{first_name}}, I understand [PERSON_NAME] and [PERSON_NAME] need single par…" at bounding box center [714, 569] width 596 height 56
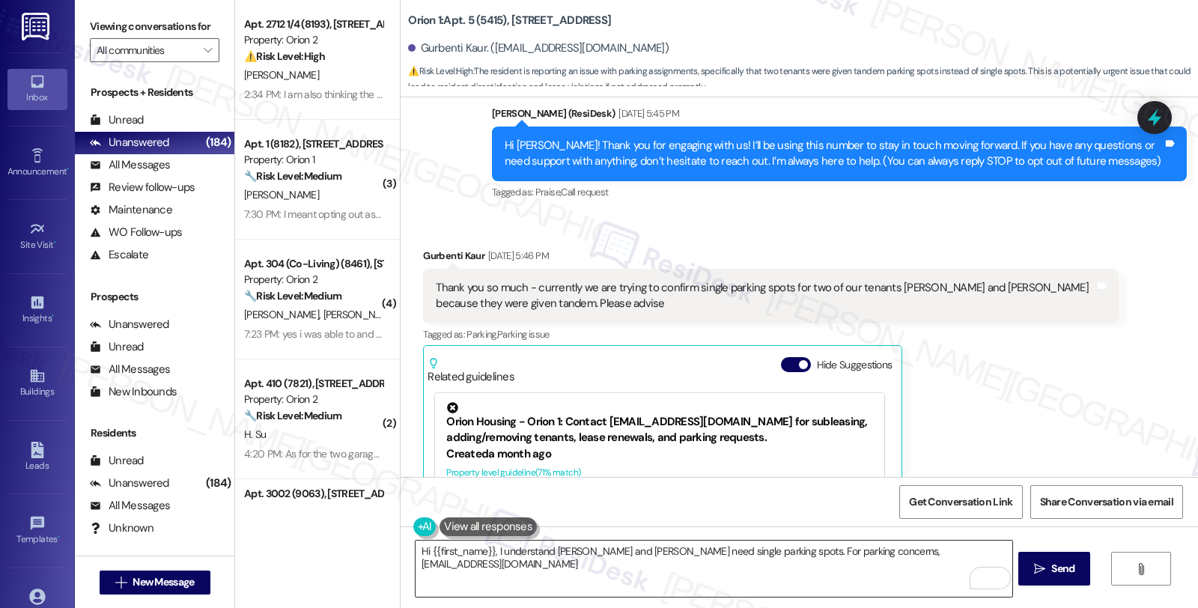
click at [816, 586] on textarea "Hi {{first_name}}, I understand Hannah and Mannat need single parking spots. Fo…" at bounding box center [714, 569] width 596 height 56
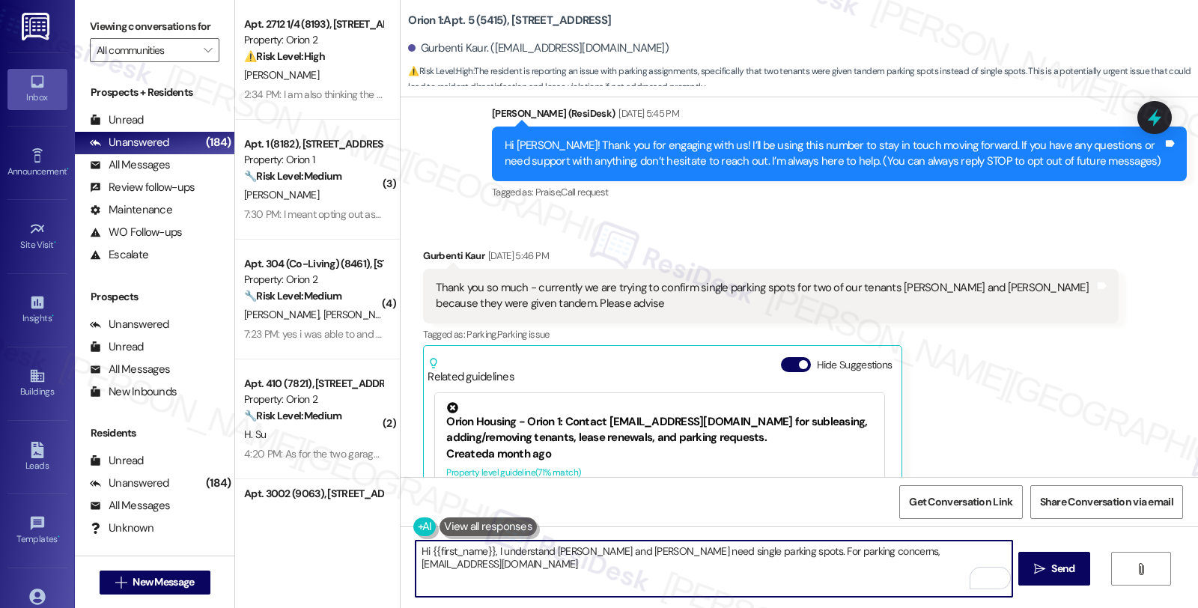
click at [843, 550] on textarea "Hi {{first_name}}, I understand Hannah and Mannat need single parking spots. Fo…" at bounding box center [714, 569] width 596 height 56
click at [549, 566] on textarea "Hi {{first_name}}, I understand Hannah and Mannat need single parking spots. Fo…" at bounding box center [714, 569] width 596 height 56
click at [601, 567] on textarea "Hi {{first_name}}, I understand Hannah and Mannat need single parking spots. Fo…" at bounding box center [714, 569] width 596 height 56
type textarea "Hi {{first_name}}, I understand Hannah and Mannat need single parking spots. Fo…"
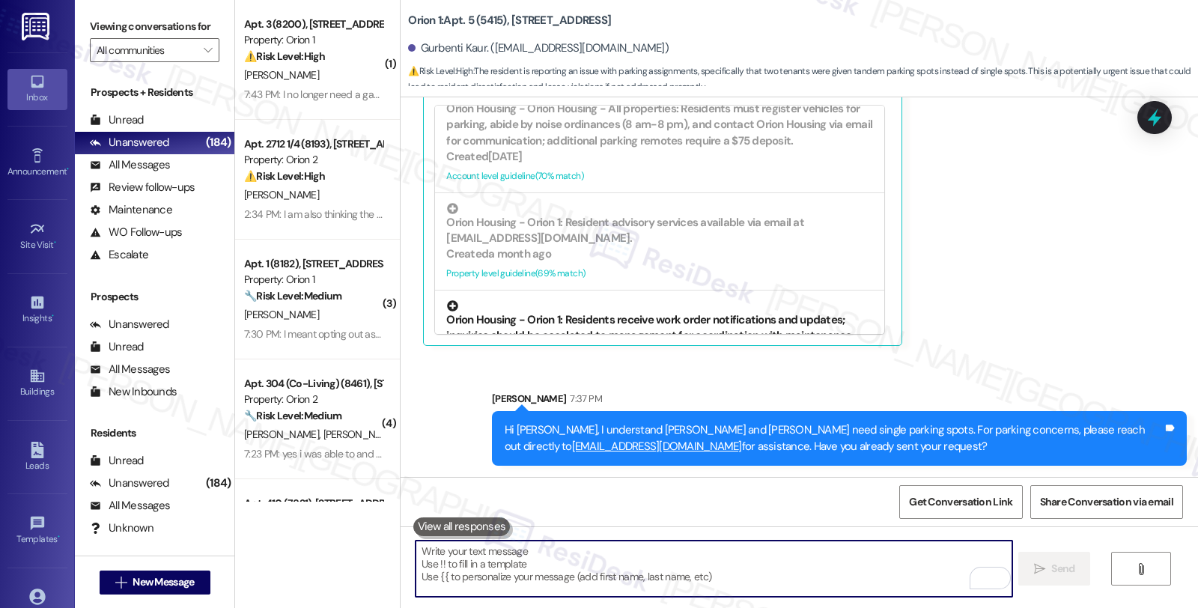
scroll to position [665, 0]
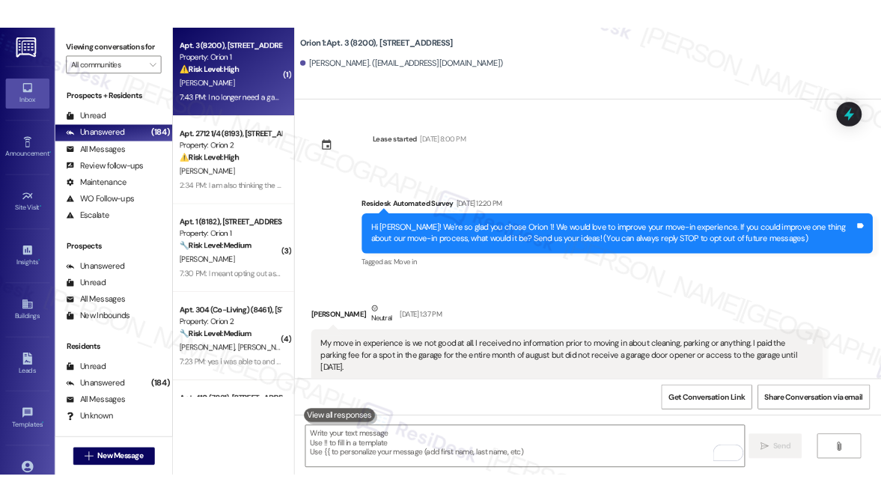
scroll to position [740, 0]
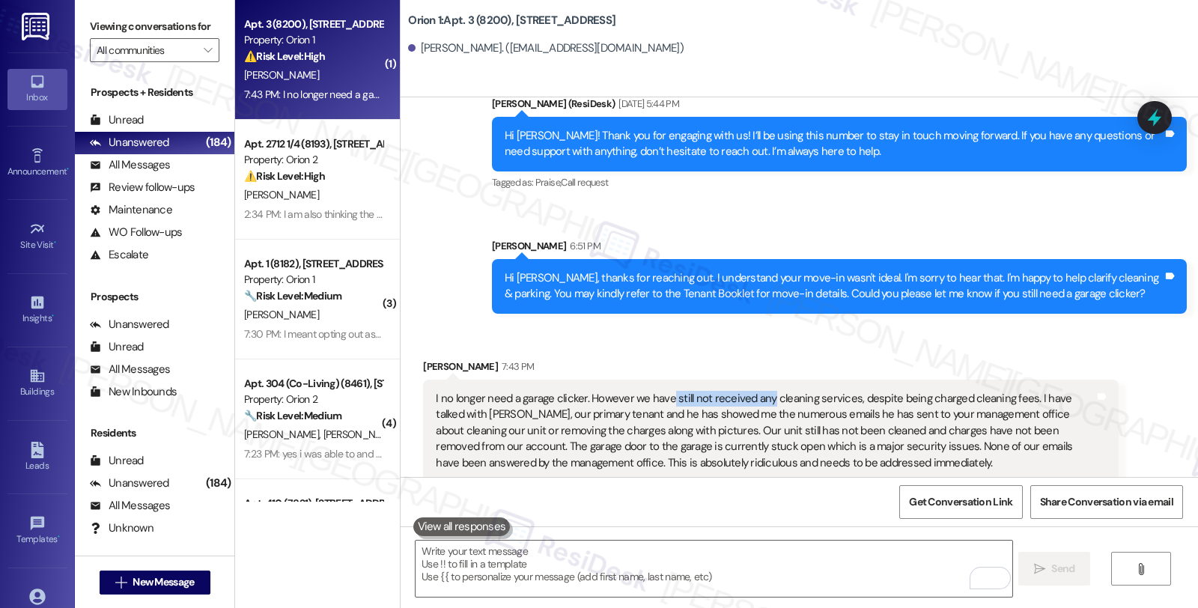
drag, startPoint x: 660, startPoint y: 378, endPoint x: 757, endPoint y: 378, distance: 97.3
click at [757, 391] on div "I no longer need a garage clicker. However we have still not received any clean…" at bounding box center [765, 431] width 658 height 80
drag, startPoint x: 507, startPoint y: 401, endPoint x: 649, endPoint y: 404, distance: 142.3
click at [649, 404] on div "I no longer need a garage clicker. However we have still not received any clean…" at bounding box center [765, 431] width 658 height 80
drag, startPoint x: 452, startPoint y: 422, endPoint x: 604, endPoint y: 421, distance: 152.0
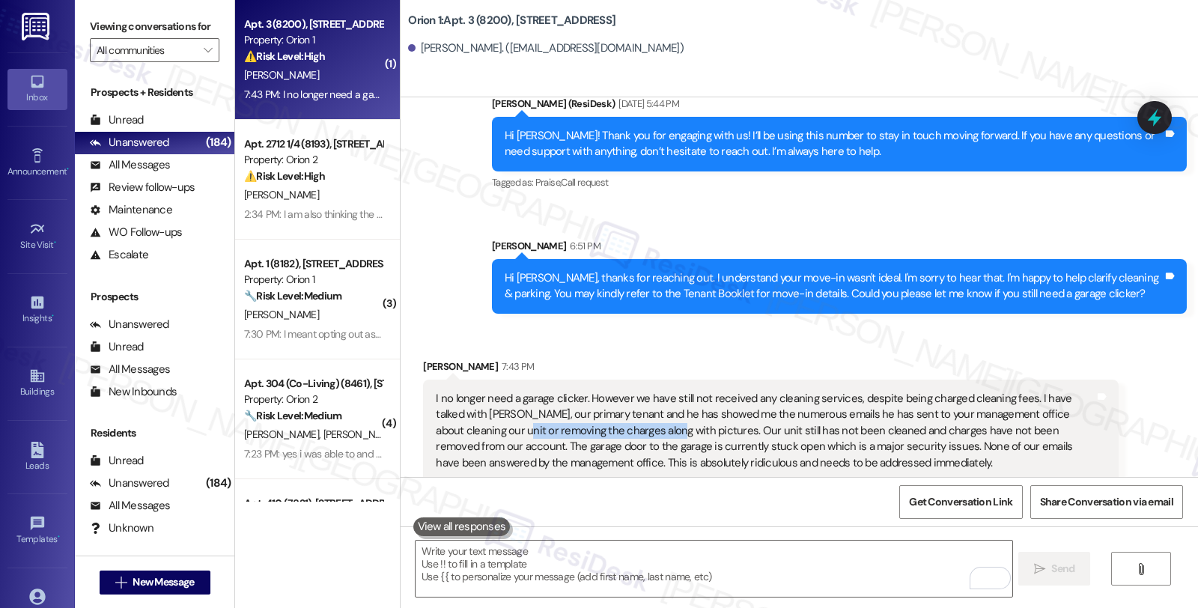
click at [604, 421] on div "I no longer need a garage clicker. However we have still not received any clean…" at bounding box center [765, 431] width 658 height 80
drag, startPoint x: 672, startPoint y: 410, endPoint x: 824, endPoint y: 410, distance: 151.3
click at [824, 410] on div "I no longer need a garage clicker. However we have still not received any clean…" at bounding box center [765, 431] width 658 height 80
drag, startPoint x: 467, startPoint y: 428, endPoint x: 610, endPoint y: 432, distance: 142.3
click at [610, 432] on div "I no longer need a garage clicker. However we have still not received any clean…" at bounding box center [765, 431] width 658 height 80
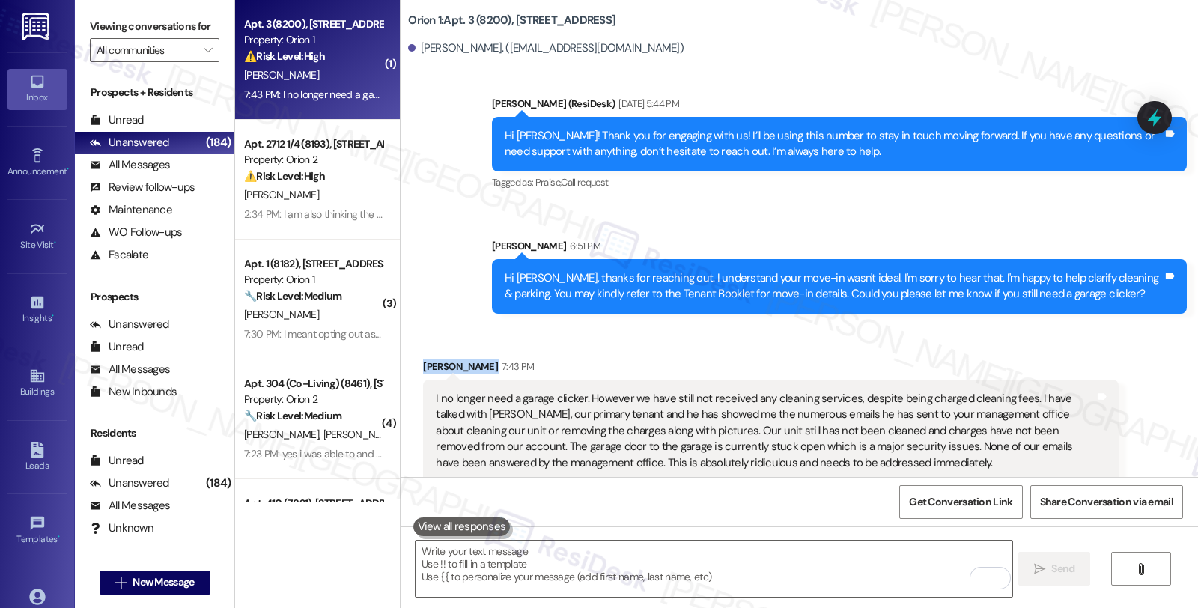
drag, startPoint x: 419, startPoint y: 350, endPoint x: 477, endPoint y: 356, distance: 58.1
click at [477, 356] on div "Received via SMS Tadashi Bennig 7:43 PM I no longer need a garage clicker. Howe…" at bounding box center [770, 420] width 717 height 146
copy div "Tadashi Bennig"
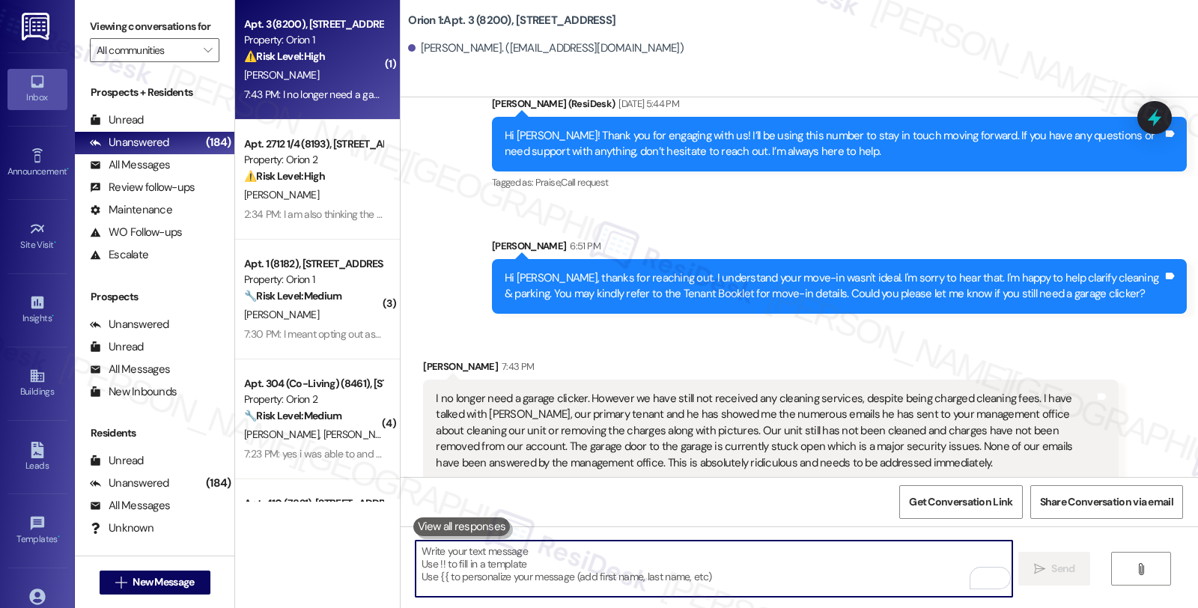
click at [525, 577] on textarea "To enrich screen reader interactions, please activate Accessibility in Grammarl…" at bounding box center [714, 569] width 596 height 56
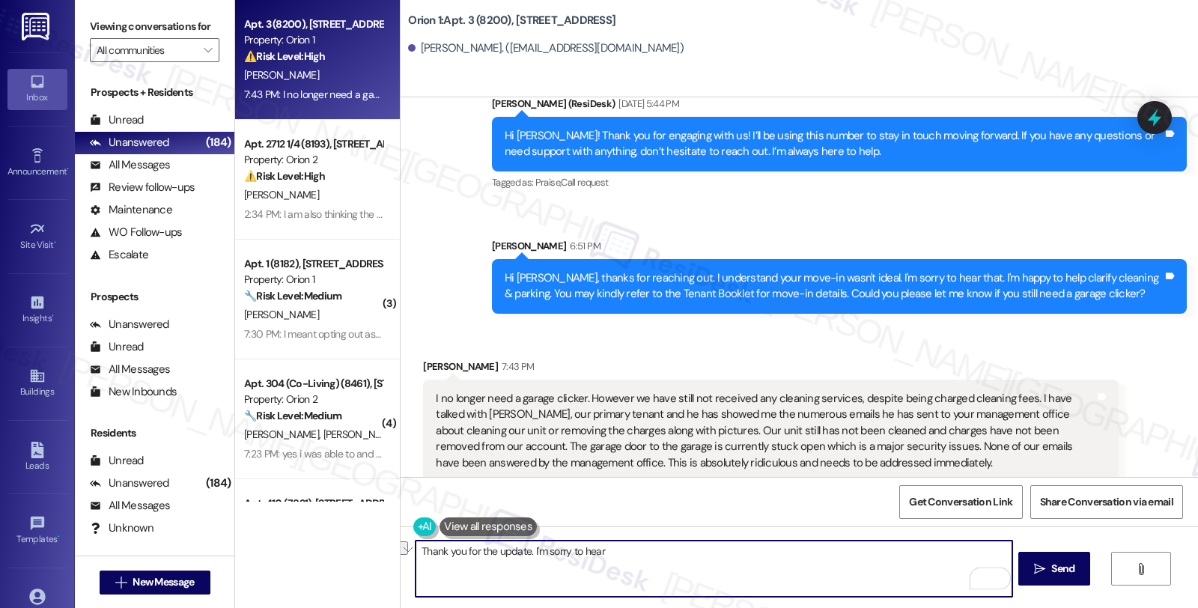
drag, startPoint x: 526, startPoint y: 545, endPoint x: 637, endPoint y: 554, distance: 110.4
click at [637, 554] on textarea "Thank you for the update. I'm sorry to hear" at bounding box center [714, 569] width 596 height 56
click at [627, 549] on textarea "Thank you for the update. I understand your frustratyion" at bounding box center [714, 569] width 596 height 56
click at [702, 558] on textarea "Thank you for the update. I understand your frustration about" at bounding box center [714, 569] width 596 height 56
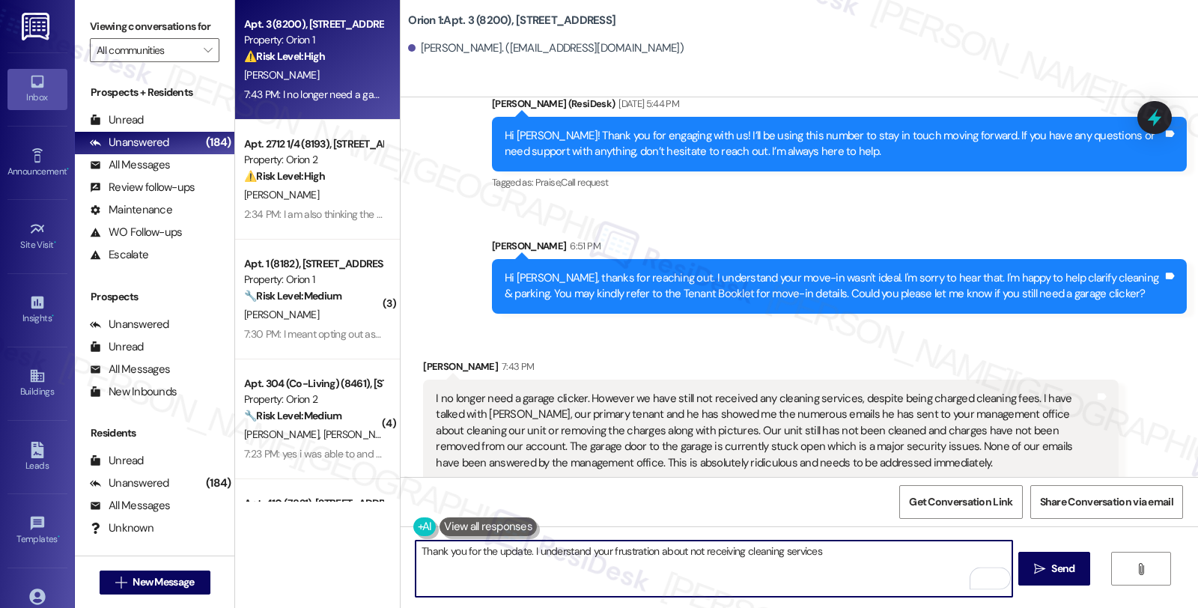
click at [844, 550] on textarea "Thank you for the update. I understand your frustration about not receiving cle…" at bounding box center [714, 569] width 596 height 56
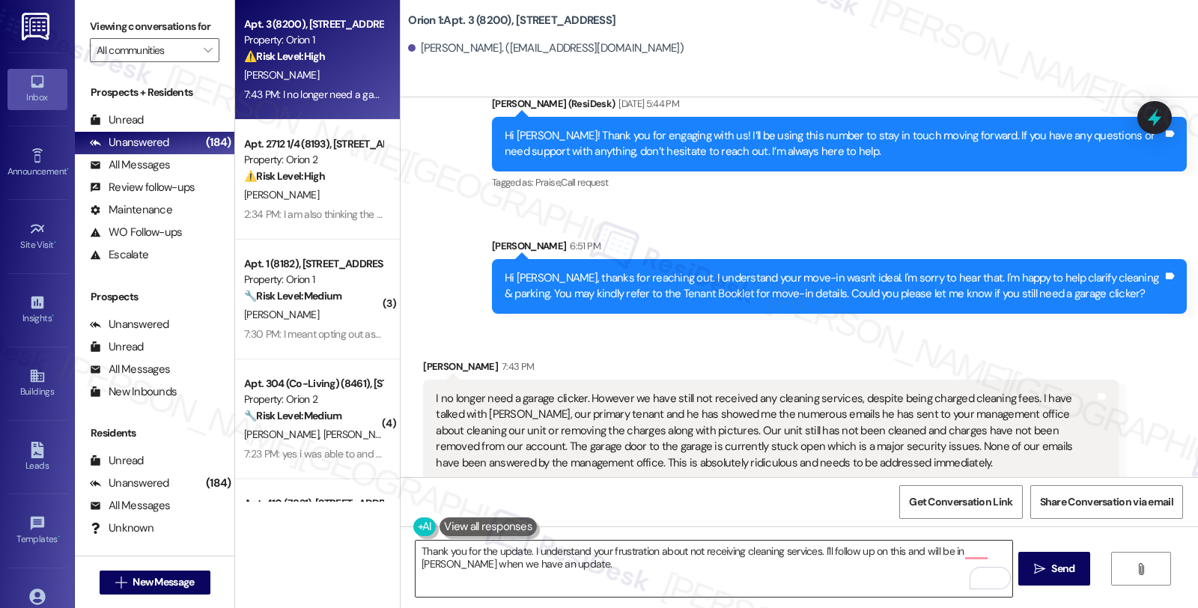
click at [512, 581] on textarea "Thank you for the update. I understand your frustration about not receiving cle…" at bounding box center [714, 569] width 596 height 56
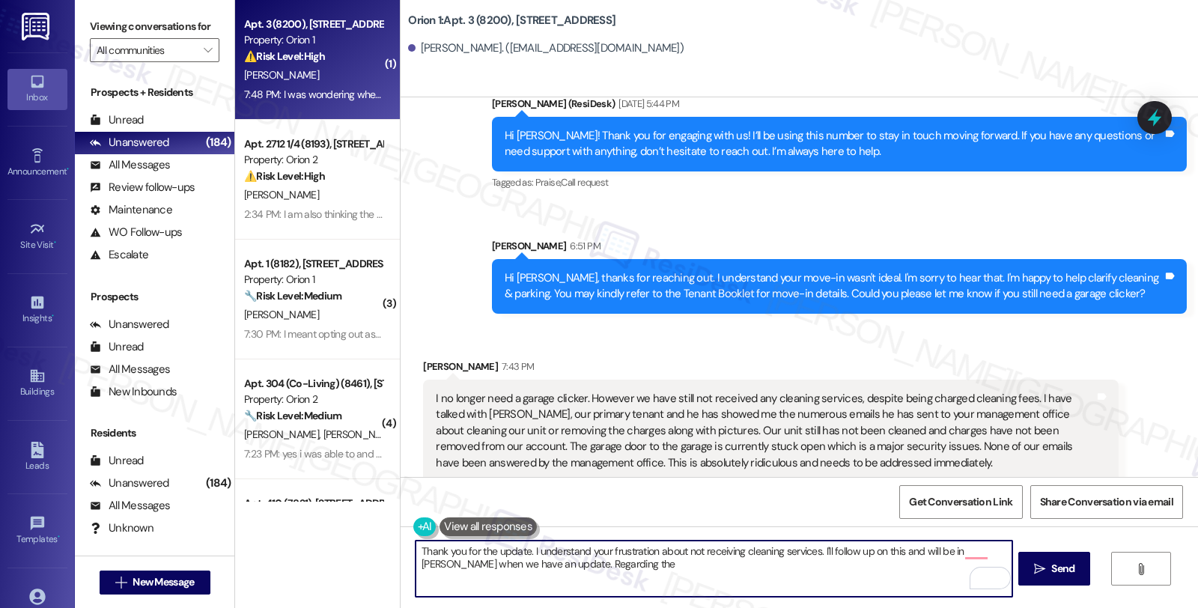
click at [558, 428] on div "I no longer need a garage clicker. However we have still not received any clean…" at bounding box center [765, 431] width 658 height 80
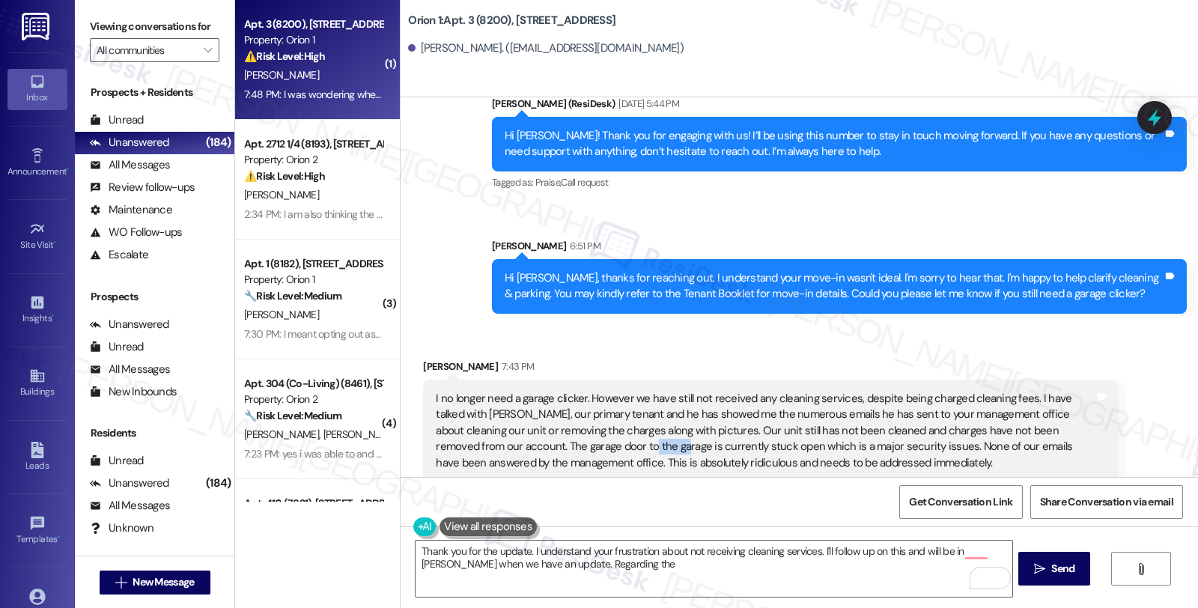
click at [558, 428] on div "I no longer need a garage clicker. However we have still not received any clean…" at bounding box center [765, 431] width 658 height 80
copy div "garage"
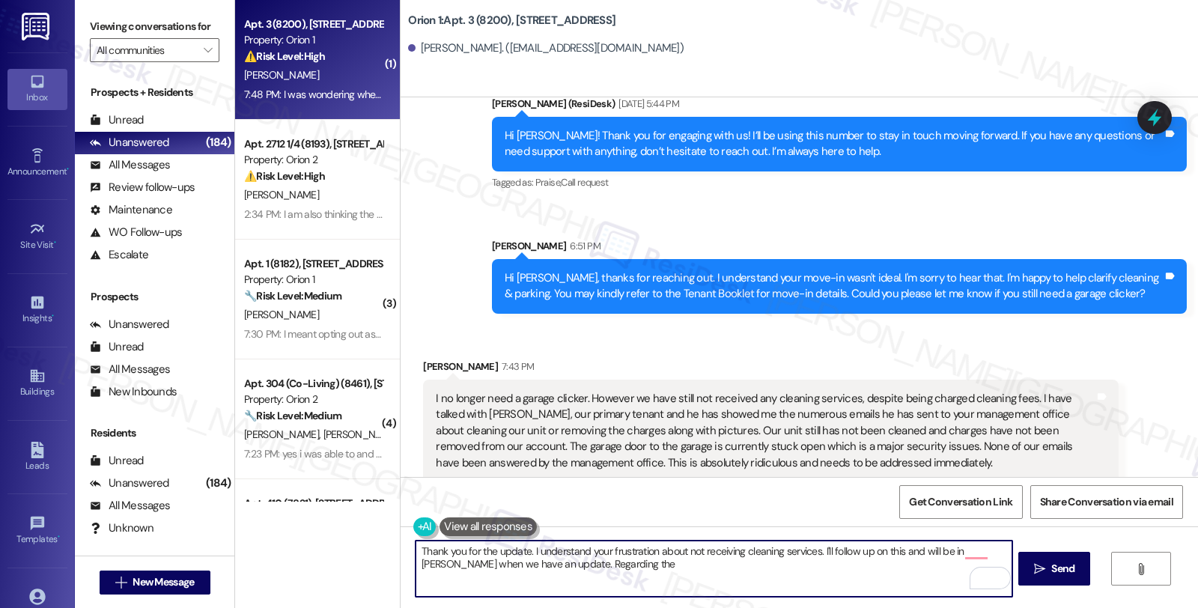
click at [577, 568] on textarea "Thank you for the update. I understand your frustration about not receiving cle…" at bounding box center [714, 569] width 596 height 56
paste textarea "garage"
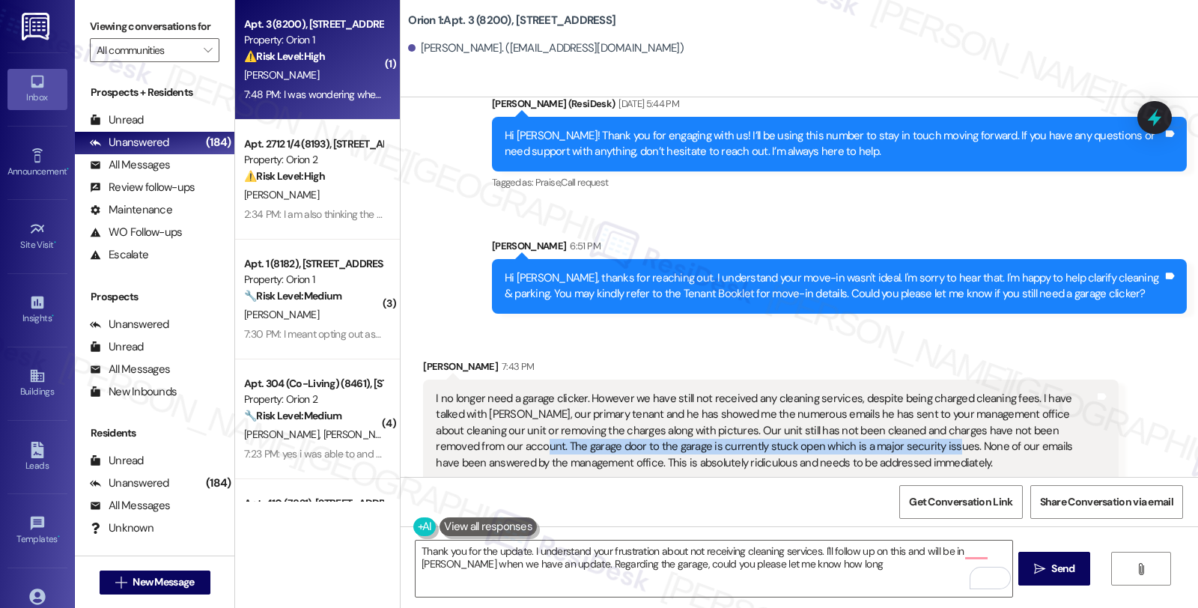
drag, startPoint x: 420, startPoint y: 429, endPoint x: 827, endPoint y: 432, distance: 407.4
click at [827, 432] on div "I no longer need a garage clicker. However we have still not received any clean…" at bounding box center [770, 431] width 695 height 103
copy div "The garage door to the garage is currently stuck open which is a major security…"
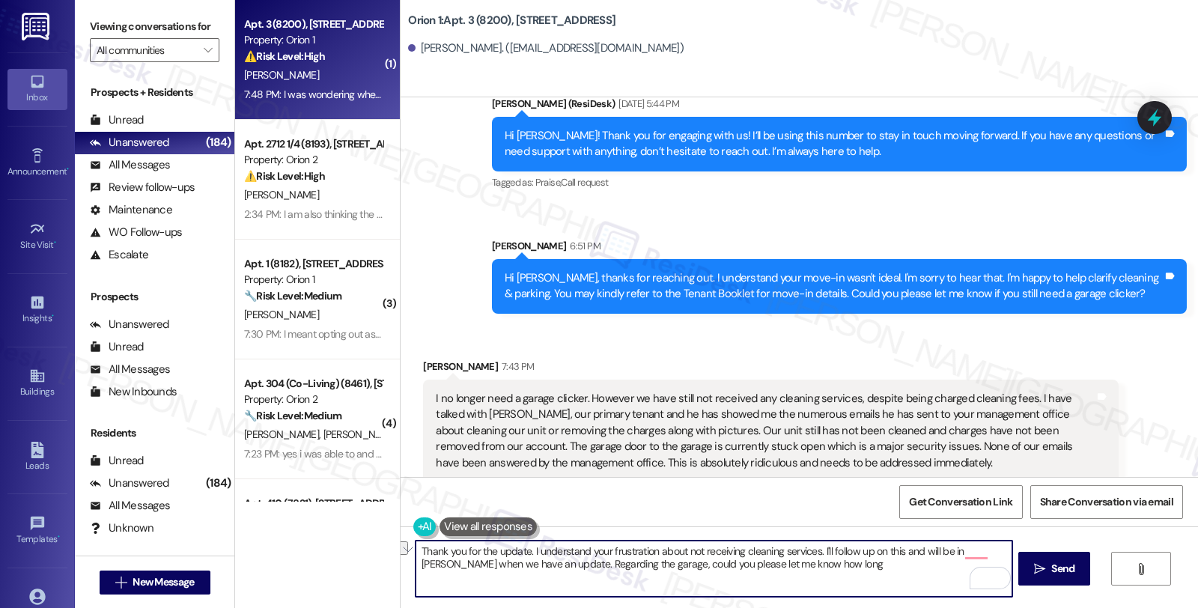
drag, startPoint x: 595, startPoint y: 566, endPoint x: 902, endPoint y: 568, distance: 307.0
click at [902, 568] on textarea "Thank you for the update. I understand your frustration about not receiving cle…" at bounding box center [714, 569] width 596 height 56
paste textarea "Is the garage door completely stuck open, or does it move at all when you try t…"
click at [596, 566] on textarea "Thank you for the update. I understand your frustration about not receiving cle…" at bounding box center [714, 569] width 596 height 56
click at [672, 562] on textarea "Thank you for the update. I understand your frustration about not receiving cle…" at bounding box center [714, 569] width 596 height 56
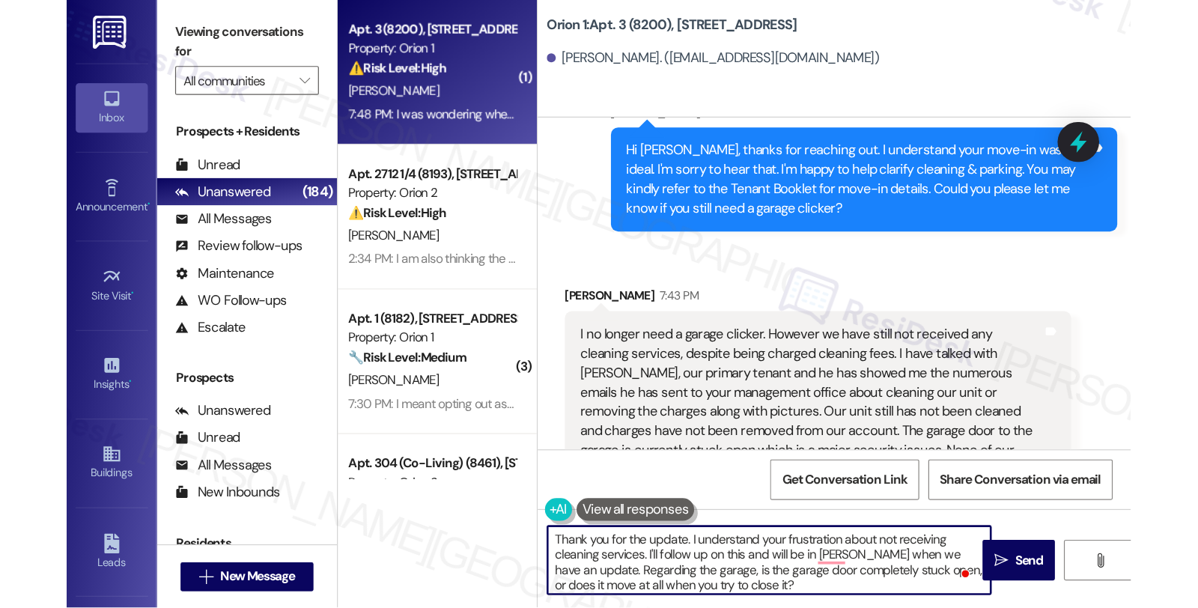
scroll to position [861, 0]
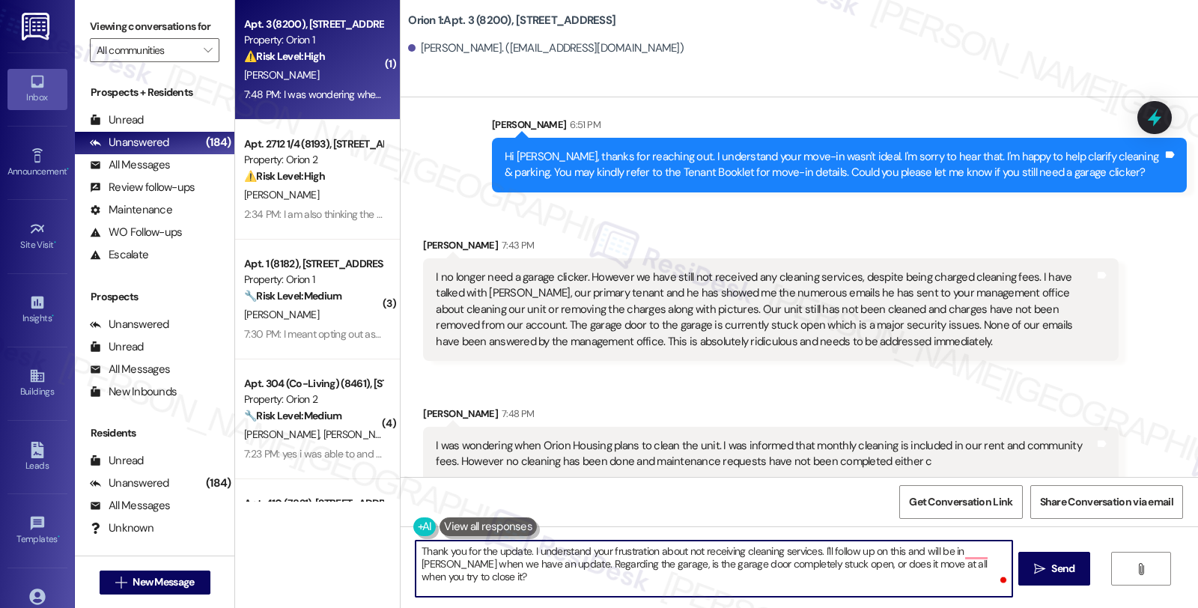
click at [730, 574] on textarea "Thank you for the update. I understand your frustration about not receiving cle…" at bounding box center [714, 569] width 596 height 56
click at [929, 564] on textarea "Thank you for the update. I understand your frustration about not receiving cle…" at bounding box center [714, 569] width 596 height 56
type textarea "Thank you for the update. I understand your frustration about not receiving cle…"
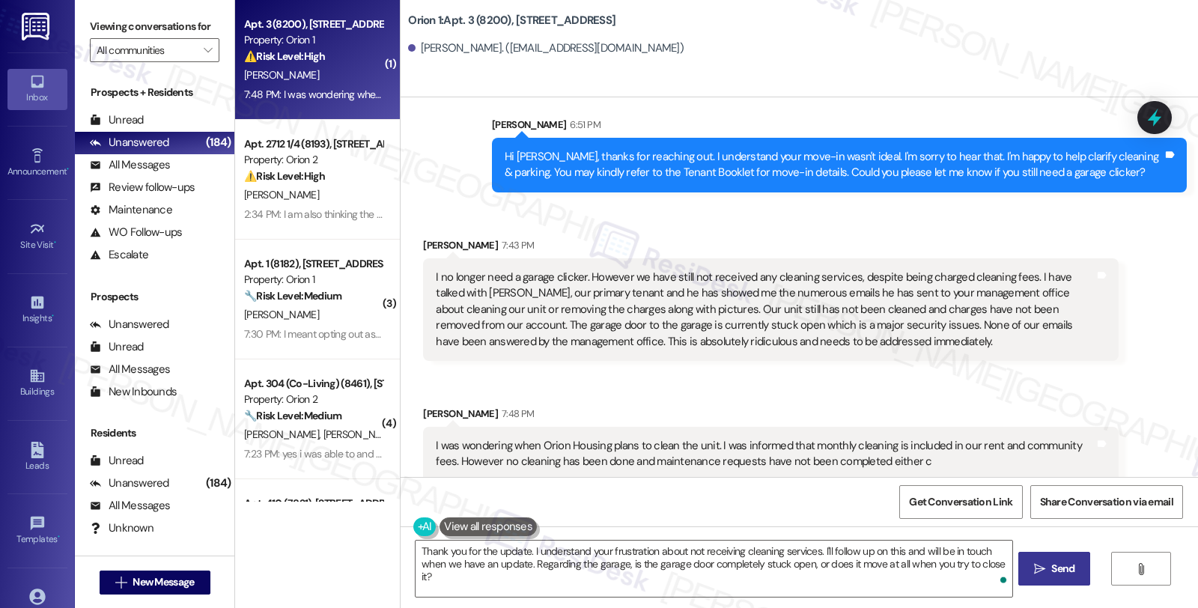
click at [1060, 562] on span "Send" at bounding box center [1062, 569] width 23 height 16
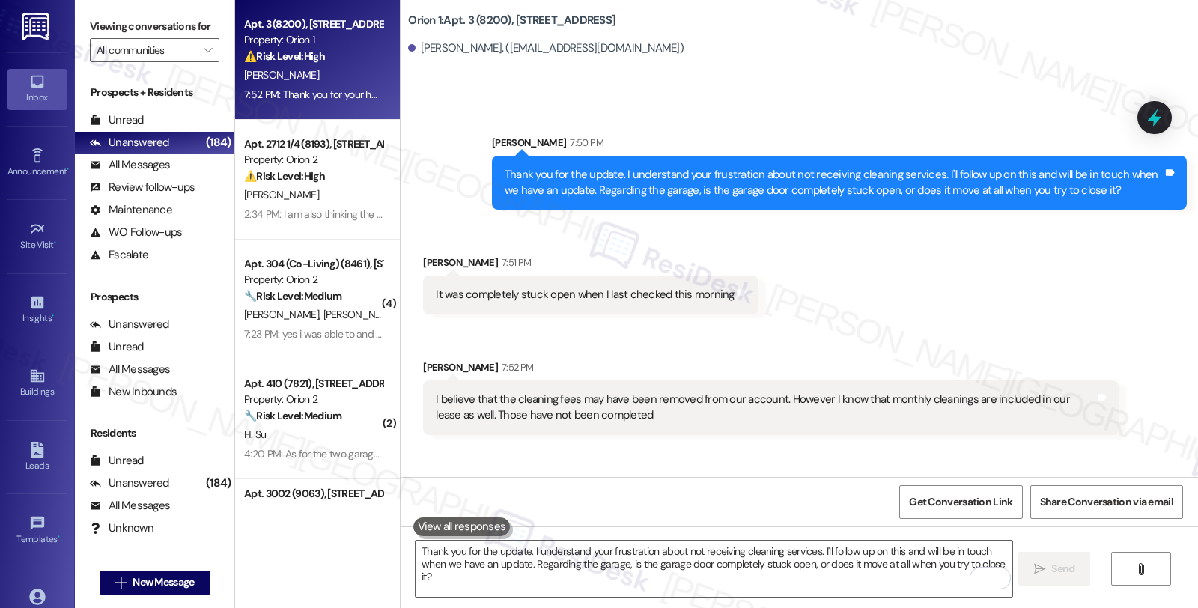
scroll to position [1310, 0]
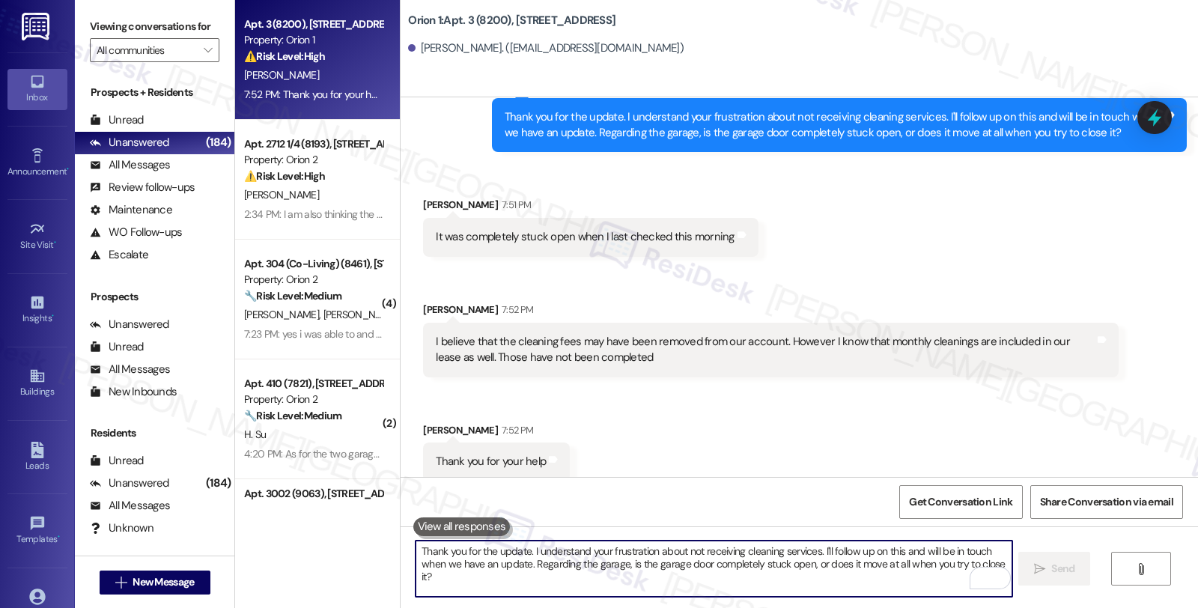
click at [481, 580] on textarea "Thank you for the update. I understand your frustration about not receiving cle…" at bounding box center [714, 569] width 596 height 56
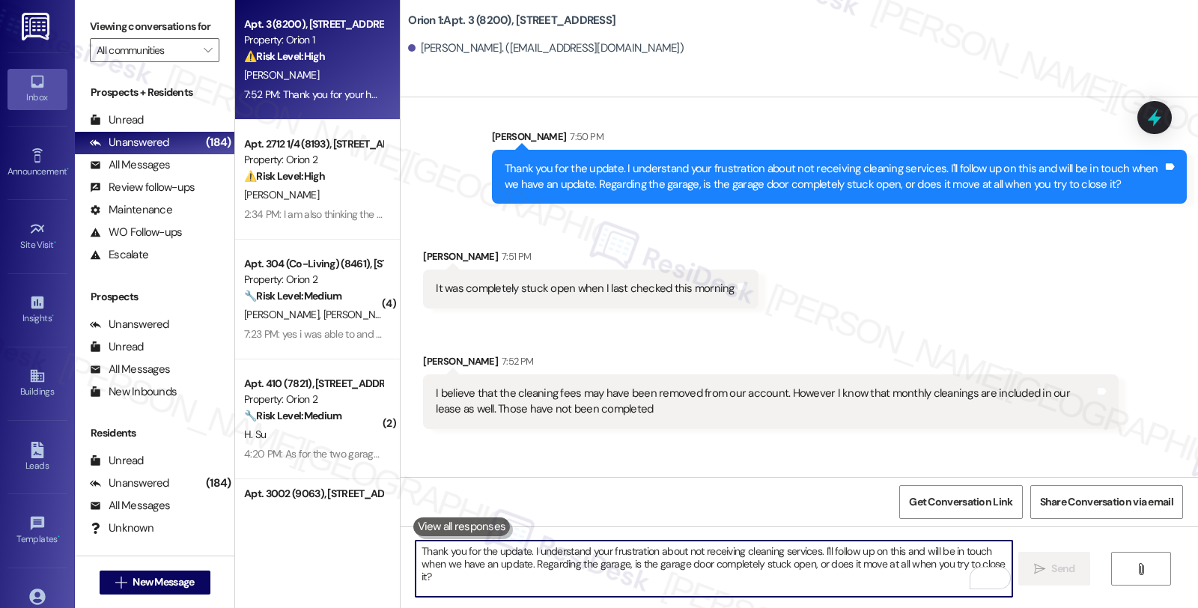
scroll to position [1227, 0]
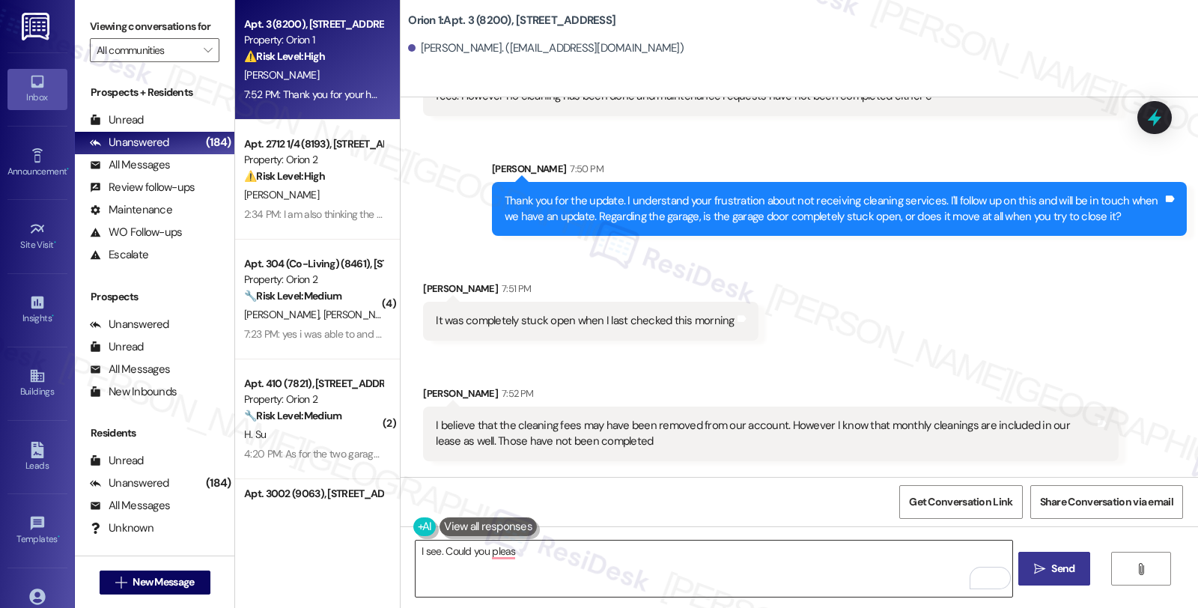
click at [629, 595] on textarea "I see. Could you pleas" at bounding box center [714, 569] width 596 height 56
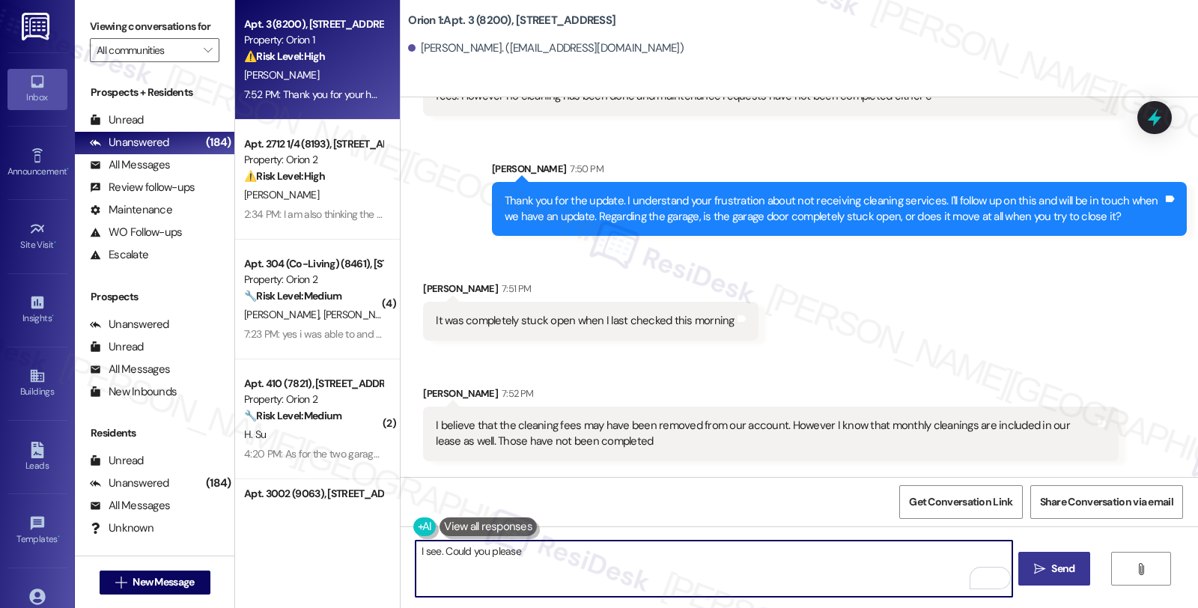
click at [437, 556] on textarea "I see. Could you please" at bounding box center [714, 569] width 596 height 56
click at [944, 555] on textarea "I see. Kindly check if it's still stuck open when you get back and let me know …" at bounding box center [714, 569] width 596 height 56
click at [964, 551] on textarea "I see. Kindly check if it's still stuck open when you get back, and let me know…" at bounding box center [714, 569] width 596 height 56
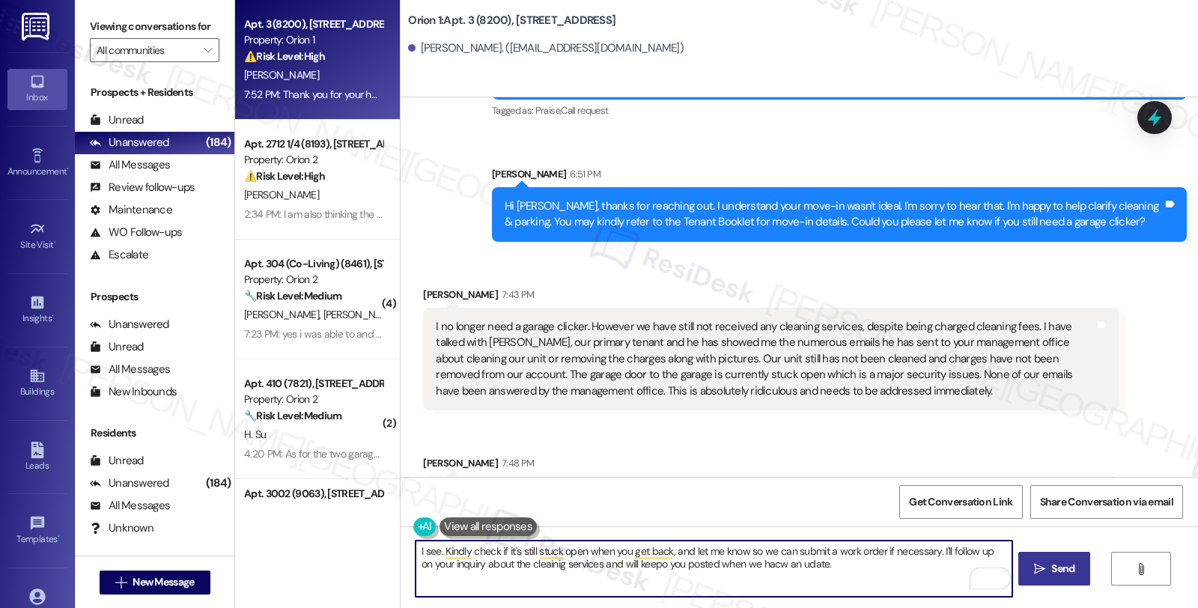
scroll to position [811, 0]
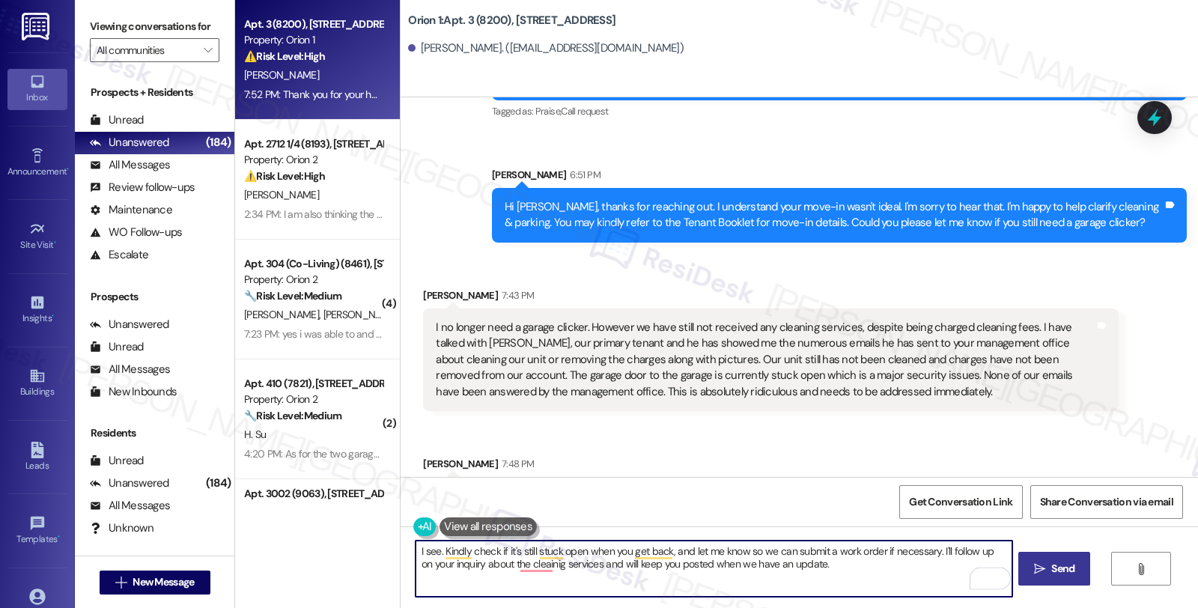
type textarea "I see. Kindly check if it's still stuck open when you get back, and let me know…"
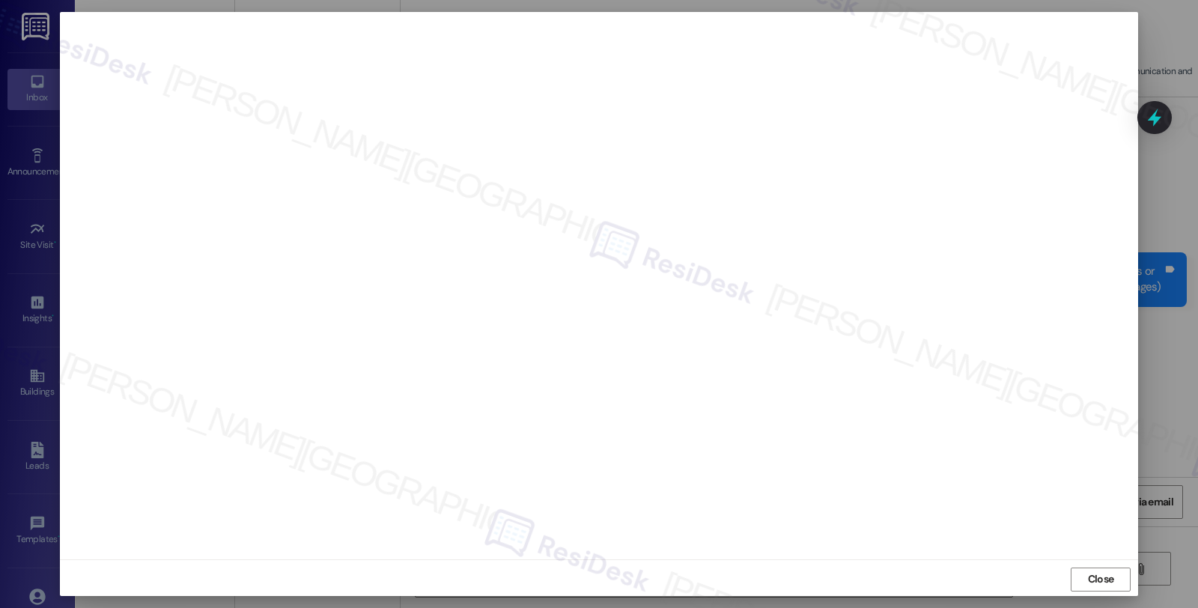
scroll to position [984, 0]
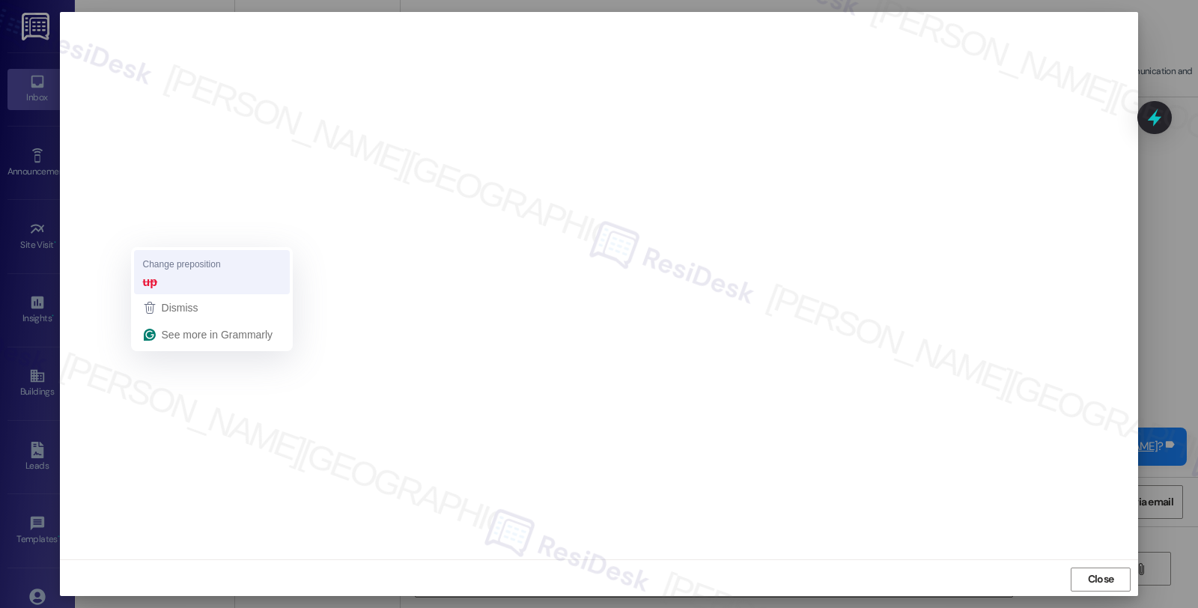
click at [154, 280] on strong "up" at bounding box center [150, 281] width 15 height 16
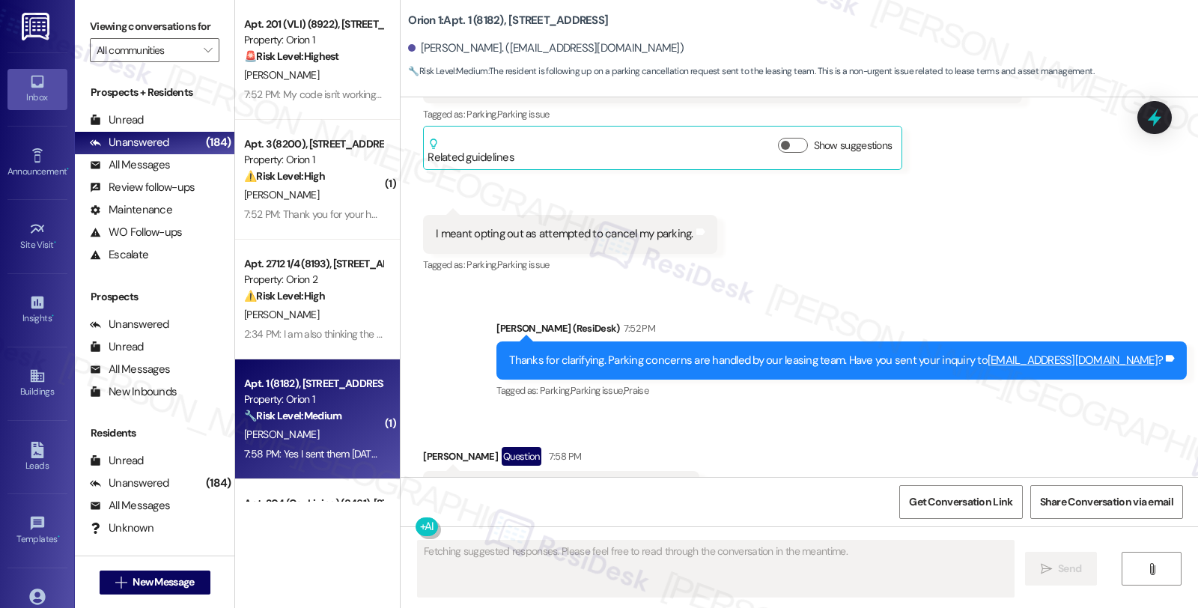
scroll to position [983, 0]
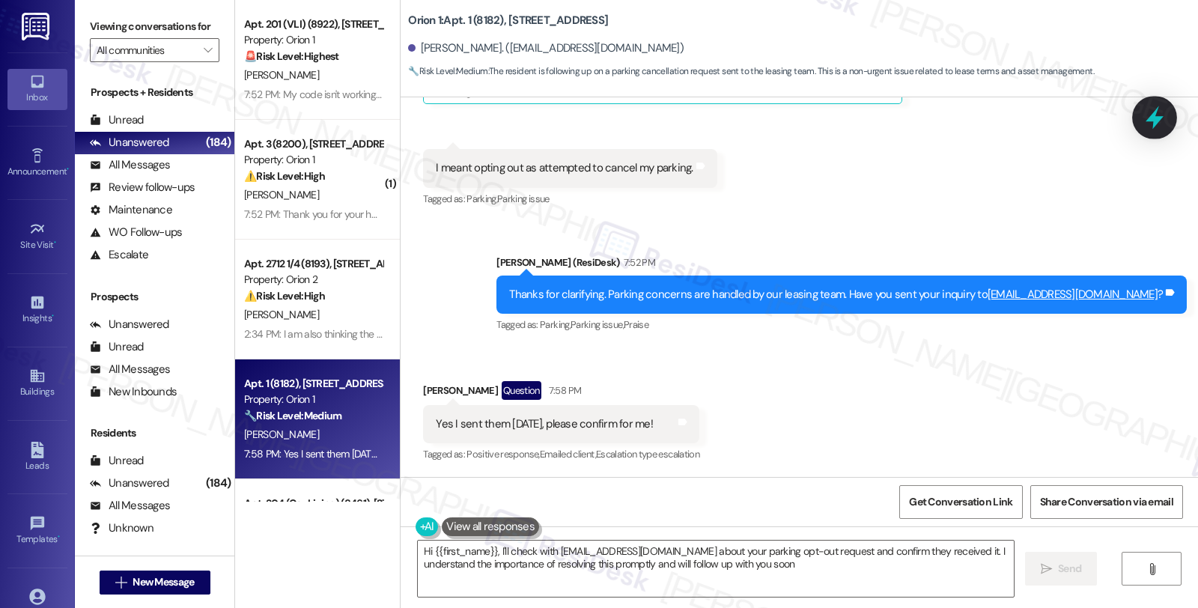
type textarea "Hi {{first_name}}, I'll check with leasing@orionhousing.com about your parking …"
click at [1139, 115] on div at bounding box center [1154, 117] width 45 height 43
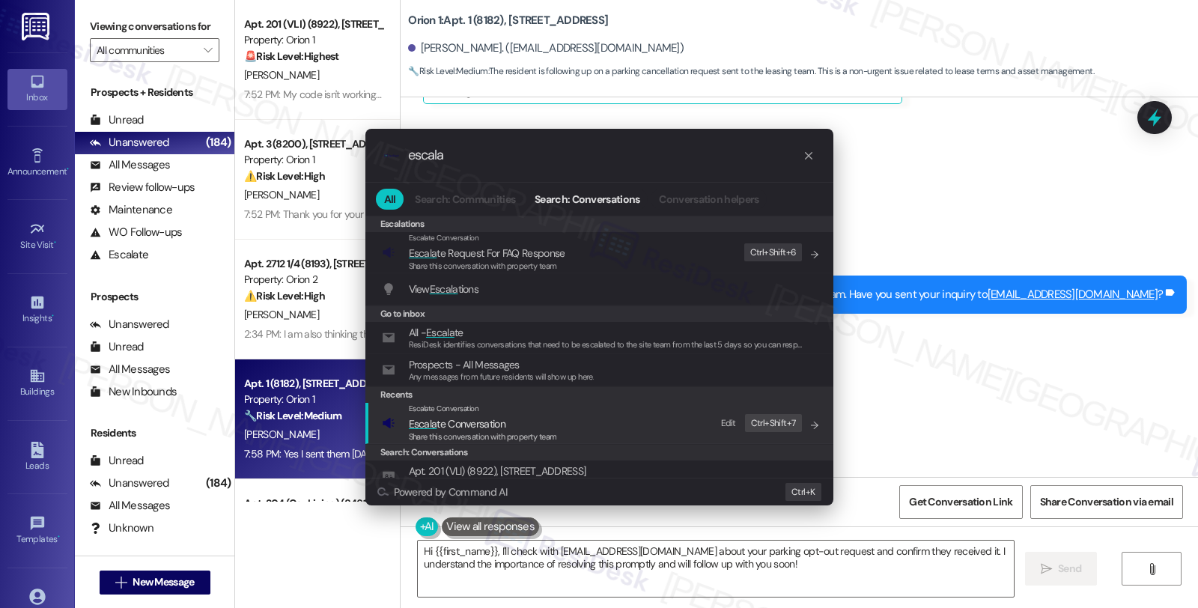
type input "escala"
click at [514, 427] on span "Escala te Conversation" at bounding box center [483, 424] width 148 height 16
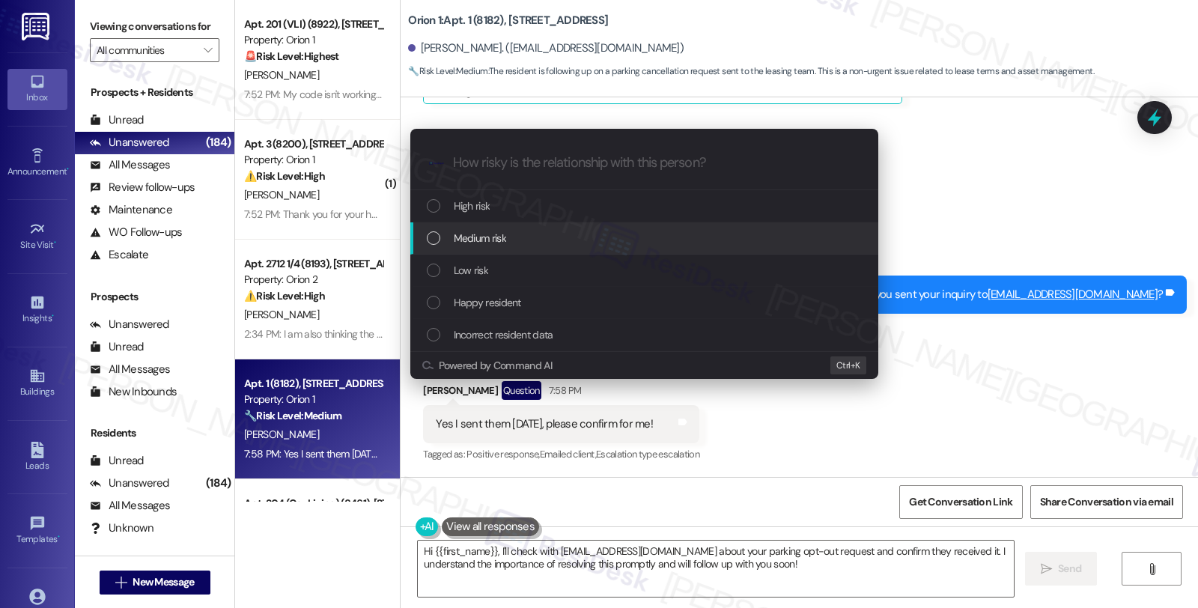
click at [503, 234] on span "Medium risk" at bounding box center [480, 238] width 52 height 16
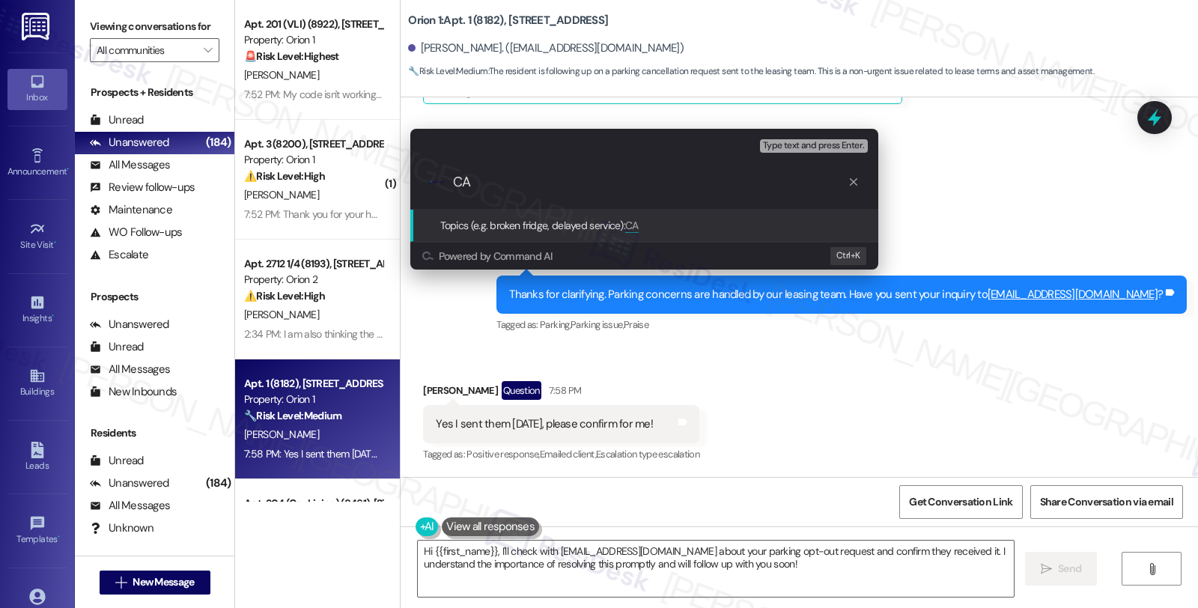
type input "C"
type input "Request to cancel parking"
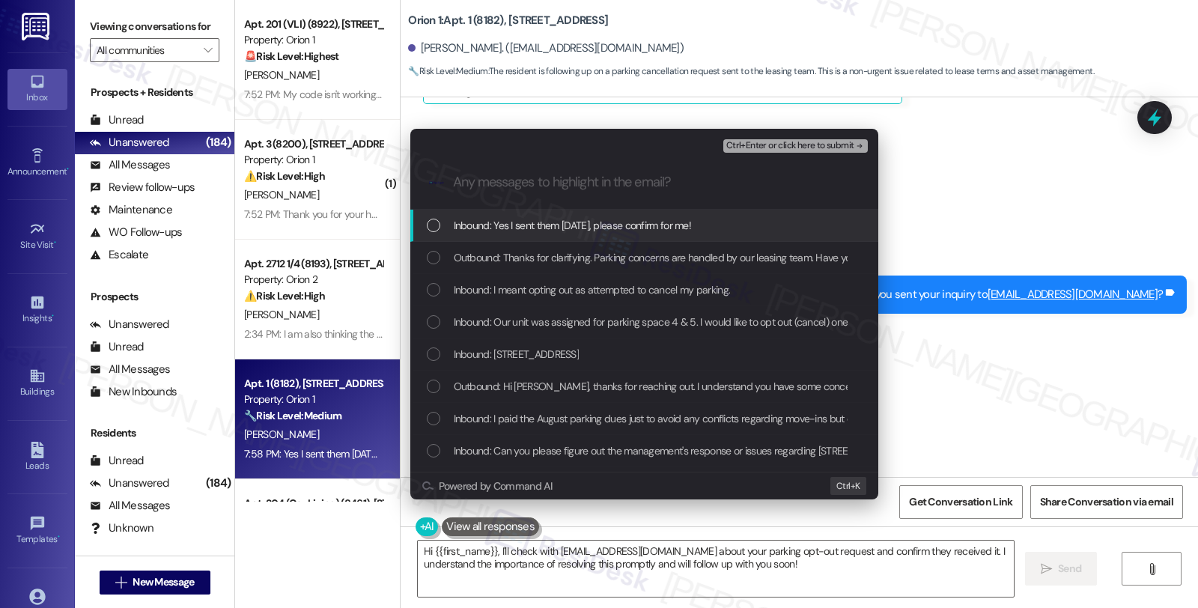
click at [510, 218] on span "Inbound: Yes I sent them yesterday, please confirm for me!" at bounding box center [573, 225] width 238 height 16
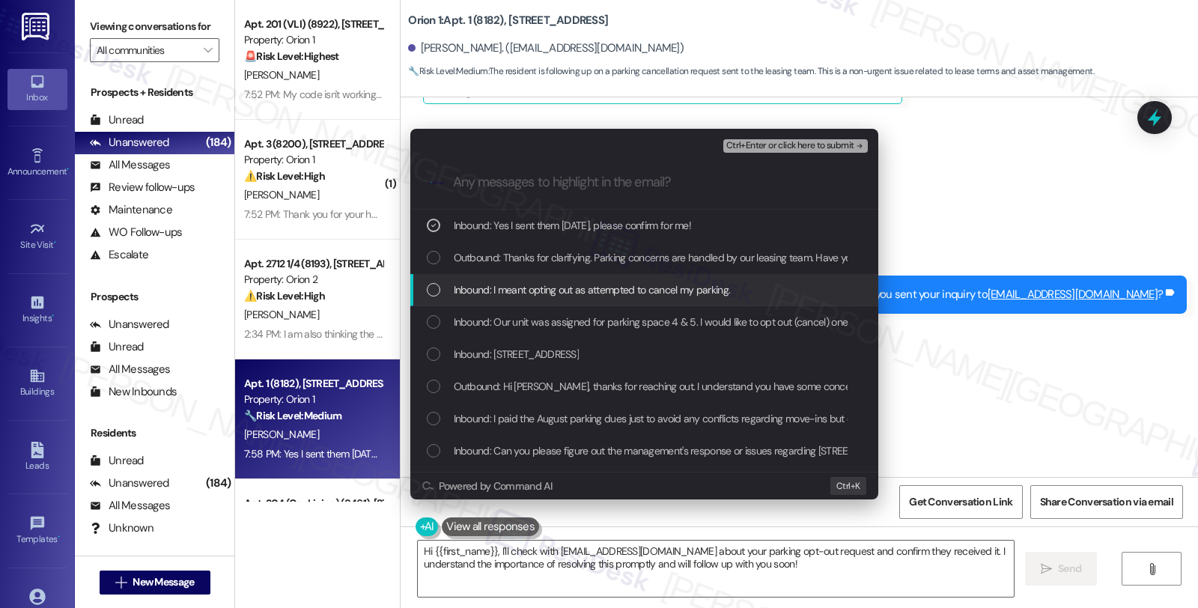
click at [519, 293] on span "Inbound: I meant opting out as attempted to cancel my parking." at bounding box center [592, 290] width 277 height 16
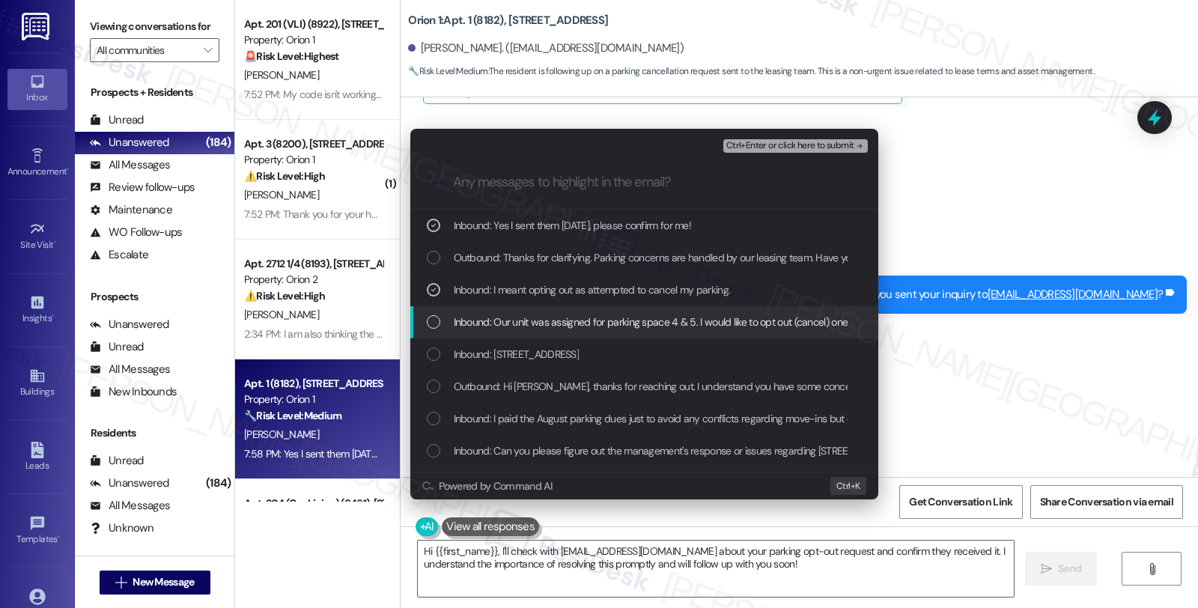
click at [515, 315] on span "Inbound: Our unit was assigned for parking space 4 & 5. I would like to opt out…" at bounding box center [733, 322] width 558 height 16
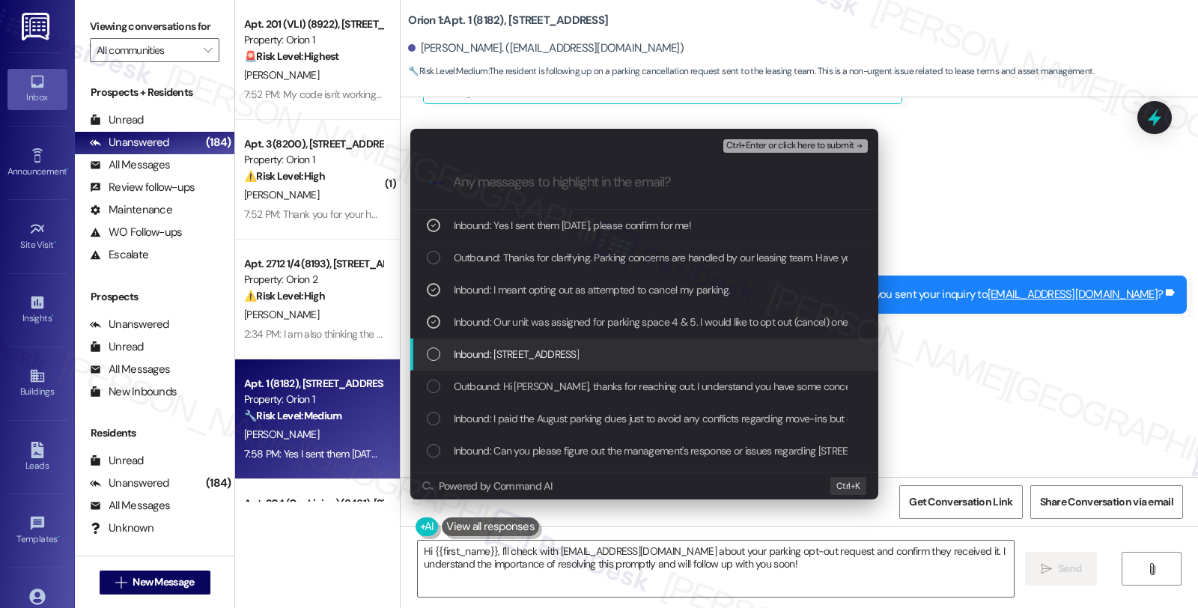
click at [517, 354] on span "Inbound: 1189 W 37th Pl unit 1" at bounding box center [517, 354] width 126 height 16
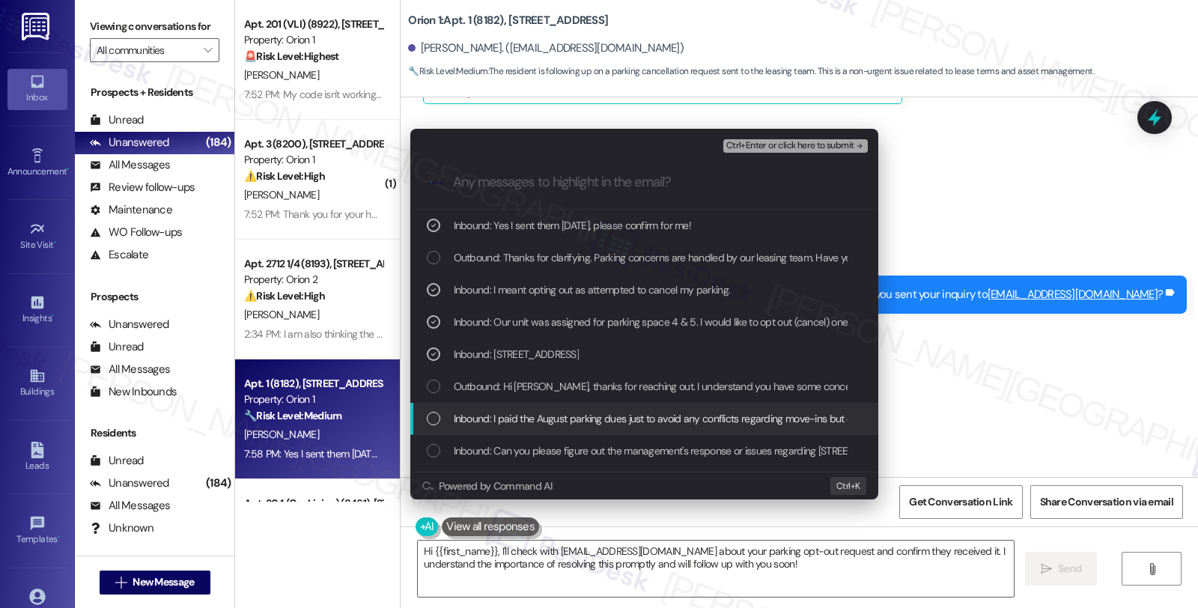
click at [514, 413] on span "Inbound: I paid the August parking dues just to avoid any conflicts regarding m…" at bounding box center [737, 418] width 567 height 16
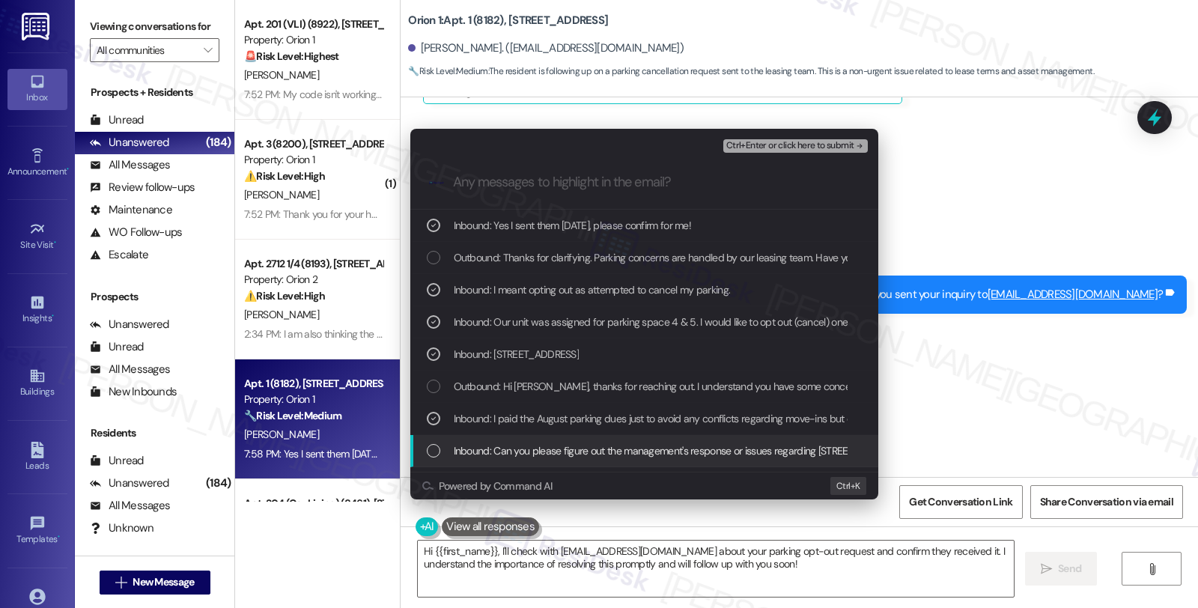
click at [519, 448] on span "Inbound: Can you please figure out the management's response or issues regardin…" at bounding box center [859, 451] width 810 height 16
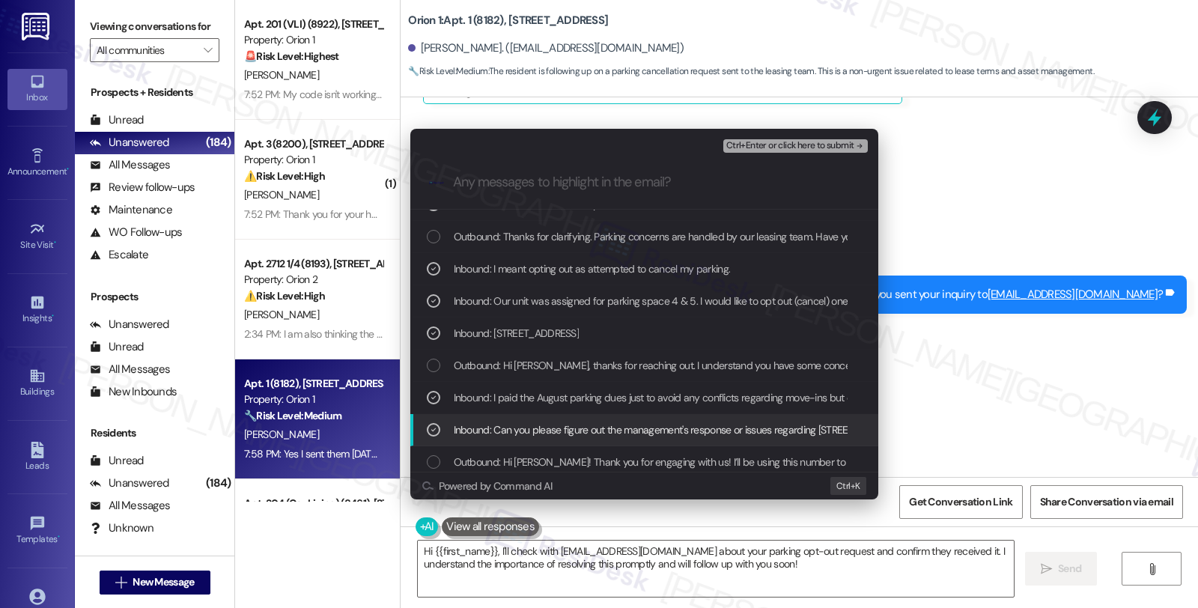
scroll to position [27, 0]
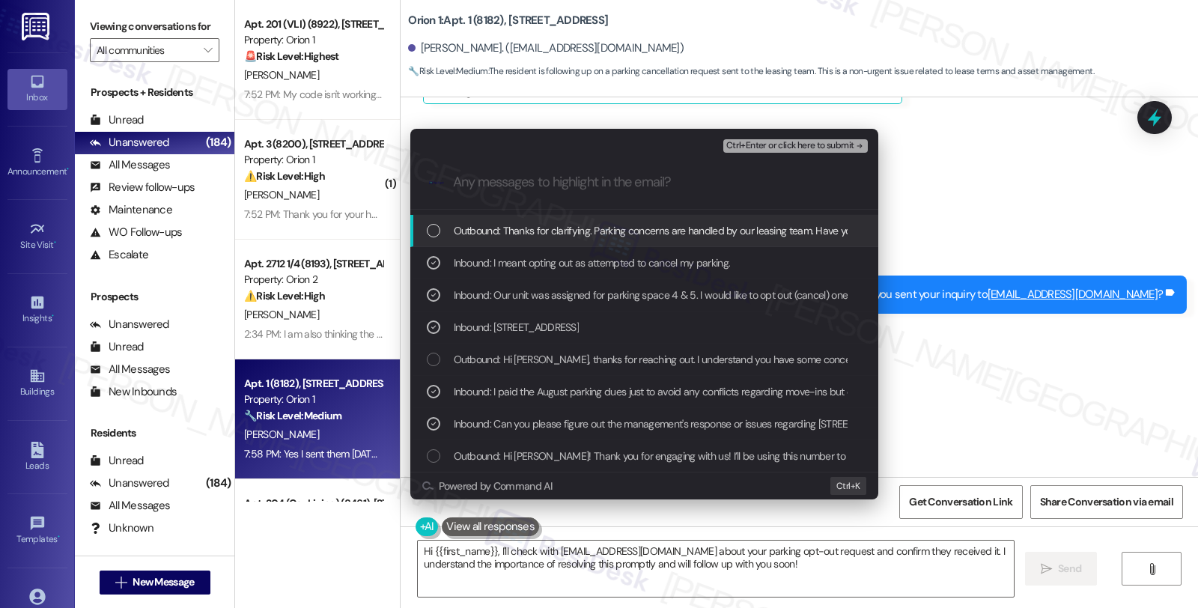
click at [764, 146] on span "Ctrl+Enter or click here to submit" at bounding box center [790, 146] width 128 height 10
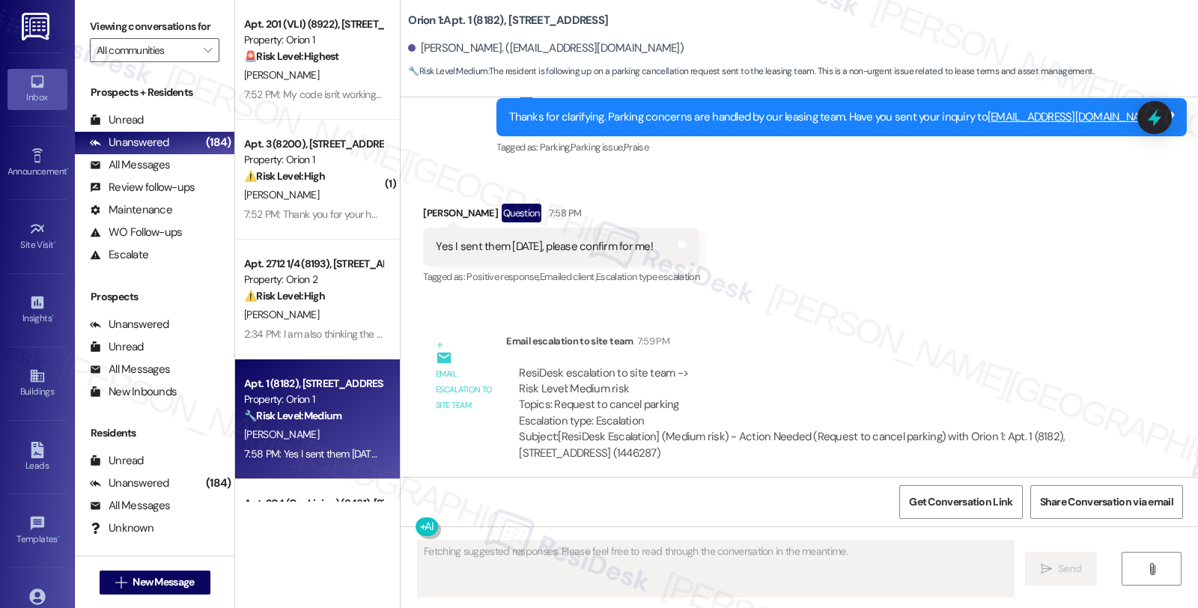
scroll to position [1168, 0]
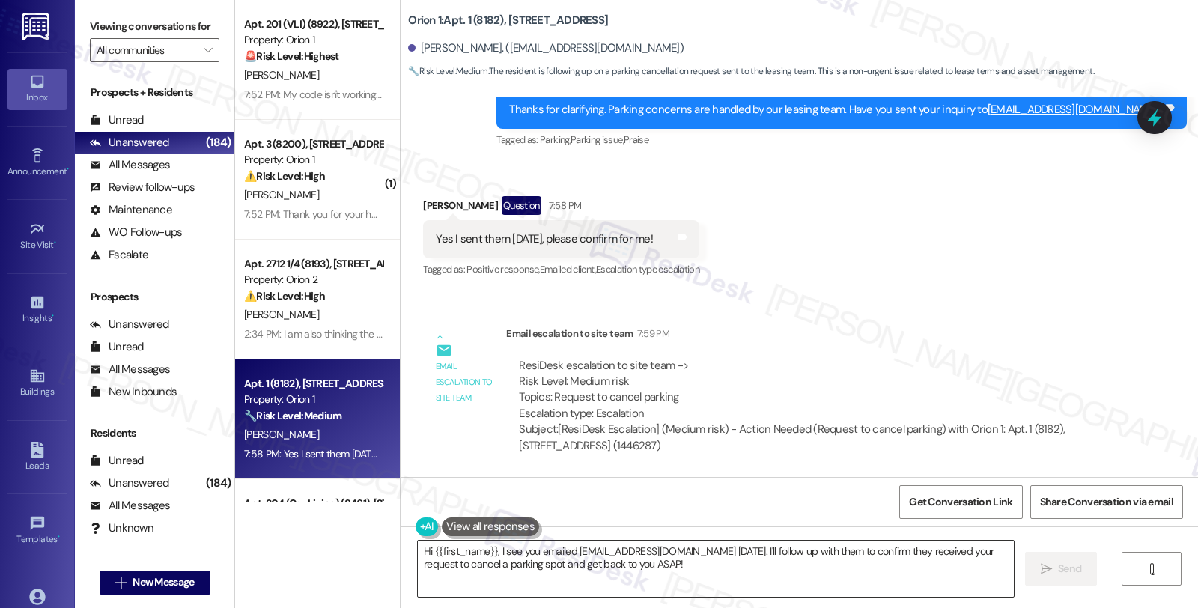
click at [496, 565] on textarea "Hi {{first_name}}, I see you emailed leasing@orionhousing.com yesterday. I'll f…" at bounding box center [716, 569] width 596 height 56
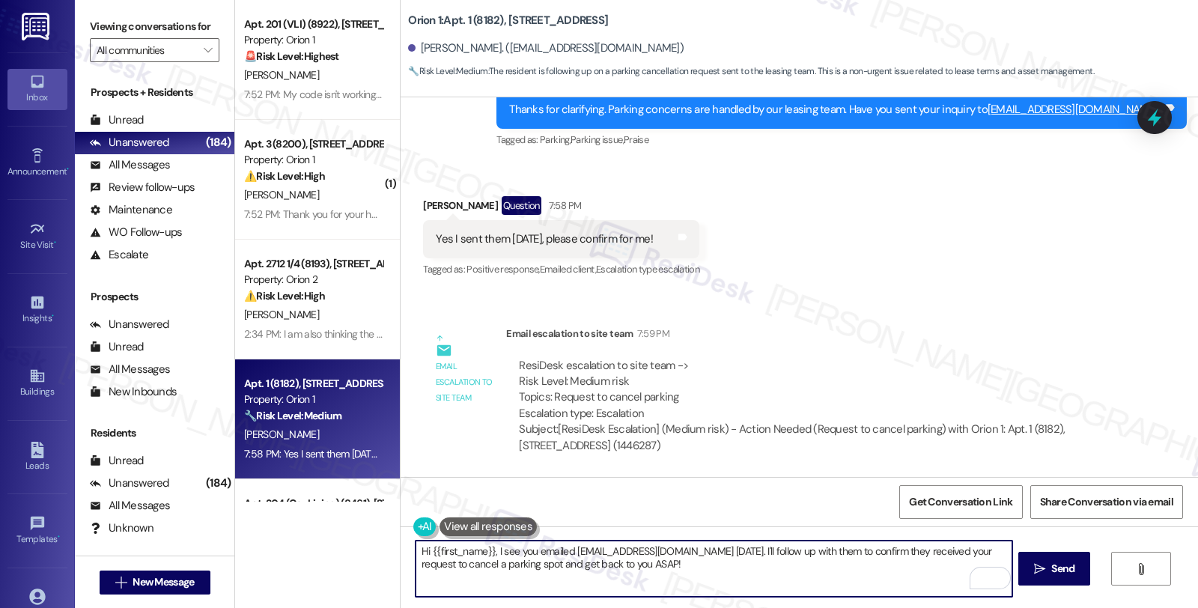
click at [416, 556] on textarea "Hi {{first_name}}, I see you emailed leasing@orionhousing.com yesterday. I'll f…" at bounding box center [714, 569] width 596 height 56
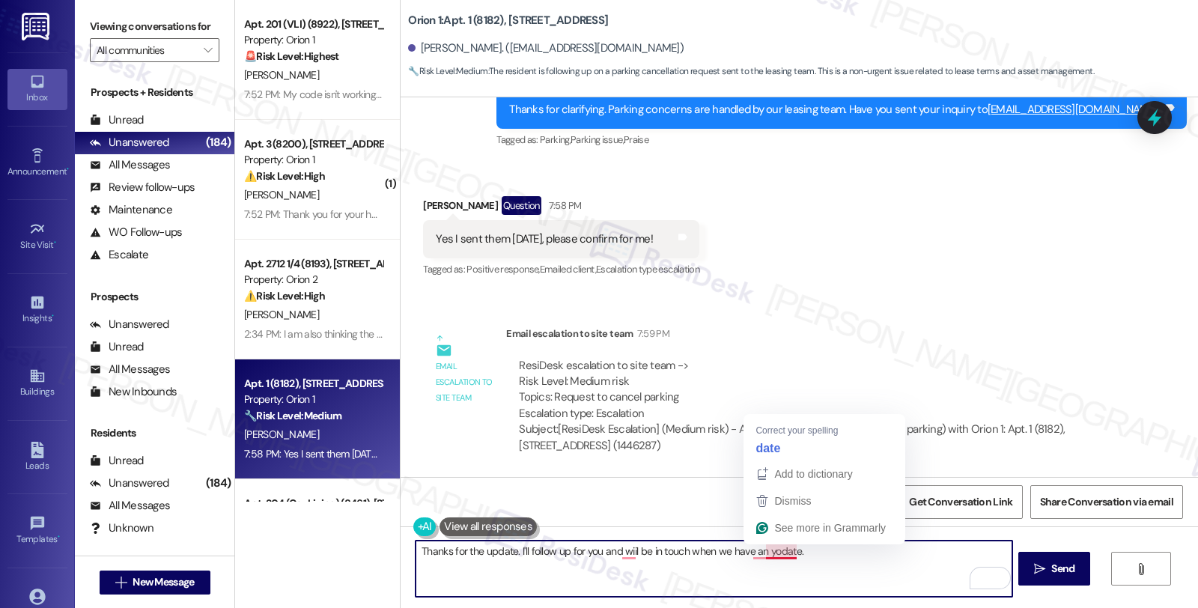
click at [762, 555] on textarea "Thanks for the update. I'll follow up for you and wiil be in touch when we have…" at bounding box center [714, 569] width 596 height 56
click at [805, 549] on textarea "Thanks for the update. I'll follow up for you and will be in touch when we have…" at bounding box center [714, 569] width 596 height 56
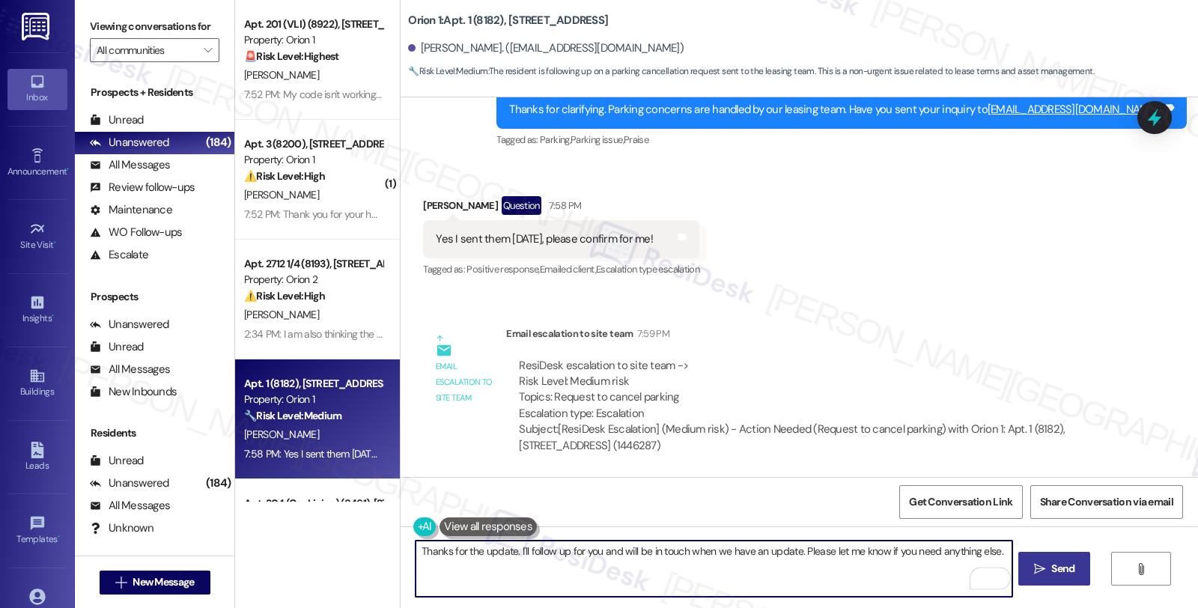
type textarea "Thanks for the update. I'll follow up for you and will be in touch when we have…"
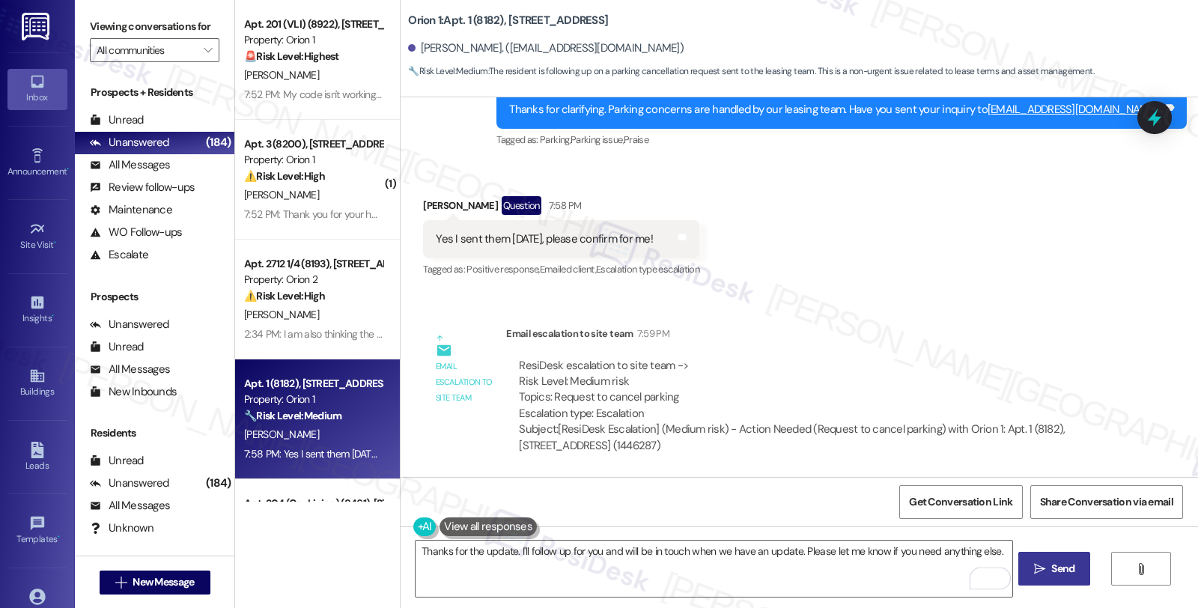
click at [1034, 566] on icon "" at bounding box center [1039, 569] width 11 height 12
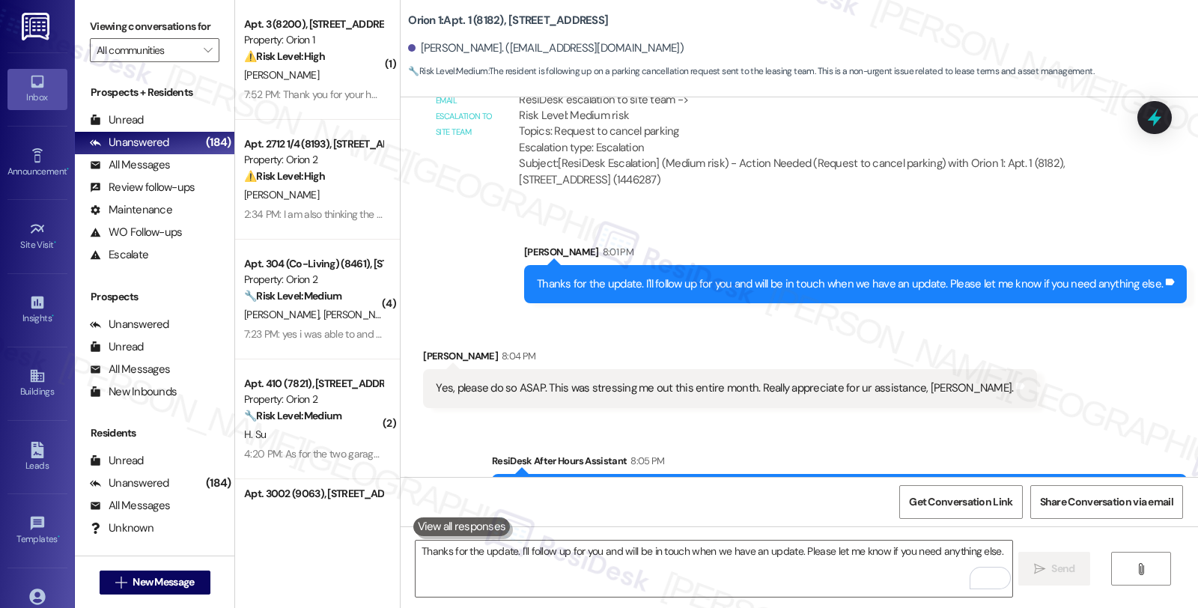
scroll to position [1496, 0]
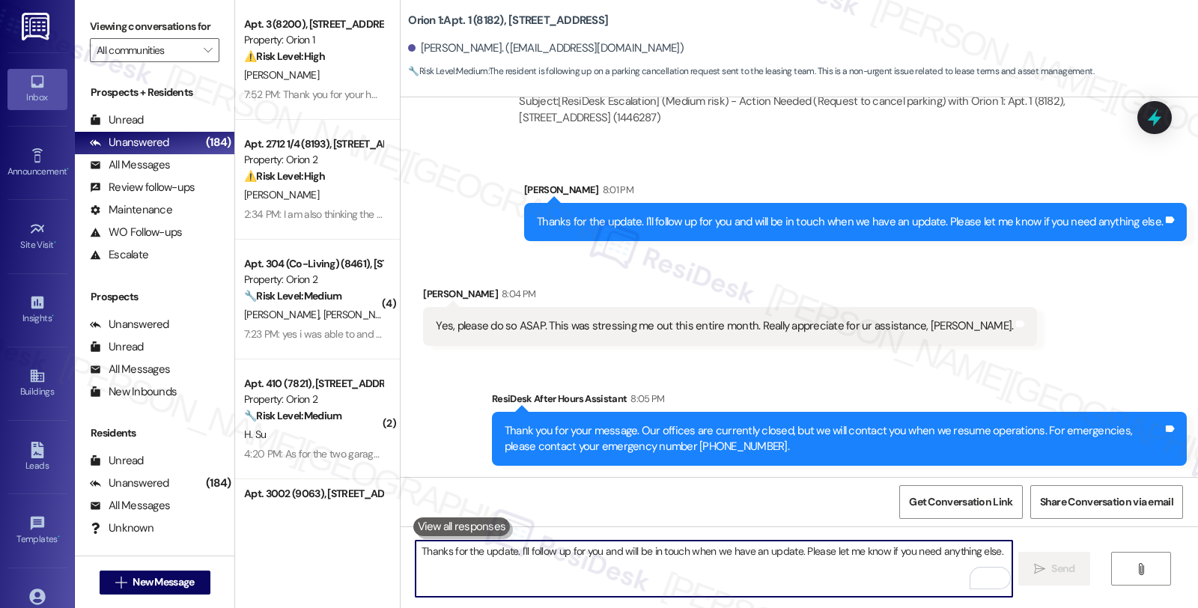
click at [529, 566] on textarea "Thanks for the update. I'll follow up for you and will be in touch when we have…" at bounding box center [714, 569] width 596 height 56
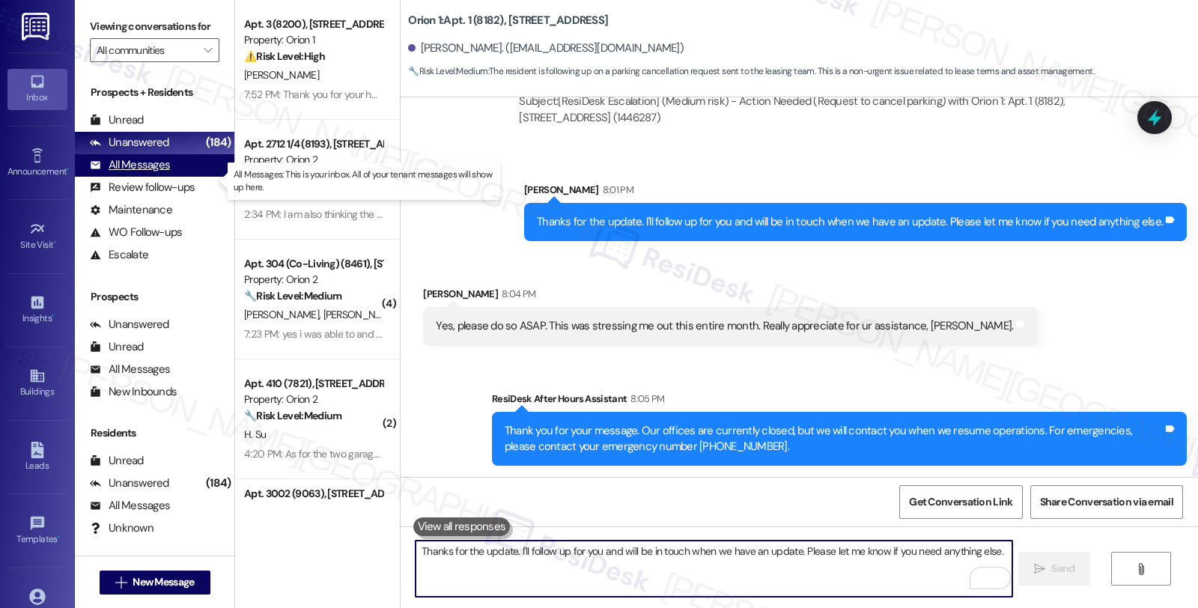
click at [171, 174] on div "All Messages (undefined)" at bounding box center [155, 165] width 160 height 22
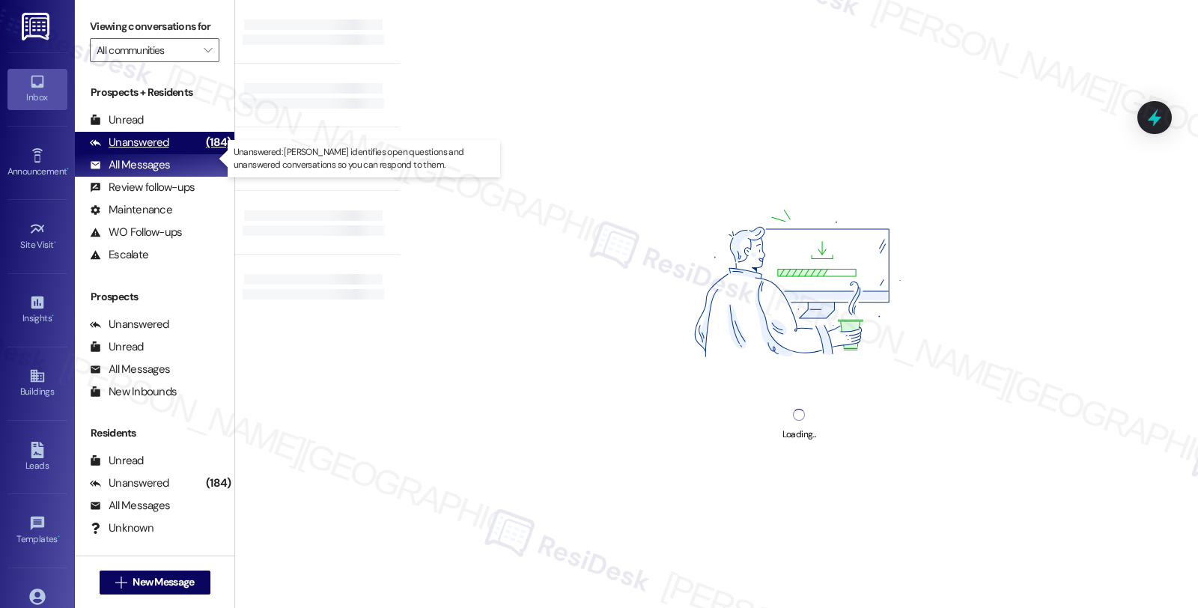
click at [165, 151] on div "Unanswered" at bounding box center [129, 143] width 79 height 16
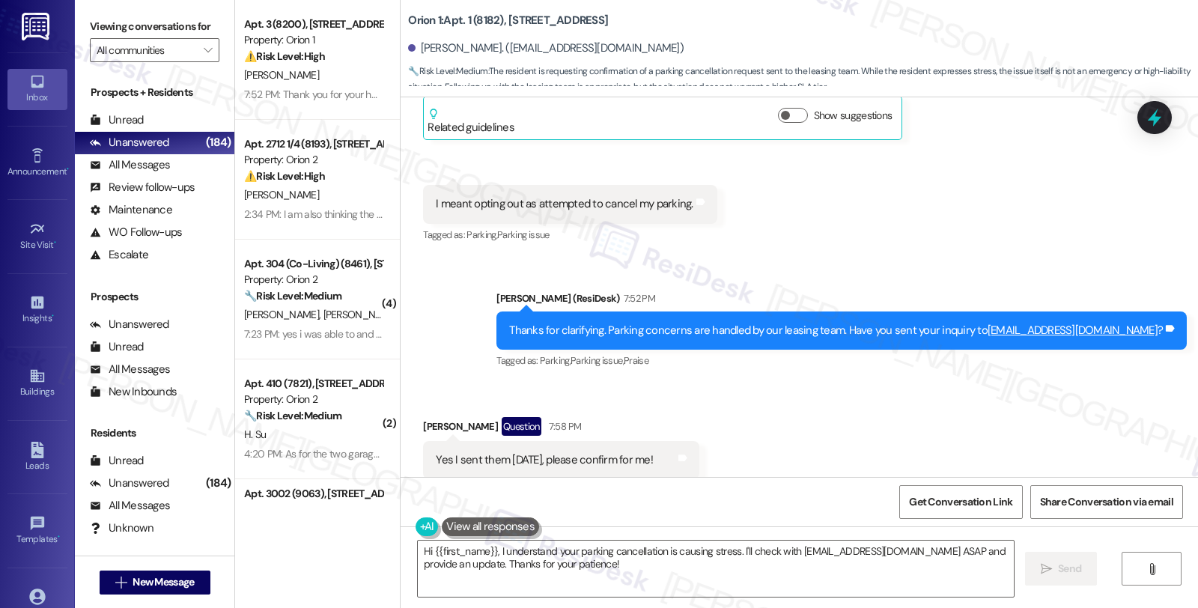
scroll to position [1064, 0]
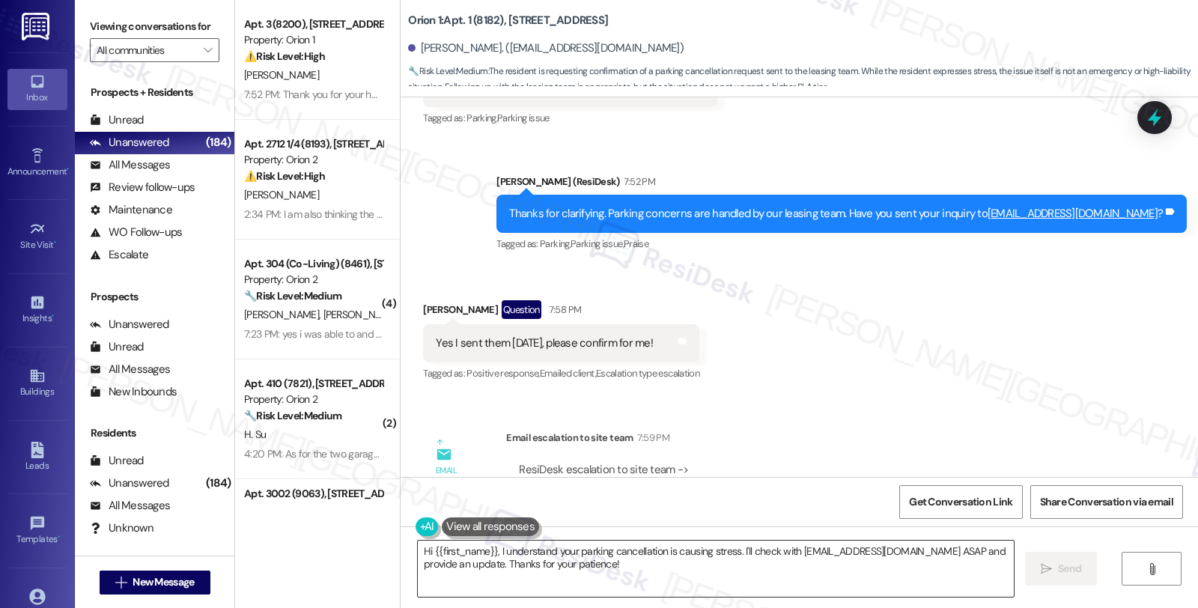
click at [418, 550] on textarea "Hi {{first_name}}, I understand your parking cancellation is causing stress. I'…" at bounding box center [716, 569] width 596 height 56
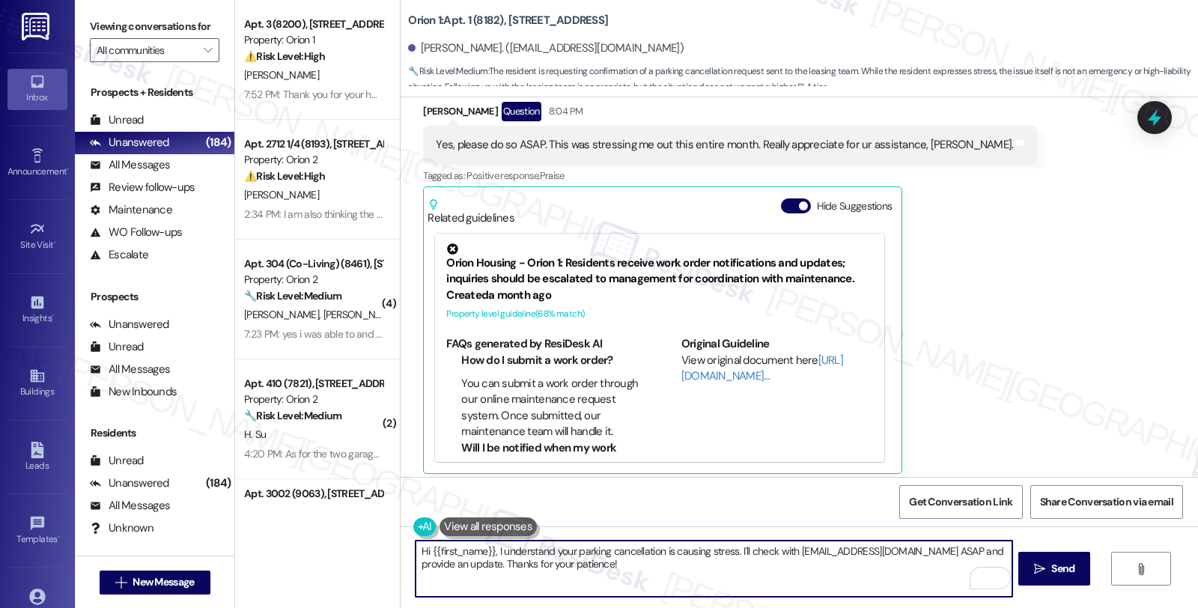
scroll to position [1788, 0]
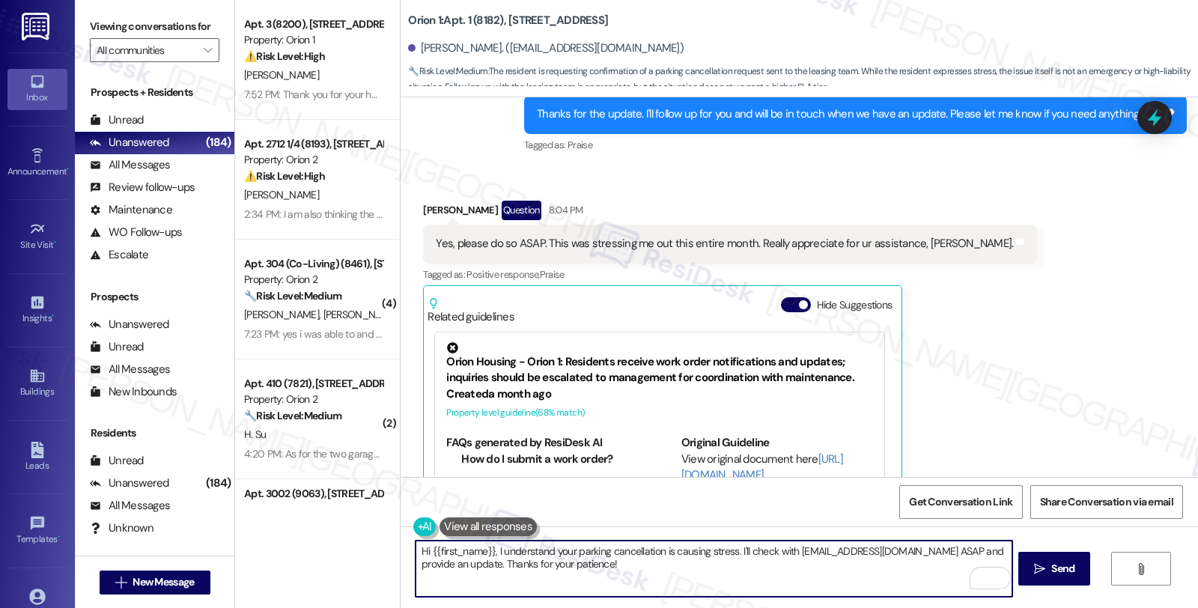
click at [578, 565] on textarea "Hi {{first_name}}, I understand your parking cancellation is causing stress. I'…" at bounding box center [714, 569] width 596 height 56
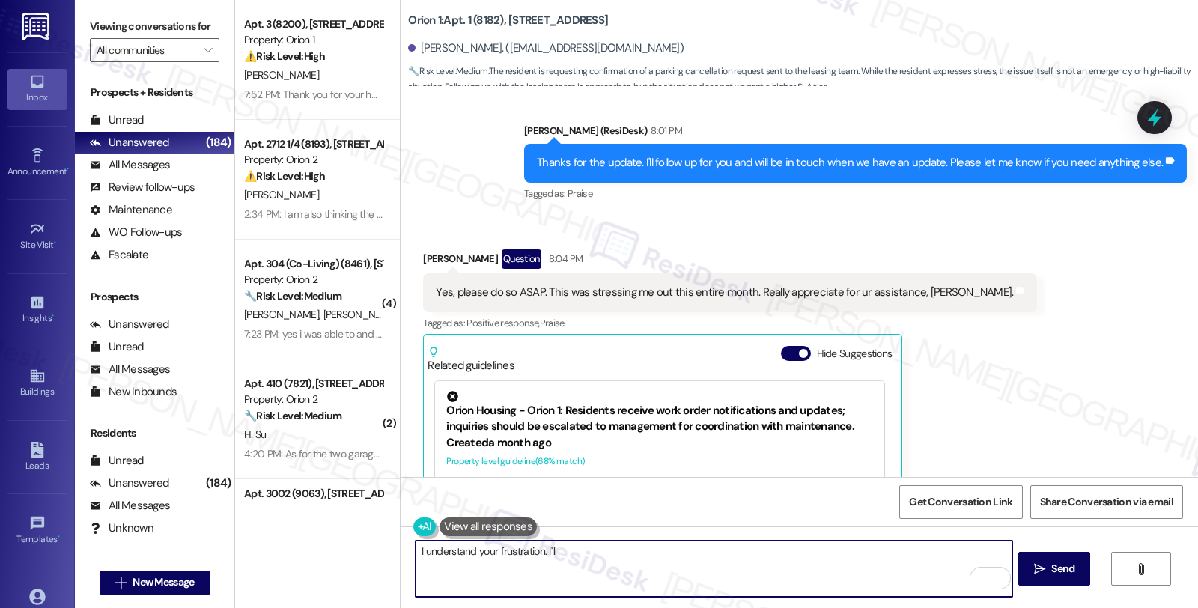
scroll to position [1705, 0]
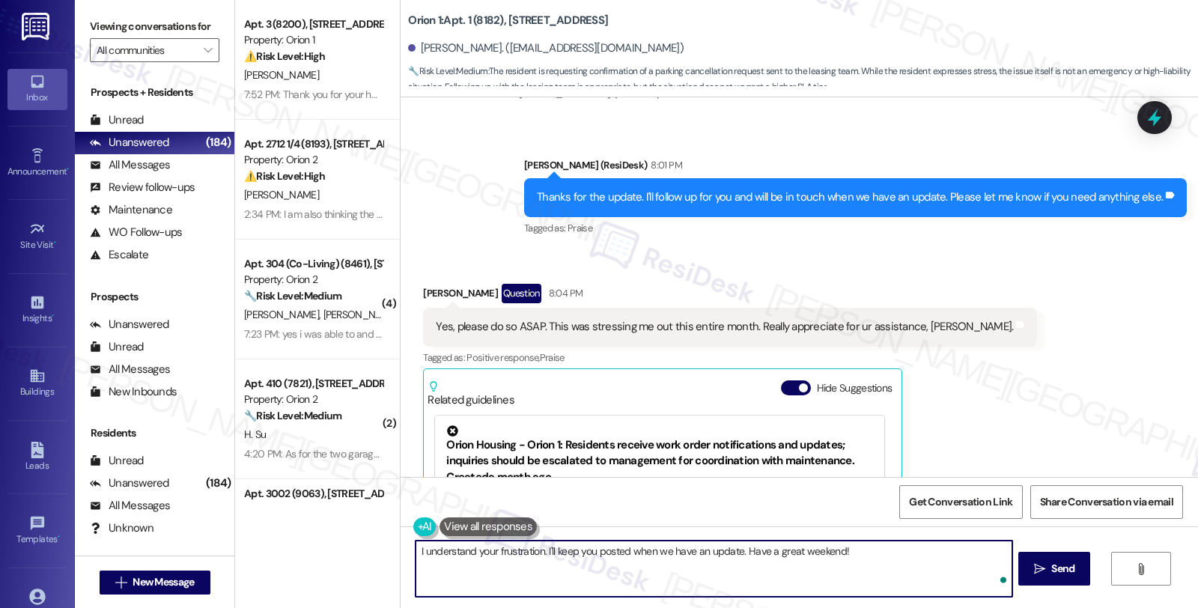
type textarea "I understand your frustration. I'll keep you posted when we have an update. Hav…"
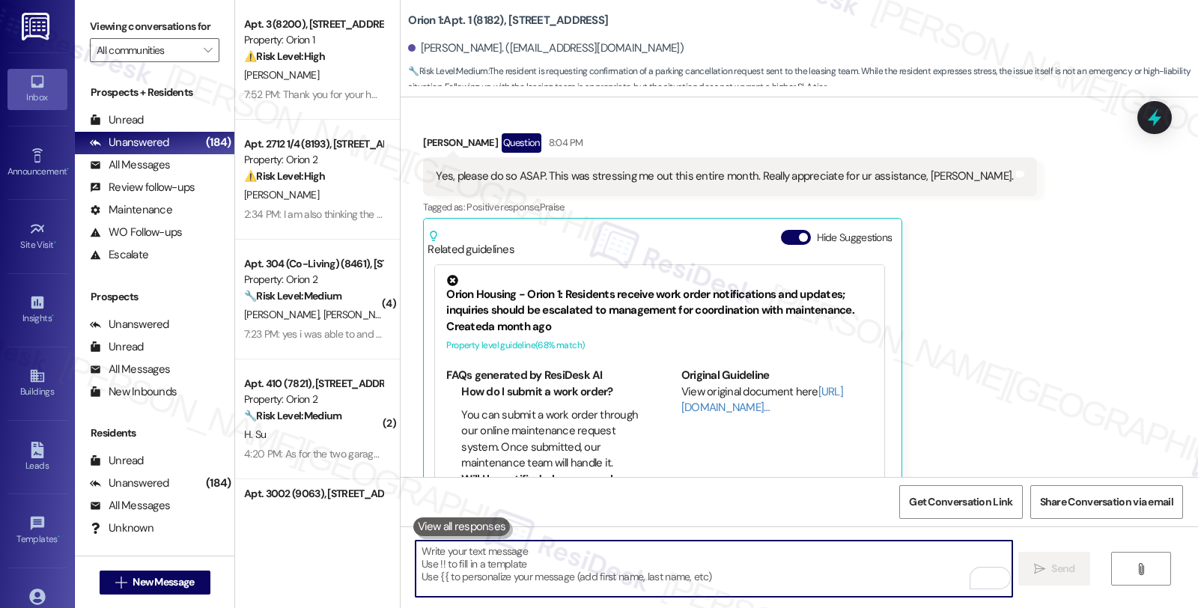
scroll to position [1896, 0]
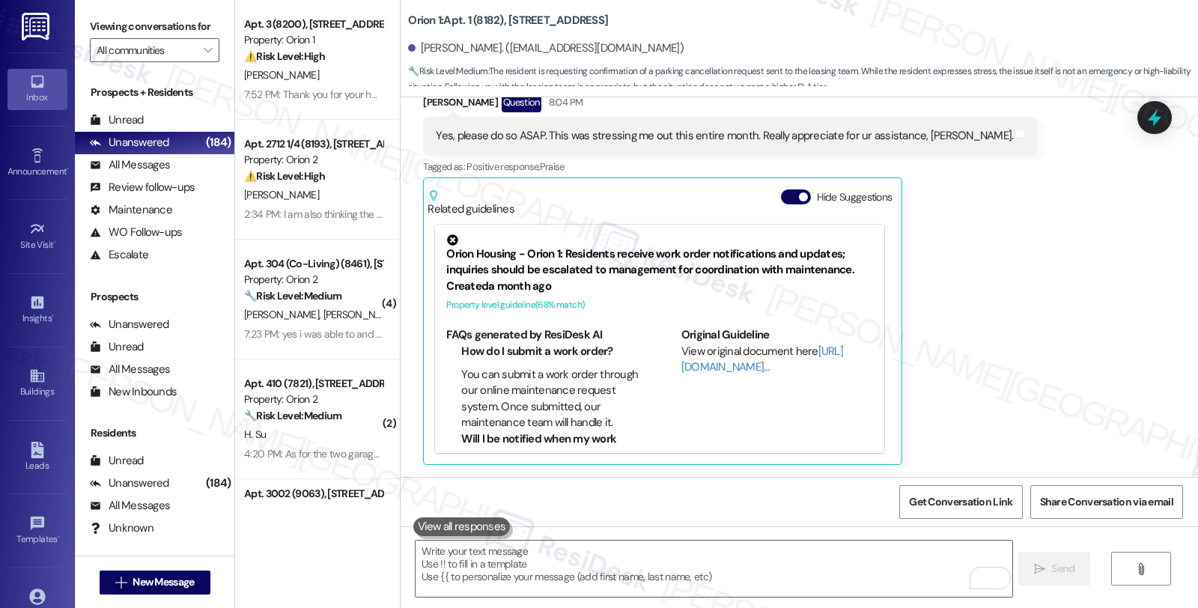
click at [1071, 308] on div "Received via SMS [PERSON_NAME] Question 8:04 PM Yes, please do so ASAP. This wa…" at bounding box center [800, 267] width 798 height 417
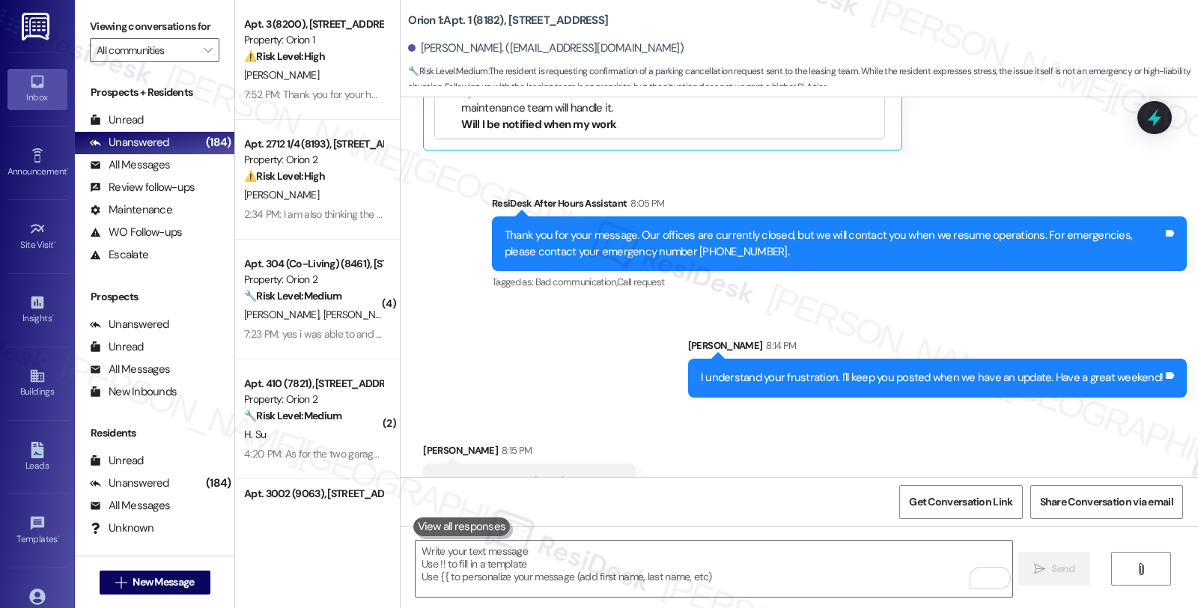
scroll to position [2247, 0]
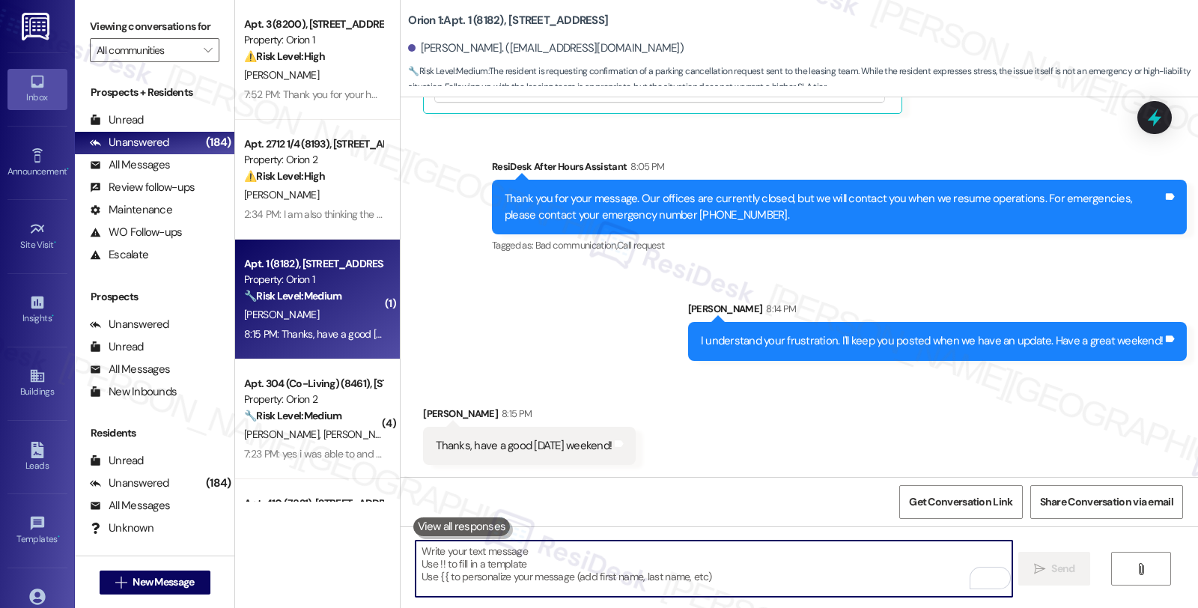
click at [553, 574] on textarea "To enrich screen reader interactions, please activate Accessibility in Grammarl…" at bounding box center [714, 569] width 596 height 56
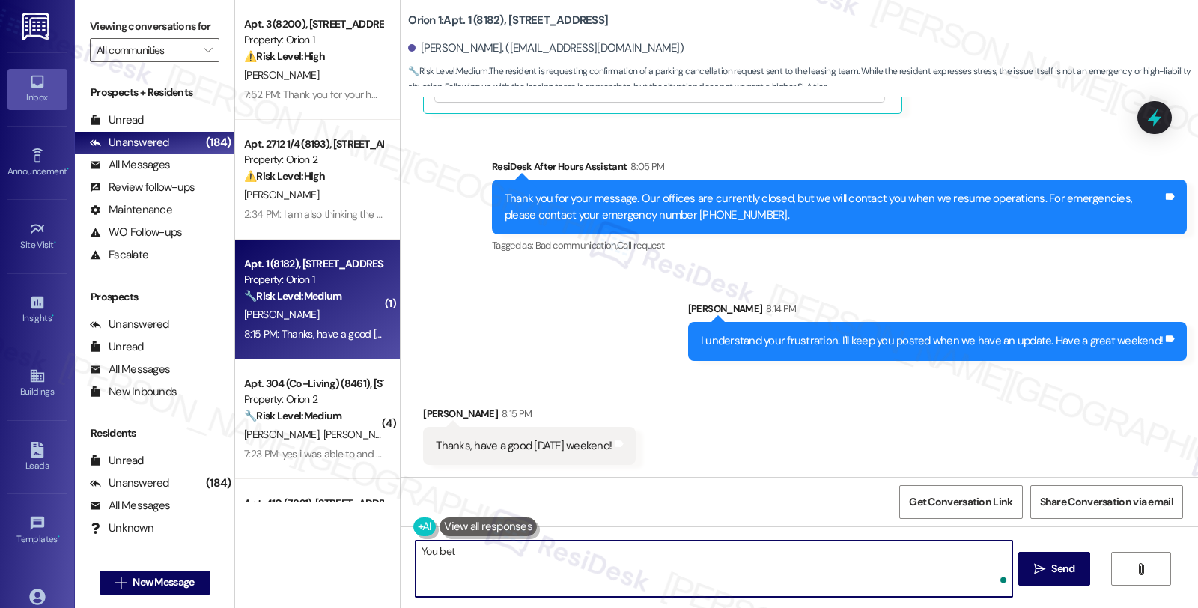
type textarea "You bet!"
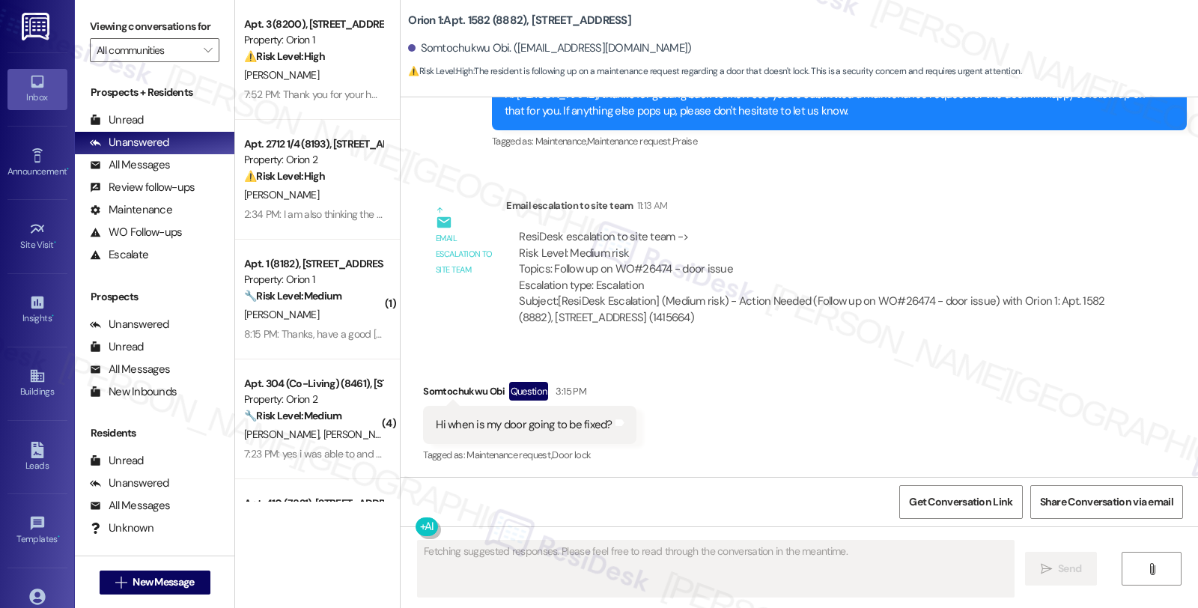
scroll to position [1704, 0]
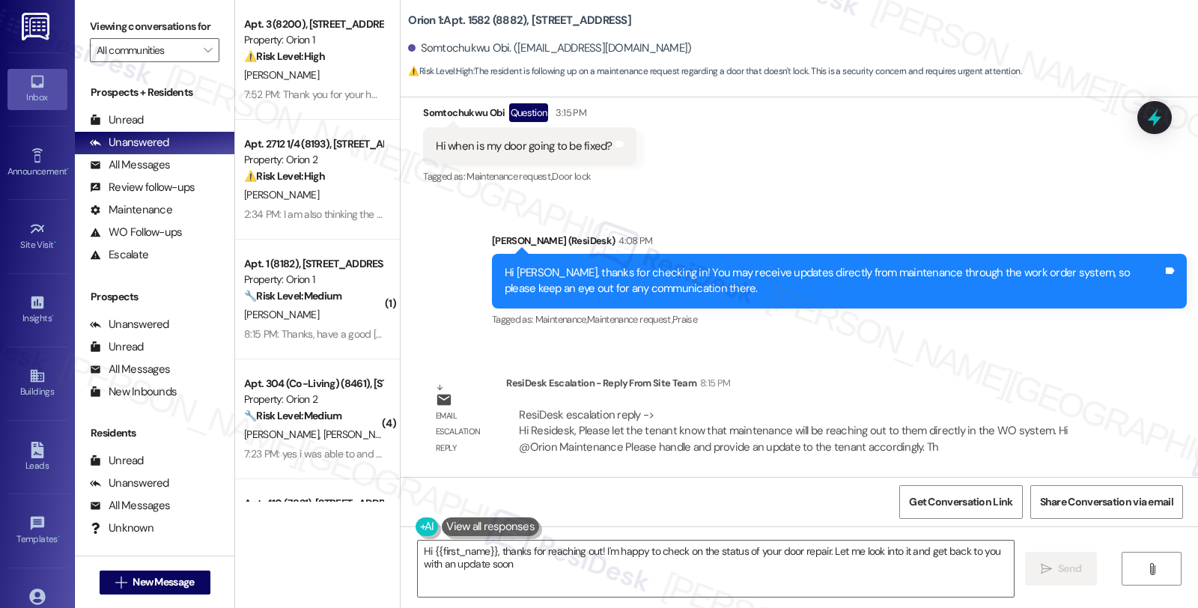
type textarea "Hi {{first_name}}, thanks for reaching out! I'm happy to check on the status of…"
click at [956, 361] on div "Lease started [DATE] 8:00 PM Survey, sent via SMS Residesk Automated Survey [DA…" at bounding box center [800, 287] width 798 height 380
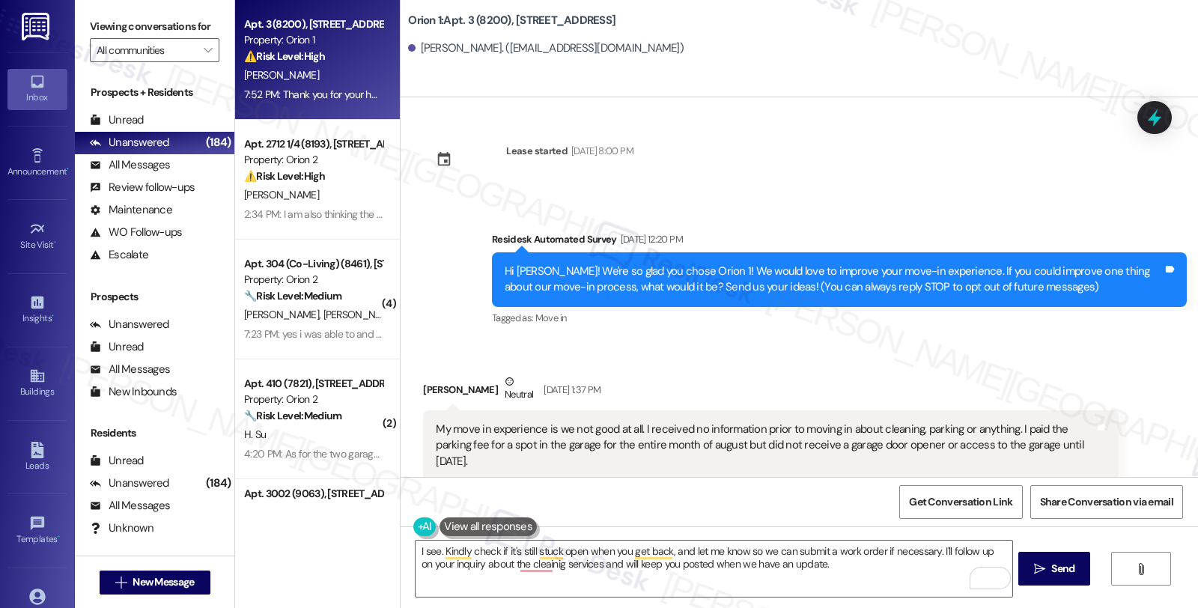
scroll to position [811, 0]
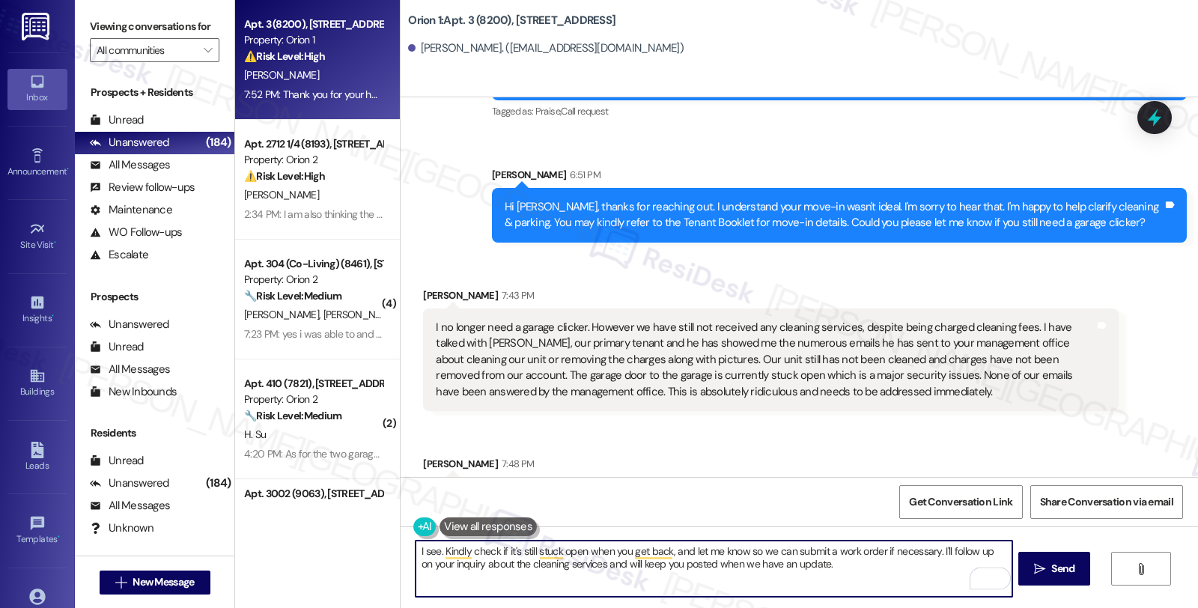
click at [840, 565] on textarea "I see. Kindly check if it's still stuck open when you get back, and let me know…" at bounding box center [714, 569] width 596 height 56
type textarea "I see. Kindly check if it's still stuck open when you get back, and let me know…"
click at [1079, 558] on button " Send" at bounding box center [1054, 569] width 73 height 34
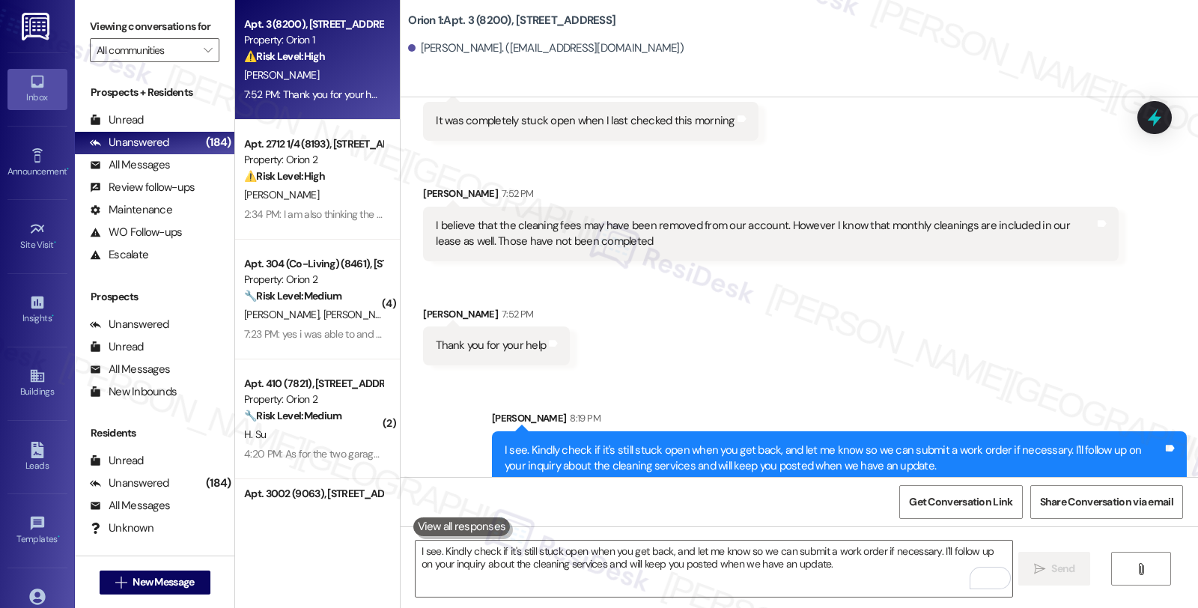
scroll to position [1431, 0]
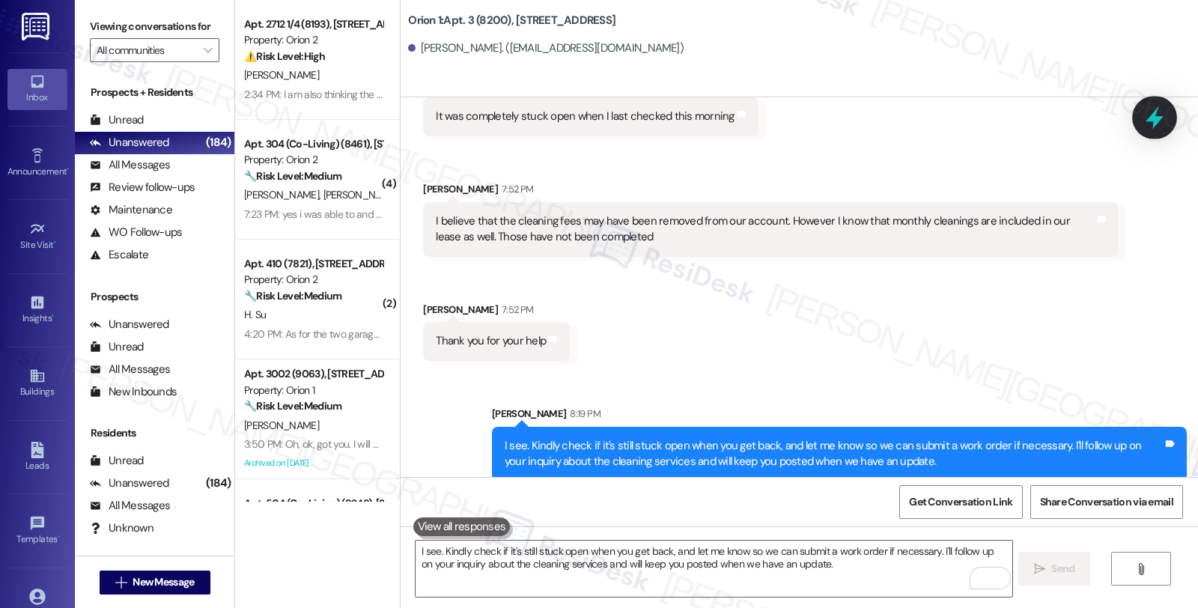
click at [1154, 121] on icon at bounding box center [1155, 117] width 18 height 23
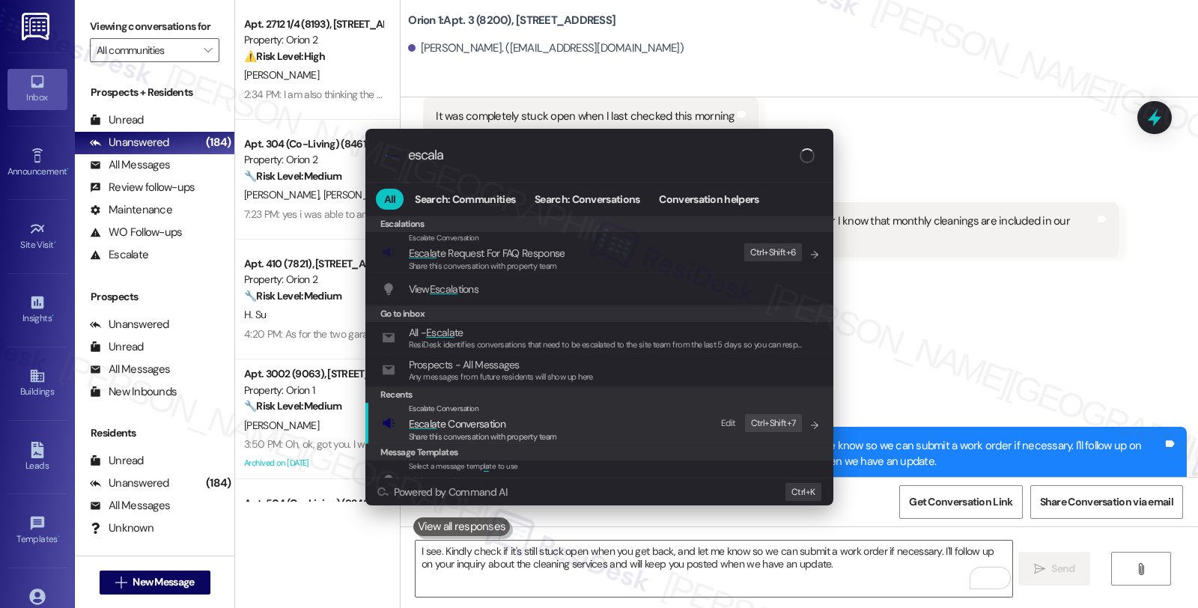
type input "escala"
click at [472, 429] on span "Escala te Conversation" at bounding box center [457, 423] width 97 height 13
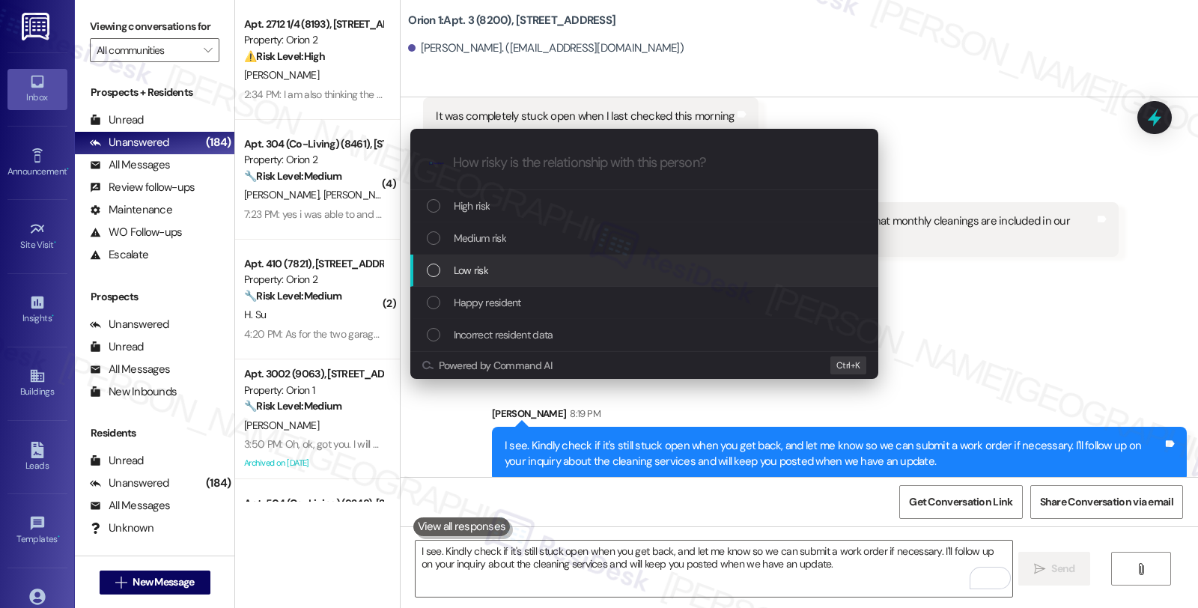
click at [474, 263] on span "Low risk" at bounding box center [471, 270] width 34 height 16
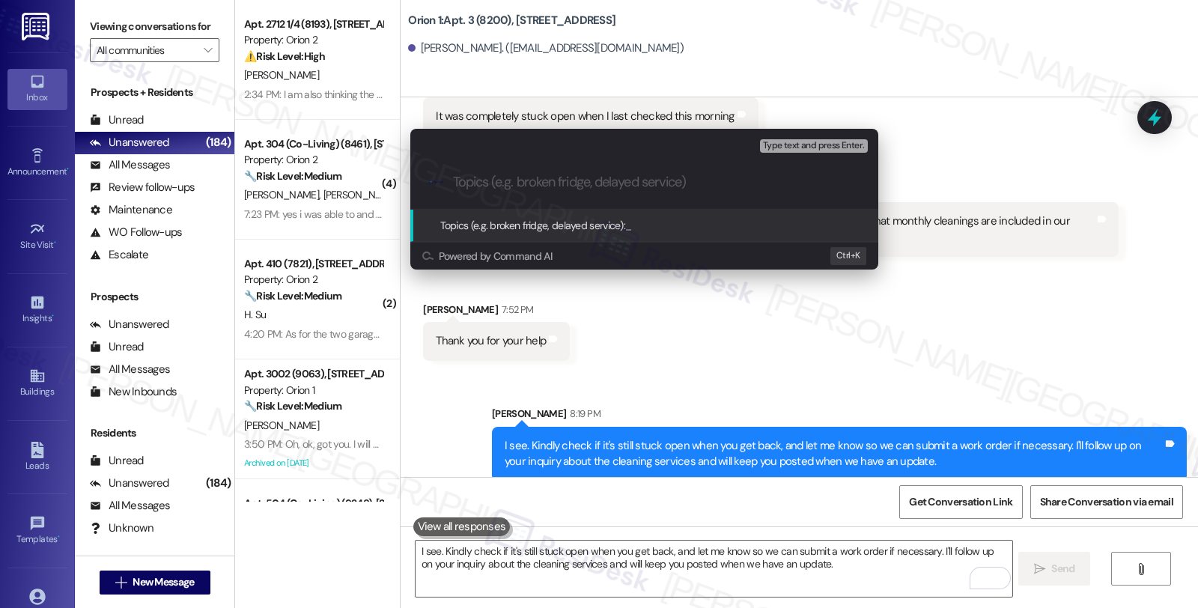
click at [478, 189] on input "Topics (e.g. broken fridge, delayed service)" at bounding box center [656, 182] width 407 height 16
type input "Monthly cleaning"
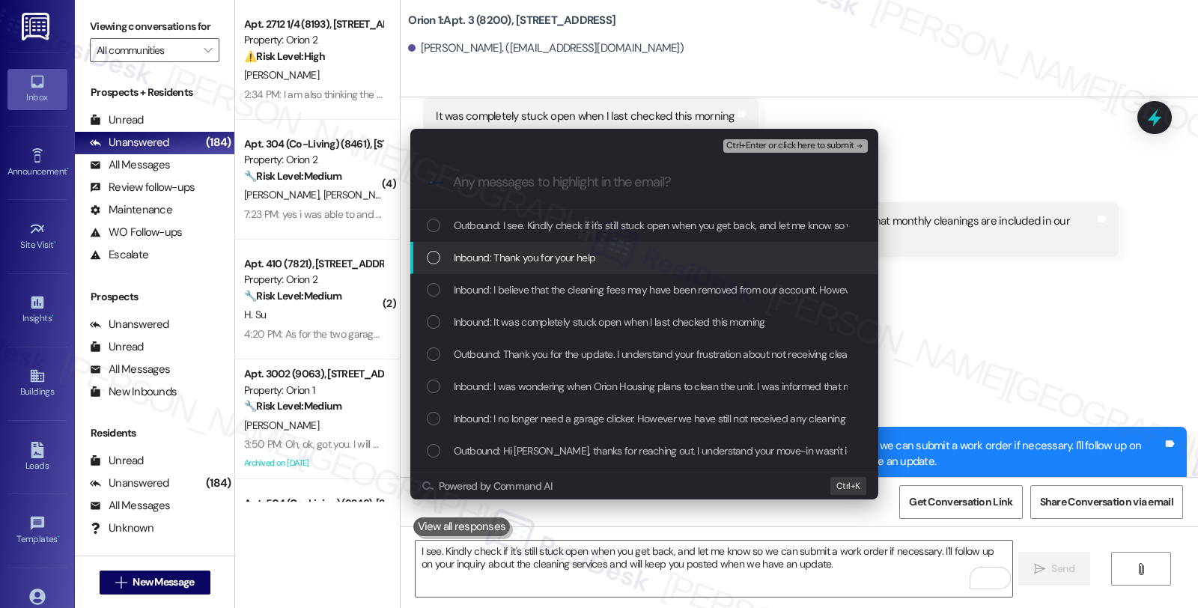
click at [503, 249] on span "Inbound: Thank you for your help" at bounding box center [525, 257] width 142 height 16
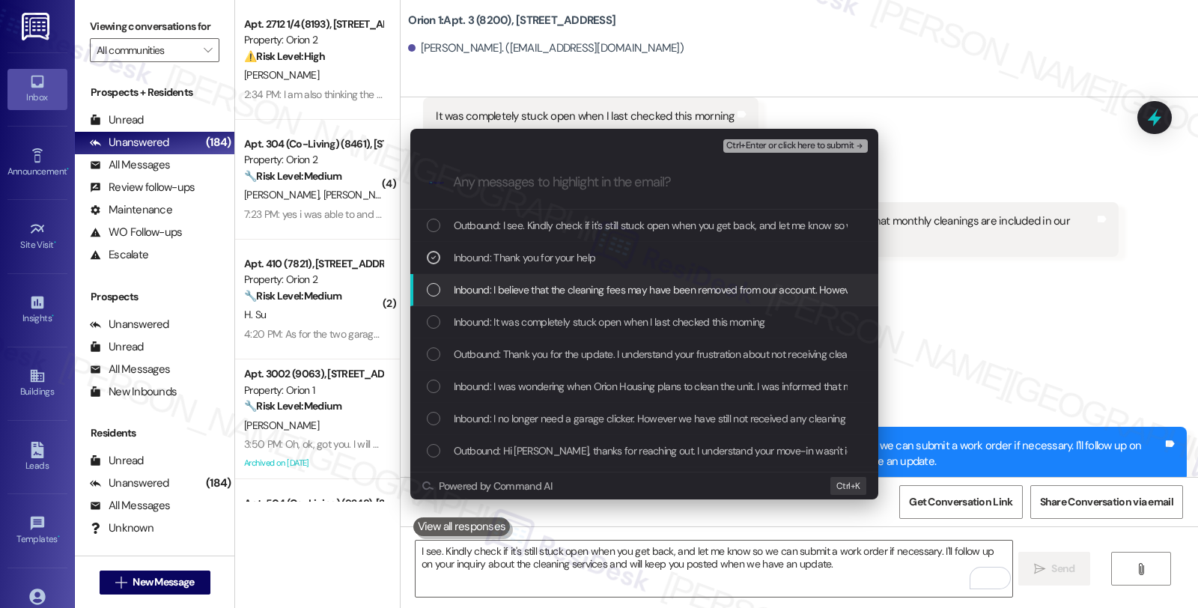
click at [511, 285] on span "Inbound: I believe that the cleaning fees may have been removed from our accoun…" at bounding box center [865, 290] width 822 height 16
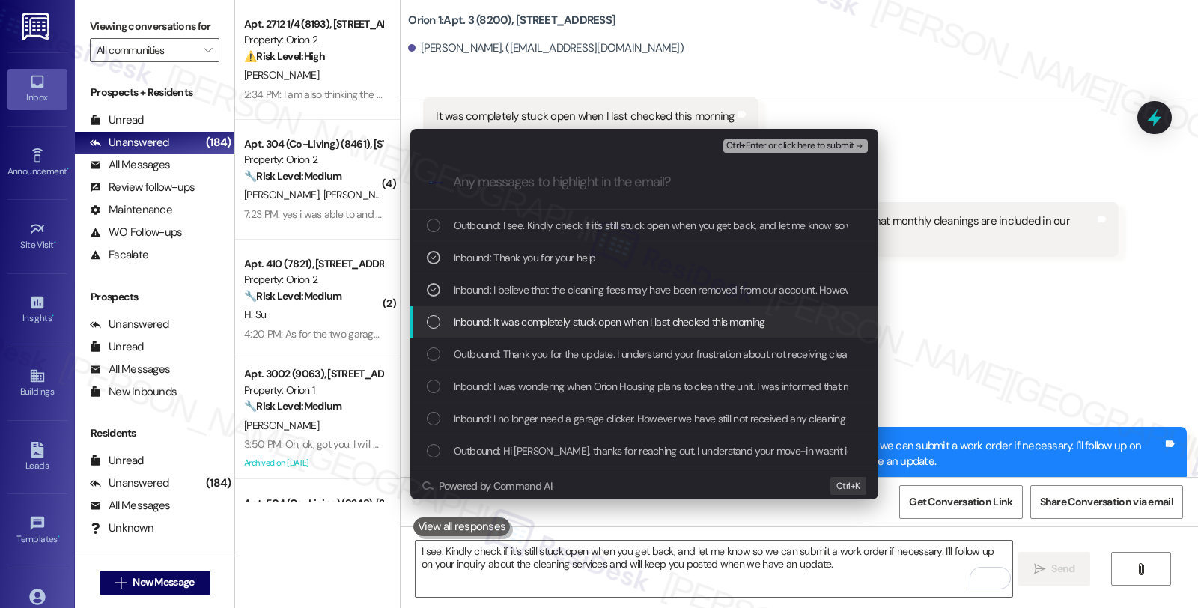
click at [514, 326] on span "Inbound: It was completely stuck open when I last checked this morning" at bounding box center [610, 322] width 312 height 16
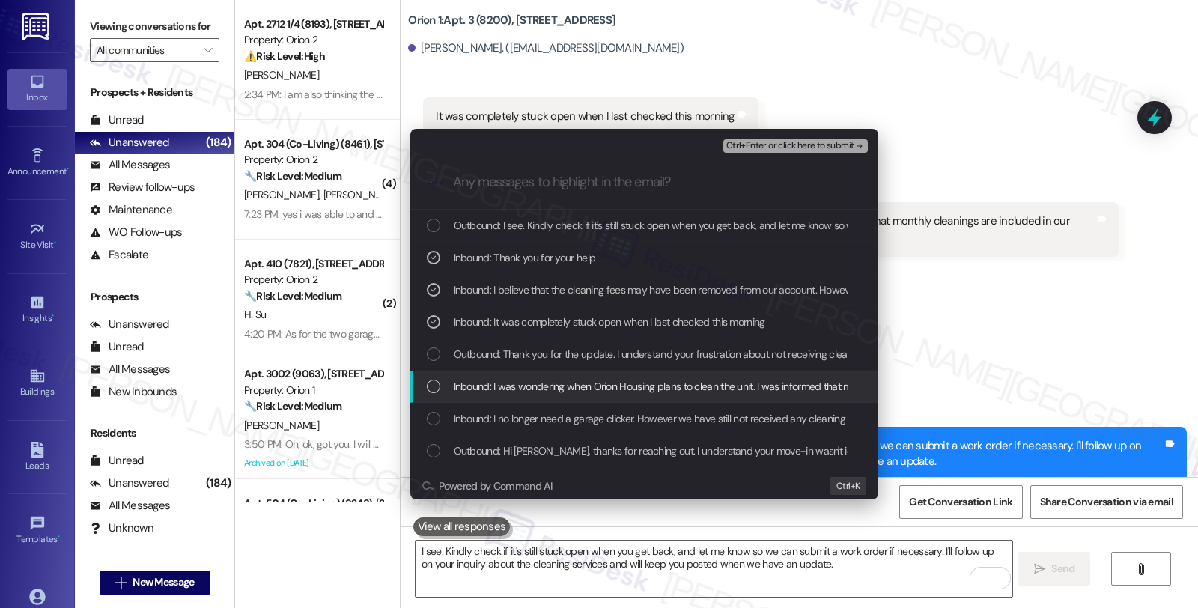
click at [519, 388] on span "Inbound: I was wondering when Orion Housing plans to clean the unit. I was info…" at bounding box center [997, 386] width 1086 height 16
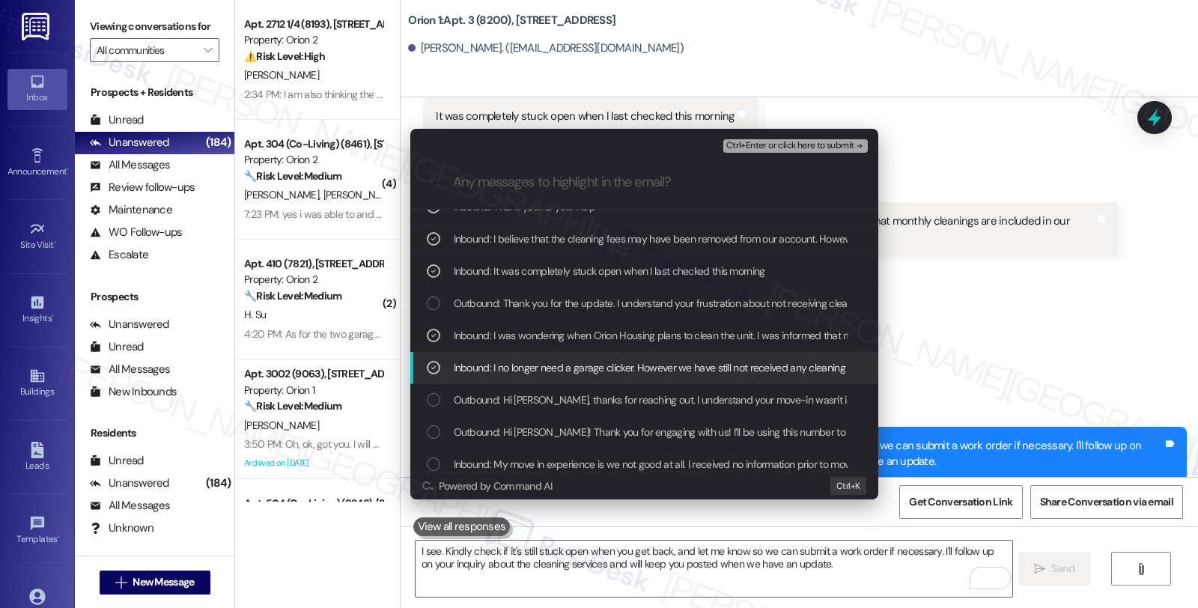
scroll to position [83, 0]
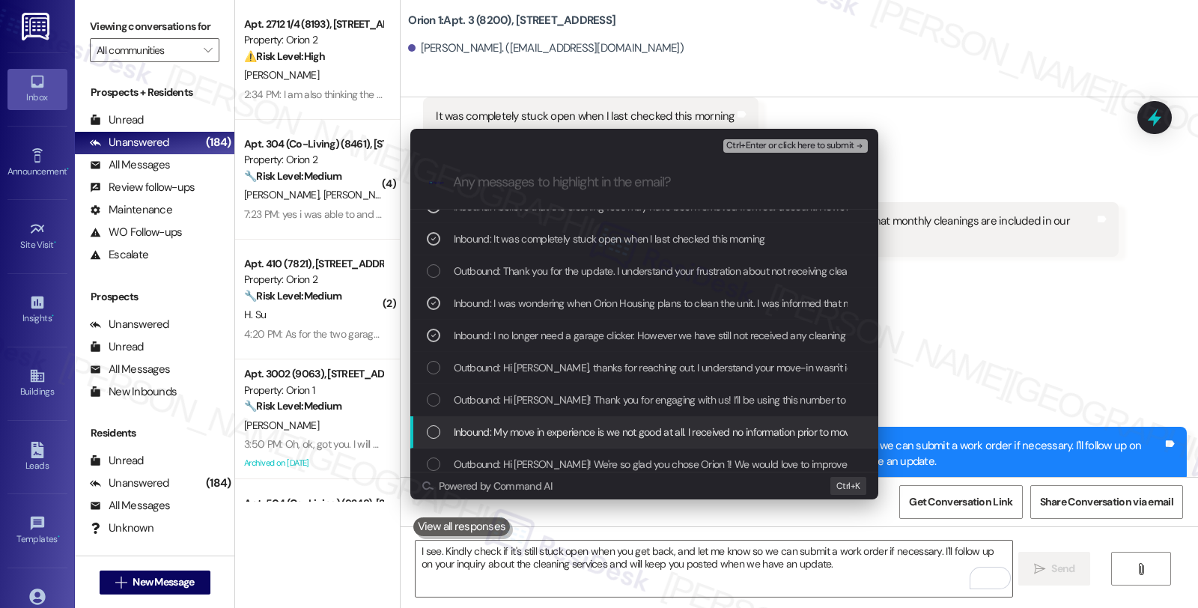
click at [745, 434] on span "Inbound: My move in experience is we not good at all. I received no information…" at bounding box center [1076, 432] width 1245 height 16
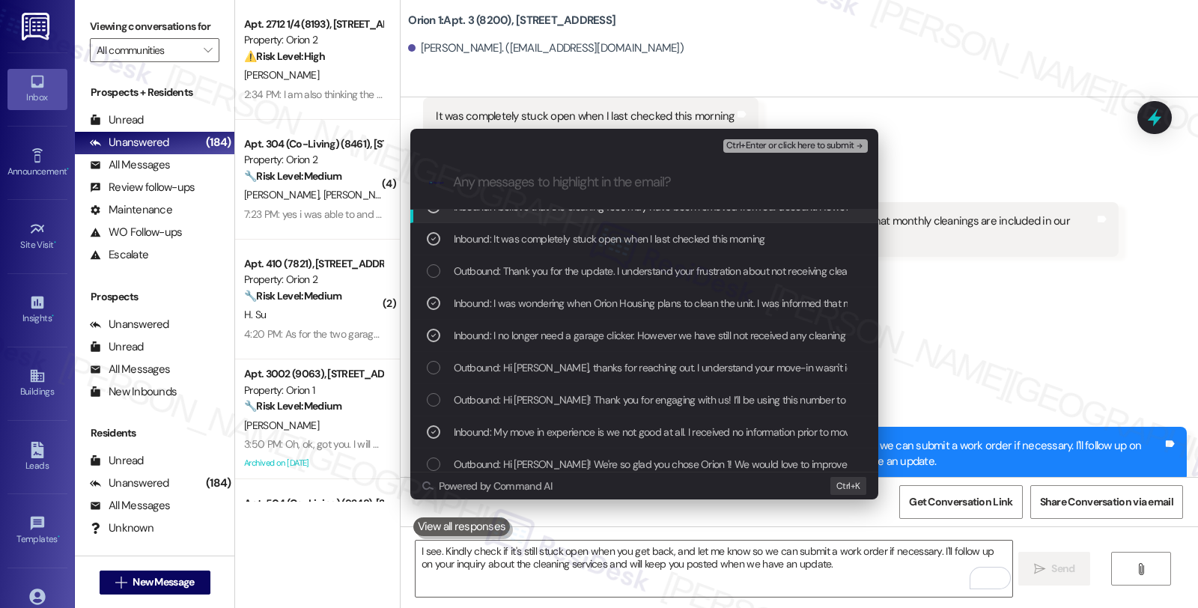
click at [783, 147] on span "Ctrl+Enter or click here to submit" at bounding box center [790, 146] width 128 height 10
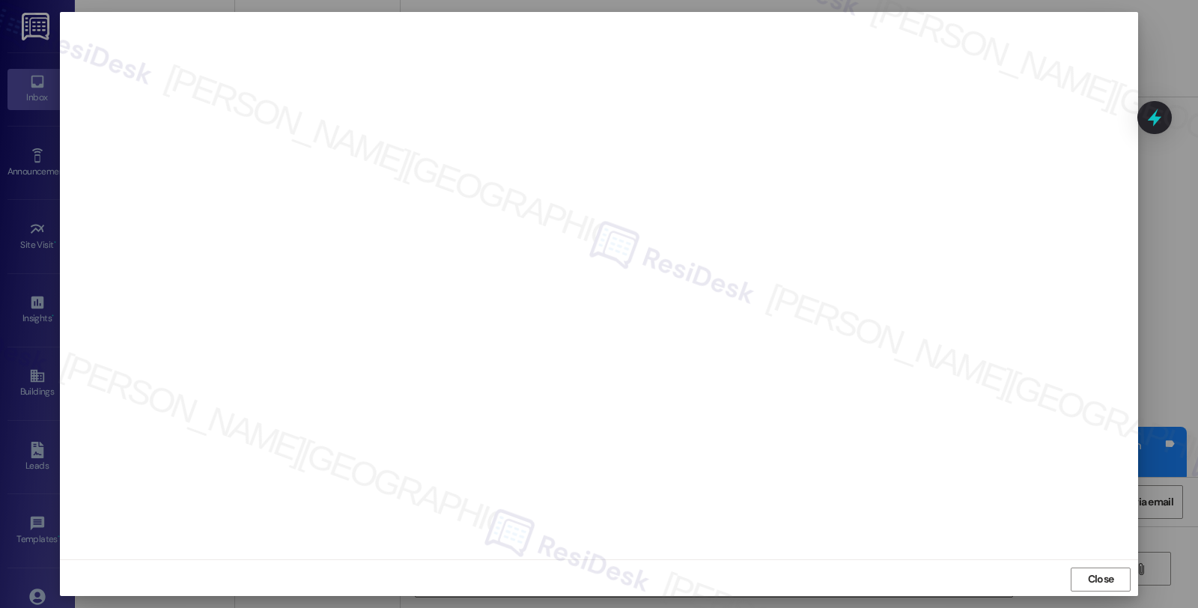
scroll to position [2, 0]
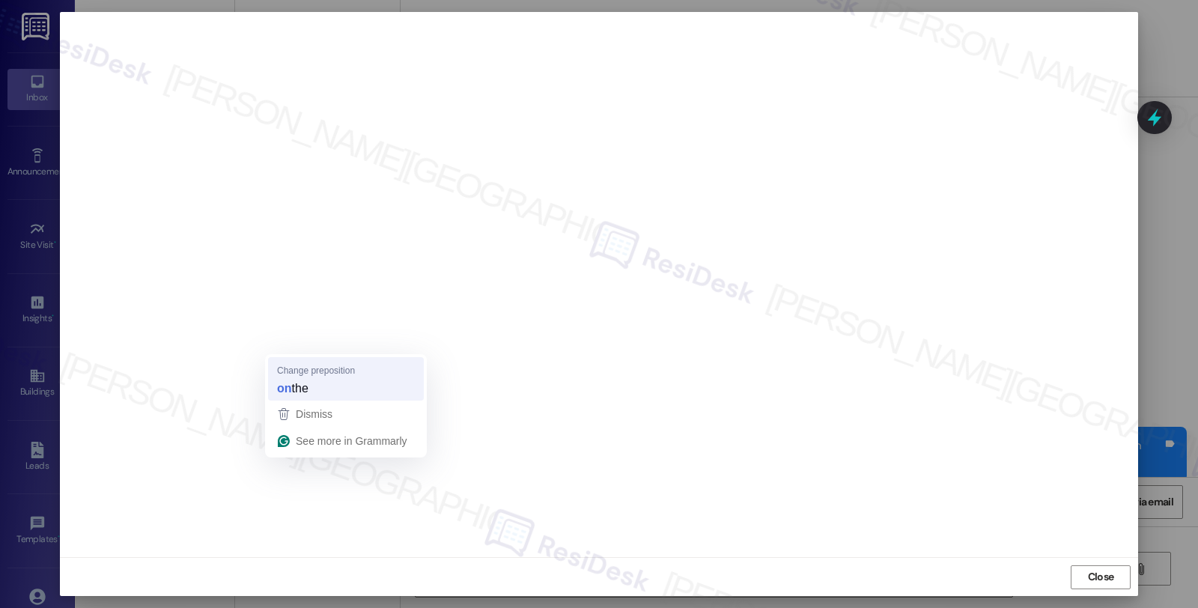
click at [288, 380] on strong "on" at bounding box center [284, 388] width 15 height 16
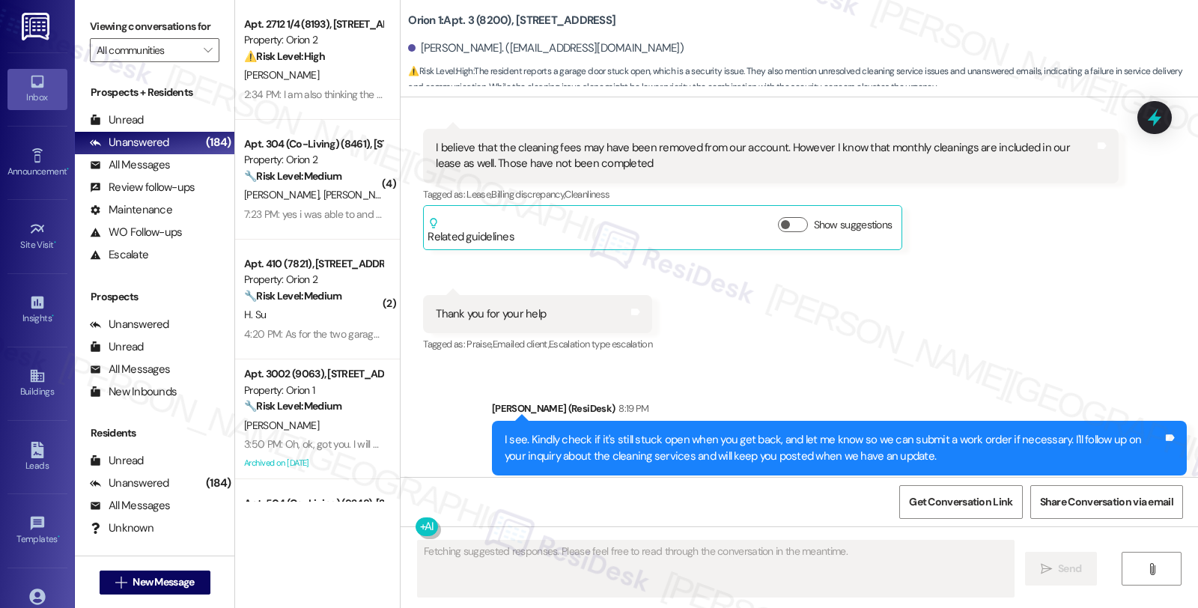
scroll to position [1465, 0]
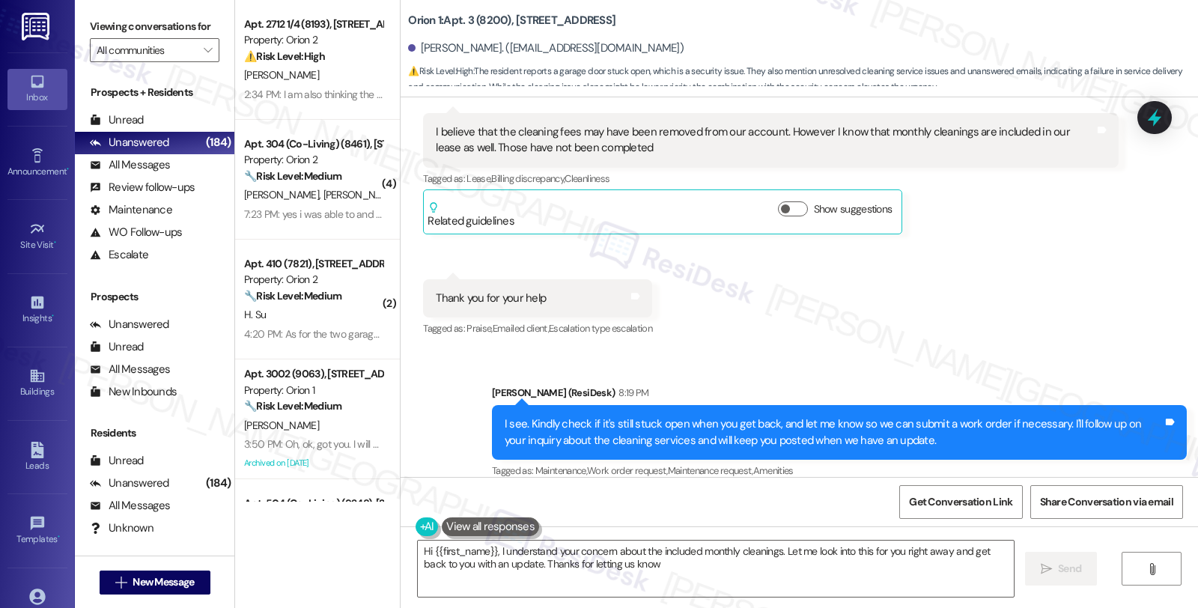
type textarea "Hi {{first_name}}, I understand your concern about the included monthly cleanin…"
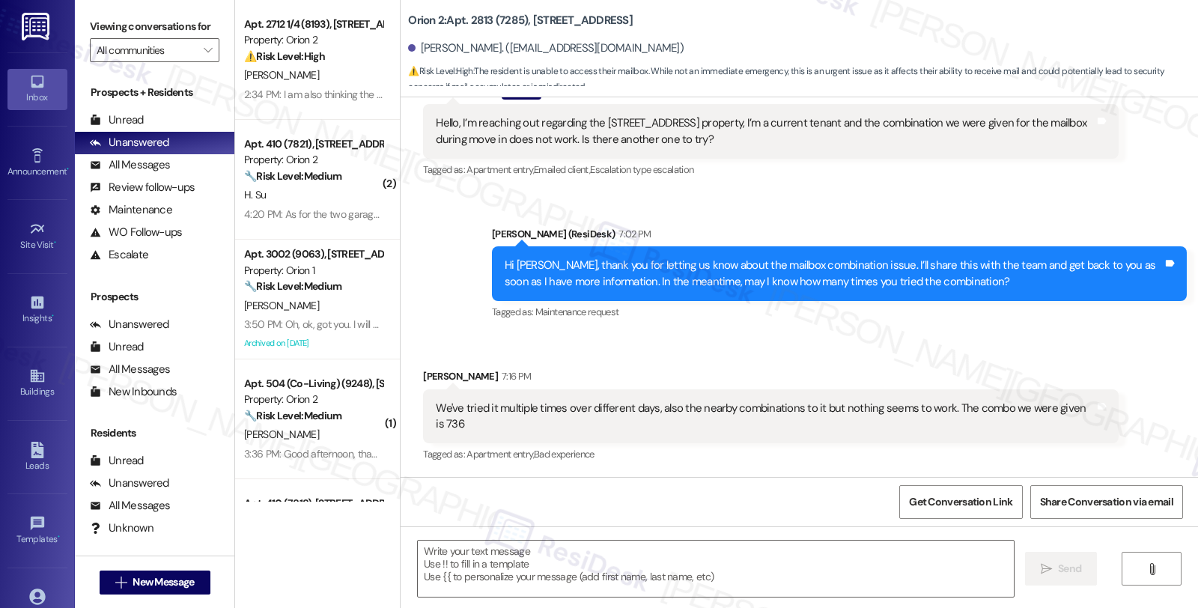
type textarea "Fetching suggested responses. Please feel free to read through the conversation…"
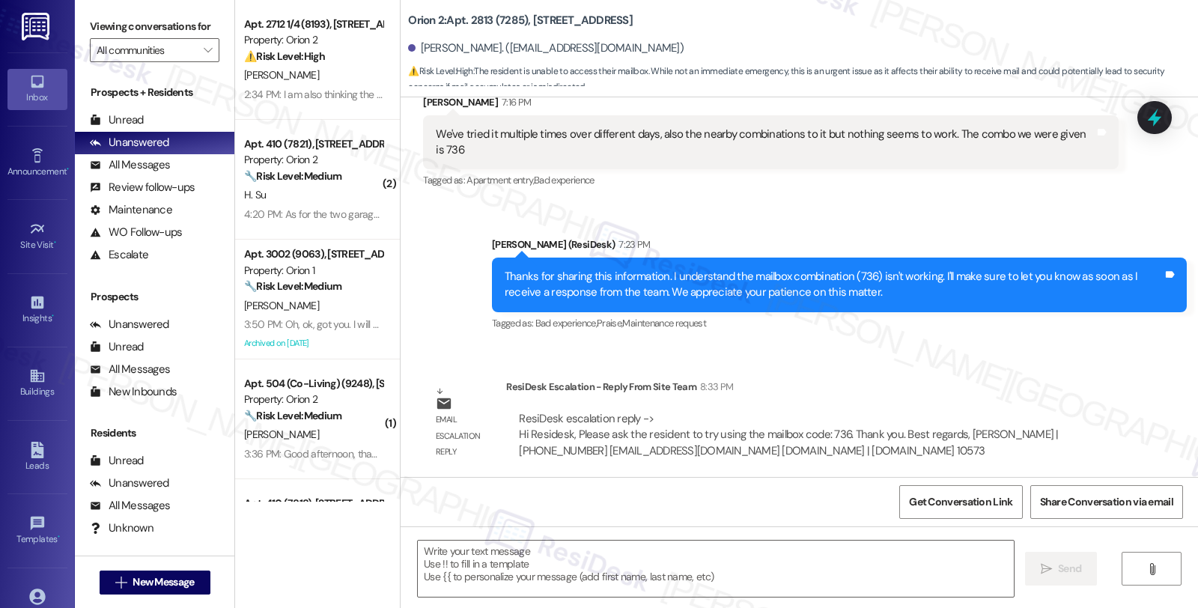
scroll to position [459, 0]
